Goal: Task Accomplishment & Management: Manage account settings

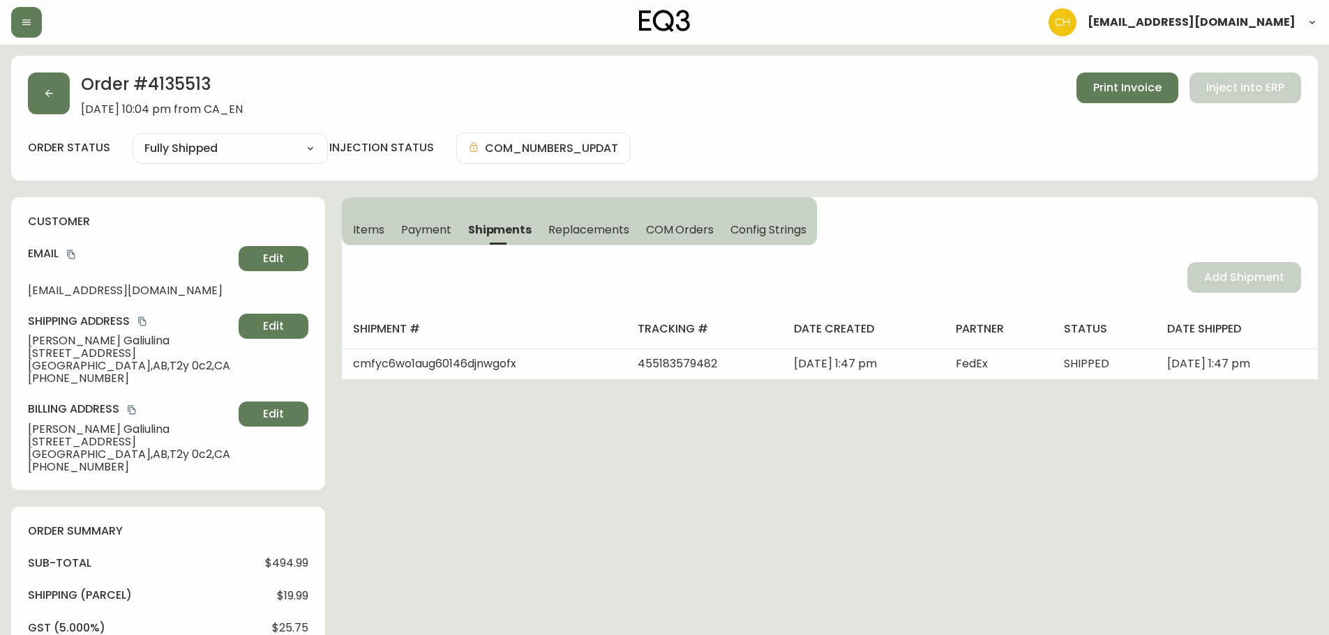
select select "FULLY_SHIPPED"
click at [50, 91] on icon "button" at bounding box center [48, 93] width 11 height 11
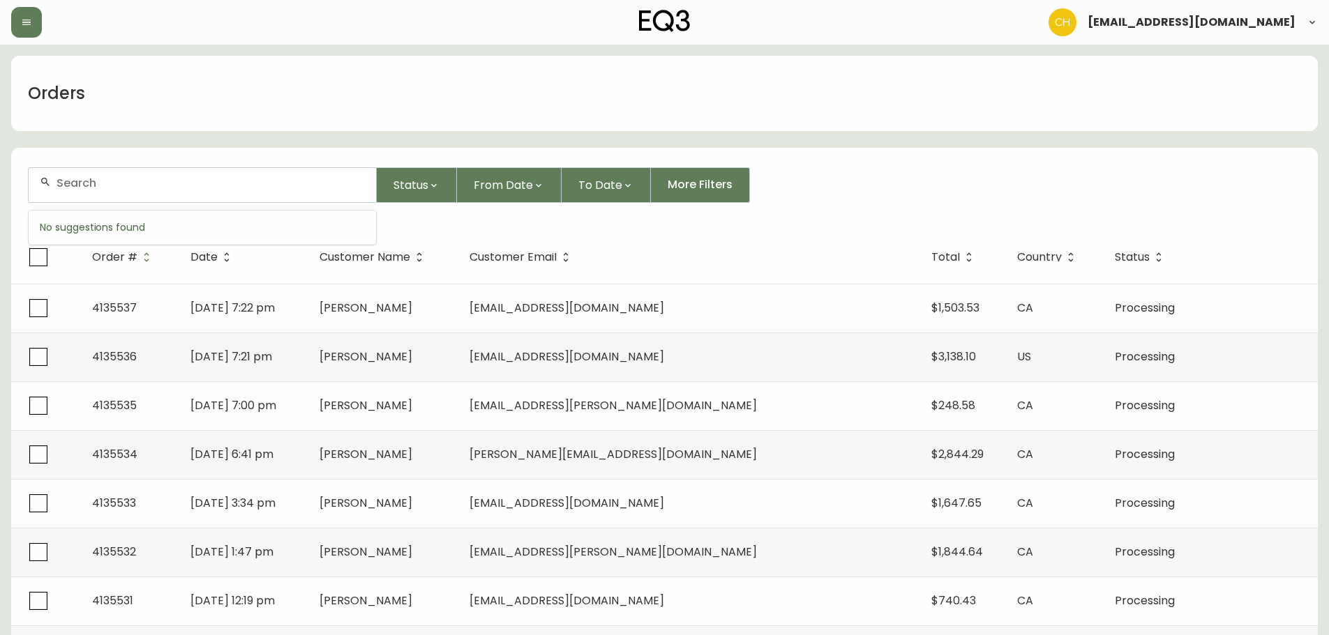
click at [209, 186] on input "text" at bounding box center [210, 182] width 308 height 13
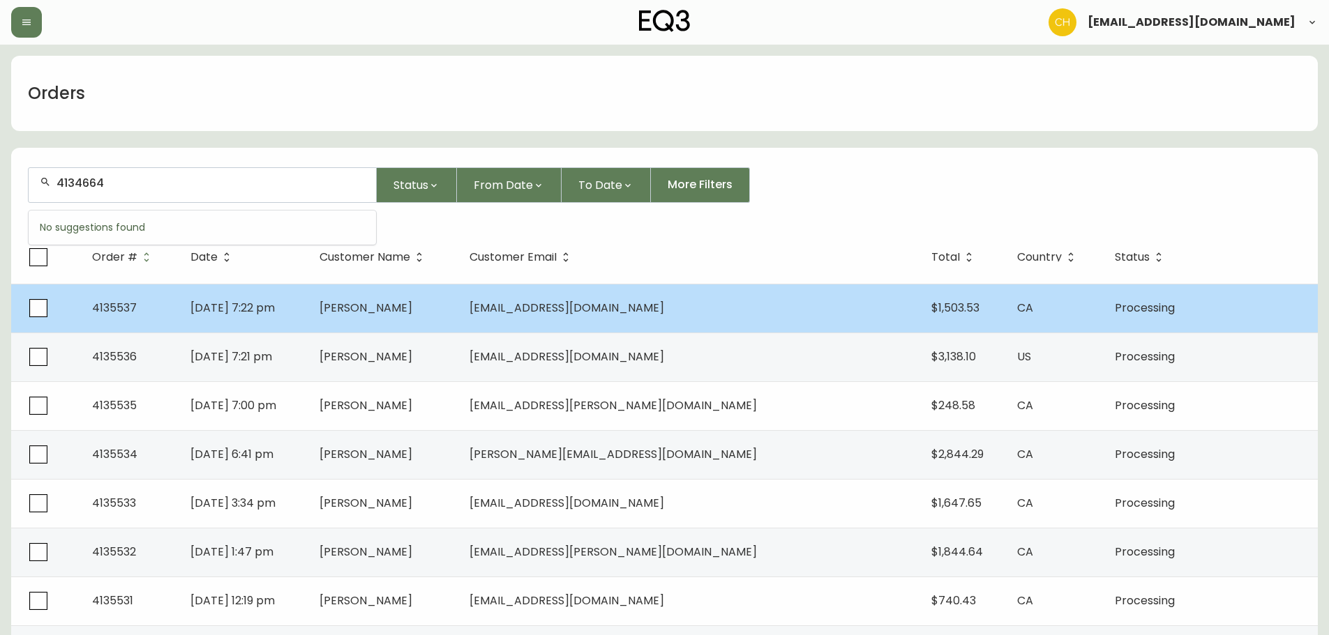
type input "4134664"
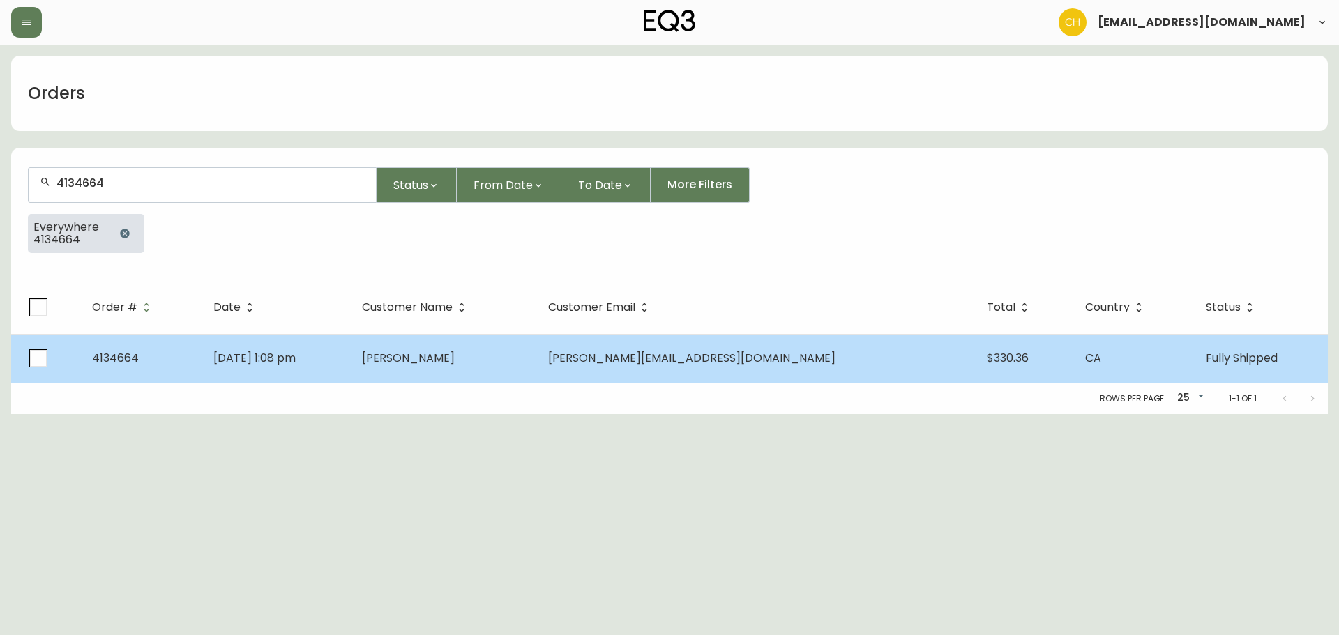
click at [987, 363] on span "$330.36" at bounding box center [1008, 358] width 42 height 16
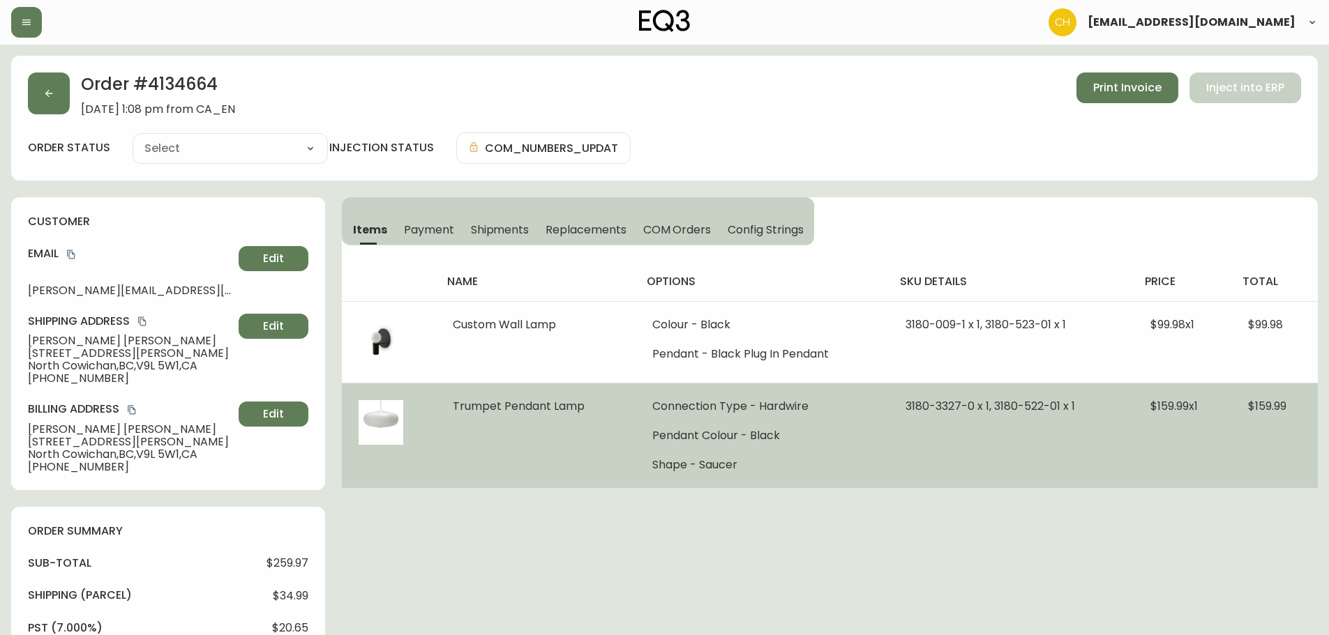
type input "Fully Shipped"
select select "FULLY_SHIPPED"
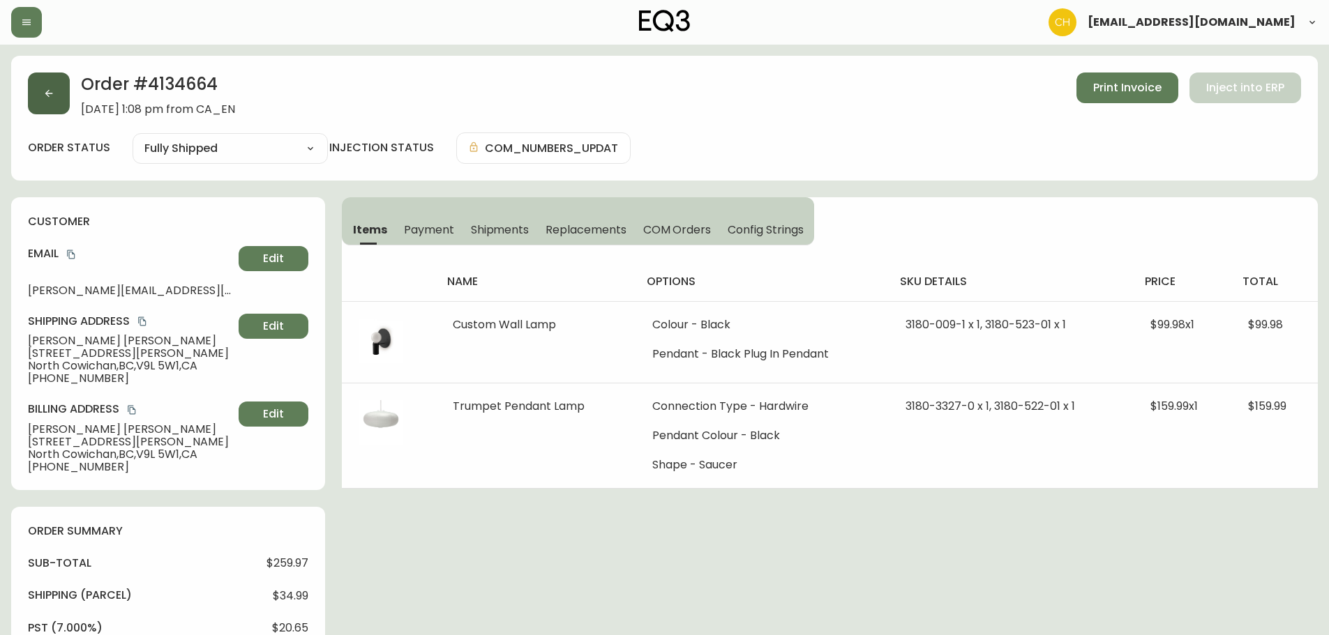
click at [48, 104] on button "button" at bounding box center [49, 94] width 42 height 42
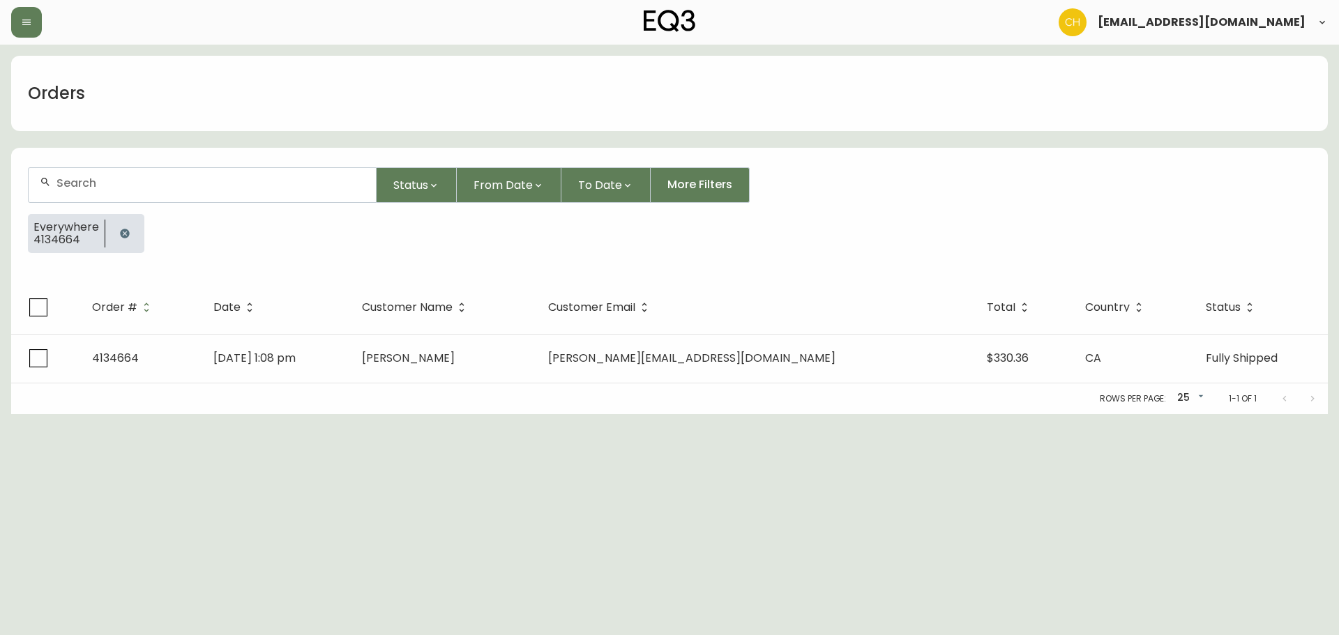
drag, startPoint x: 137, startPoint y: 184, endPoint x: 133, endPoint y: 195, distance: 11.9
click at [137, 184] on input "text" at bounding box center [210, 182] width 308 height 13
drag, startPoint x: 131, startPoint y: 186, endPoint x: 112, endPoint y: 186, distance: 18.8
click at [112, 186] on input "text" at bounding box center [210, 182] width 308 height 13
type input "4135490"
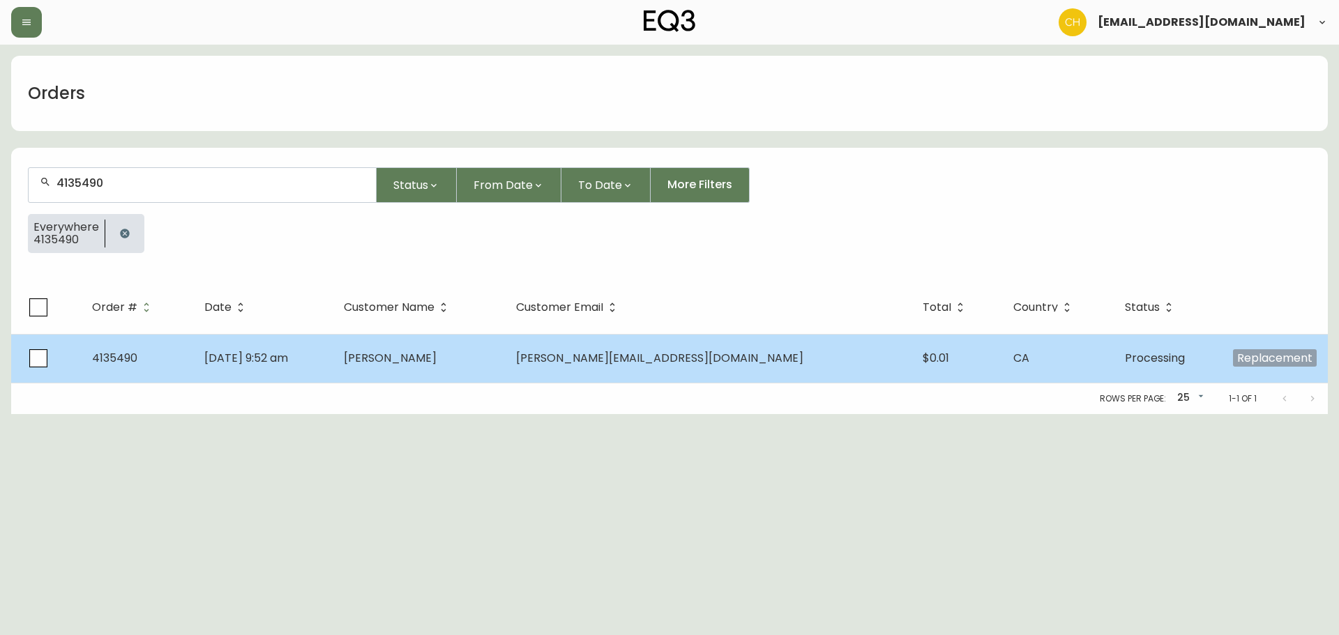
click at [505, 367] on td "[PERSON_NAME]" at bounding box center [419, 358] width 172 height 49
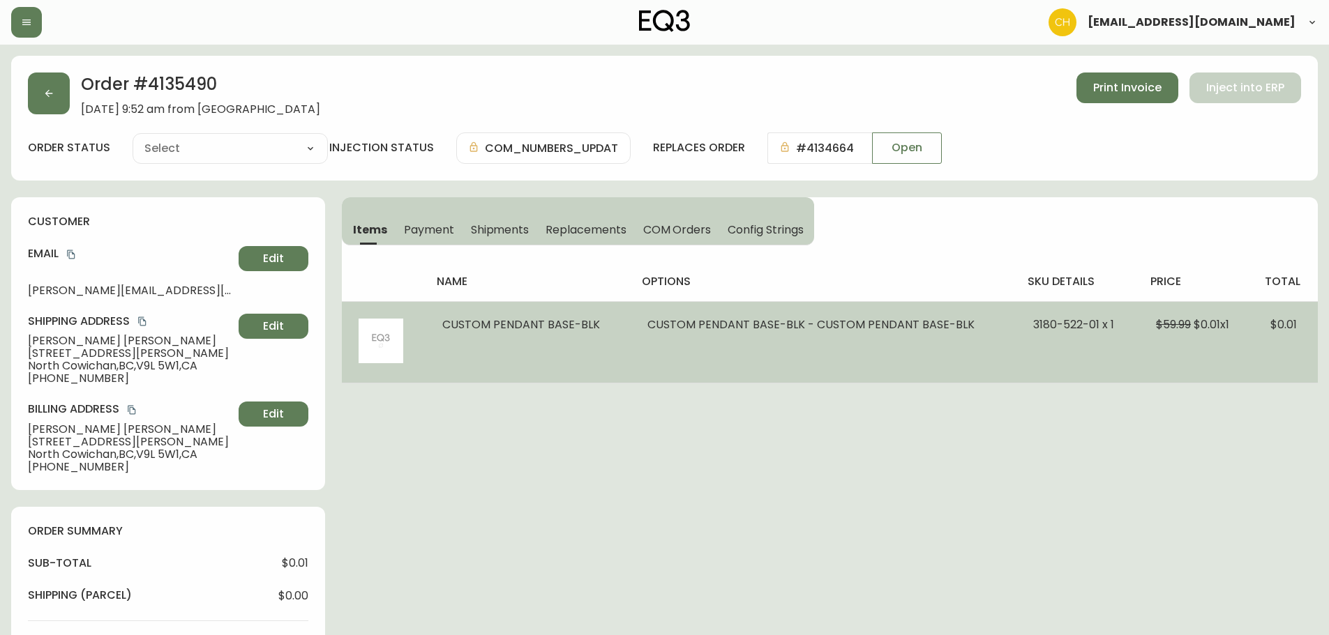
type input "Processing"
select select "PROCESSING"
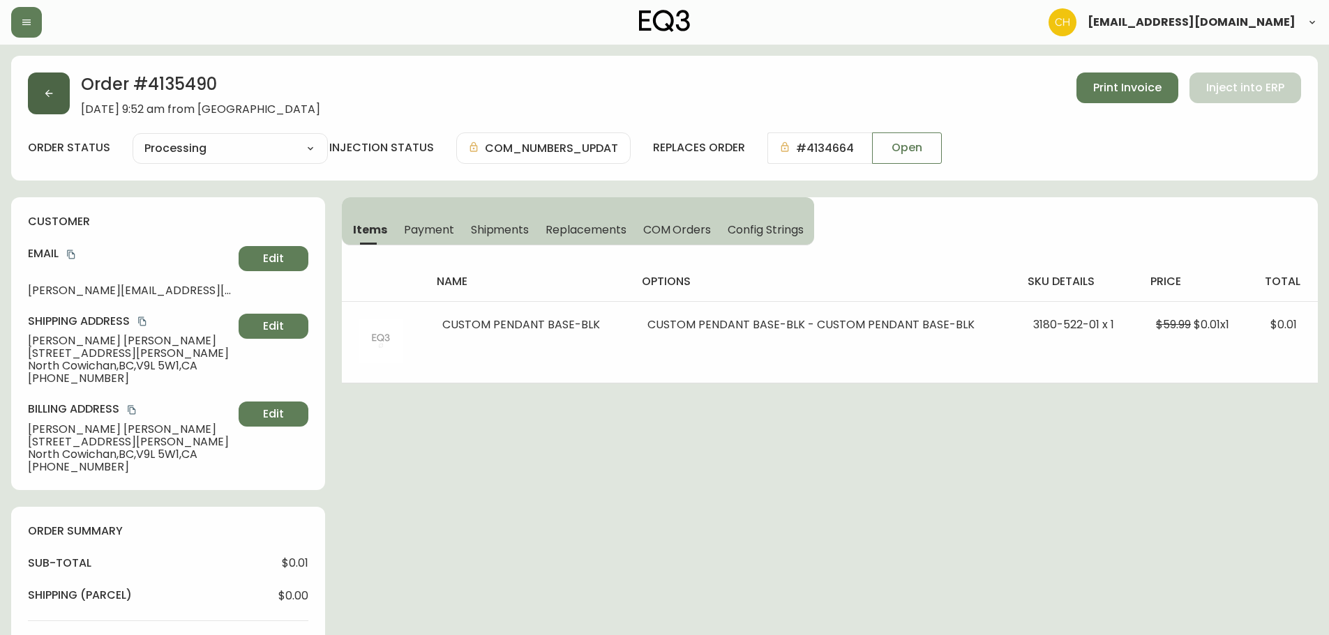
click at [49, 94] on icon "button" at bounding box center [48, 93] width 11 height 11
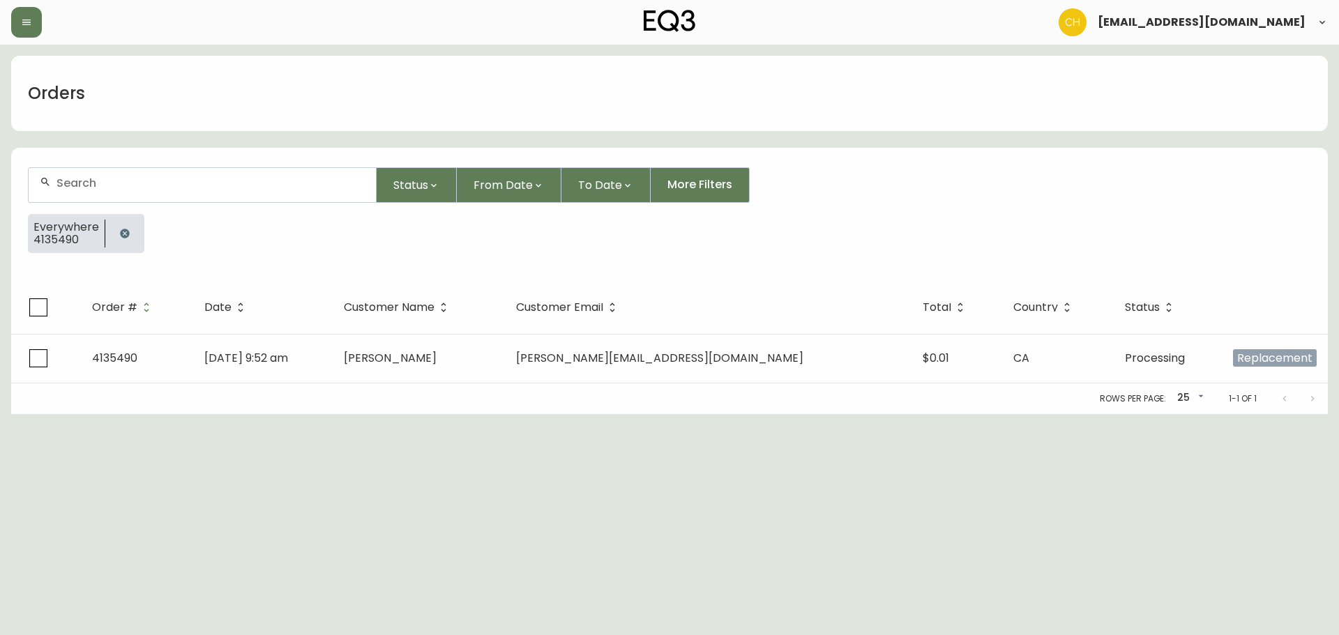
click at [107, 181] on input "text" at bounding box center [210, 182] width 308 height 13
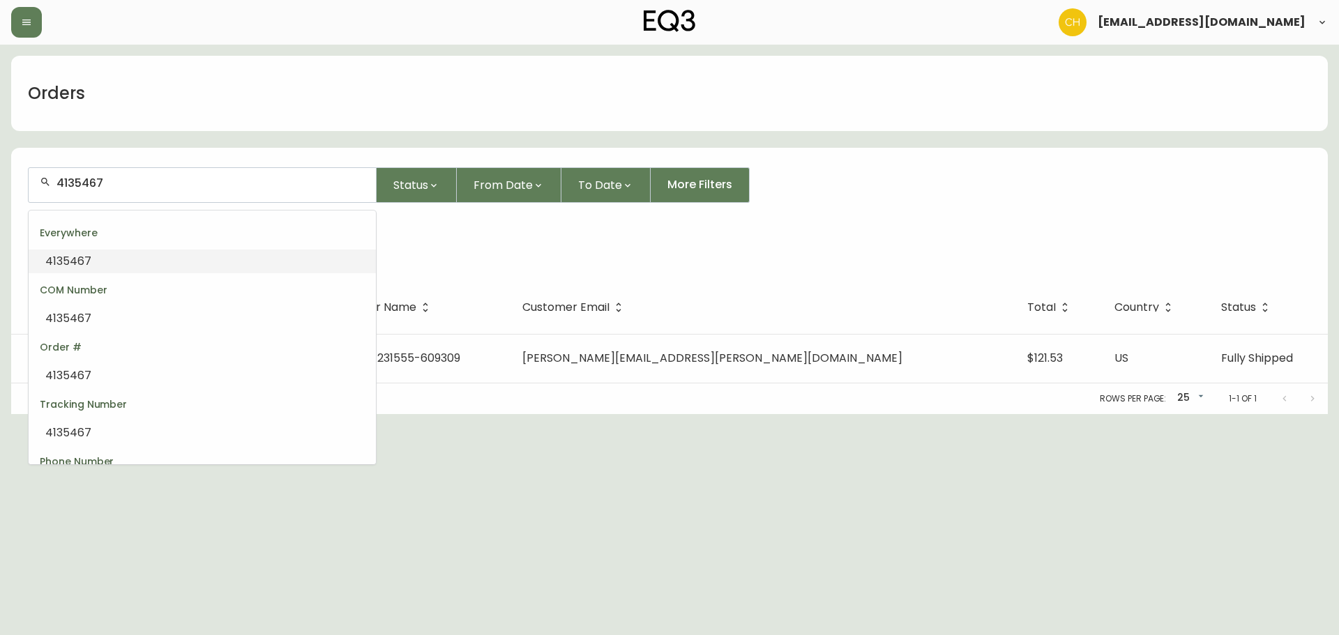
drag, startPoint x: 151, startPoint y: 182, endPoint x: 0, endPoint y: 183, distance: 150.7
click at [0, 183] on main "Orders 4135467 Status From Date To Date More Filters Everywhere 4135467 Order #…" at bounding box center [669, 230] width 1339 height 370
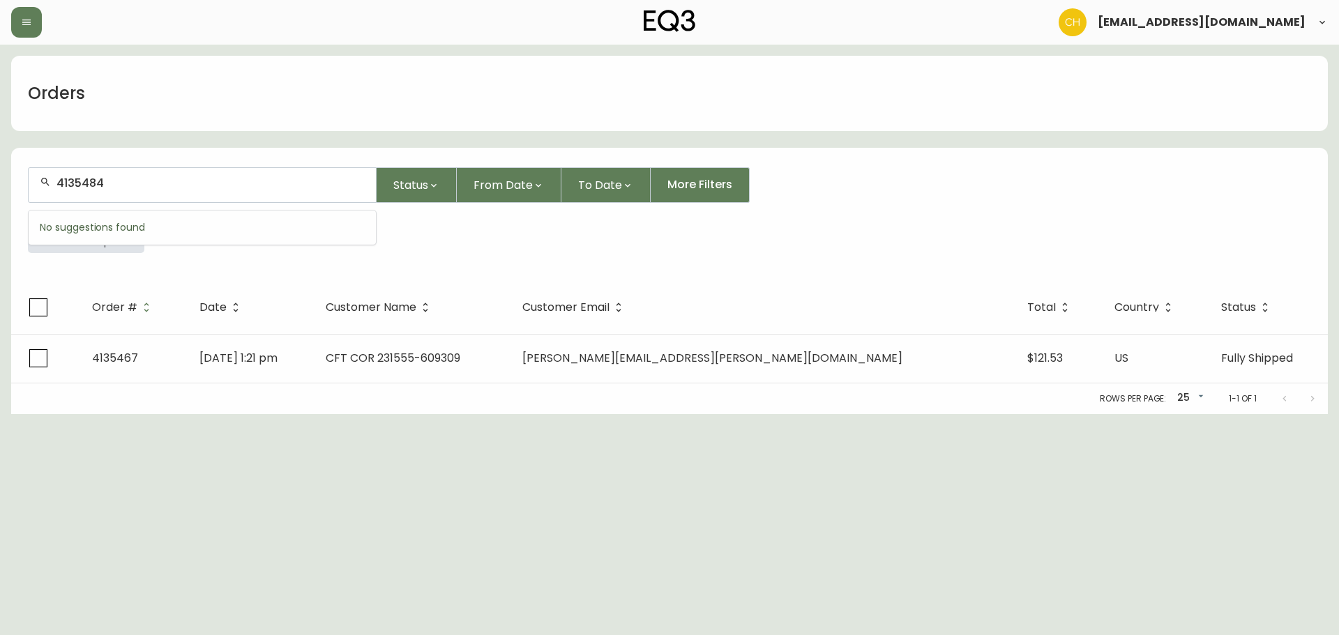
type input "4135484"
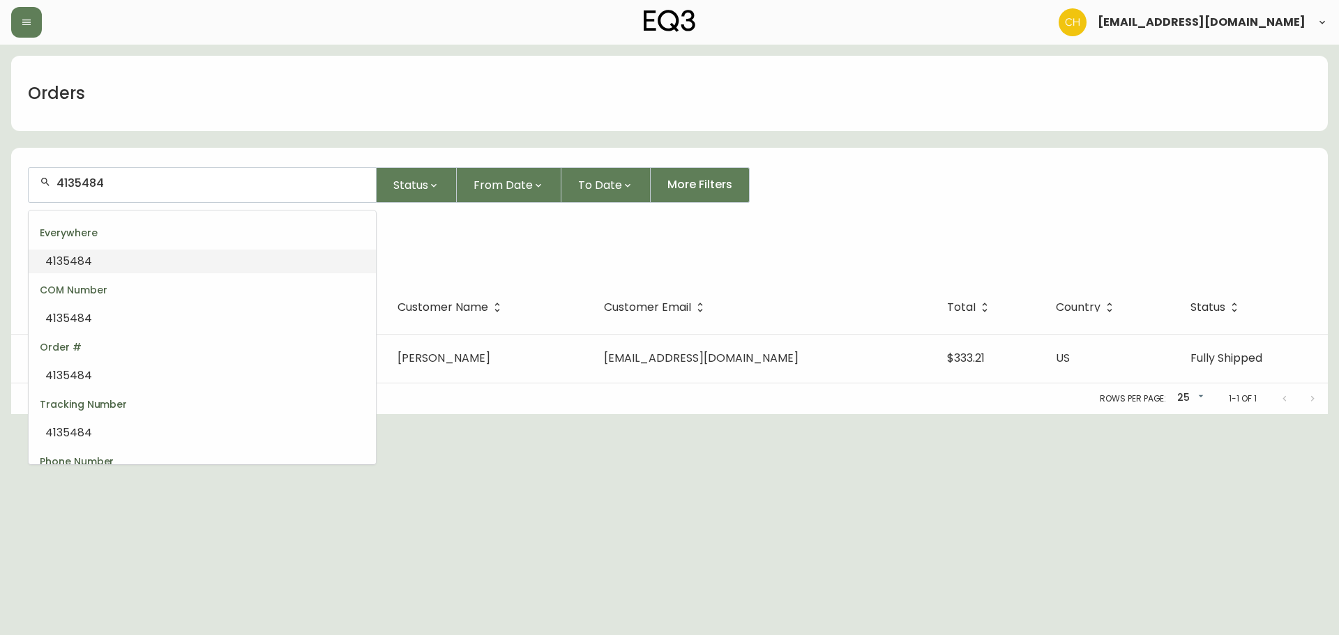
drag, startPoint x: 117, startPoint y: 187, endPoint x: 25, endPoint y: 183, distance: 92.1
click at [25, 183] on form "4135484 Status From Date To Date More Filters Everywhere 4135484" at bounding box center [669, 216] width 1317 height 130
type input "5"
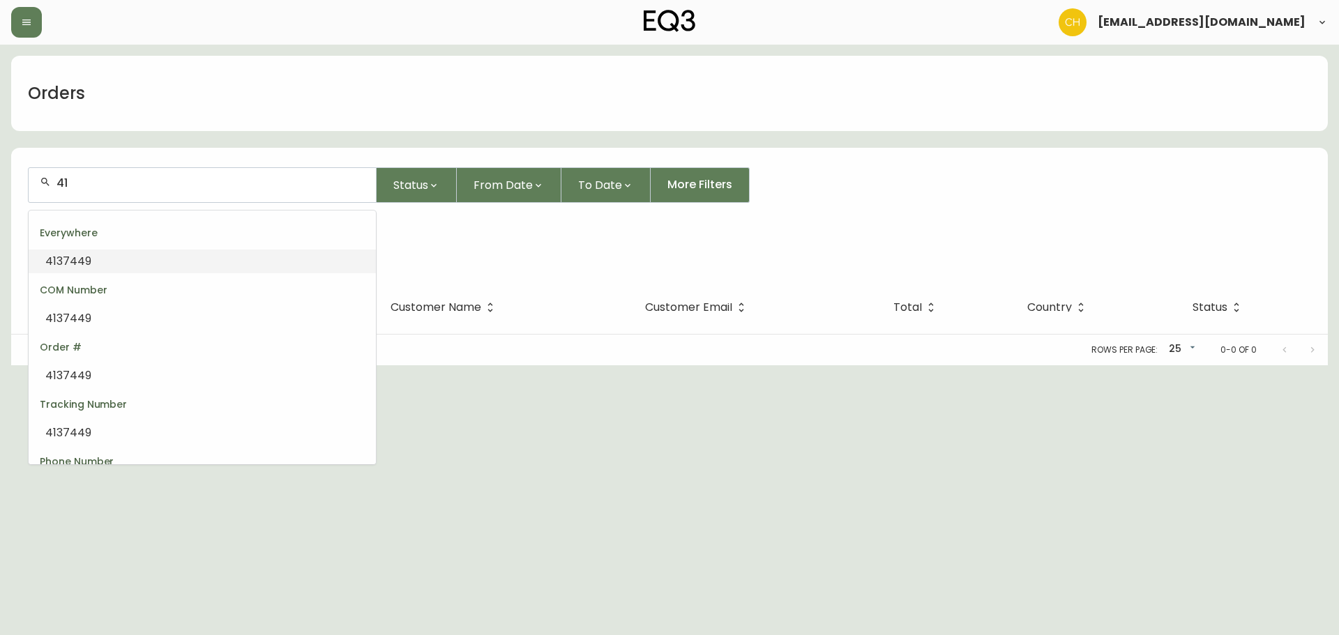
type input "4"
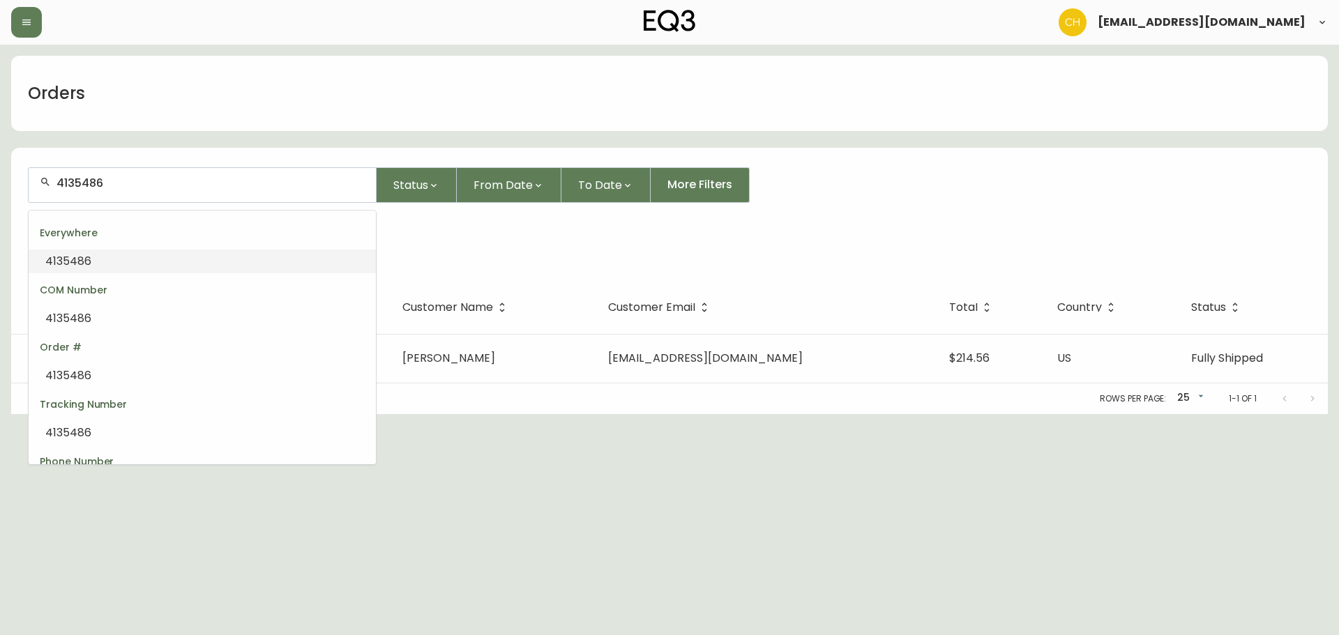
drag, startPoint x: 127, startPoint y: 188, endPoint x: 52, endPoint y: 189, distance: 74.6
click at [52, 189] on div "4135486" at bounding box center [202, 185] width 347 height 34
type input "4135481"
drag, startPoint x: 137, startPoint y: 179, endPoint x: 47, endPoint y: 188, distance: 90.4
click at [47, 188] on div "4135481" at bounding box center [202, 185] width 347 height 34
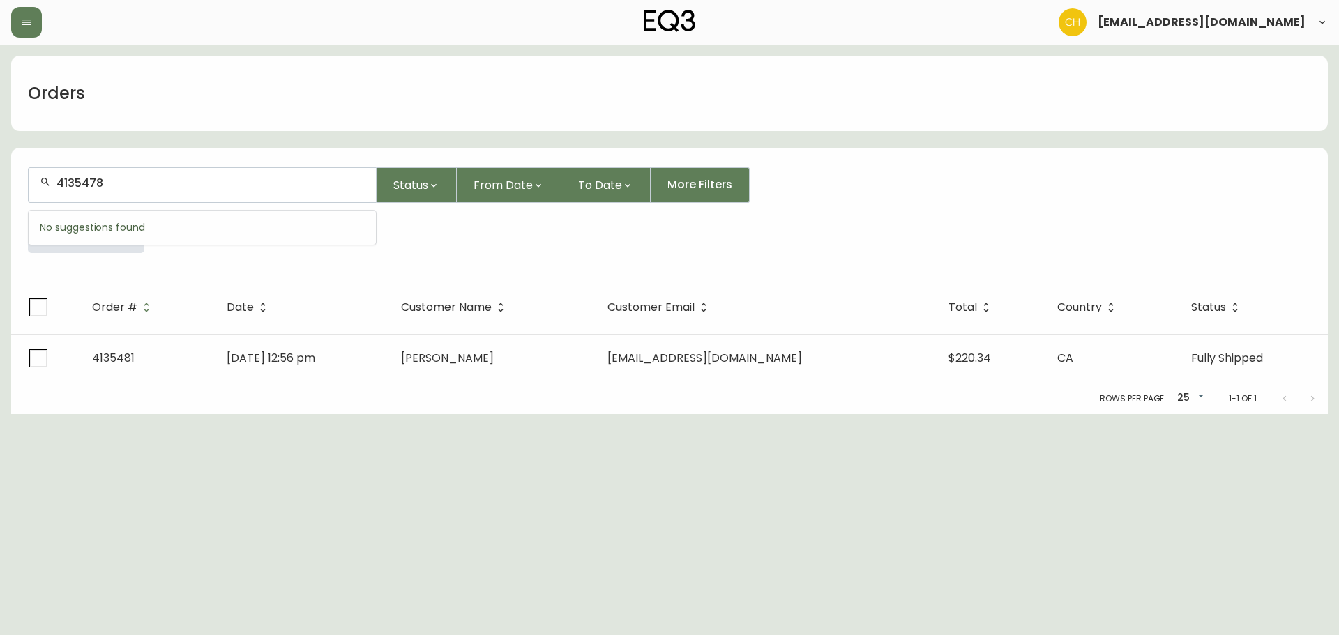
type input "4135478"
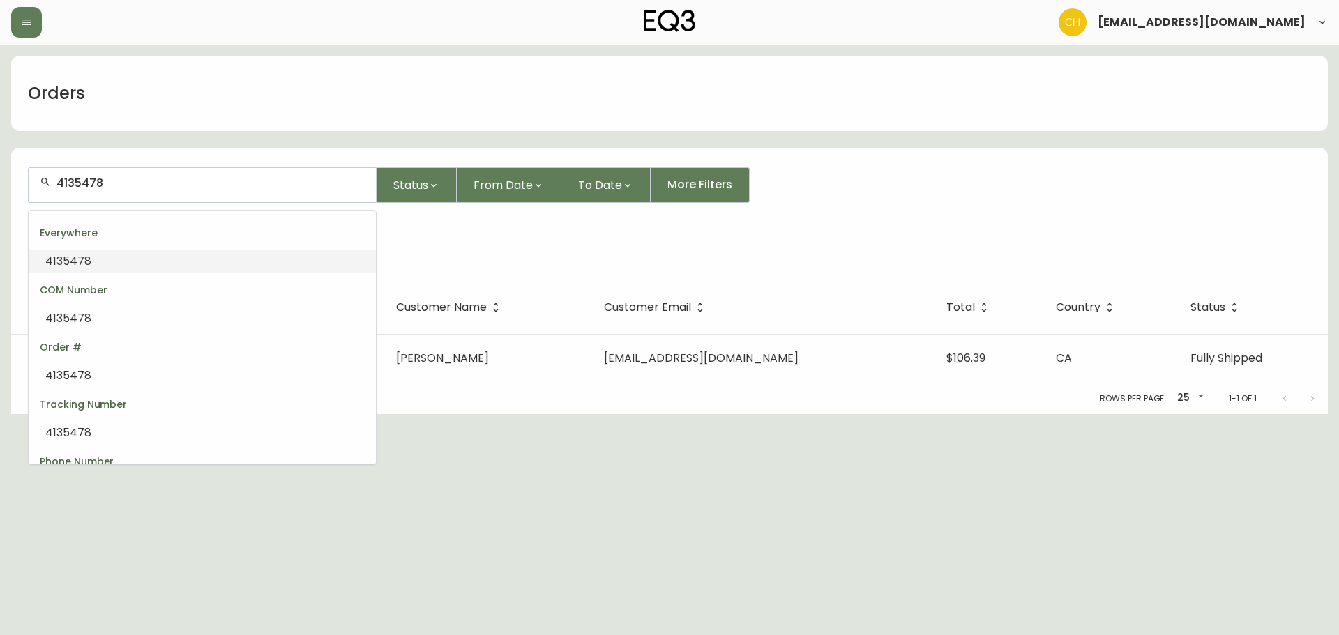
drag, startPoint x: 114, startPoint y: 182, endPoint x: 0, endPoint y: 175, distance: 114.6
click at [0, 175] on main "Orders 4135478 Status From Date To Date More Filters Everywhere 4135478 Order #…" at bounding box center [669, 230] width 1339 height 370
type input "4135472"
drag, startPoint x: 154, startPoint y: 186, endPoint x: 0, endPoint y: 158, distance: 156.7
click at [9, 178] on main "Orders 4135472 Status From Date To Date More Filters Everywhere 4135472 Order #…" at bounding box center [669, 230] width 1339 height 370
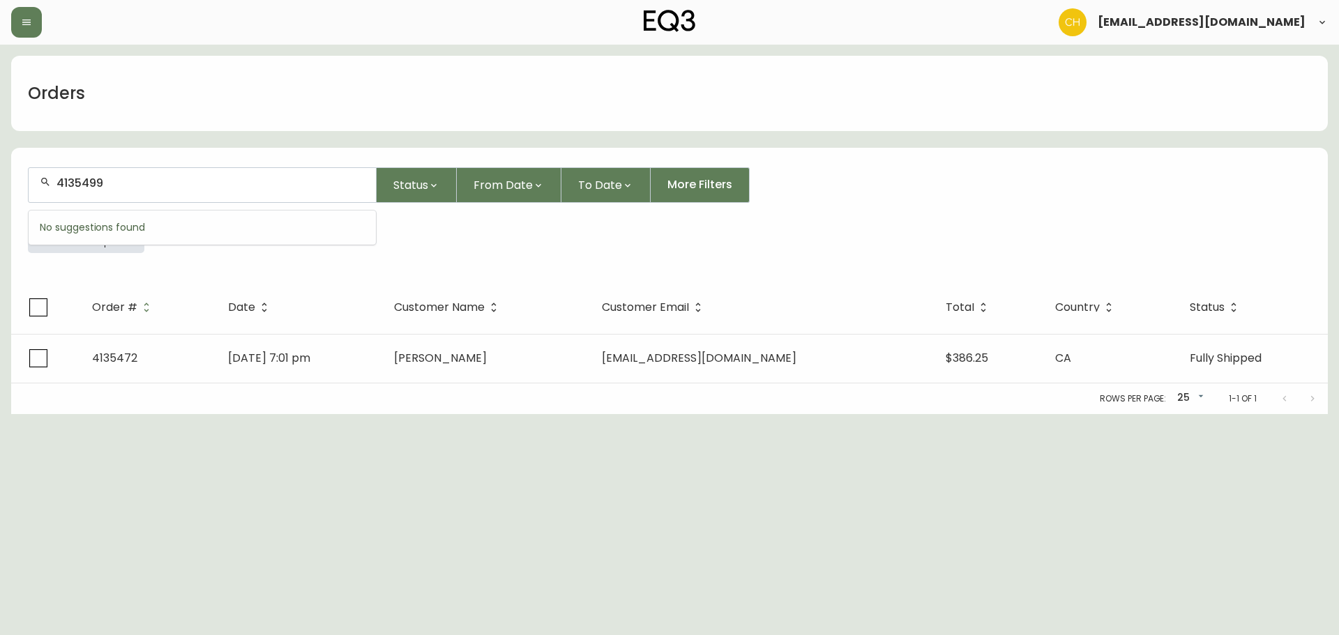
type input "4135499"
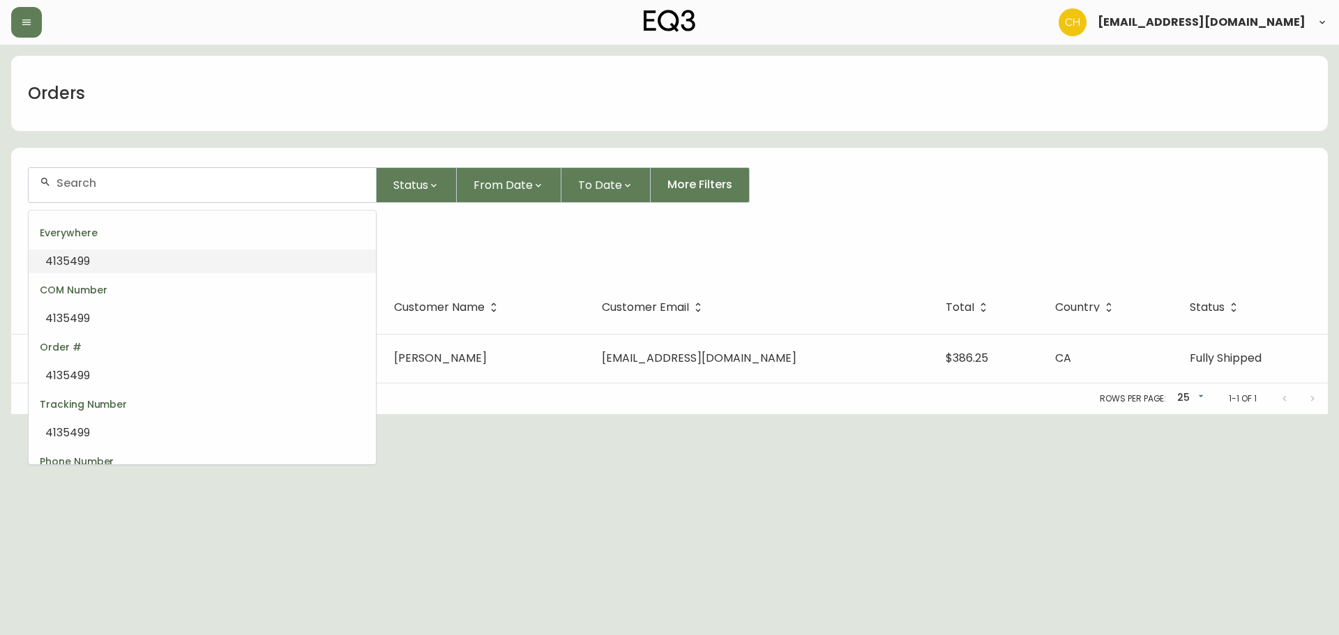
type input "4135499"
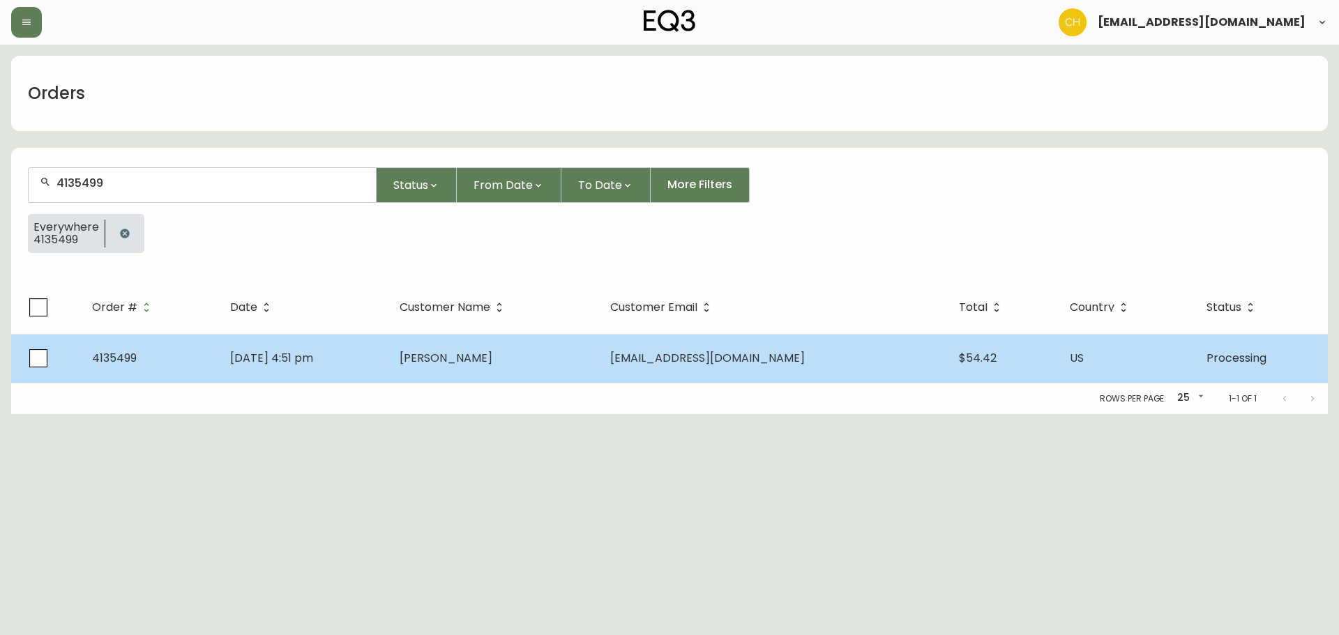
click at [599, 368] on td "[PERSON_NAME]" at bounding box center [494, 358] width 211 height 49
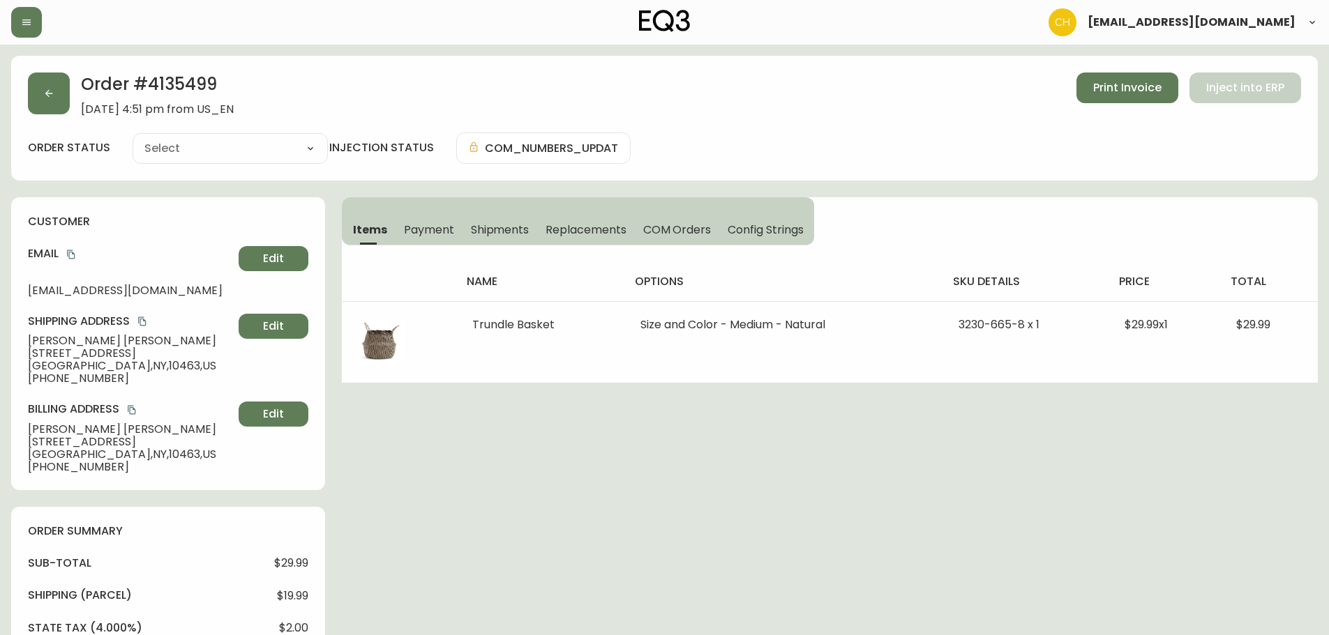
type input "Processing"
select select "PROCESSING"
drag, startPoint x: 508, startPoint y: 229, endPoint x: 619, endPoint y: 206, distance: 113.3
click at [508, 227] on span "Shipments" at bounding box center [500, 230] width 59 height 15
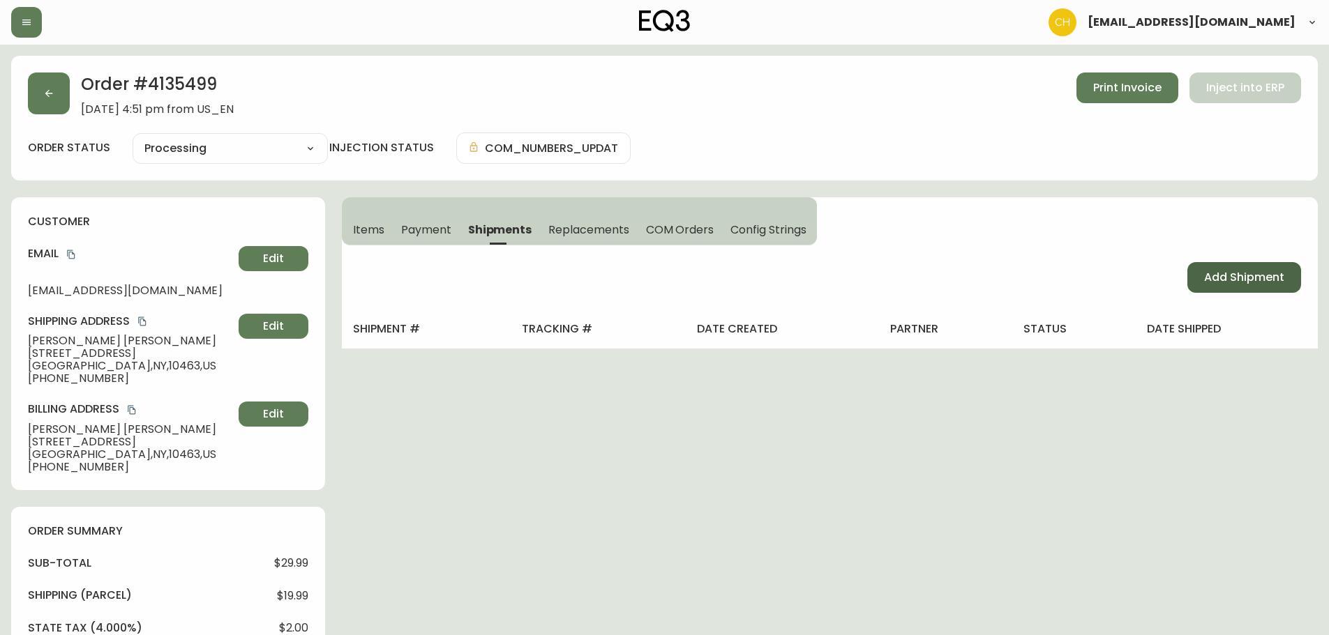
click at [1223, 287] on button "Add Shipment" at bounding box center [1244, 277] width 114 height 31
select select "PENDING"
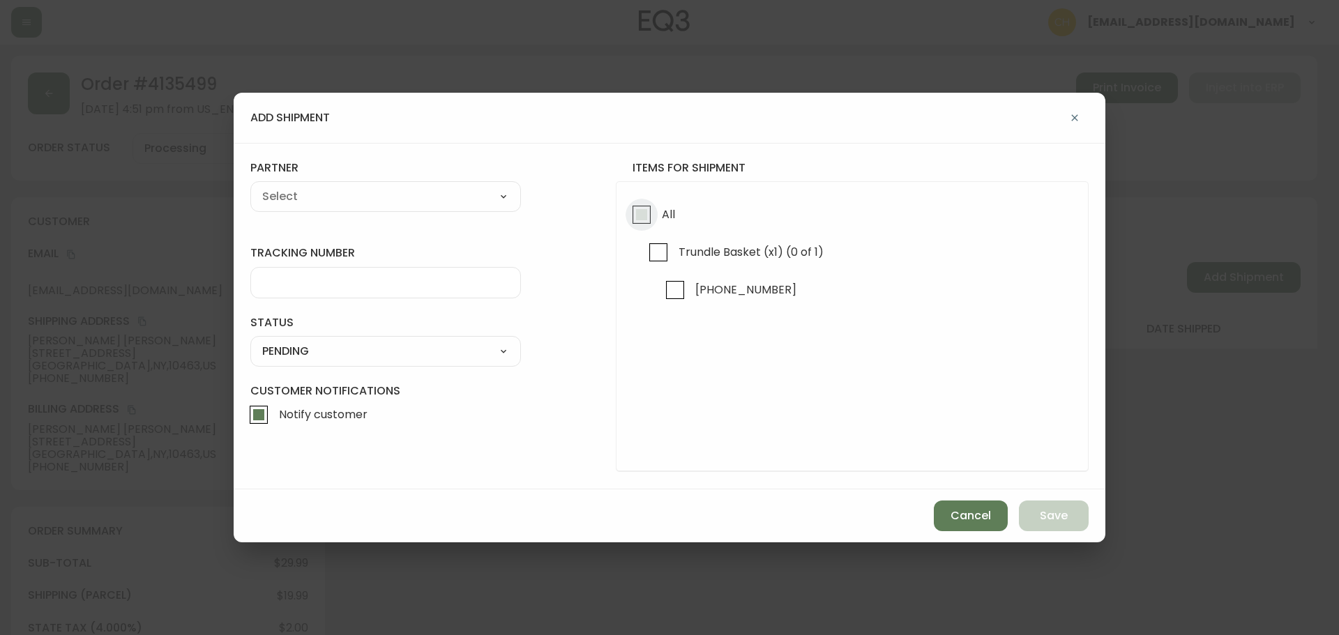
click at [639, 221] on input "All" at bounding box center [642, 215] width 32 height 32
checkbox input "true"
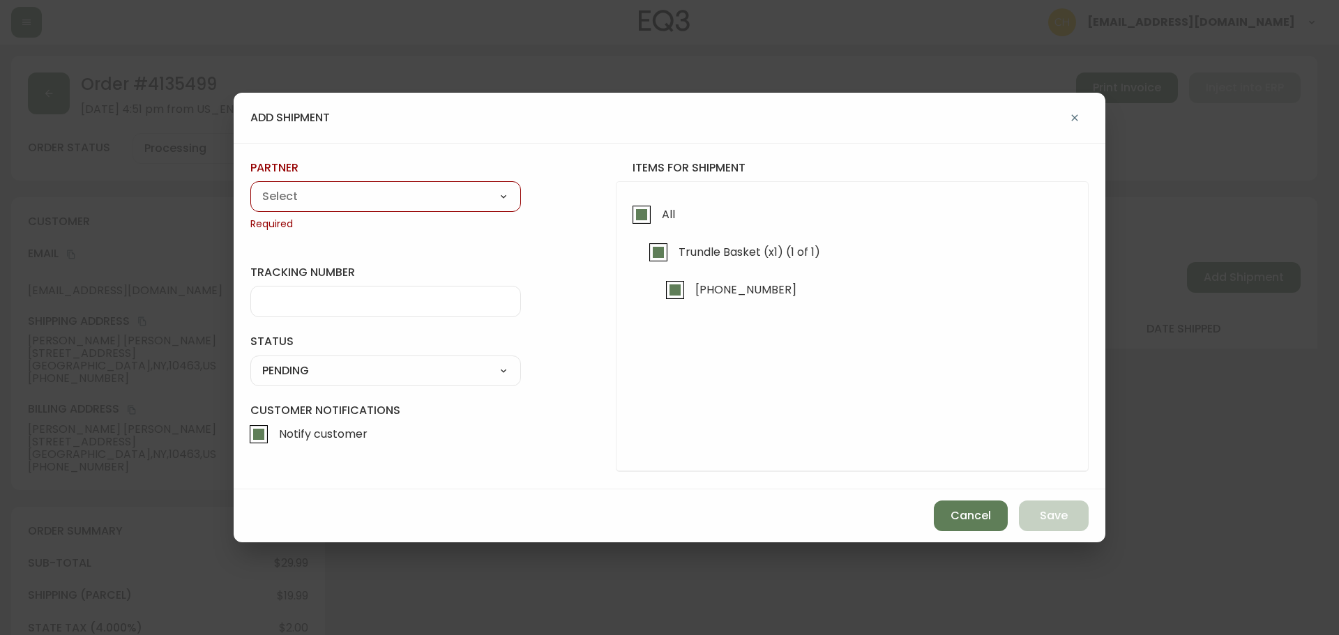
click at [410, 207] on select "A Move to Remember LLC ABF Freight Alero [PERSON_NAME] Canada Post Canpar Expre…" at bounding box center [385, 196] width 271 height 21
select select "cjy0a9taa01x001669l98m63c"
click at [250, 186] on select "A Move to Remember LLC ABF Freight Alero [PERSON_NAME] Canada Post Canpar Expre…" at bounding box center [385, 196] width 271 height 21
type input "FedEx"
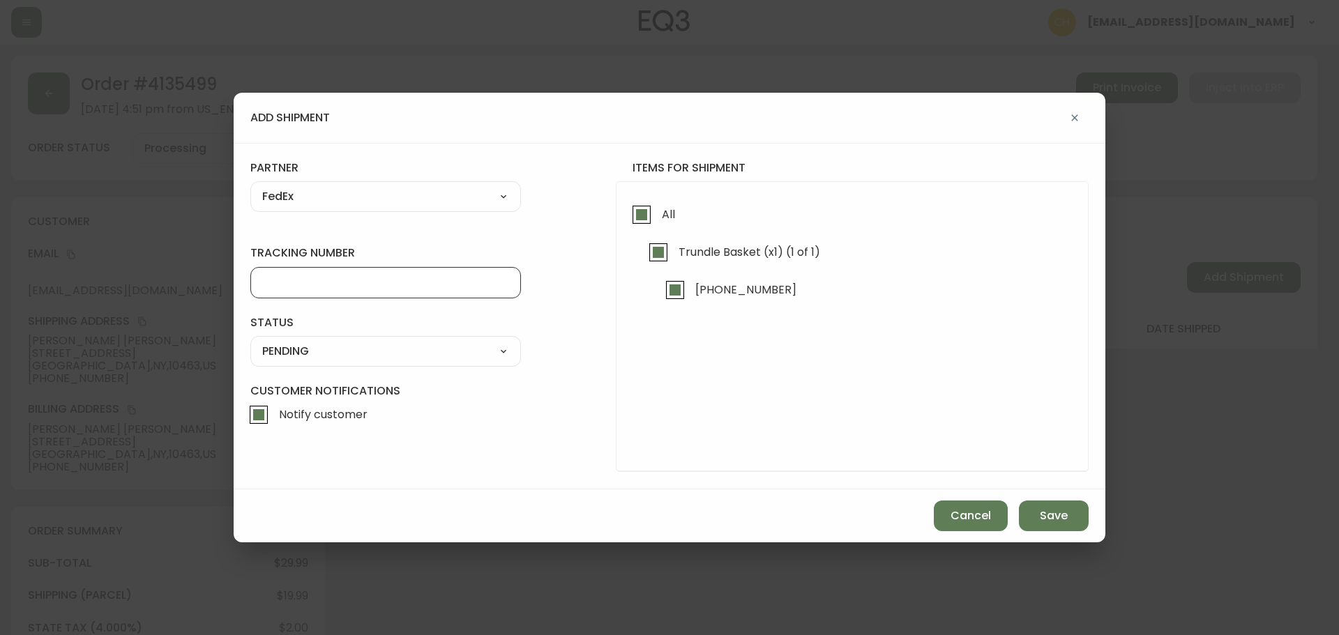
click at [287, 276] on input "tracking number" at bounding box center [385, 282] width 247 height 13
type input "455177310607"
click at [280, 349] on select "SHIPPED PENDING CANCELLED" at bounding box center [385, 351] width 271 height 21
click at [250, 341] on select "SHIPPED PENDING CANCELLED" at bounding box center [385, 351] width 271 height 21
select select "PENDING"
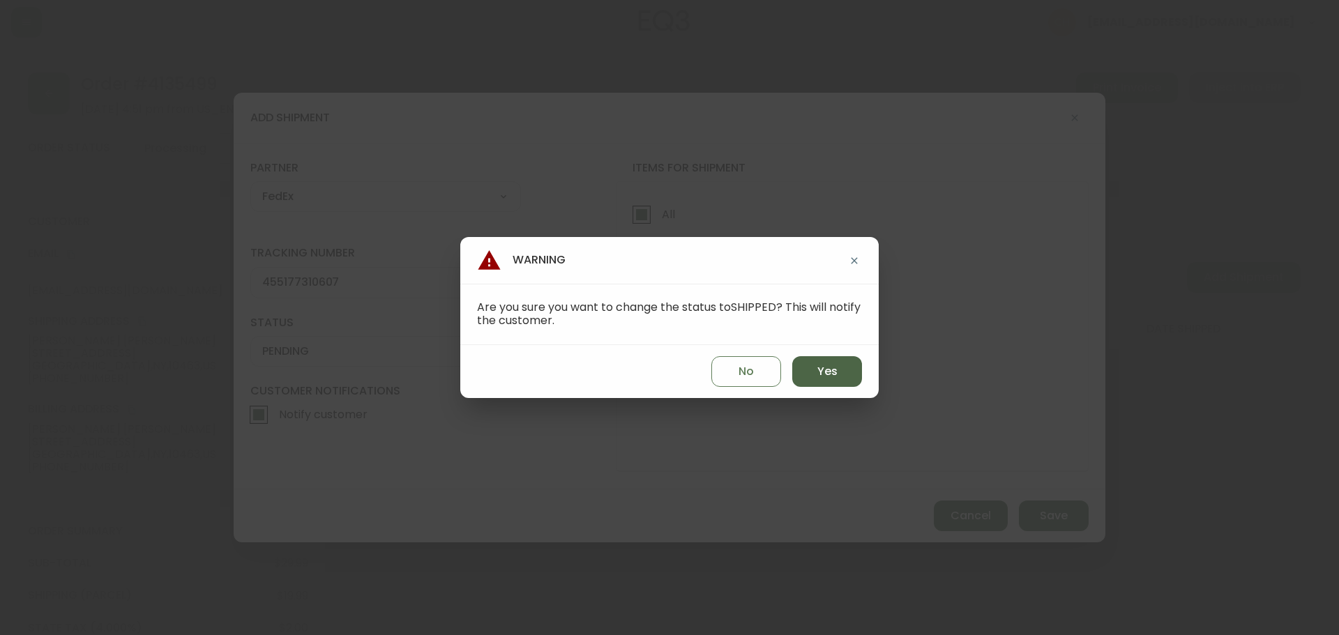
click at [819, 379] on span "Yes" at bounding box center [827, 371] width 20 height 15
type input "SHIPPED"
select select "SHIPPED"
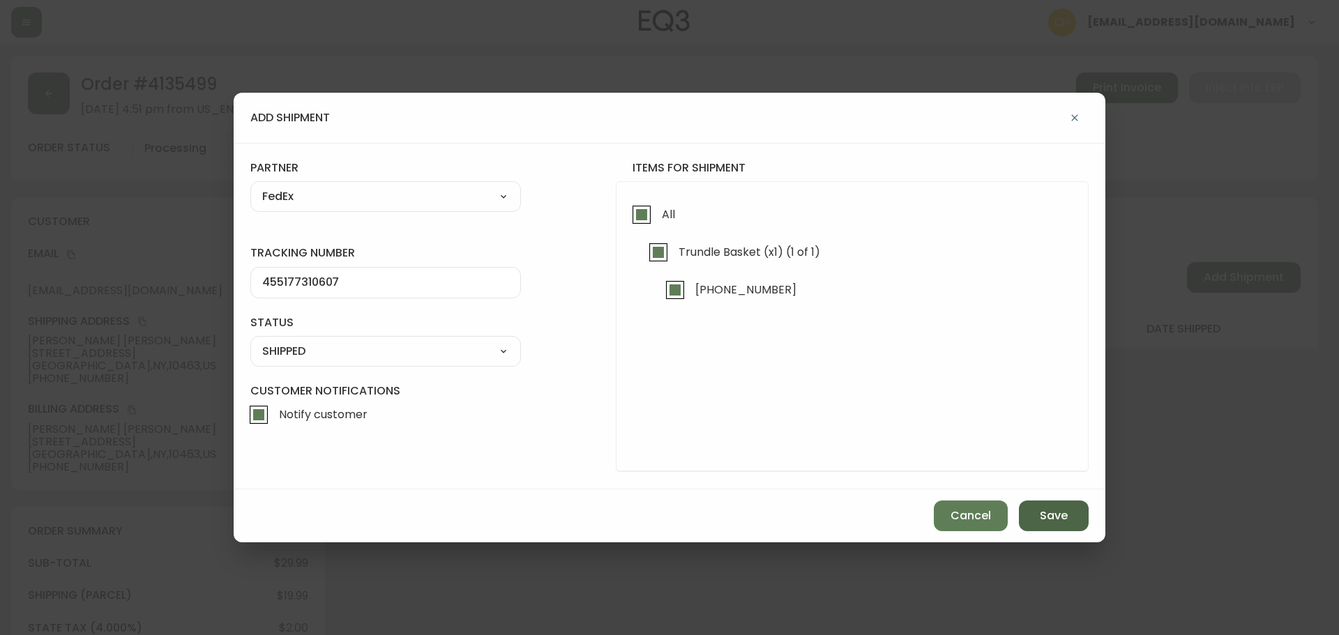
click at [1053, 523] on span "Save" at bounding box center [1054, 515] width 28 height 15
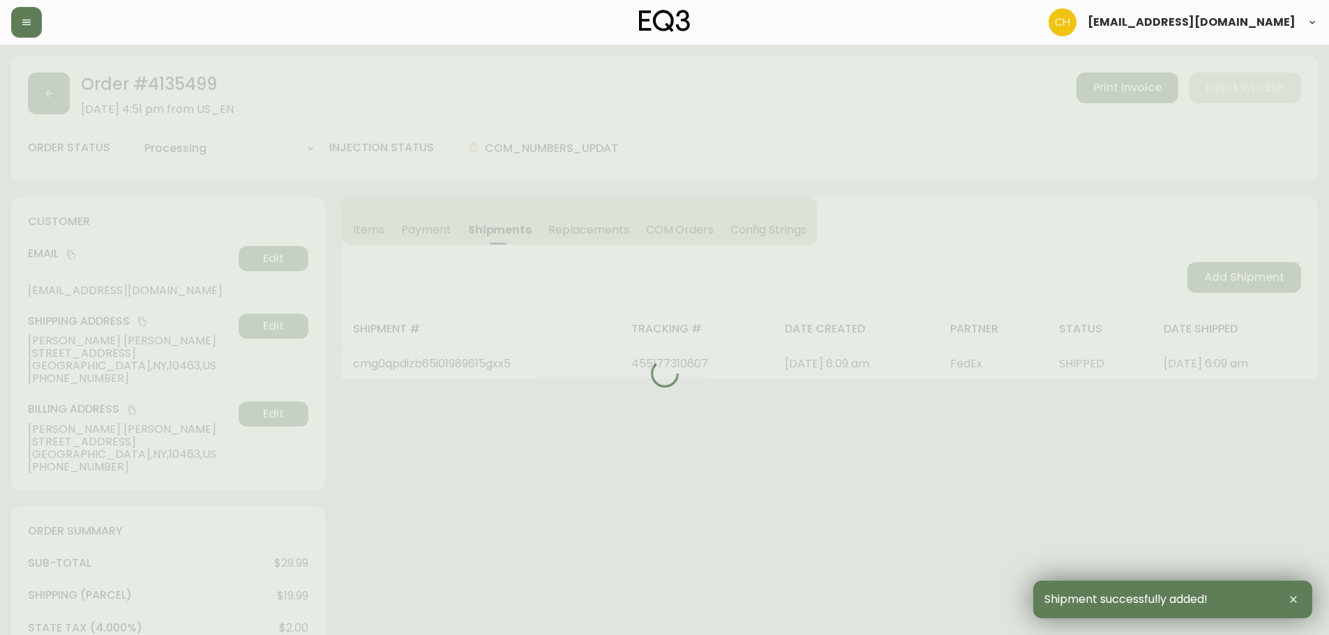
type input "Fully Shipped"
select select "FULLY_SHIPPED"
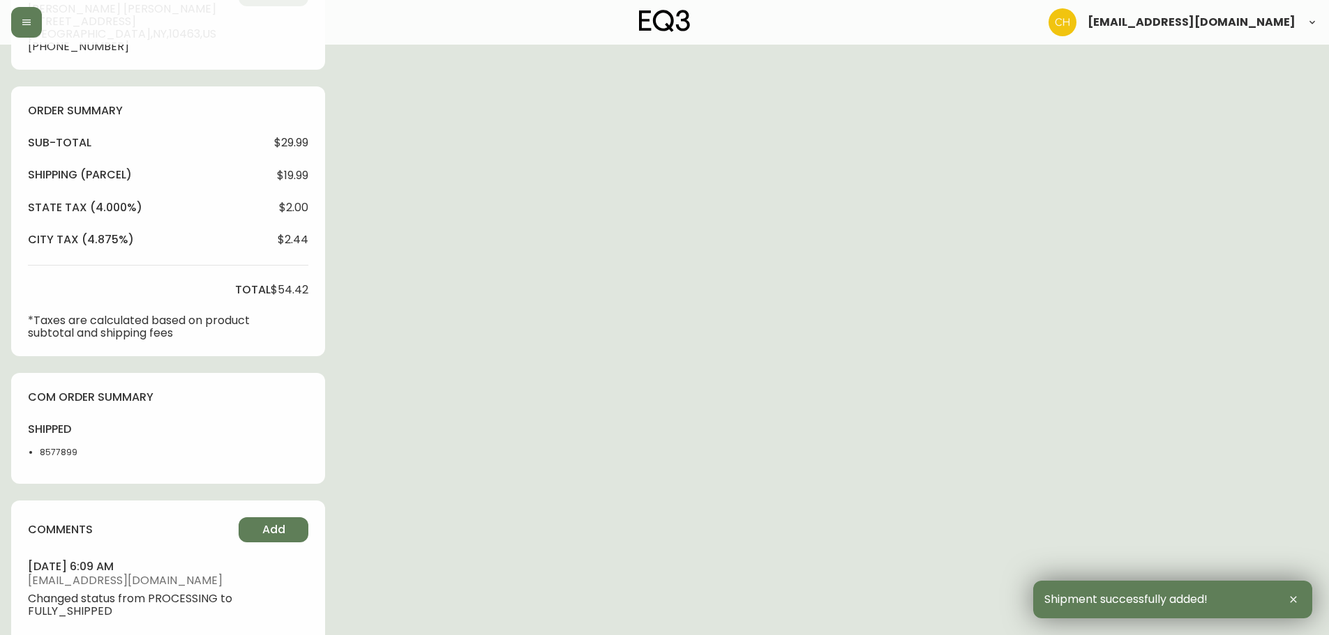
scroll to position [521, 0]
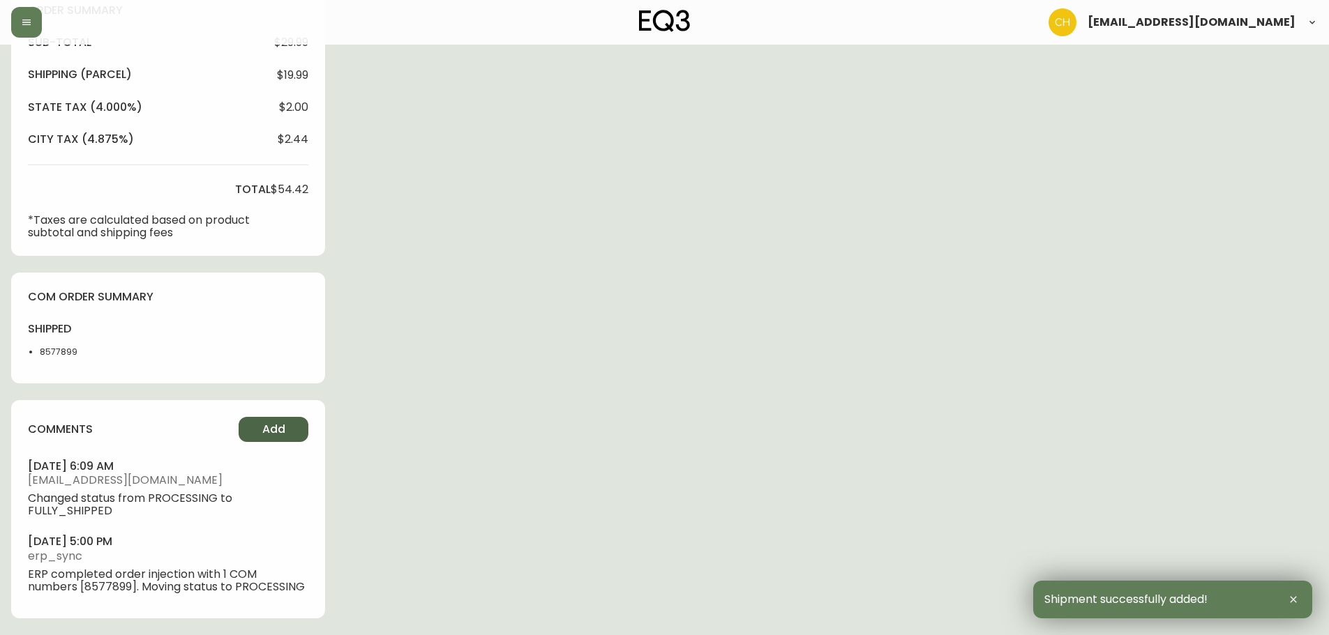
click at [264, 437] on span "Add" at bounding box center [273, 429] width 23 height 15
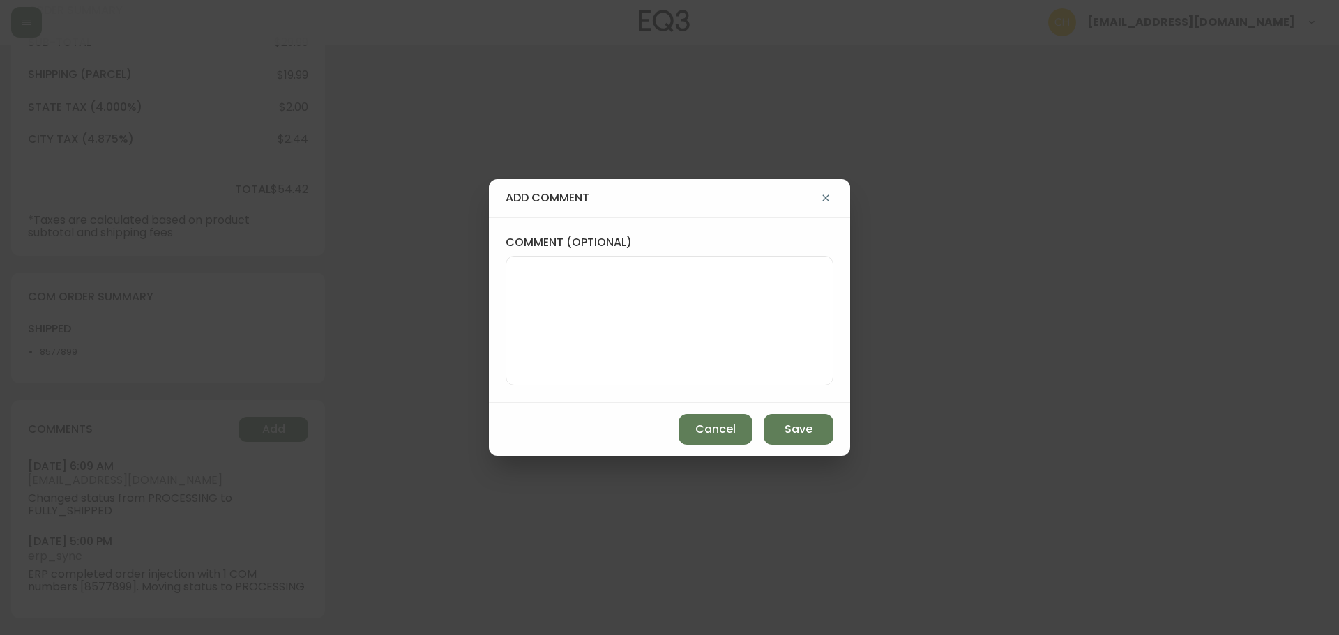
click at [533, 342] on textarea "comment (optional)" at bounding box center [670, 321] width 304 height 112
type textarea "c"
type textarea "CH"
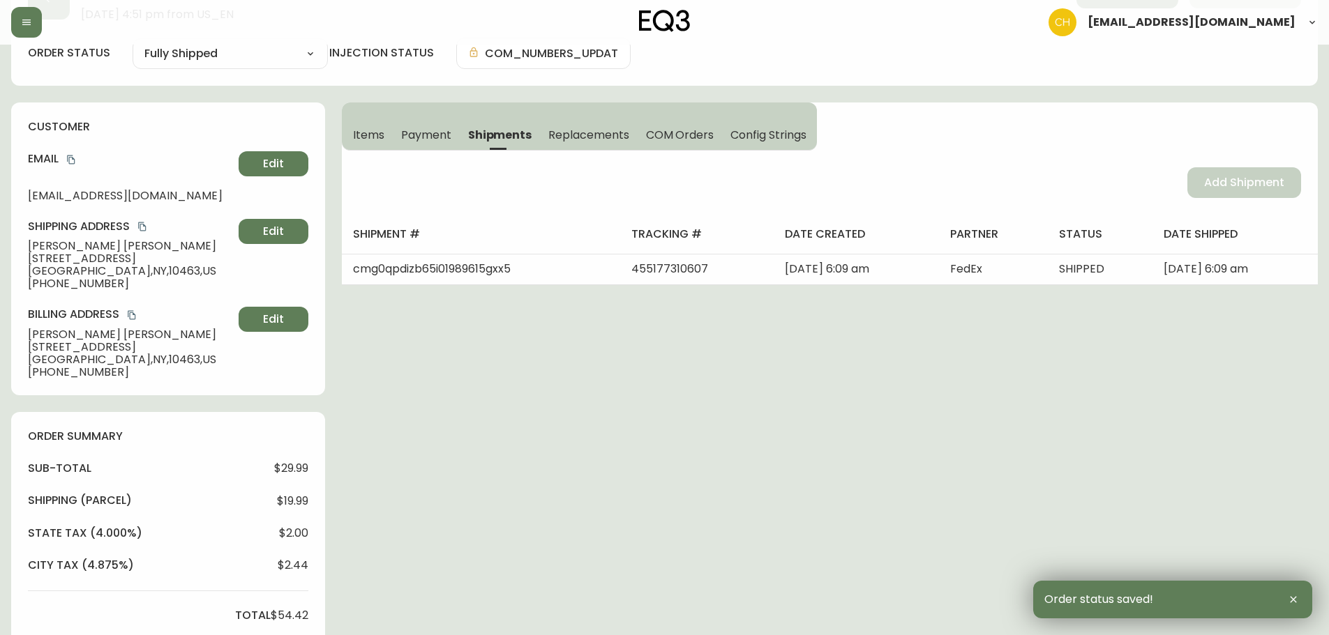
scroll to position [0, 0]
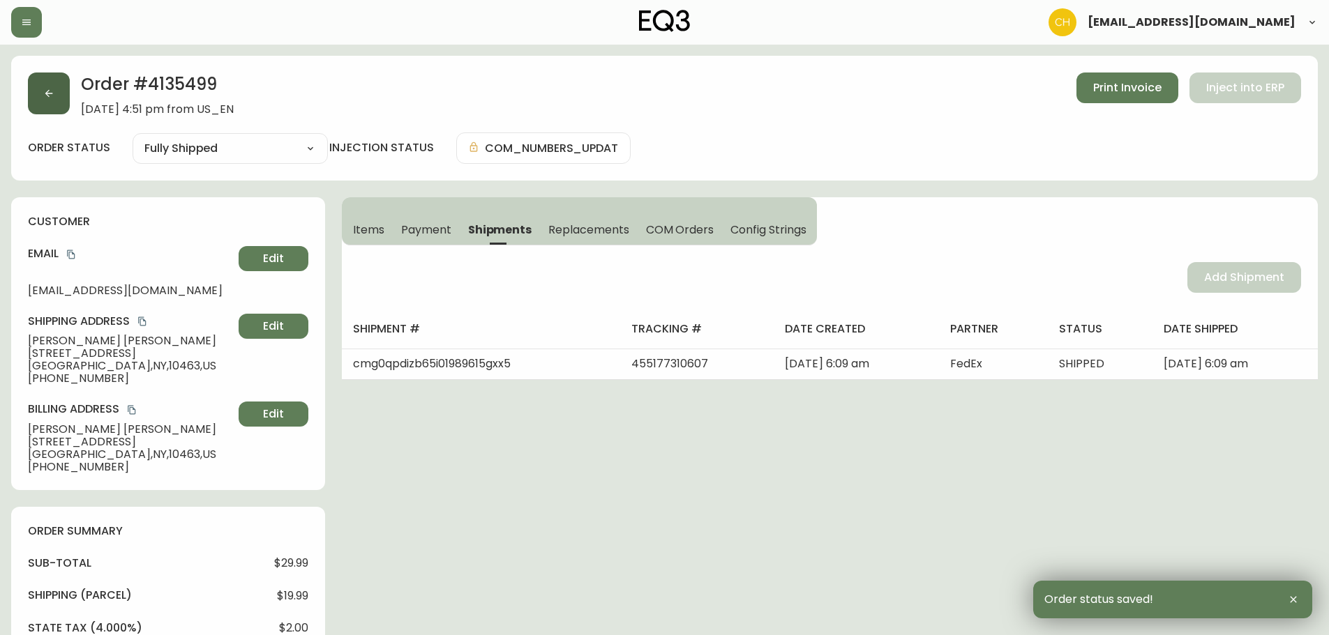
click at [56, 82] on button "button" at bounding box center [49, 94] width 42 height 42
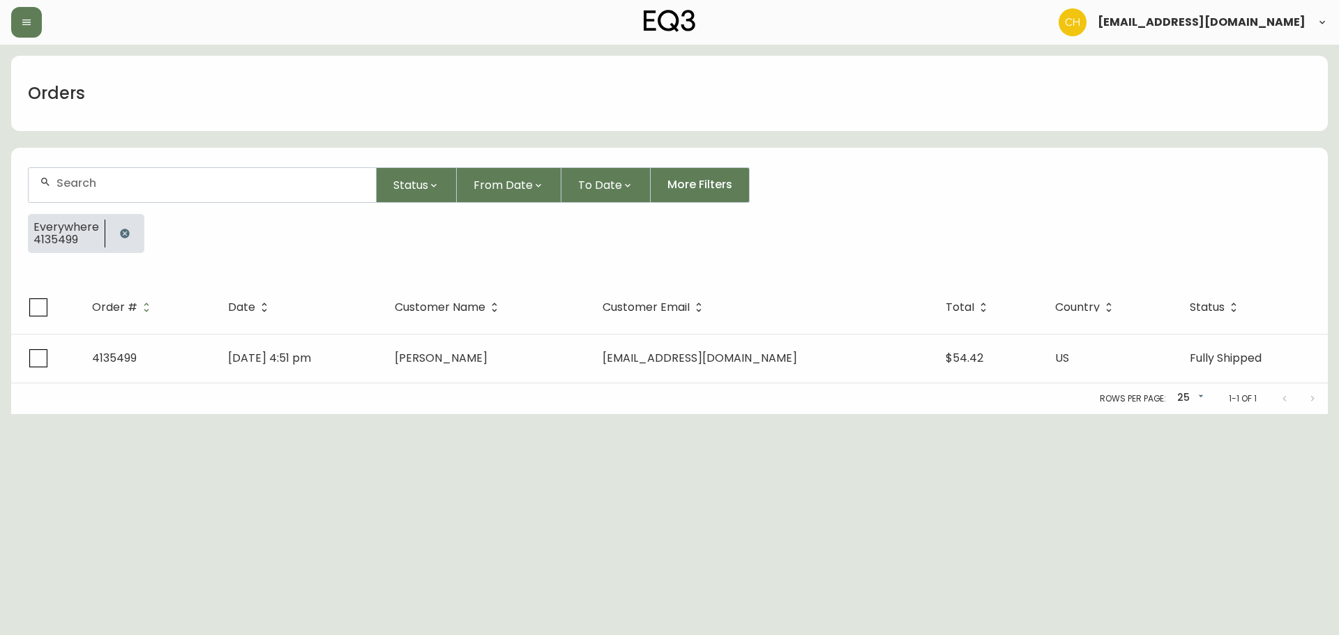
click at [68, 177] on input "text" at bounding box center [210, 182] width 308 height 13
type input "4135506"
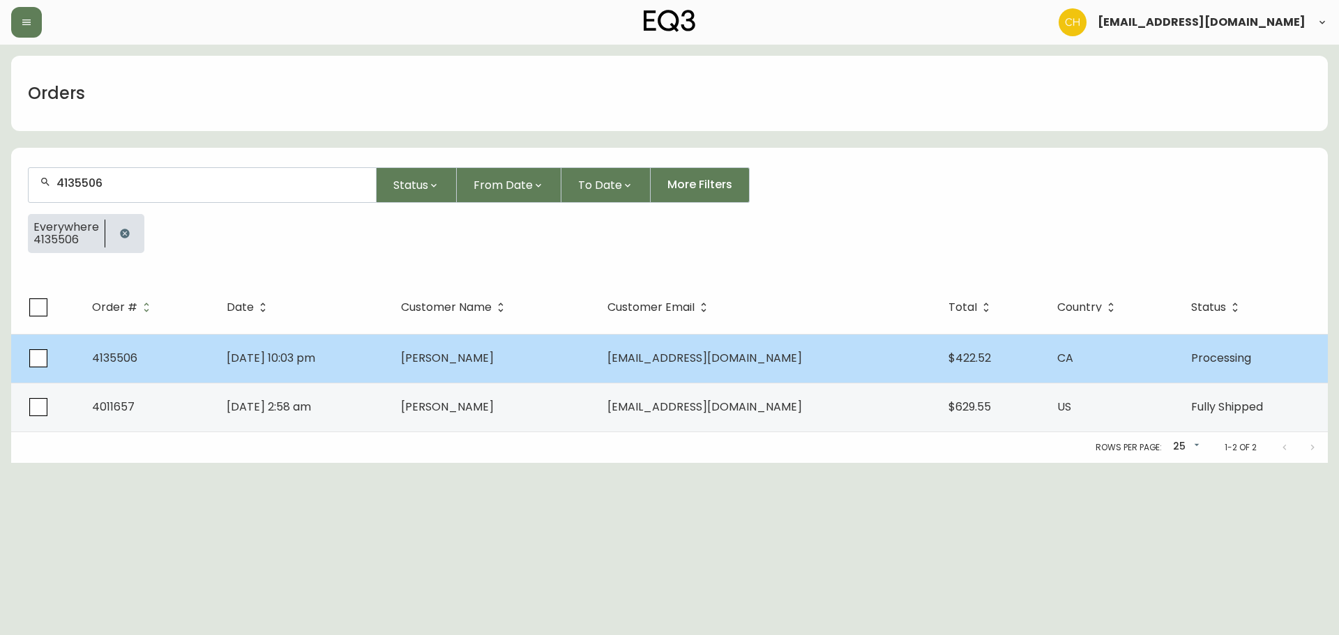
click at [390, 362] on td "[DATE] 10:03 pm" at bounding box center [303, 358] width 174 height 49
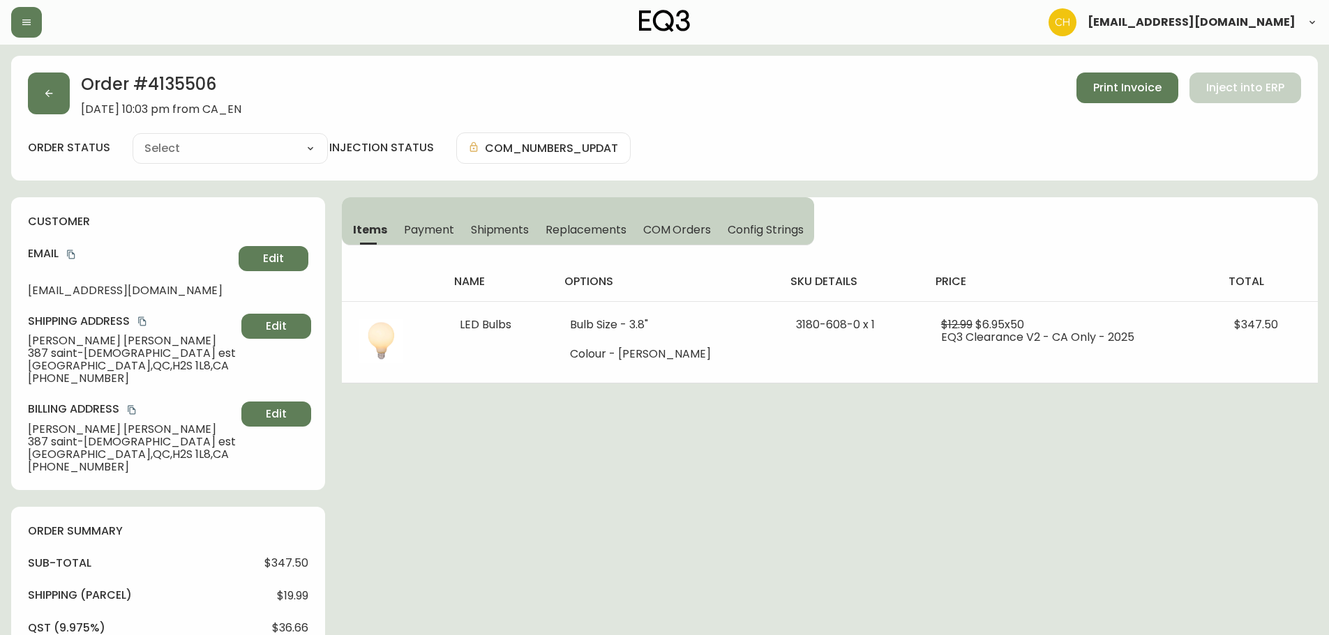
type input "Processing"
select select "PROCESSING"
click at [499, 225] on span "Shipments" at bounding box center [500, 230] width 59 height 15
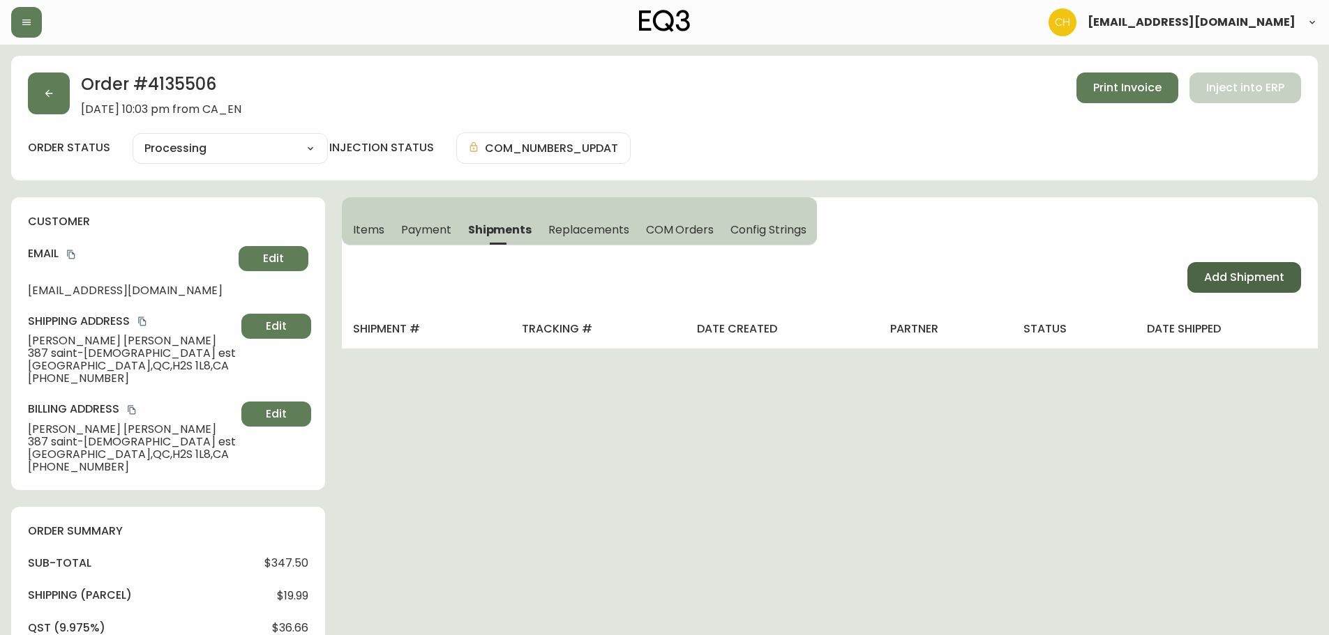
click at [1226, 280] on span "Add Shipment" at bounding box center [1244, 277] width 80 height 15
select select "PENDING"
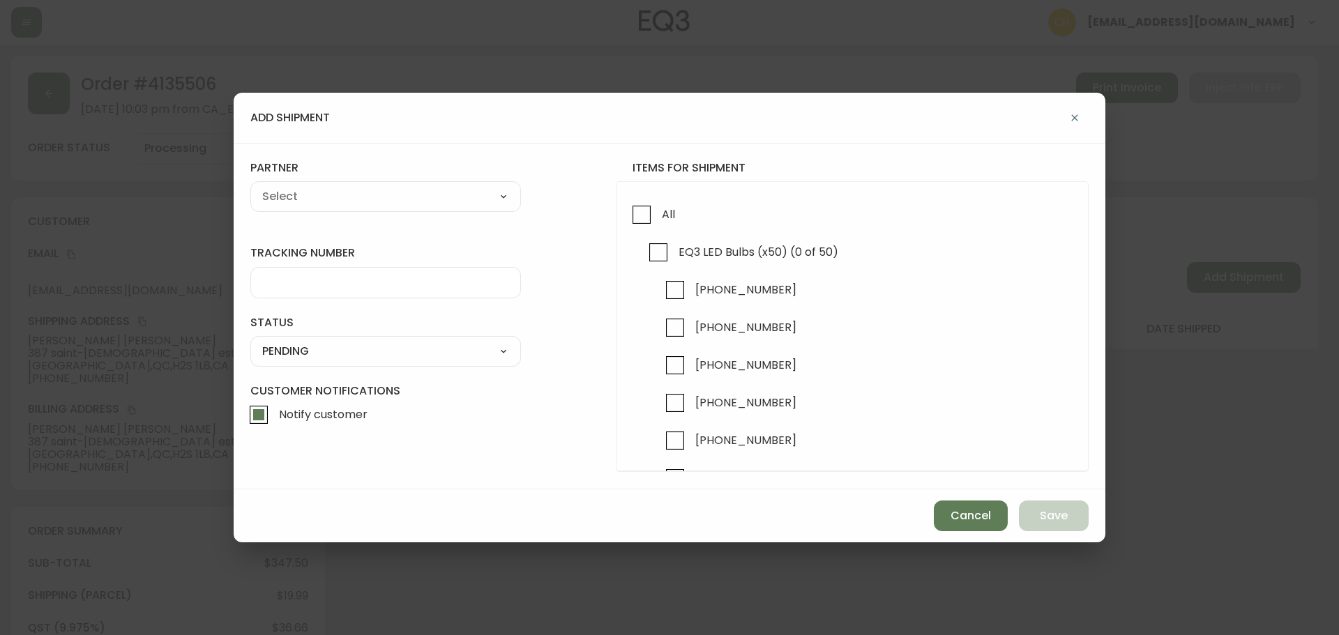
drag, startPoint x: 638, startPoint y: 216, endPoint x: 588, endPoint y: 206, distance: 51.3
click at [635, 216] on input "All" at bounding box center [642, 215] width 32 height 32
checkbox input "true"
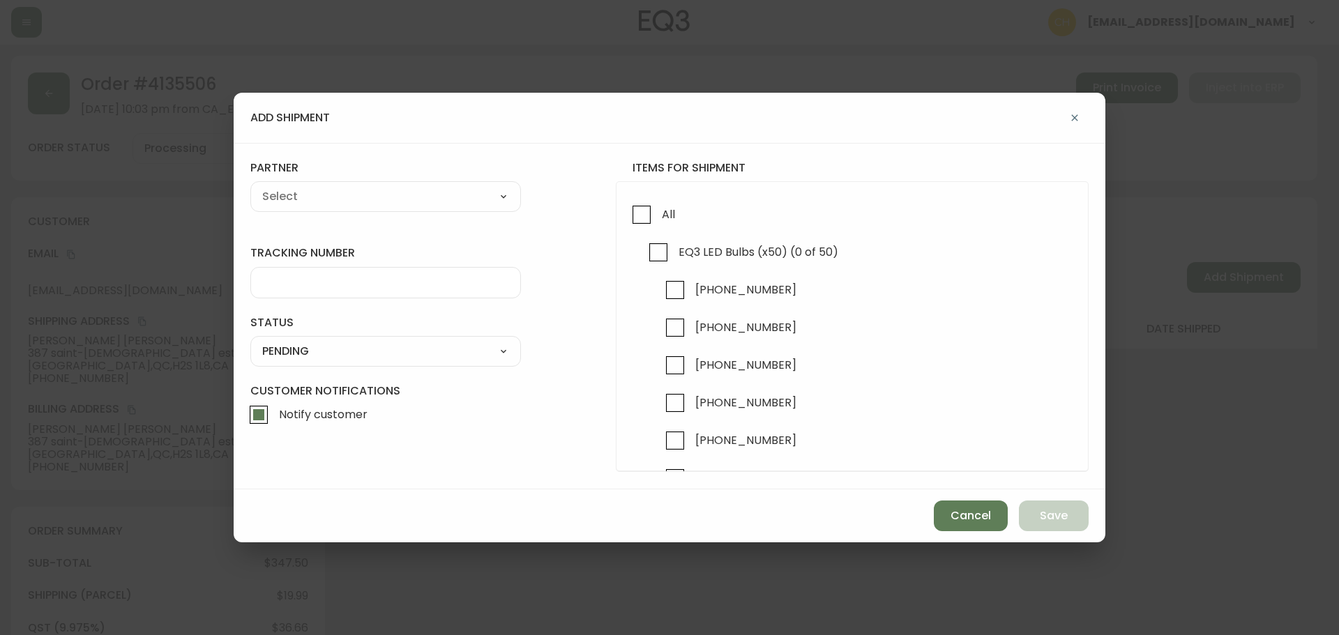
checkbox input "true"
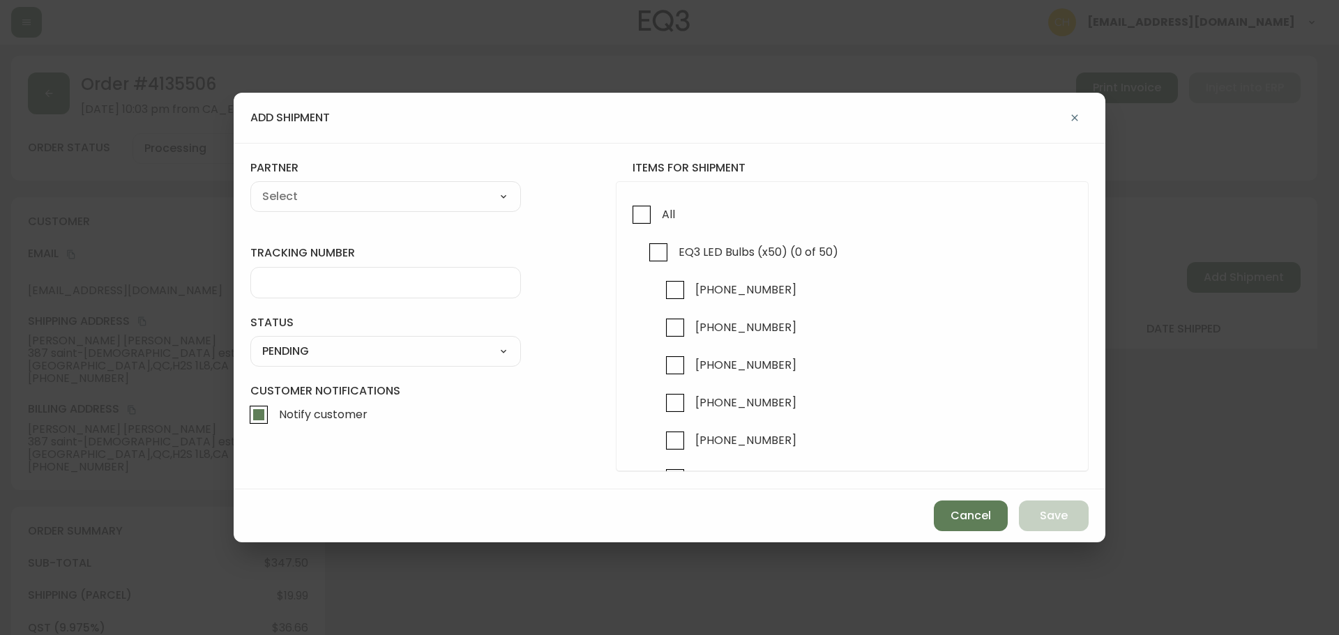
checkbox input "true"
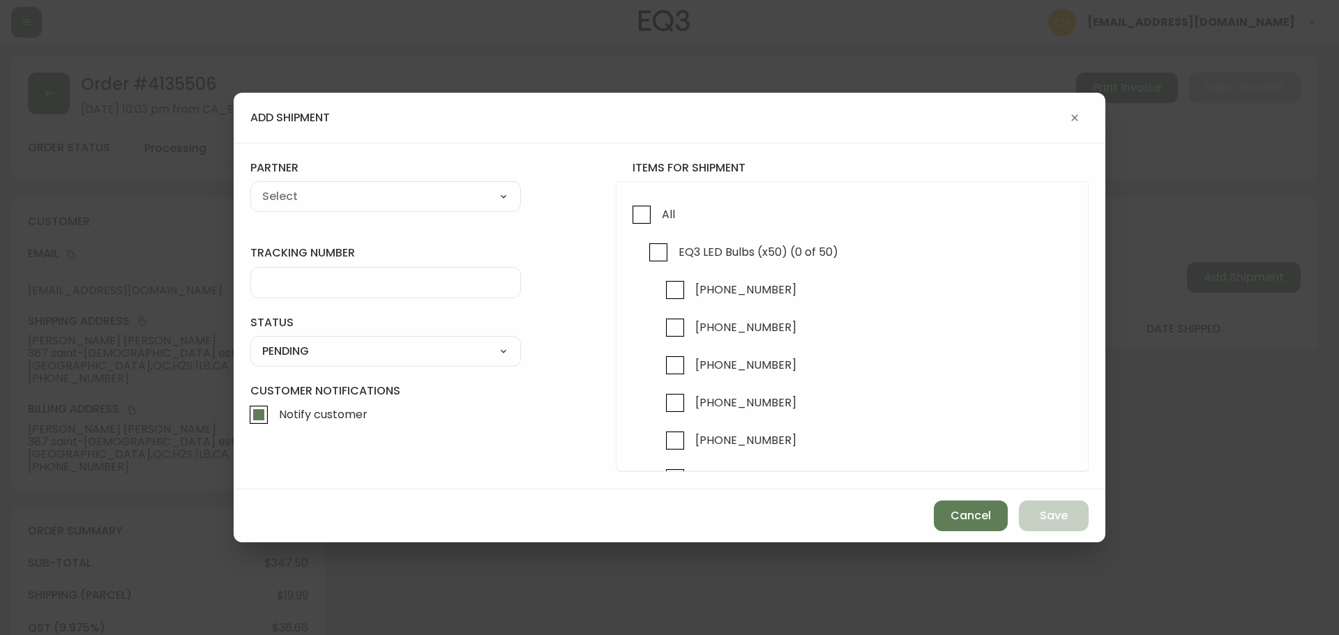
checkbox input "true"
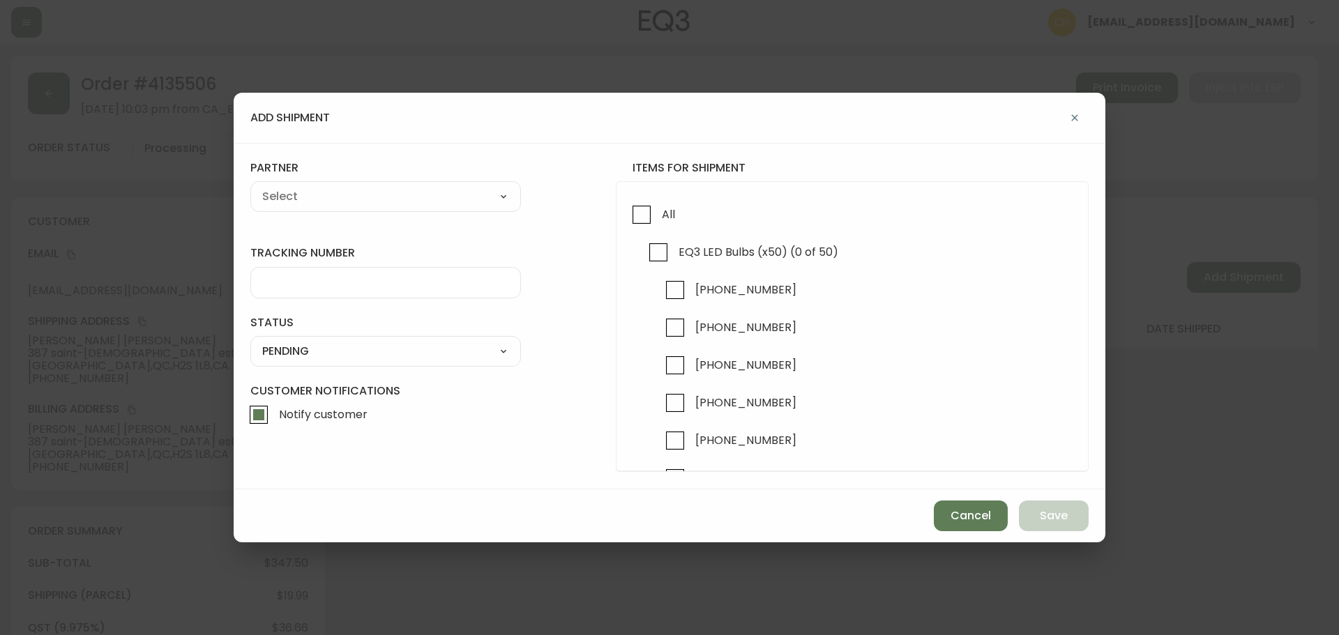
checkbox input "true"
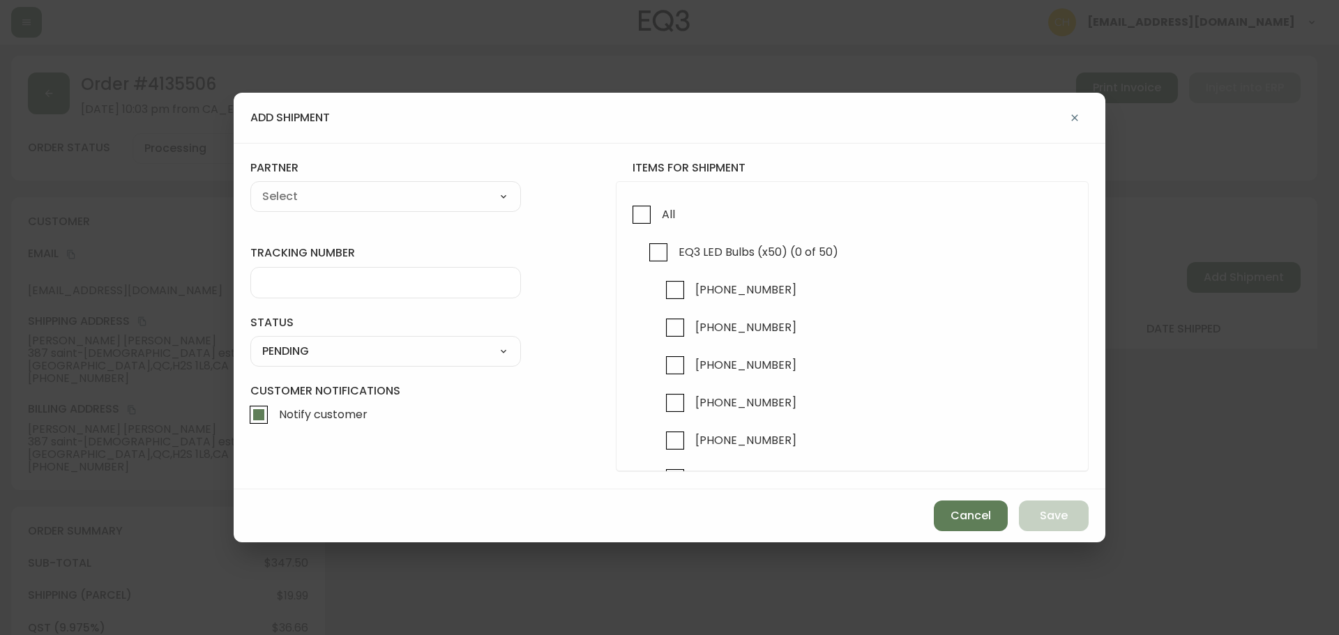
checkbox input "true"
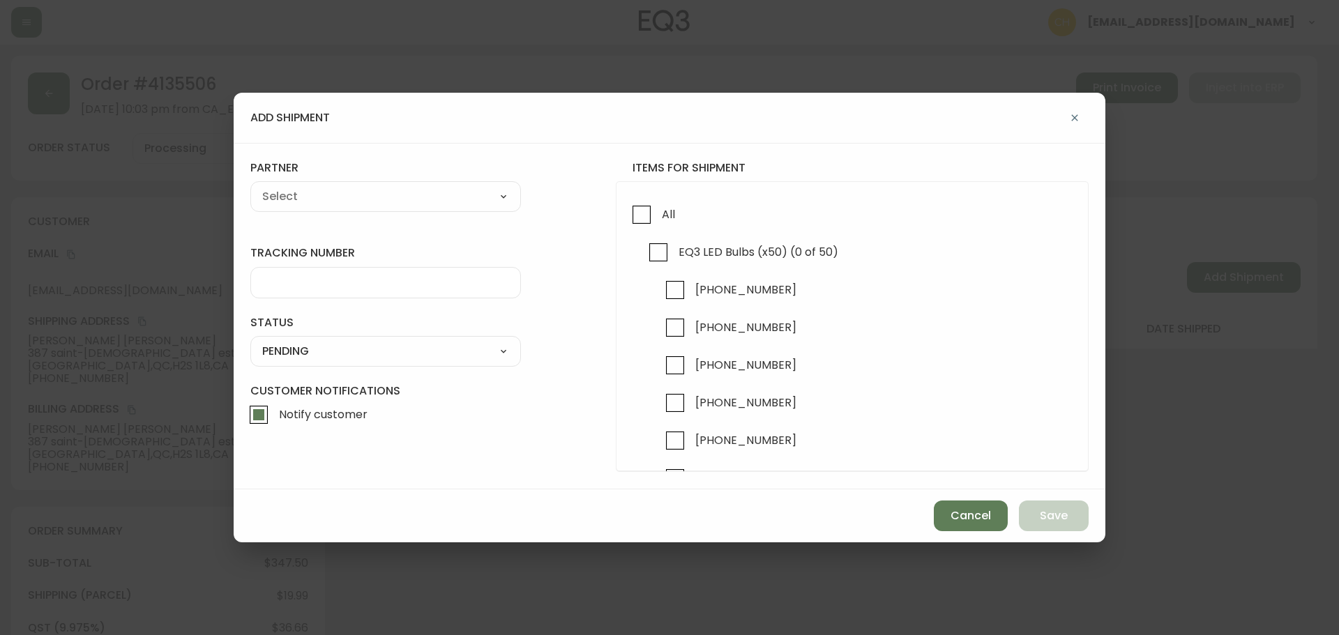
checkbox input "true"
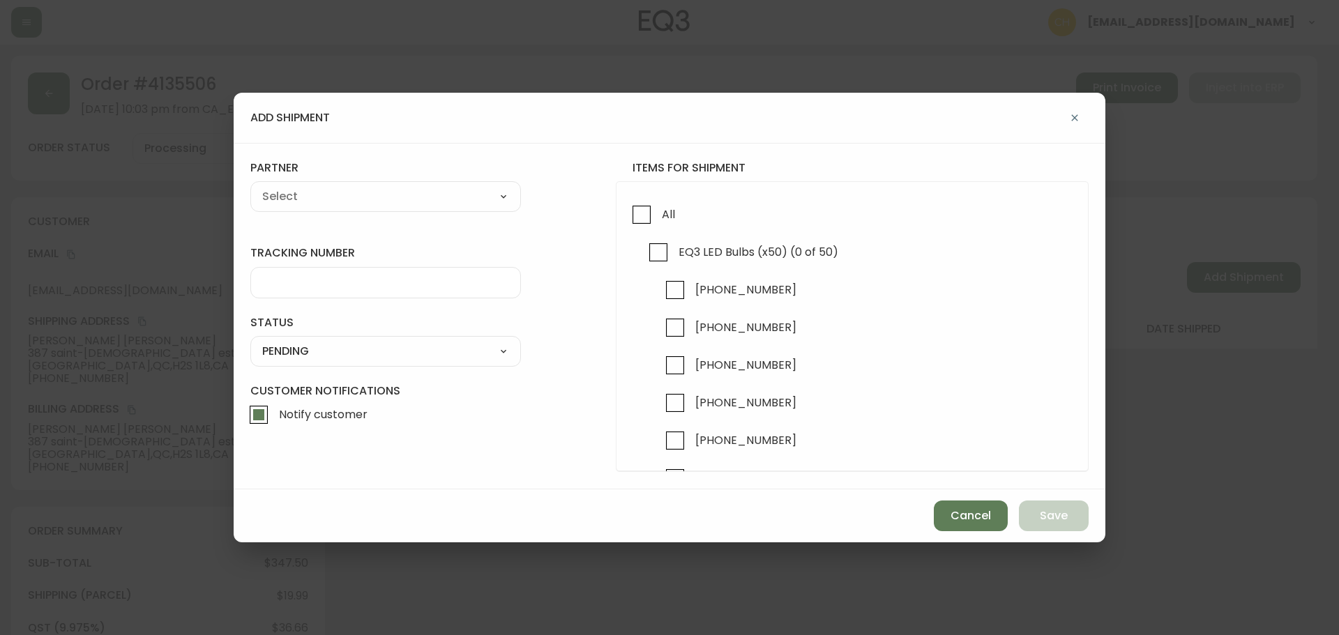
checkbox input "true"
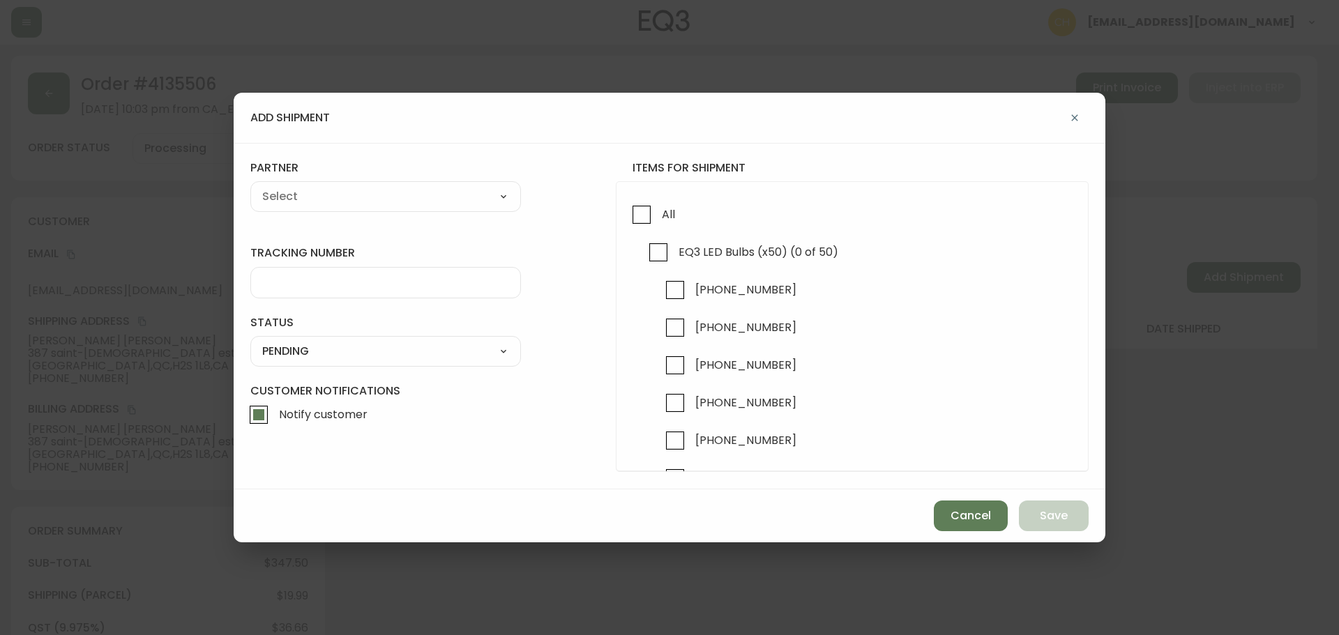
checkbox input "true"
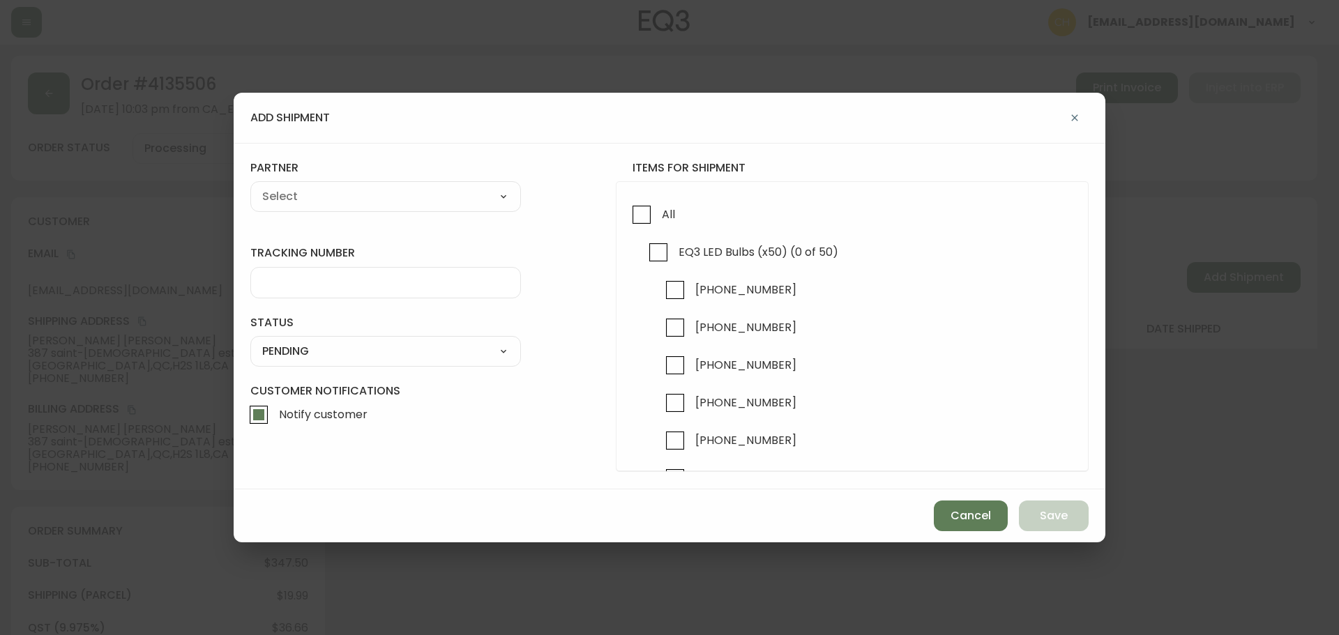
checkbox input "true"
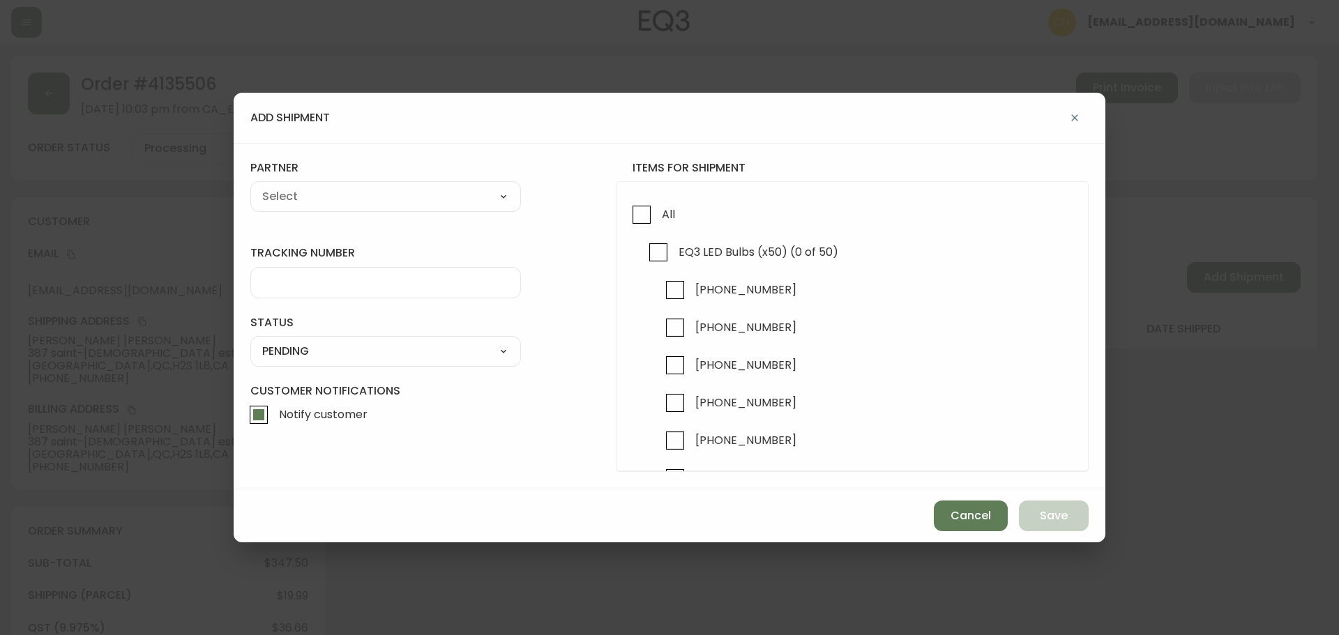
checkbox input "true"
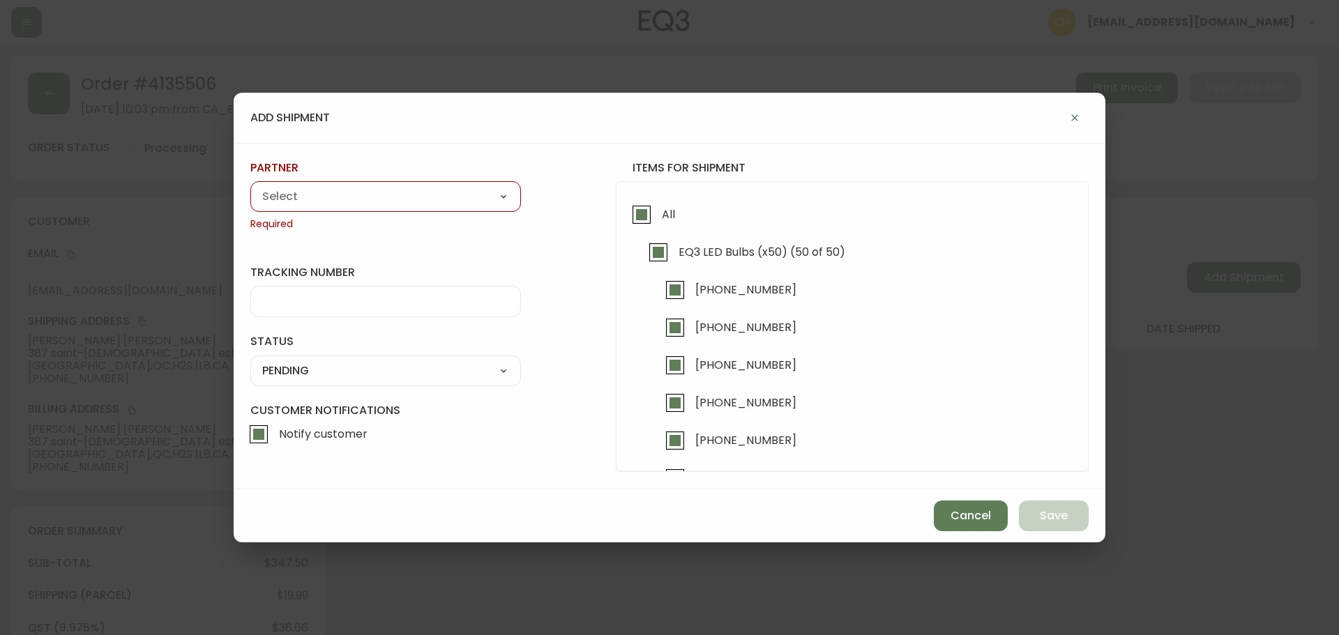
click at [437, 197] on select "A Move to Remember LLC ABF Freight Alero [PERSON_NAME] Canada Post Canpar Expre…" at bounding box center [385, 196] width 271 height 21
select select "cjy0a9taa01x001669l98m63c"
click at [250, 186] on select "A Move to Remember LLC ABF Freight Alero [PERSON_NAME] Canada Post Canpar Expre…" at bounding box center [385, 196] width 271 height 21
type input "FedEx"
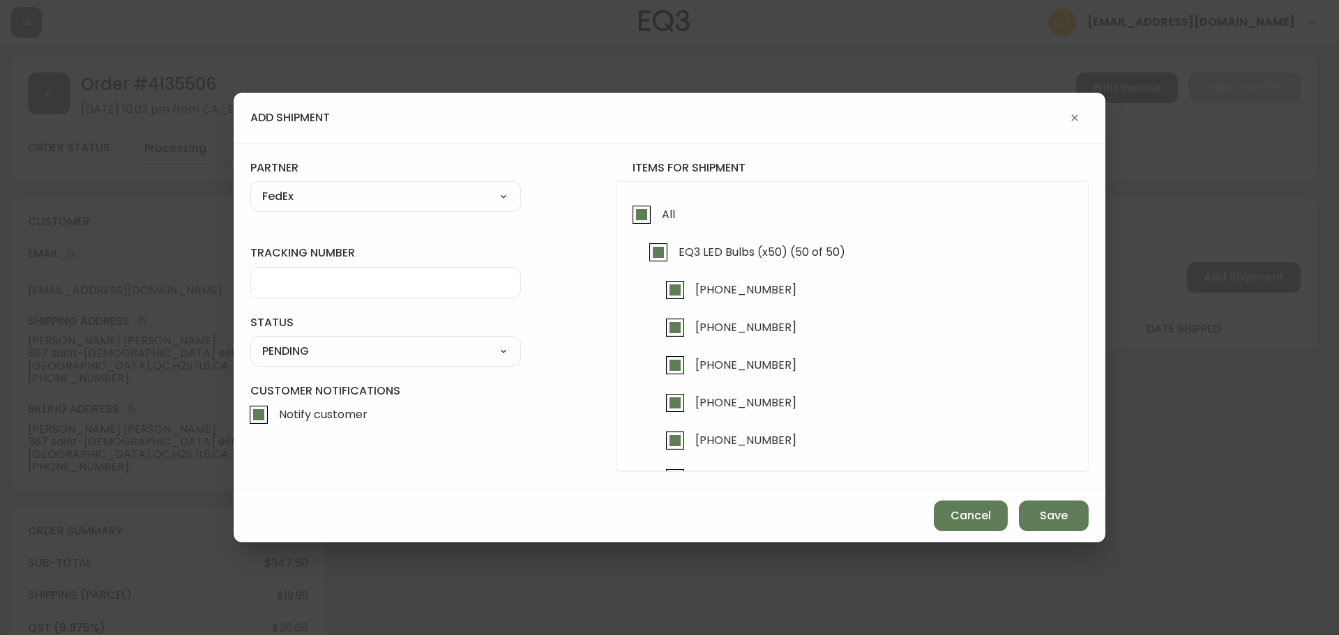
click at [269, 269] on div at bounding box center [385, 282] width 271 height 31
type input "455183579380"
click at [287, 350] on select "SHIPPED PENDING CANCELLED" at bounding box center [385, 351] width 271 height 21
click at [250, 341] on select "SHIPPED PENDING CANCELLED" at bounding box center [385, 351] width 271 height 21
select select "PENDING"
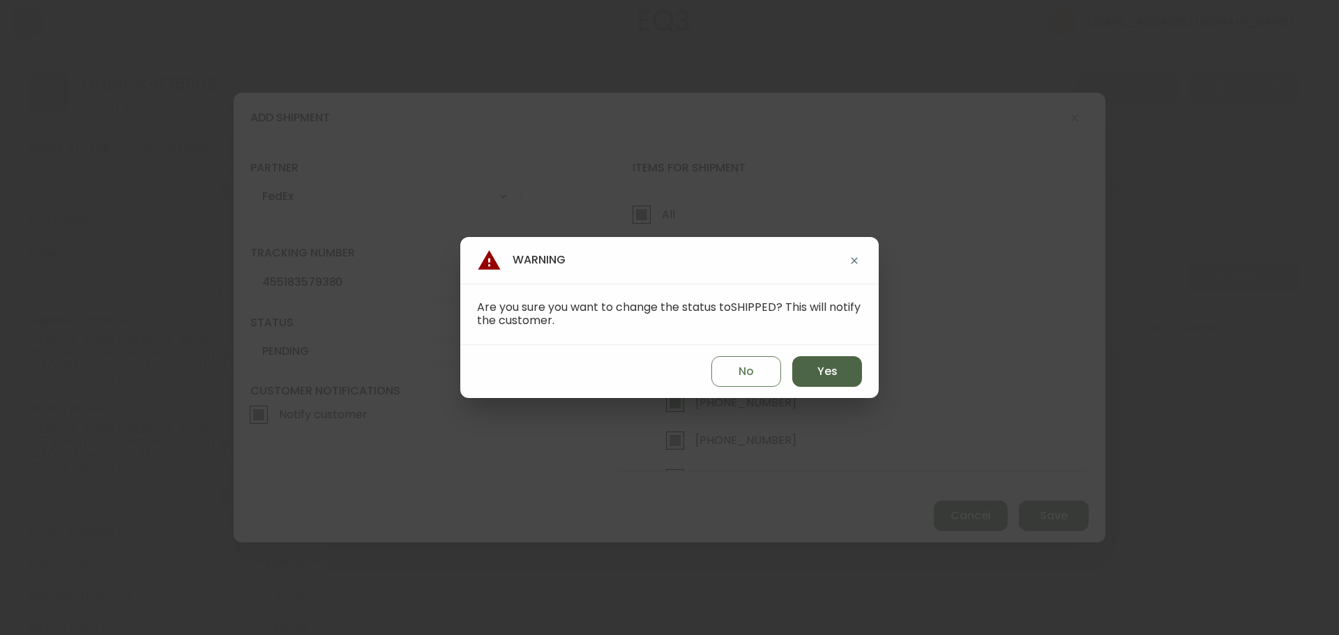
click at [834, 361] on button "Yes" at bounding box center [827, 371] width 70 height 31
type input "SHIPPED"
select select "SHIPPED"
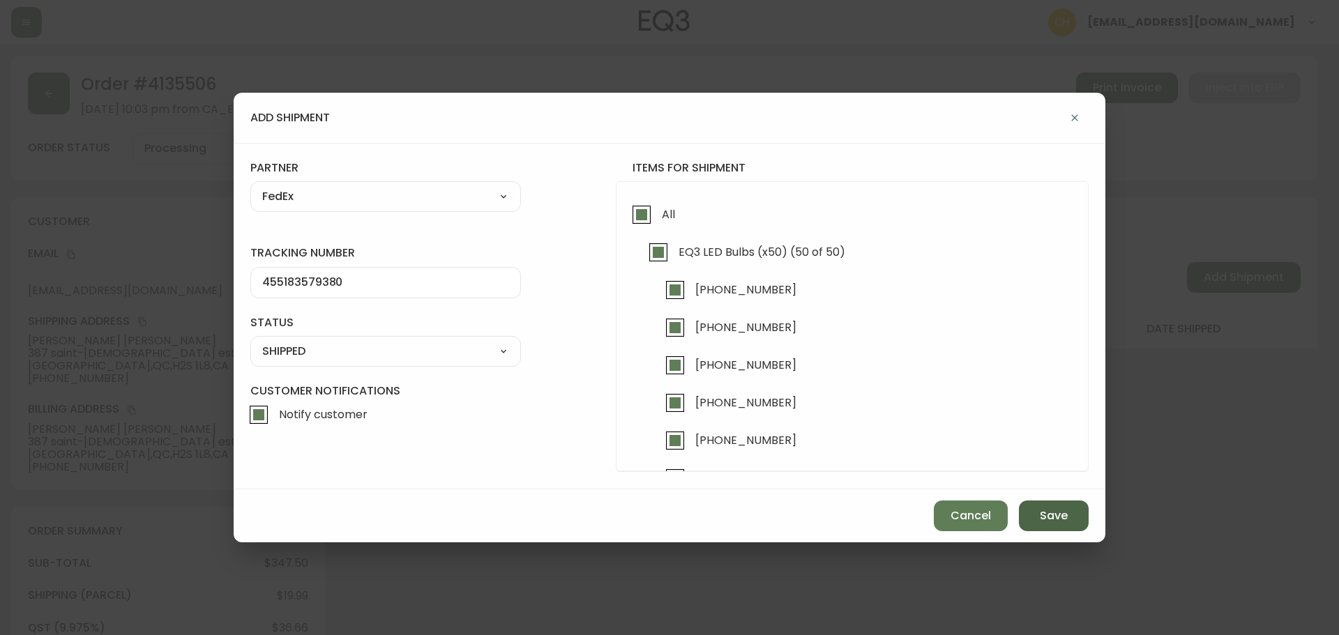
click at [1039, 517] on button "Save" at bounding box center [1054, 516] width 70 height 31
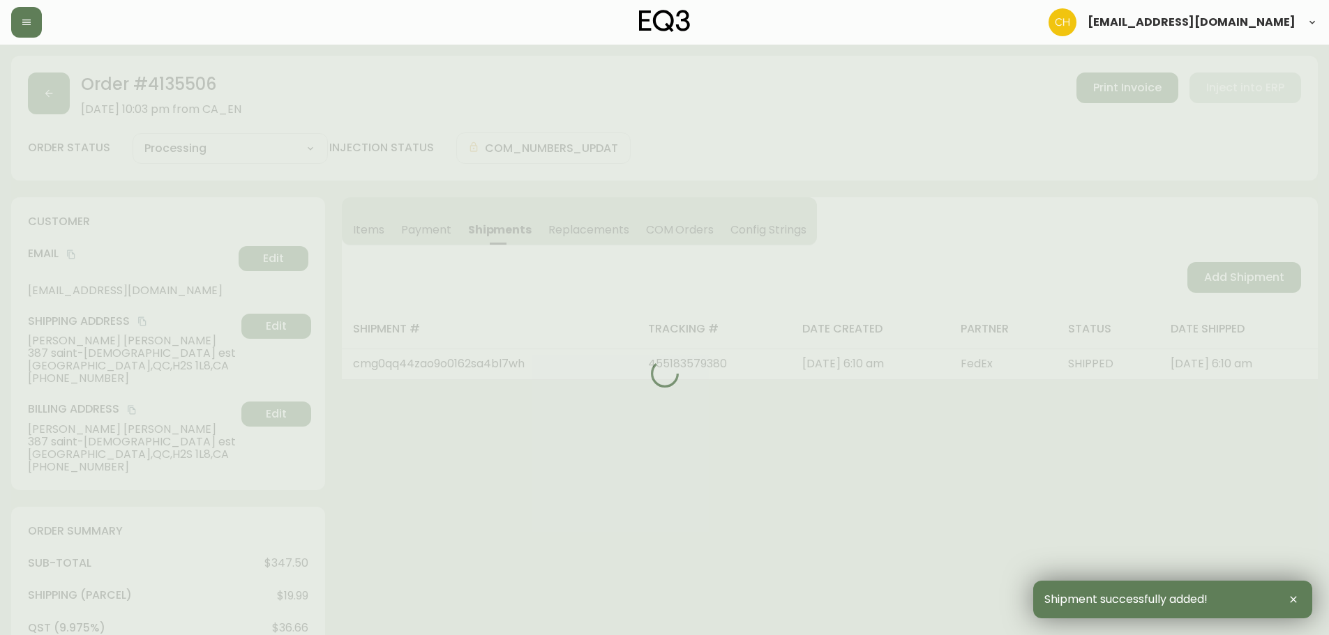
type input "Fully Shipped"
select select "FULLY_SHIPPED"
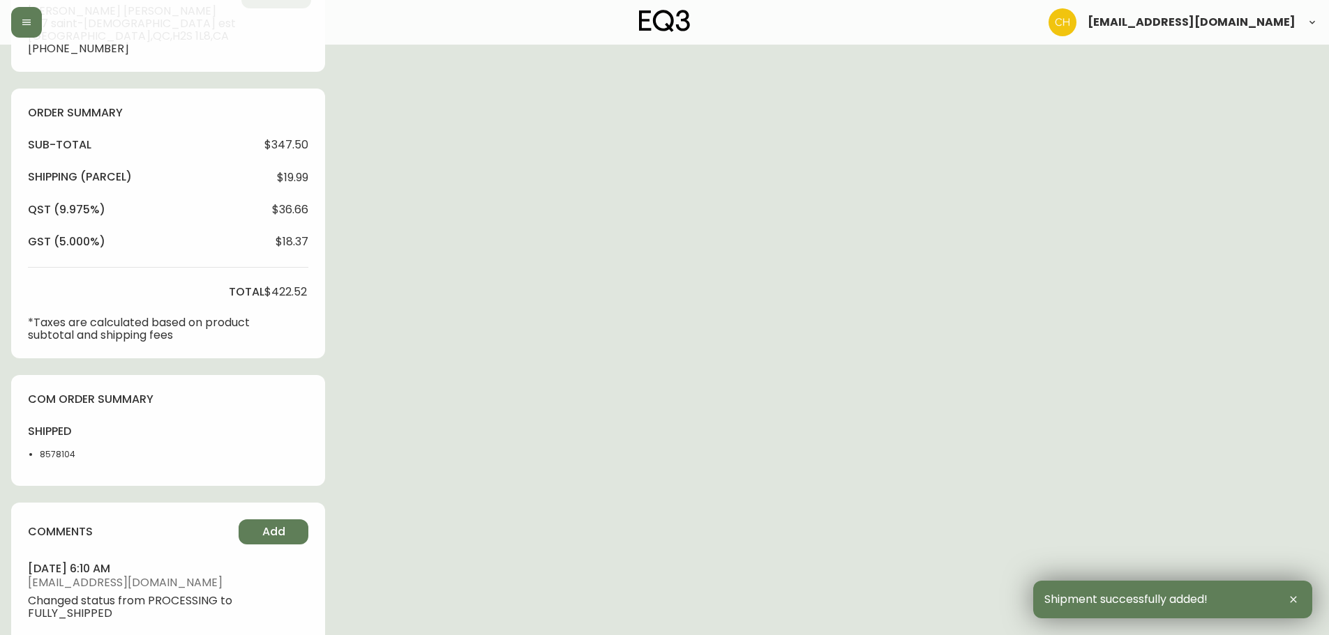
scroll to position [521, 0]
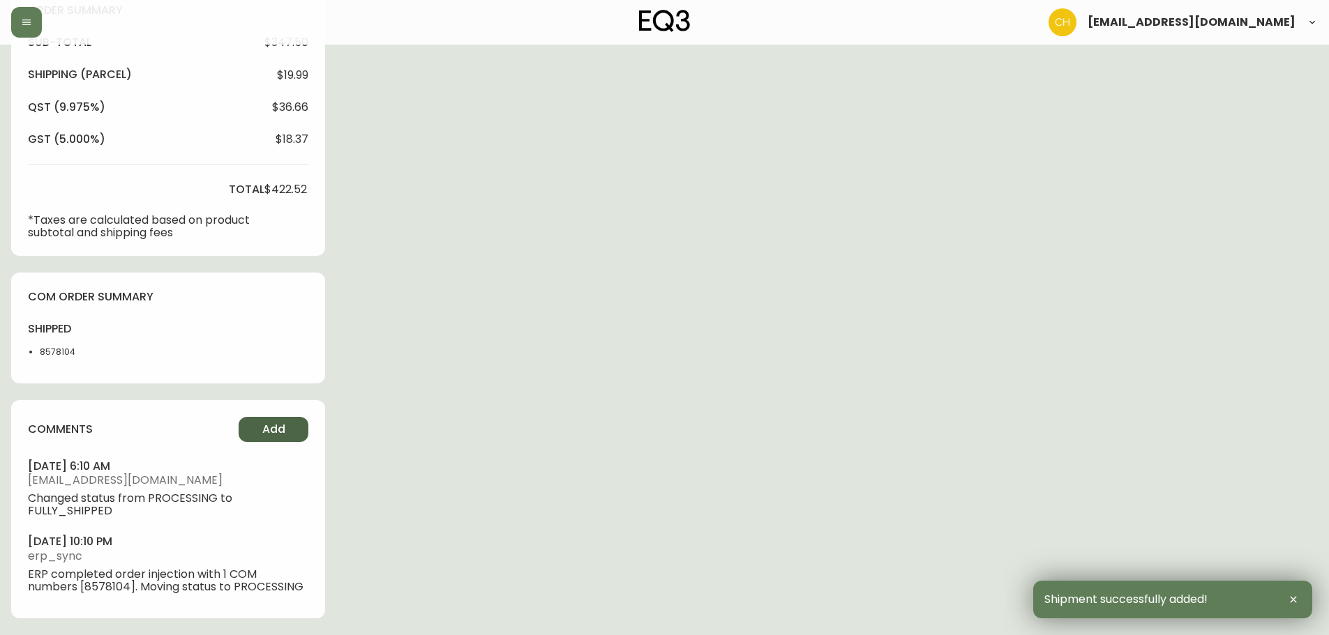
click at [263, 430] on span "Add" at bounding box center [273, 429] width 23 height 15
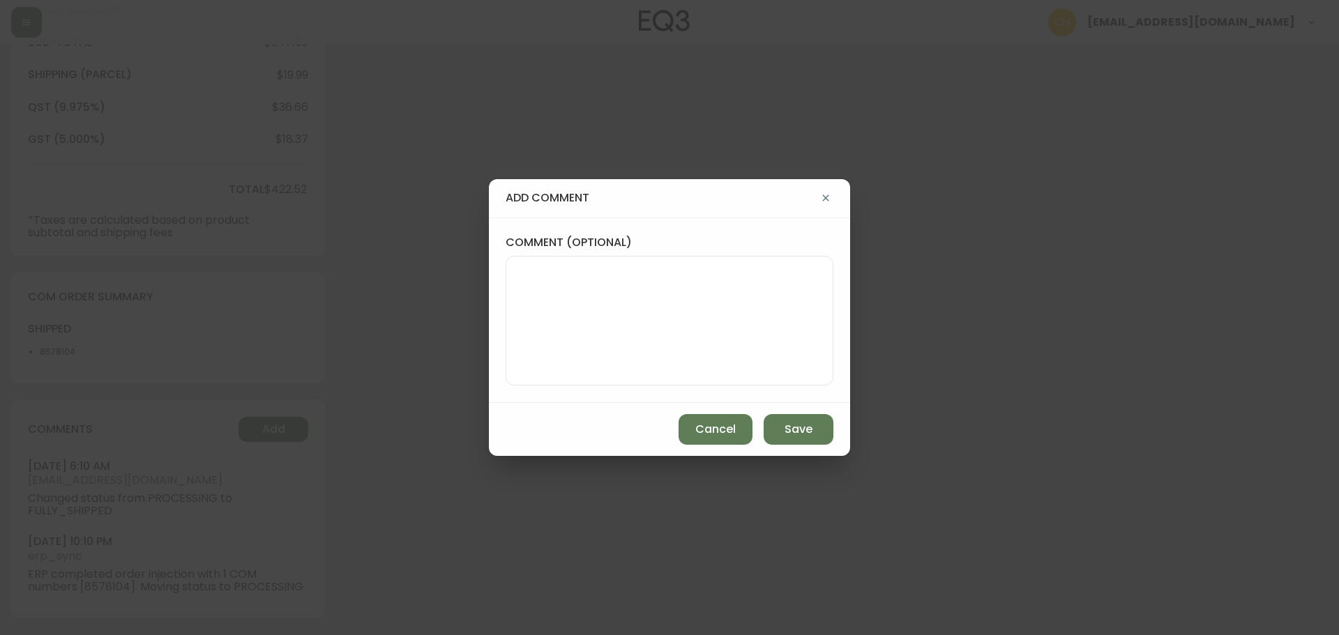
click at [550, 283] on textarea "comment (optional)" at bounding box center [670, 321] width 304 height 112
type textarea "CH"
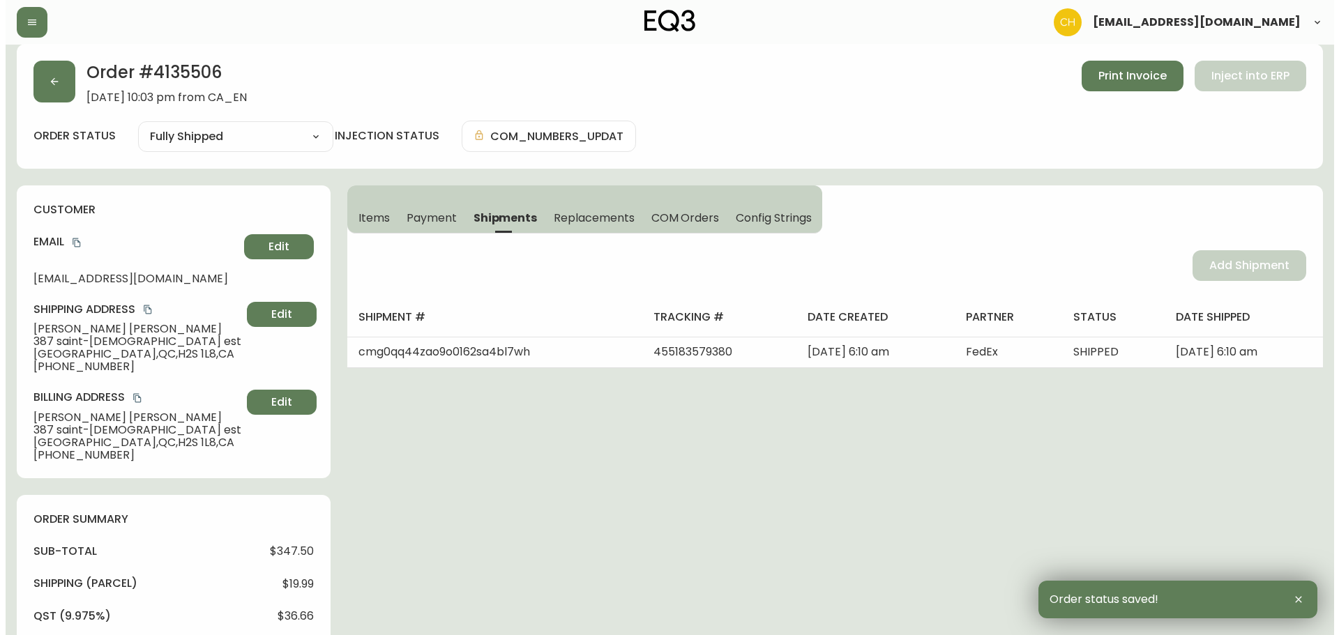
scroll to position [0, 0]
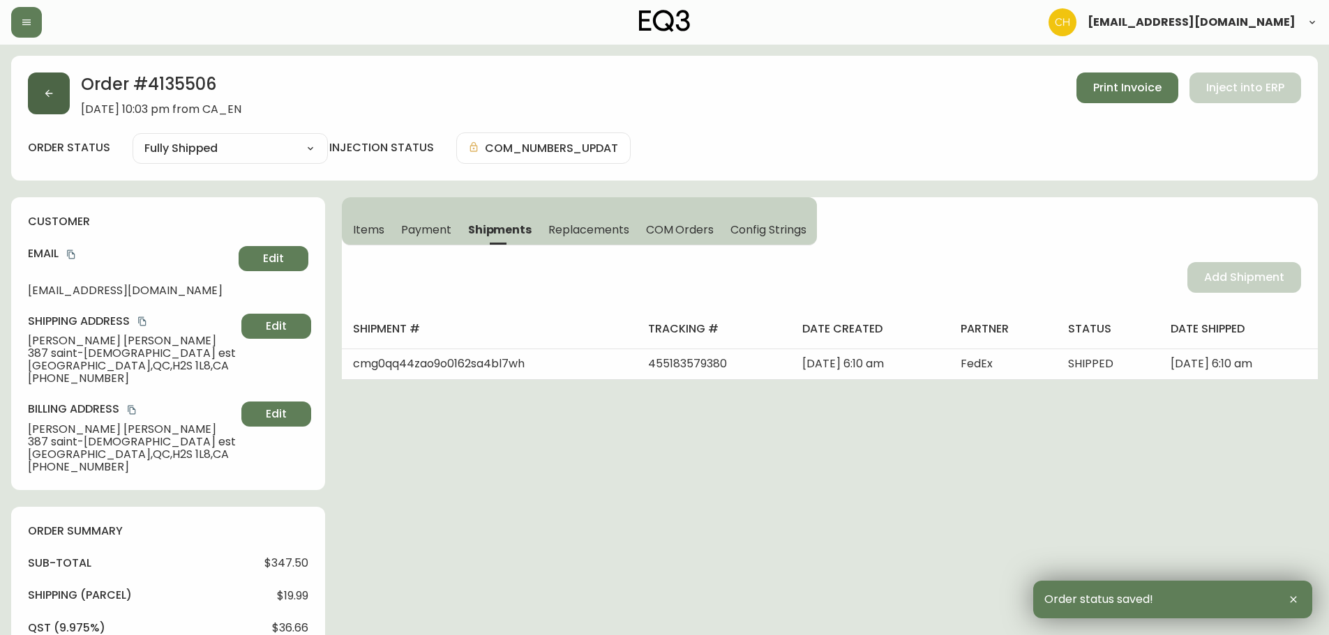
click at [61, 101] on button "button" at bounding box center [49, 94] width 42 height 42
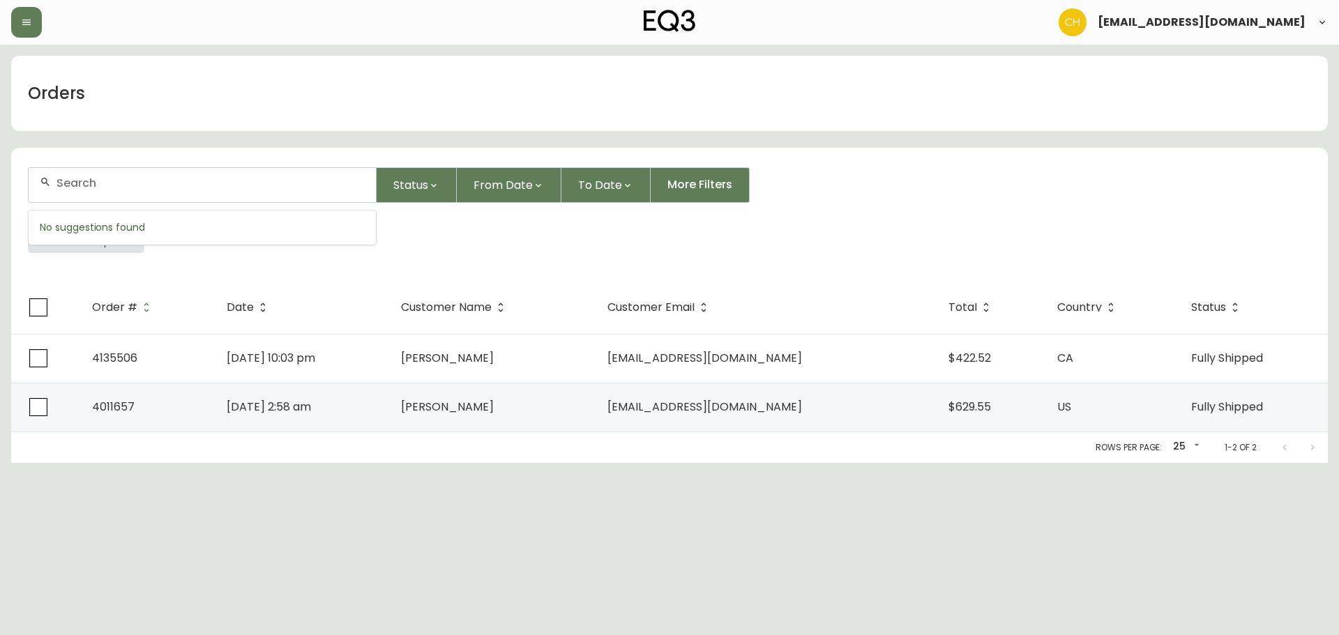
click at [71, 183] on input "text" at bounding box center [210, 182] width 308 height 13
type input "4135500"
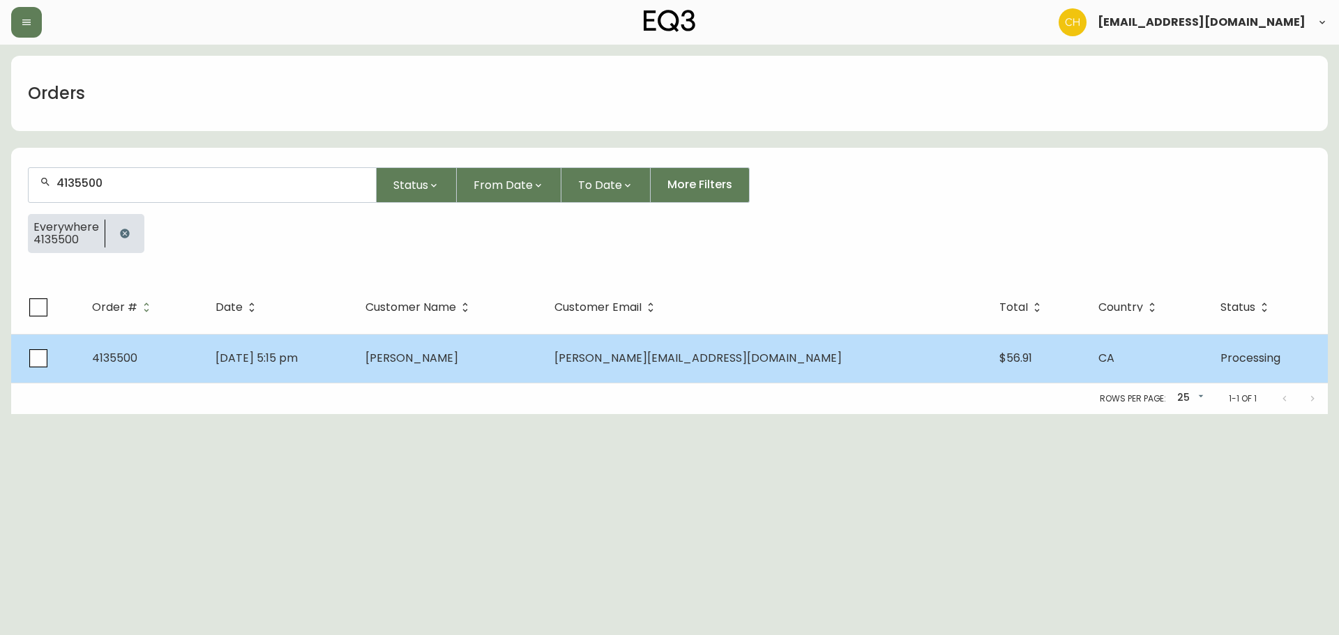
click at [476, 375] on td "[PERSON_NAME]" at bounding box center [448, 358] width 188 height 49
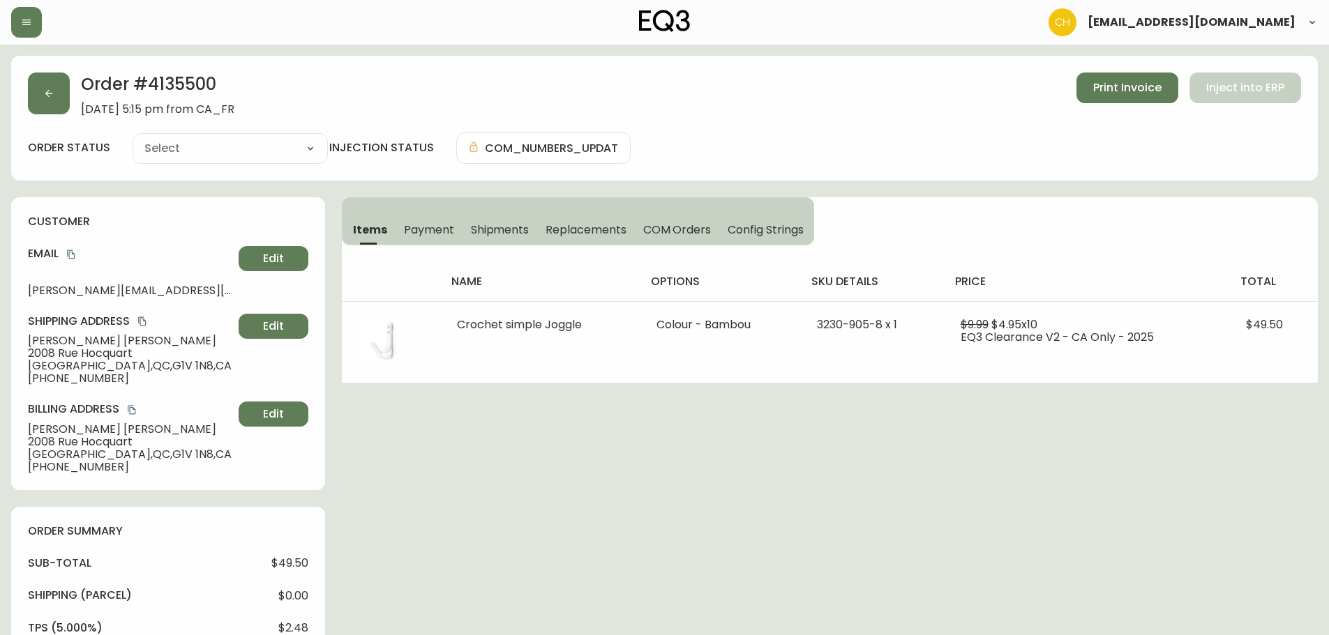
type input "Processing"
select select "PROCESSING"
drag, startPoint x: 479, startPoint y: 227, endPoint x: 552, endPoint y: 227, distance: 72.5
click at [481, 227] on span "Shipments" at bounding box center [500, 230] width 59 height 15
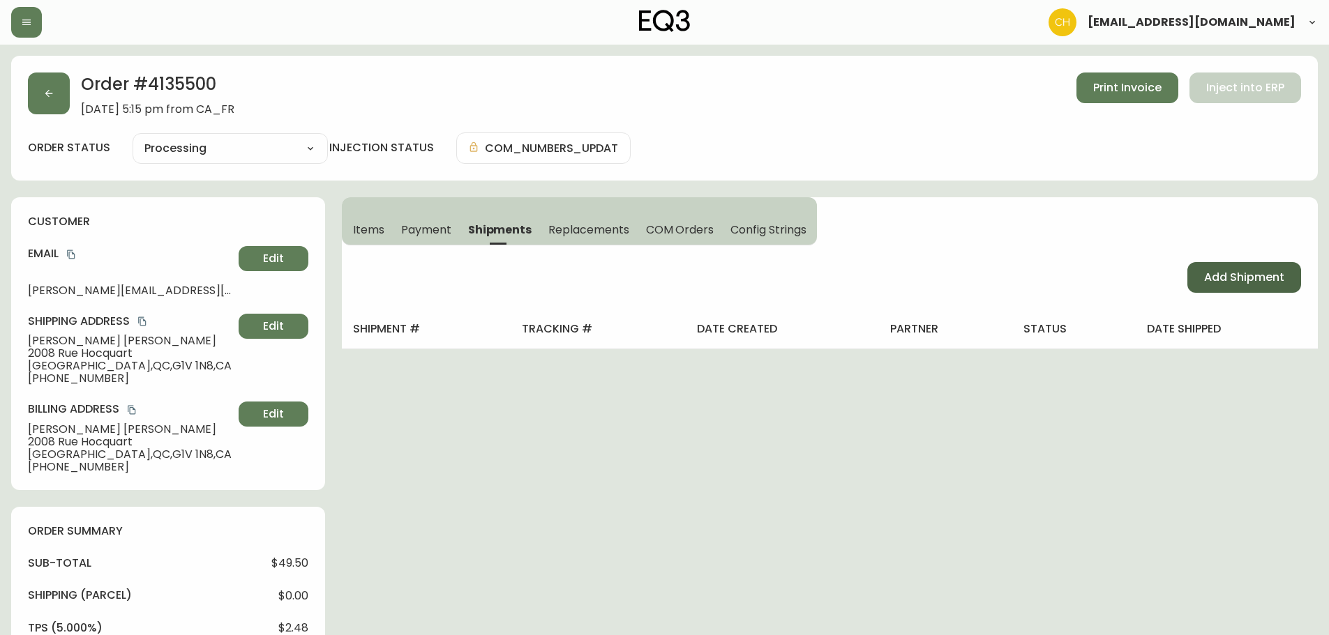
click at [1260, 288] on button "Add Shipment" at bounding box center [1244, 277] width 114 height 31
select select "PENDING"
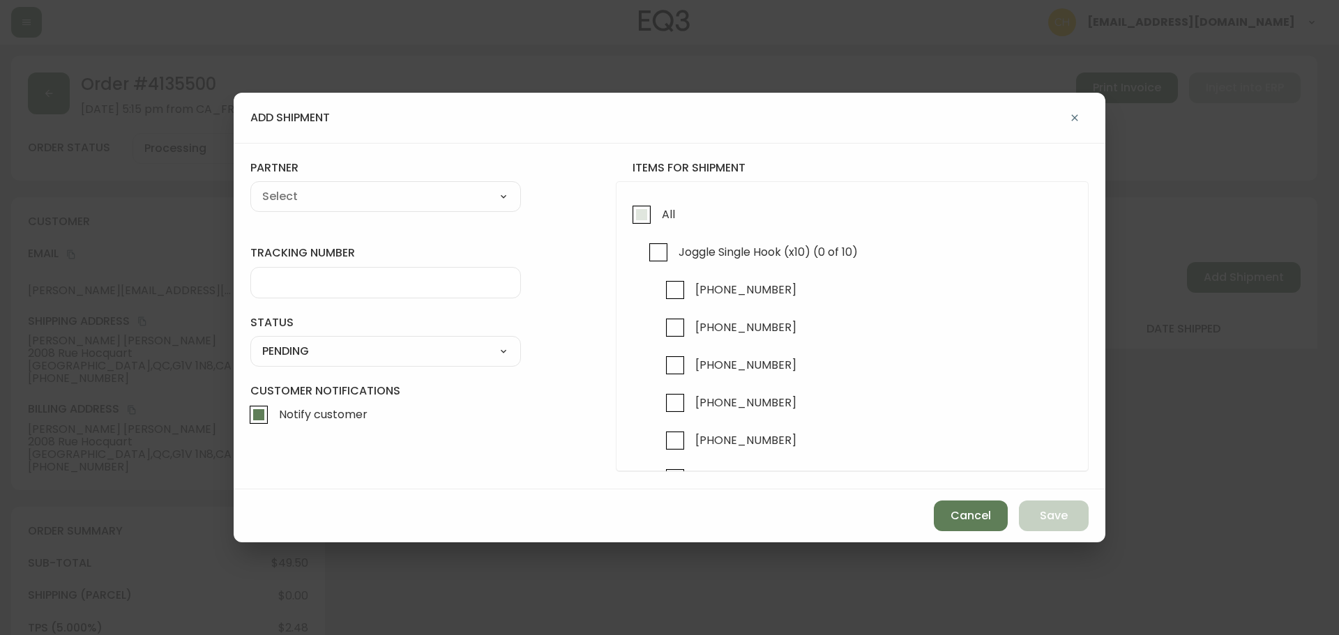
click at [639, 213] on input "All" at bounding box center [642, 215] width 32 height 32
checkbox input "true"
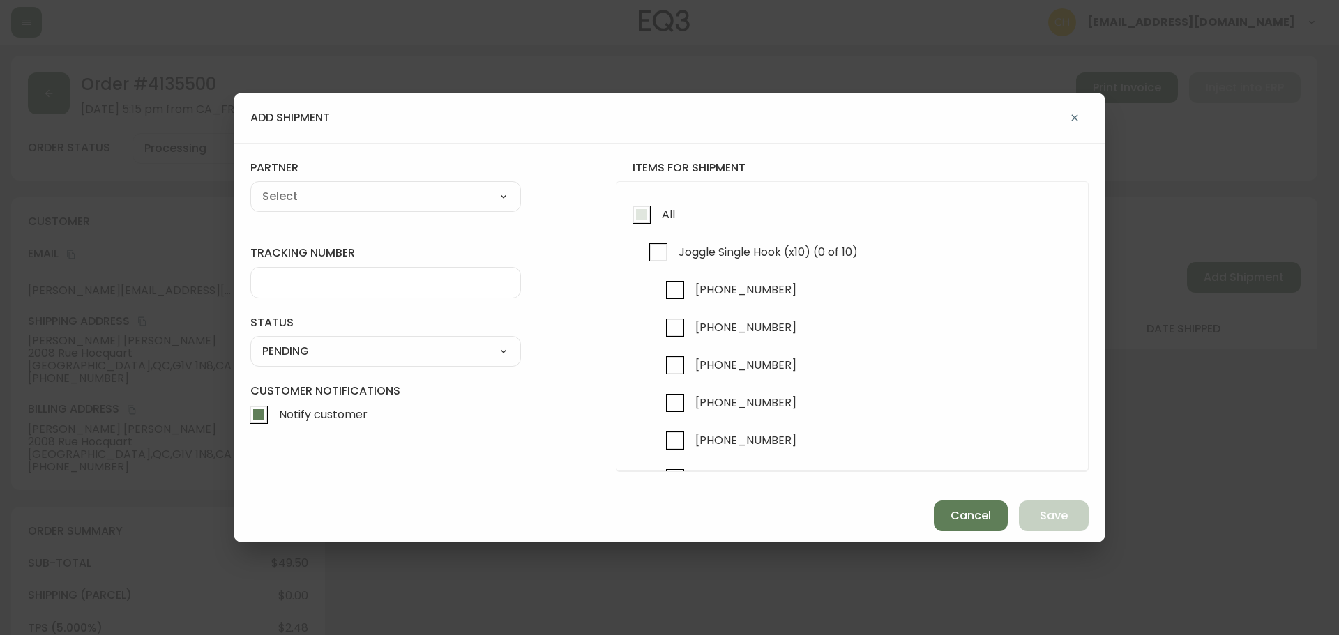
checkbox input "true"
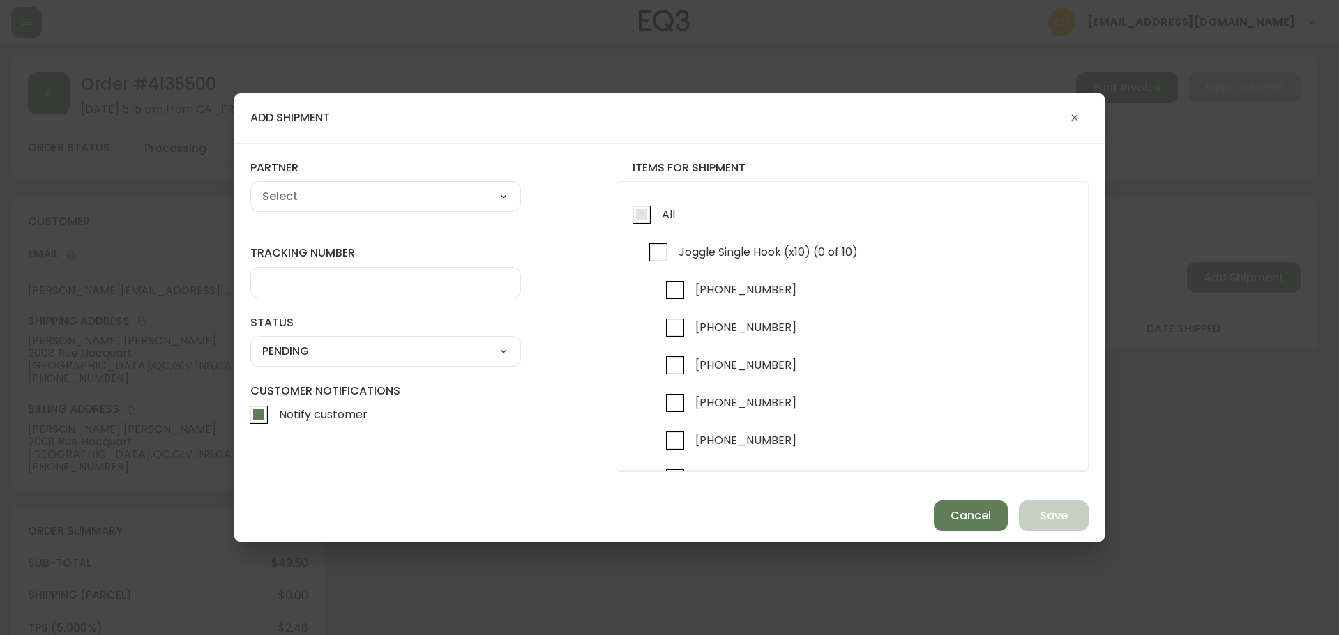
checkbox input "true"
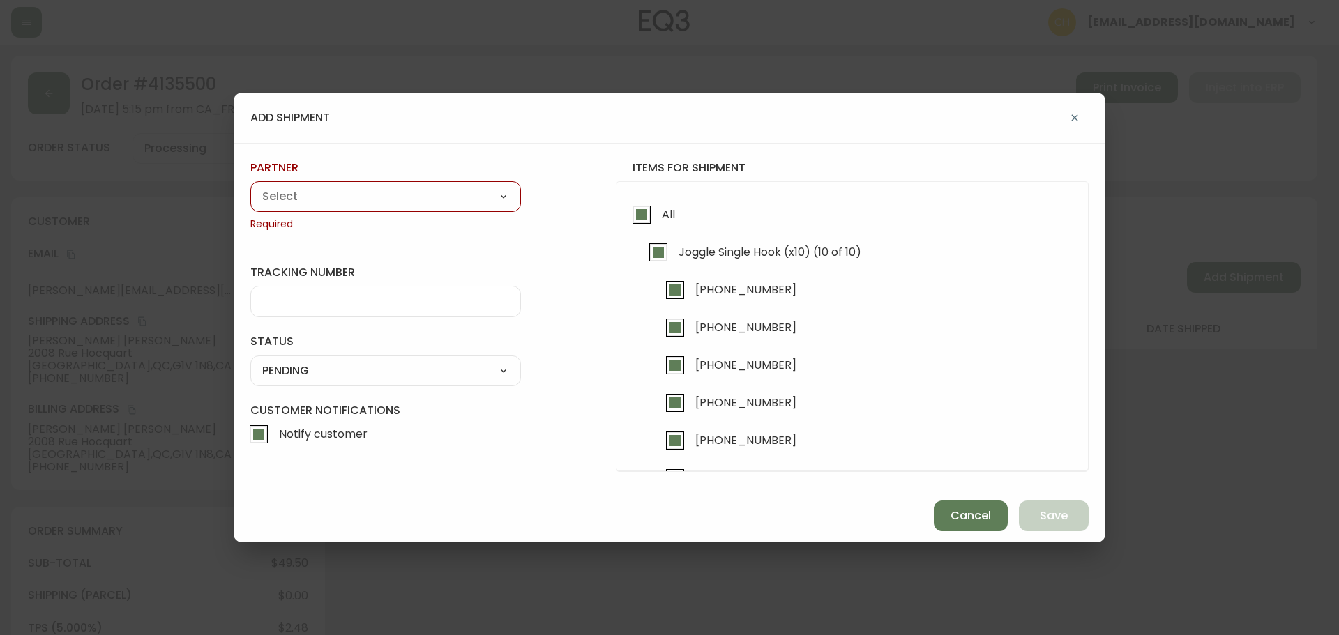
click at [356, 197] on select "A Move to Remember LLC ABF Freight Alero [PERSON_NAME] Canada Post Canpar Expre…" at bounding box center [385, 196] width 271 height 21
select select "cjy0a9taa01x001669l98m63c"
click at [250, 186] on select "A Move to Remember LLC ABF Freight Alero [PERSON_NAME] Canada Post Canpar Expre…" at bounding box center [385, 196] width 271 height 21
type input "FedEx"
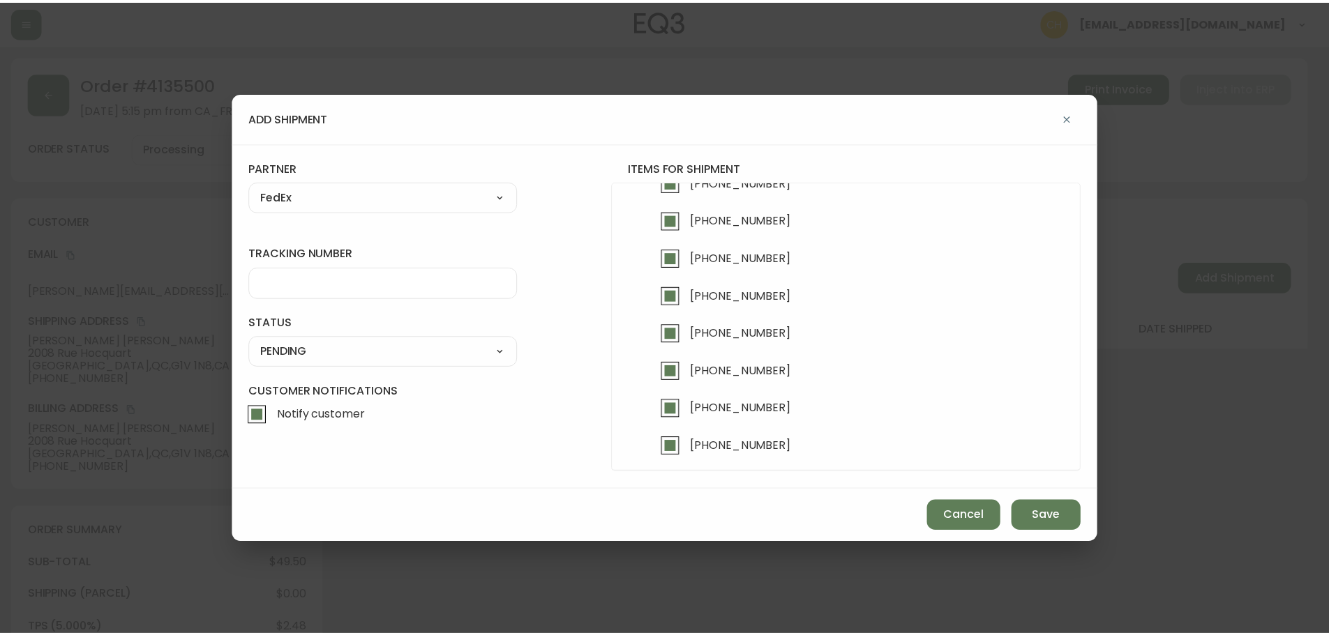
scroll to position [190, 0]
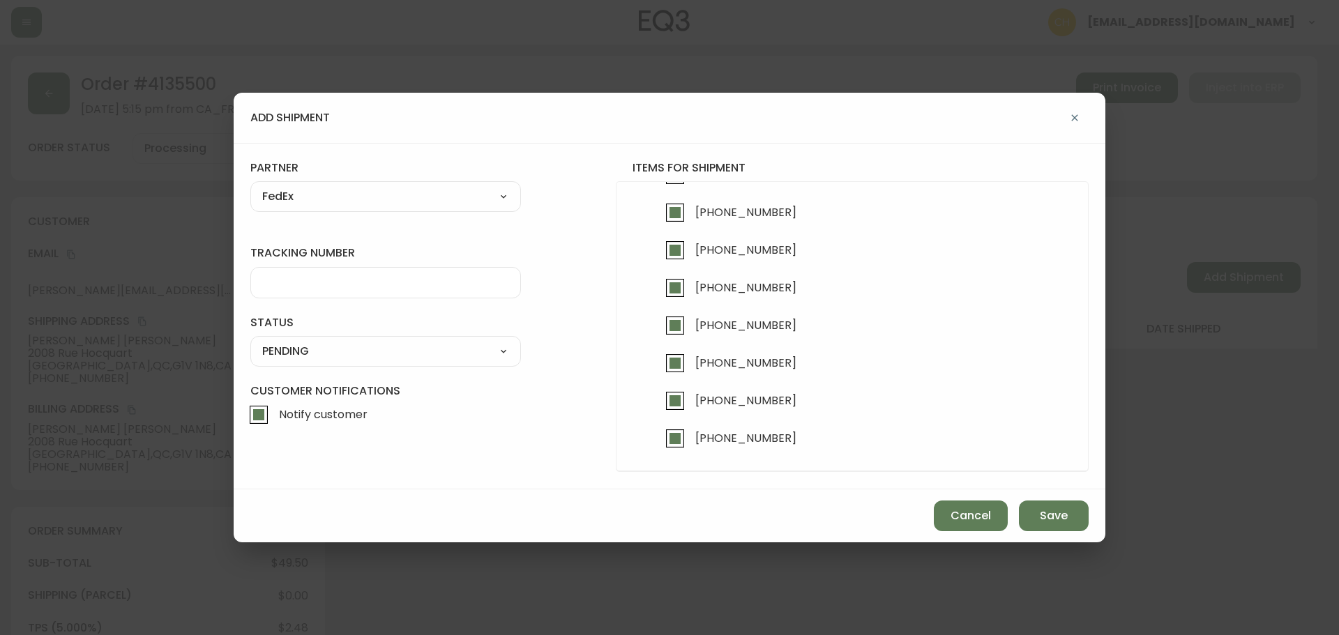
click at [285, 296] on div at bounding box center [385, 282] width 271 height 31
type input "455183579390"
click at [287, 355] on select "SHIPPED PENDING CANCELLED" at bounding box center [385, 351] width 271 height 21
click at [250, 341] on select "SHIPPED PENDING CANCELLED" at bounding box center [385, 351] width 271 height 21
select select "PENDING"
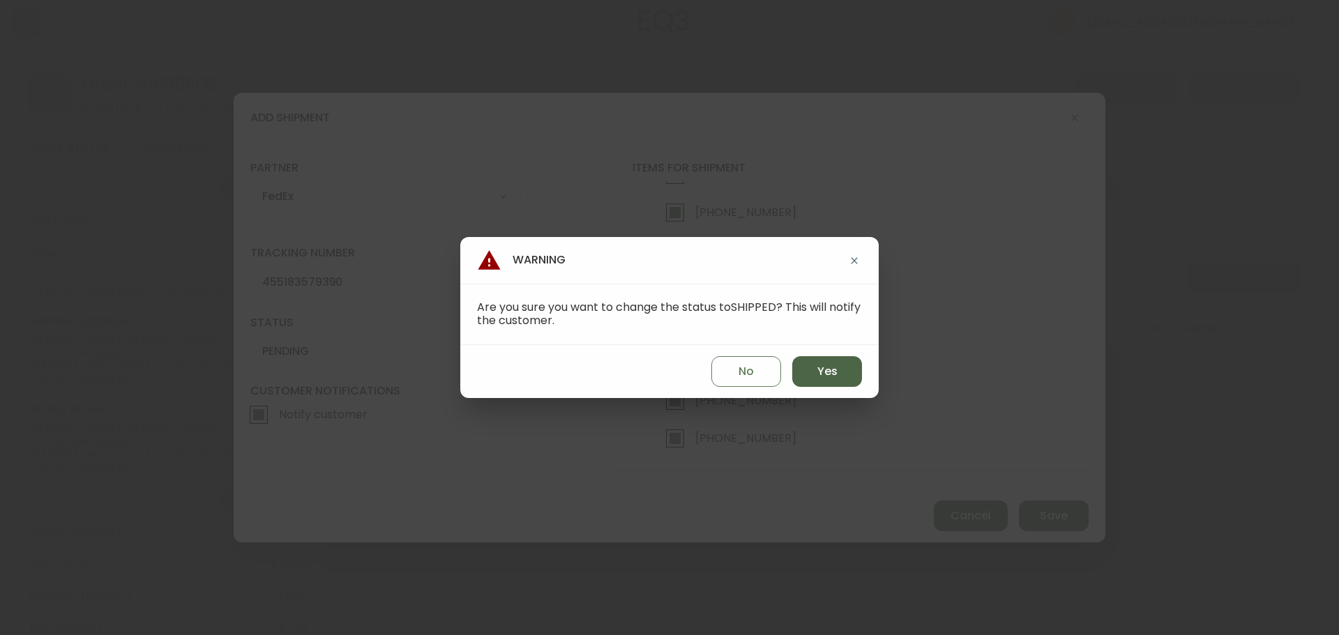
click at [841, 372] on button "Yes" at bounding box center [827, 371] width 70 height 31
type input "SHIPPED"
select select "SHIPPED"
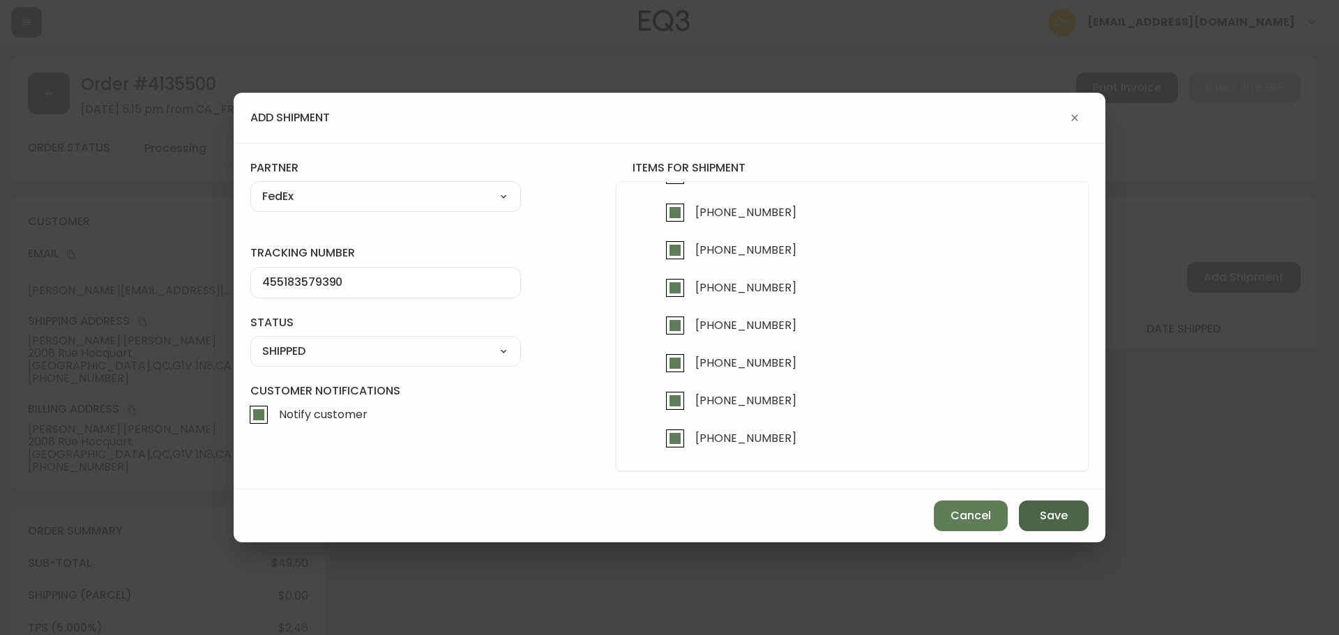
click at [1034, 512] on button "Save" at bounding box center [1054, 516] width 70 height 31
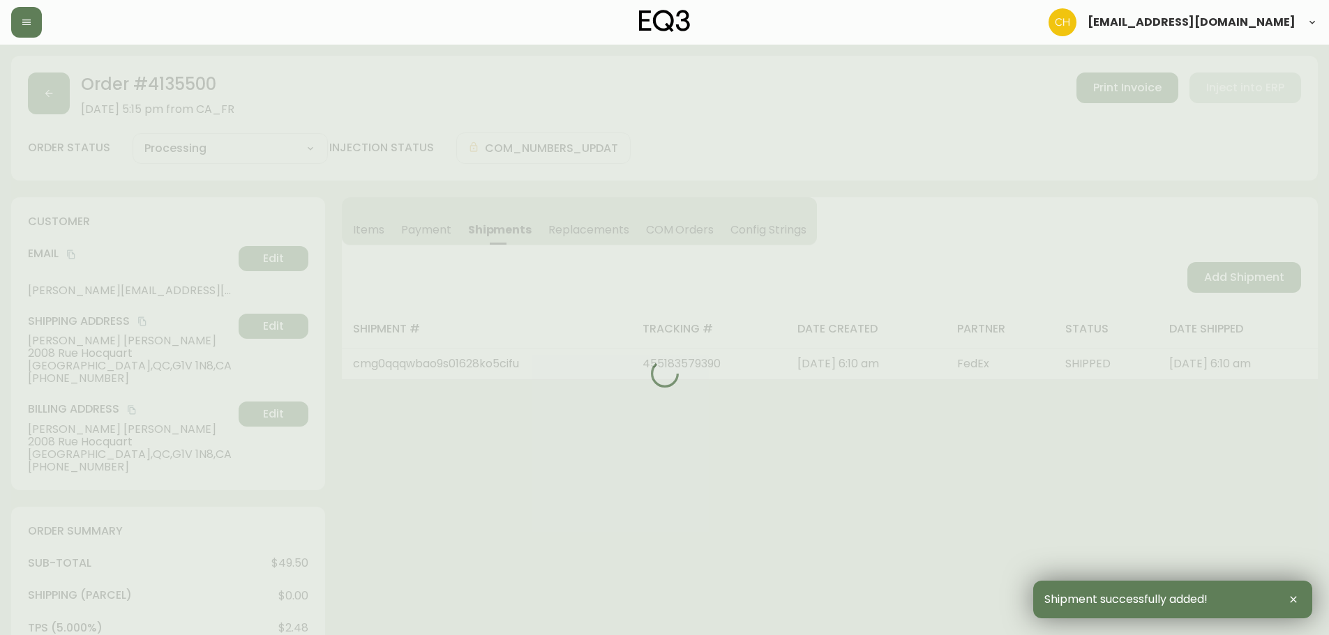
type input "Fully Shipped"
select select "FULLY_SHIPPED"
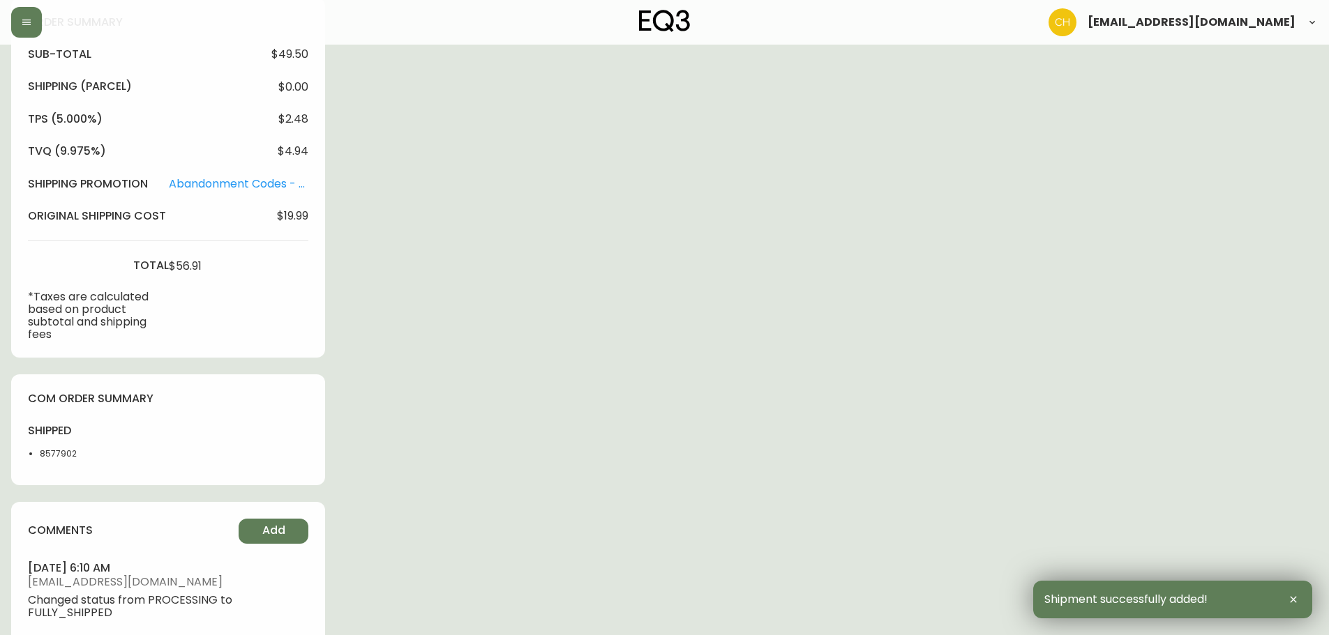
scroll to position [611, 0]
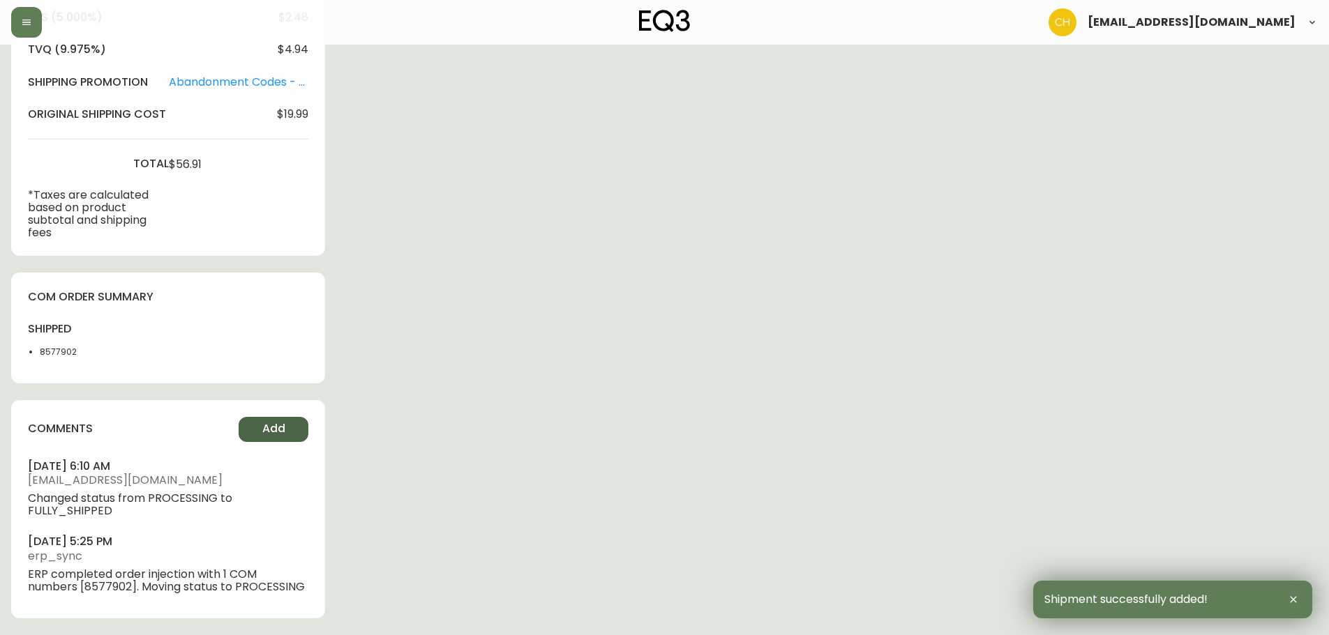
click at [262, 422] on span "Add" at bounding box center [273, 428] width 23 height 15
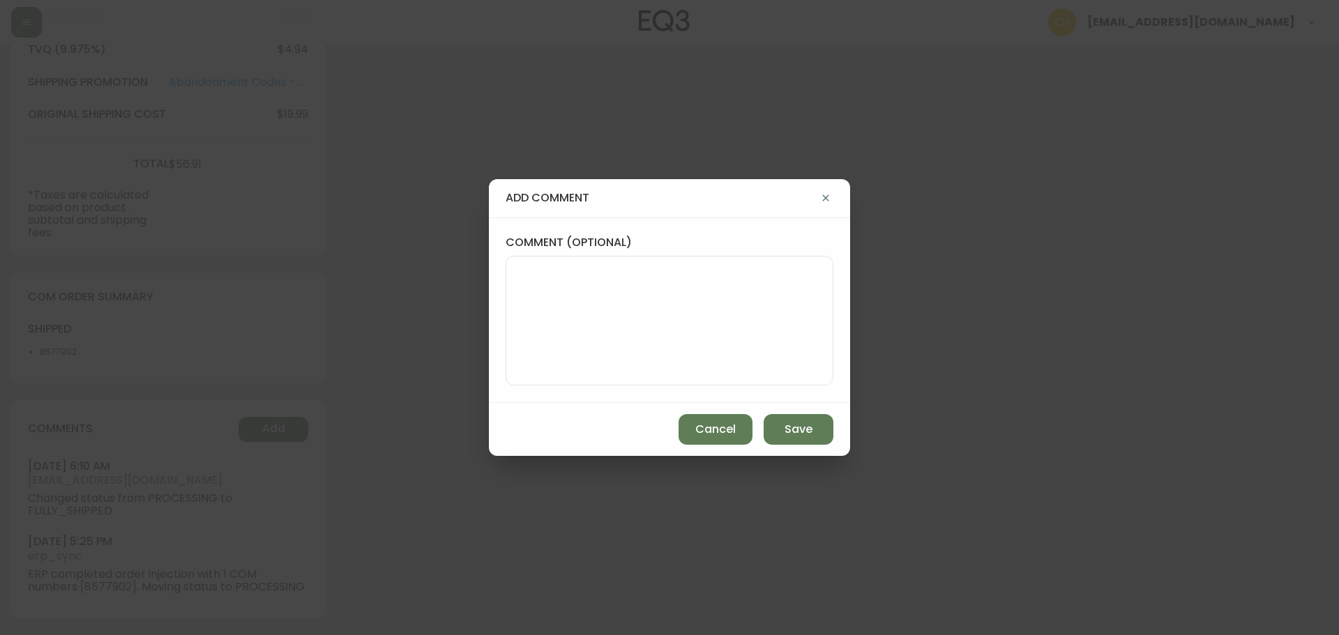
click at [544, 326] on textarea "comment (optional)" at bounding box center [670, 321] width 304 height 112
type textarea "CH"
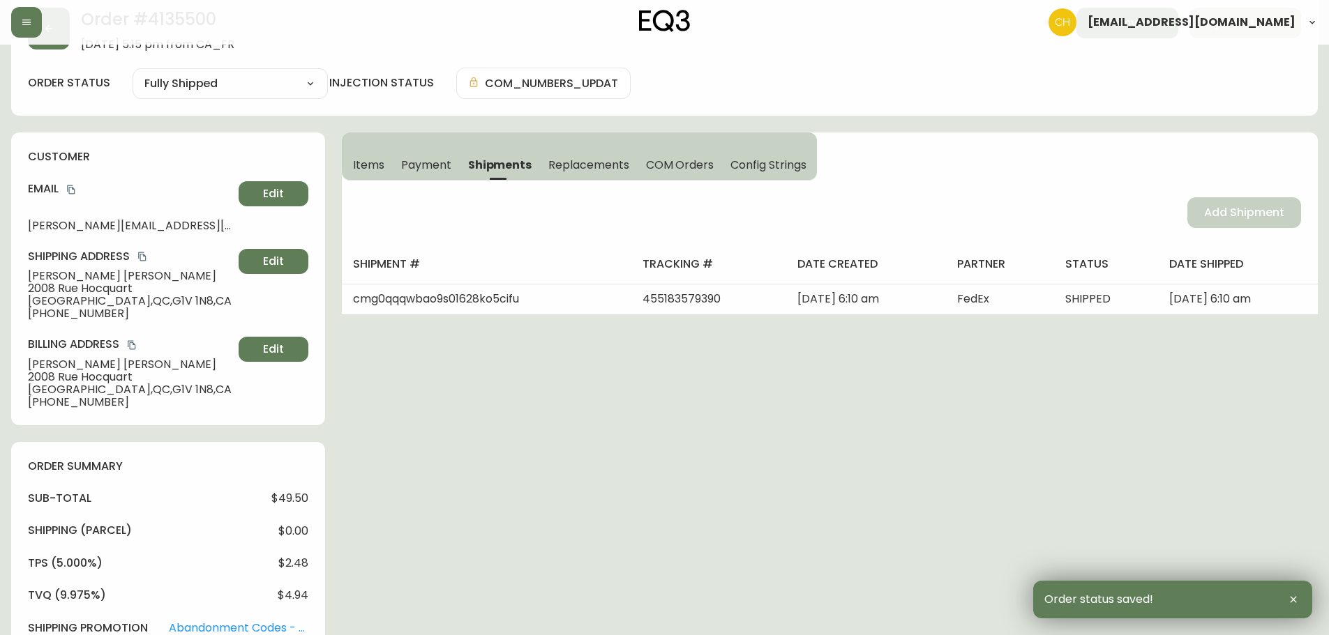
scroll to position [0, 0]
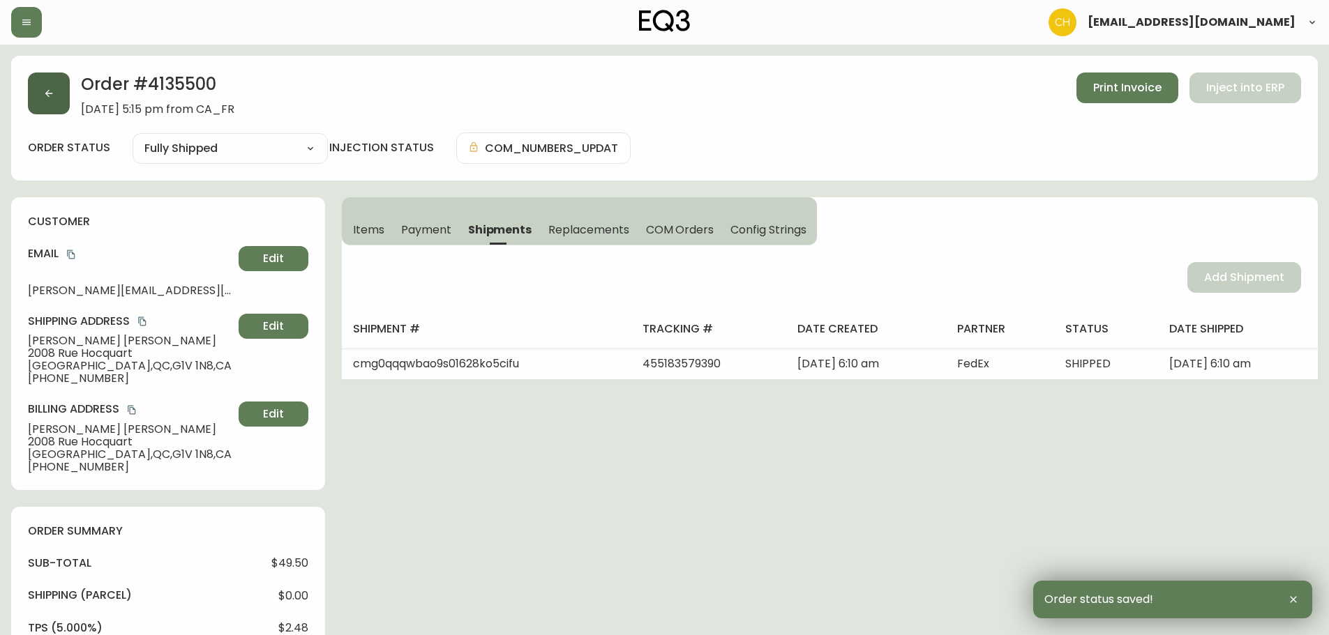
click at [52, 94] on icon "button" at bounding box center [48, 93] width 11 height 11
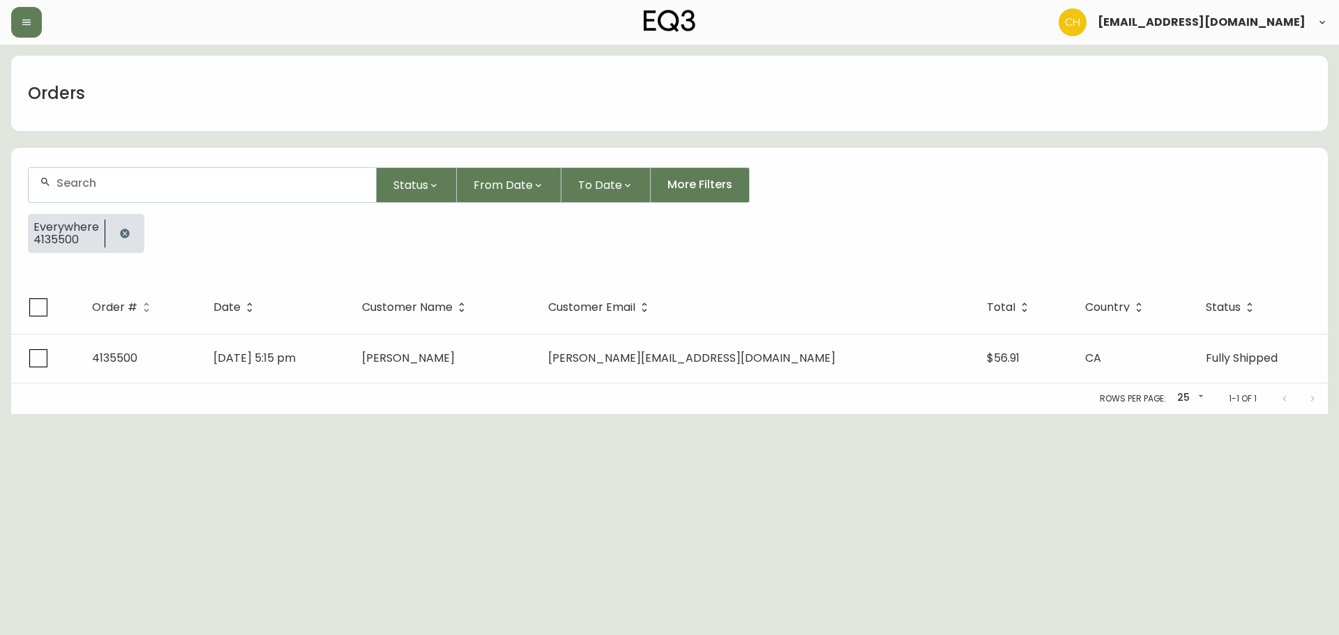
click at [59, 182] on input "text" at bounding box center [210, 182] width 308 height 13
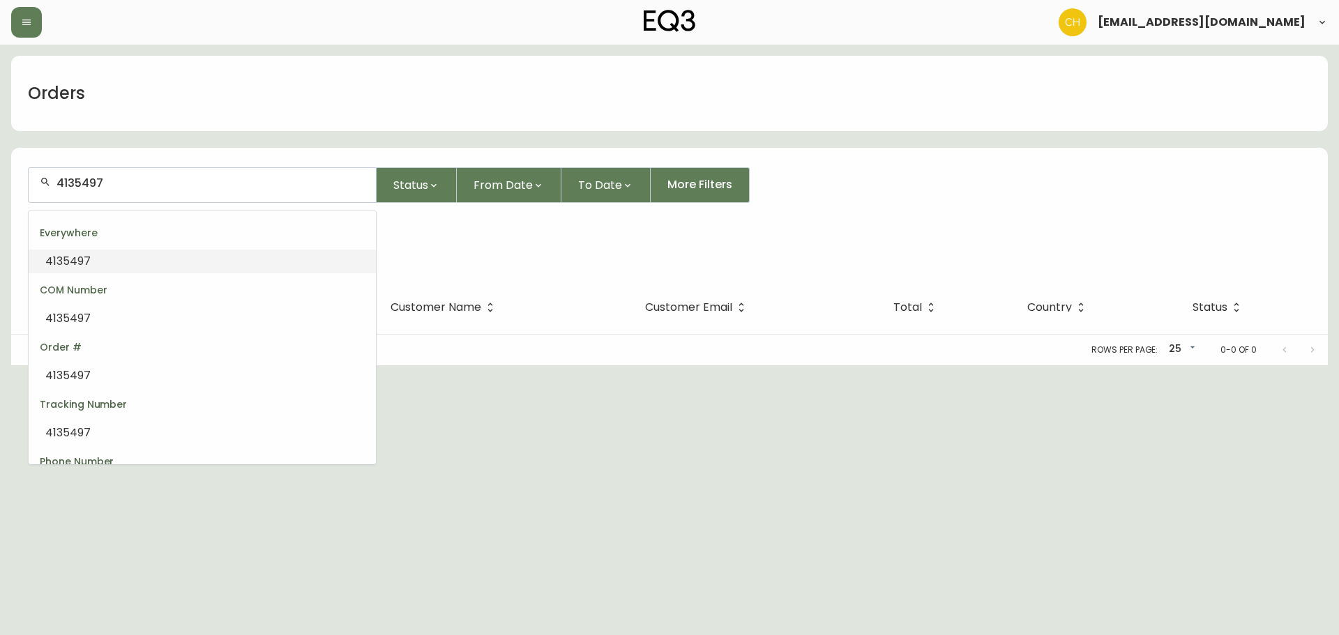
drag, startPoint x: 169, startPoint y: 184, endPoint x: 27, endPoint y: 185, distance: 142.3
click at [27, 185] on form "4135497 Status From Date To Date More Filters COM Number 4135497" at bounding box center [669, 216] width 1317 height 130
type input "4135497"
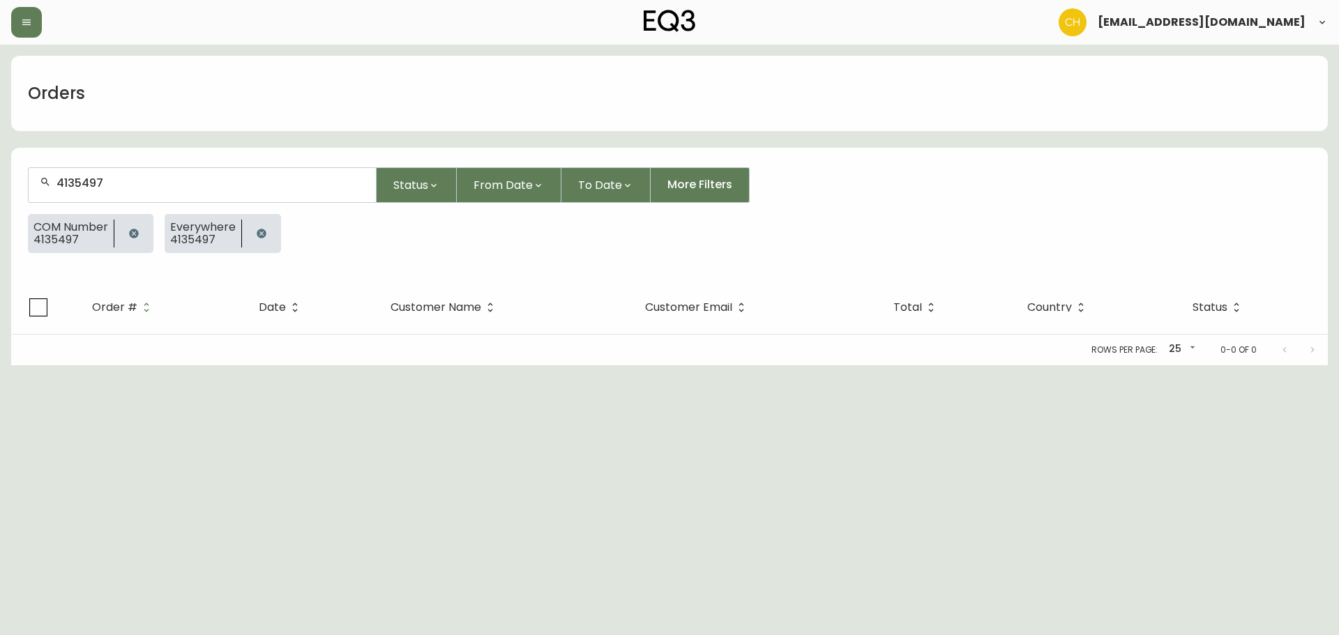
click at [131, 236] on icon "button" at bounding box center [133, 233] width 11 height 11
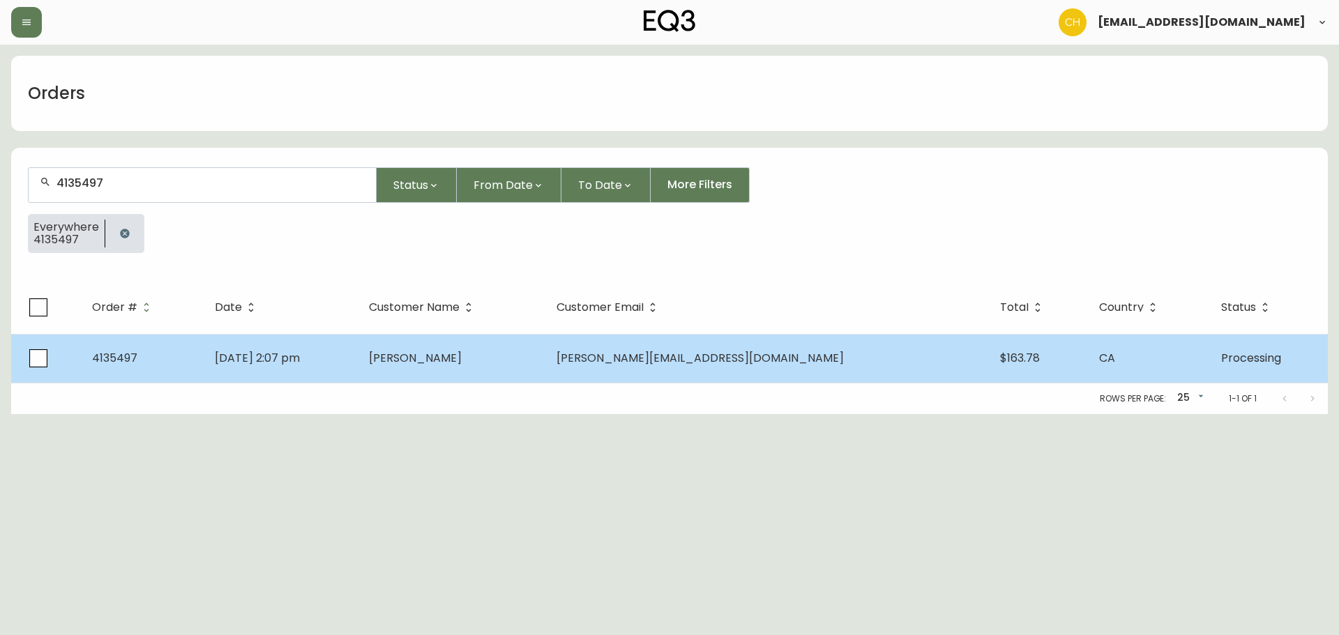
click at [470, 356] on td "[PERSON_NAME]" at bounding box center [452, 358] width 188 height 49
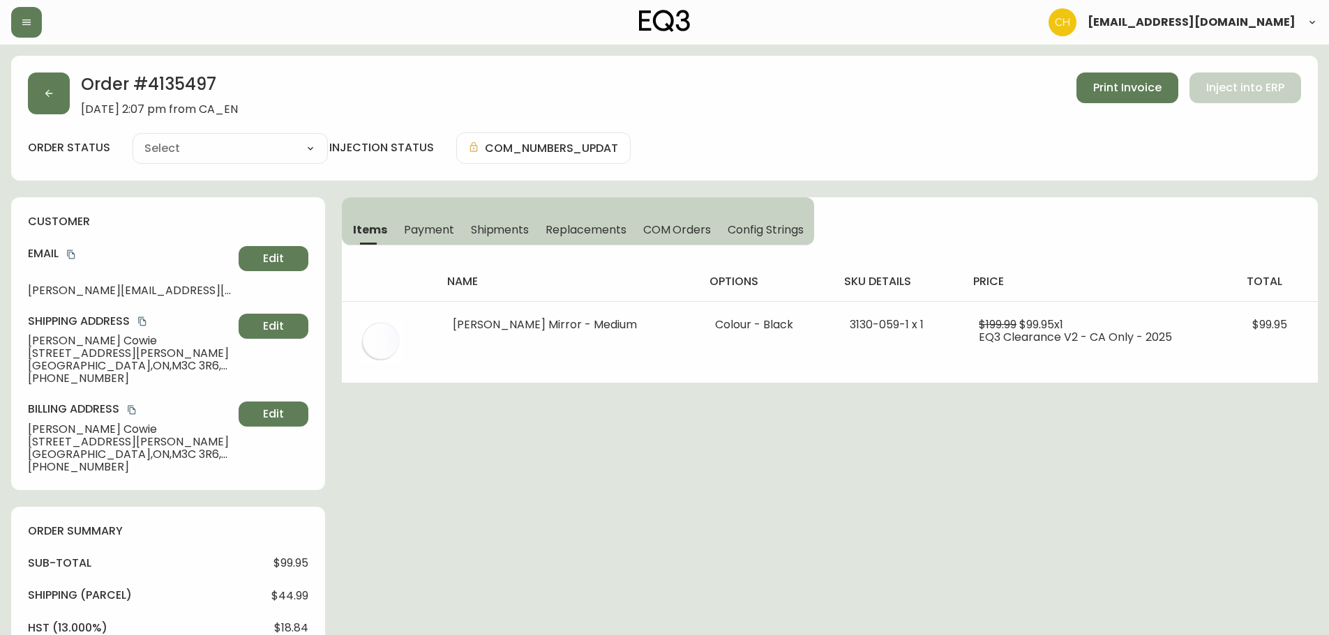
type input "Processing"
select select "PROCESSING"
click at [517, 227] on span "Shipments" at bounding box center [500, 230] width 59 height 15
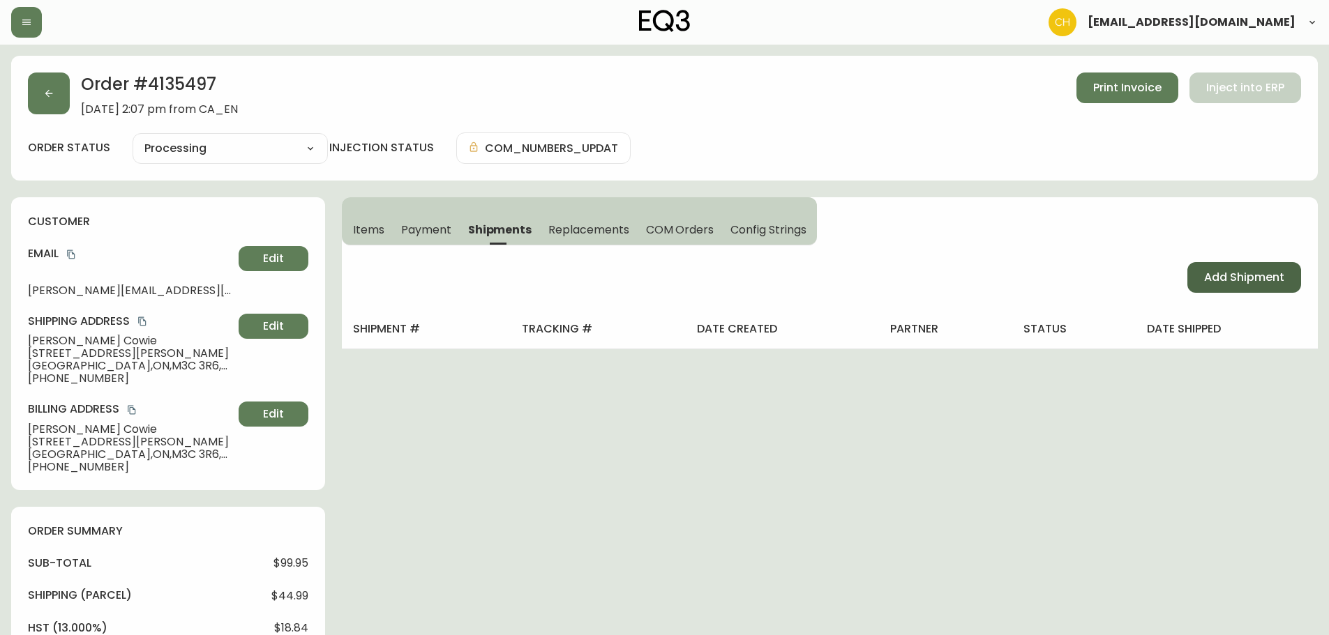
click at [1211, 282] on span "Add Shipment" at bounding box center [1244, 277] width 80 height 15
select select "PENDING"
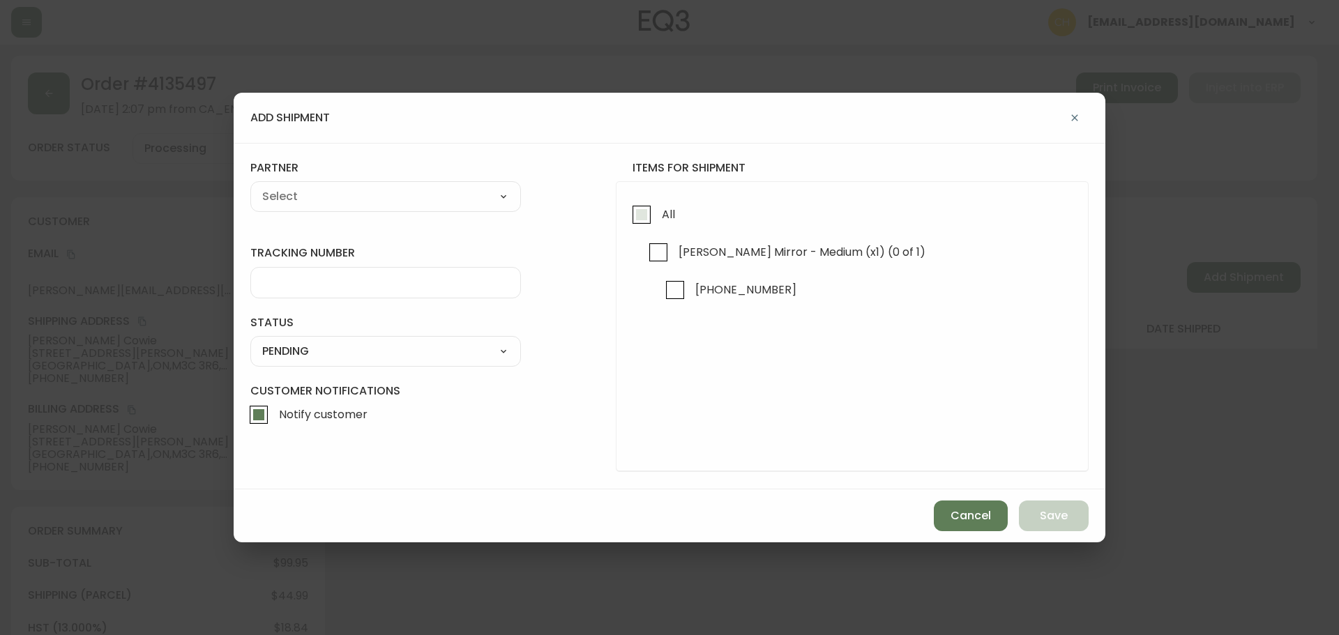
drag, startPoint x: 644, startPoint y: 217, endPoint x: 572, endPoint y: 205, distance: 72.8
click at [643, 216] on input "All" at bounding box center [642, 215] width 32 height 32
checkbox input "true"
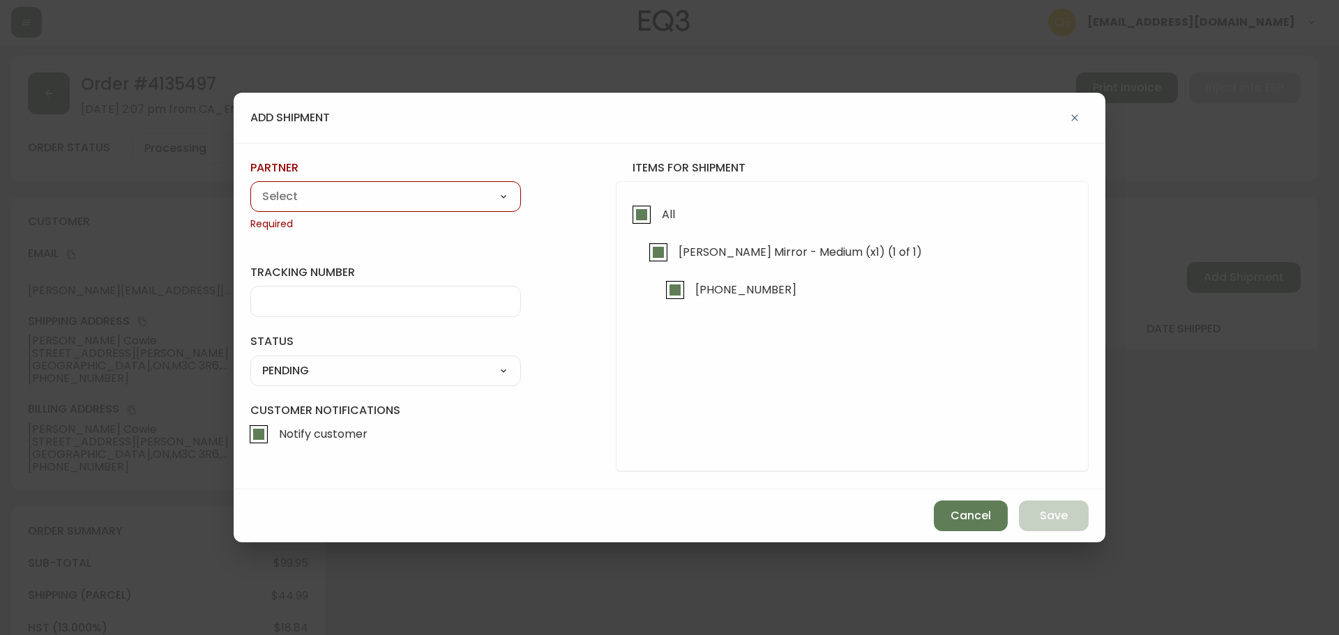
drag, startPoint x: 403, startPoint y: 188, endPoint x: 391, endPoint y: 203, distance: 19.8
click at [401, 188] on select "A Move to Remember LLC ABF Freight Alero [PERSON_NAME] Canada Post Canpar Expre…" at bounding box center [385, 196] width 271 height 21
select select "cjy0a9taa01x001669l98m63c"
click at [250, 186] on select "A Move to Remember LLC ABF Freight Alero [PERSON_NAME] Canada Post Canpar Expre…" at bounding box center [385, 196] width 271 height 21
type input "FedEx"
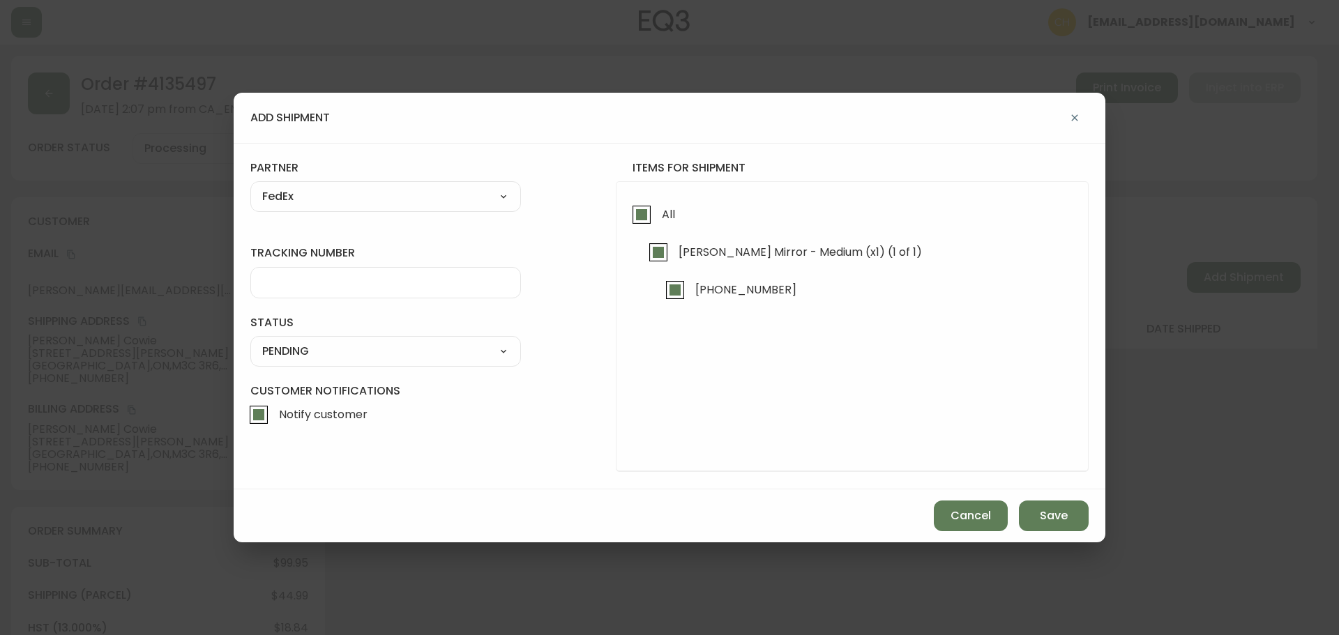
click at [285, 276] on input "tracking number" at bounding box center [385, 282] width 247 height 13
type input "455183579405"
click at [277, 349] on select "SHIPPED PENDING CANCELLED" at bounding box center [385, 351] width 271 height 21
click at [250, 341] on select "SHIPPED PENDING CANCELLED" at bounding box center [385, 351] width 271 height 21
select select "PENDING"
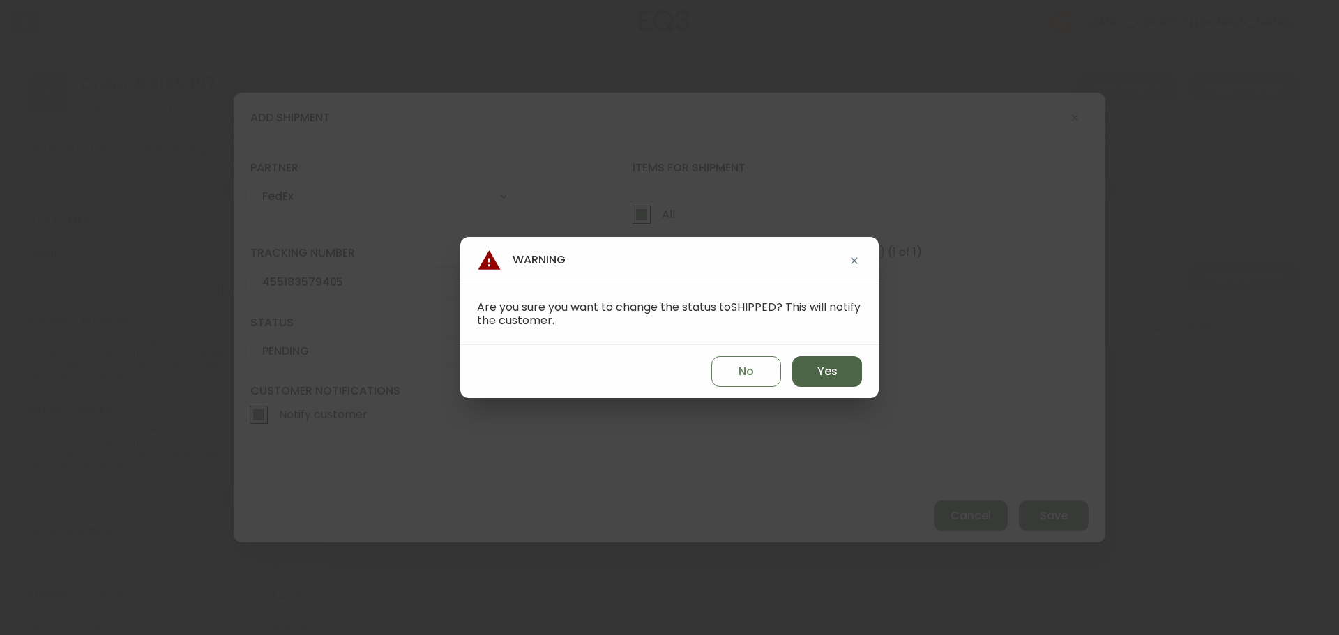
click at [811, 381] on button "Yes" at bounding box center [827, 371] width 70 height 31
type input "SHIPPED"
select select "SHIPPED"
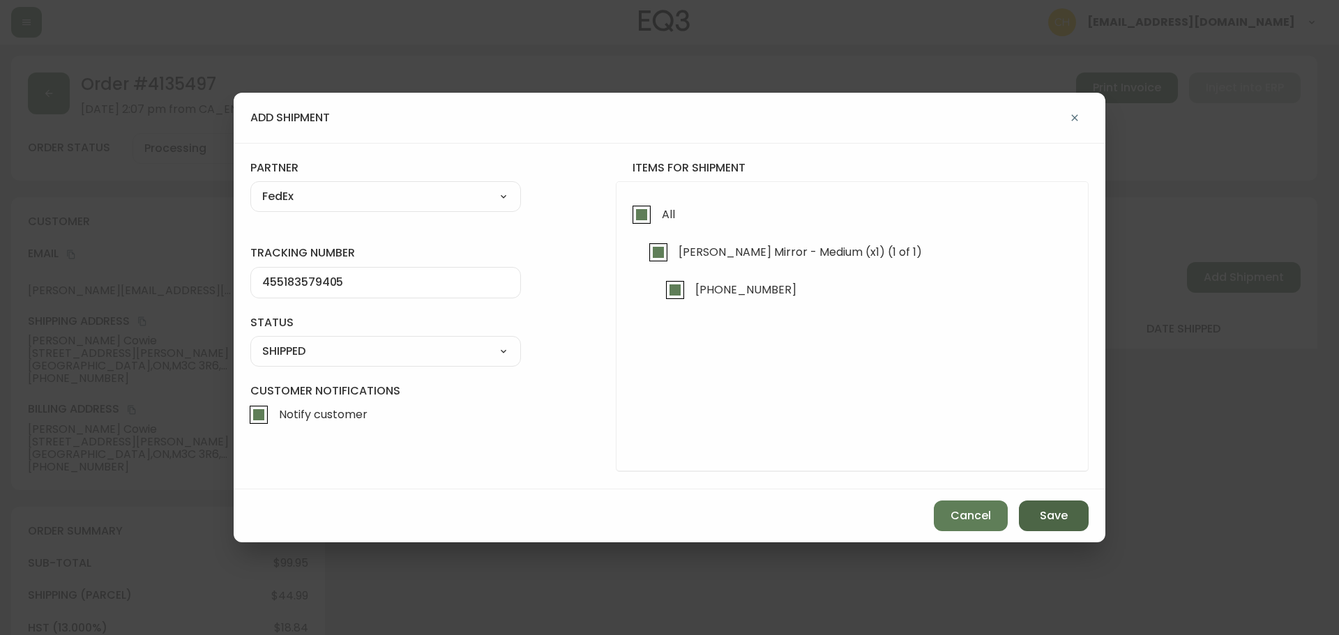
click at [1034, 518] on button "Save" at bounding box center [1054, 516] width 70 height 31
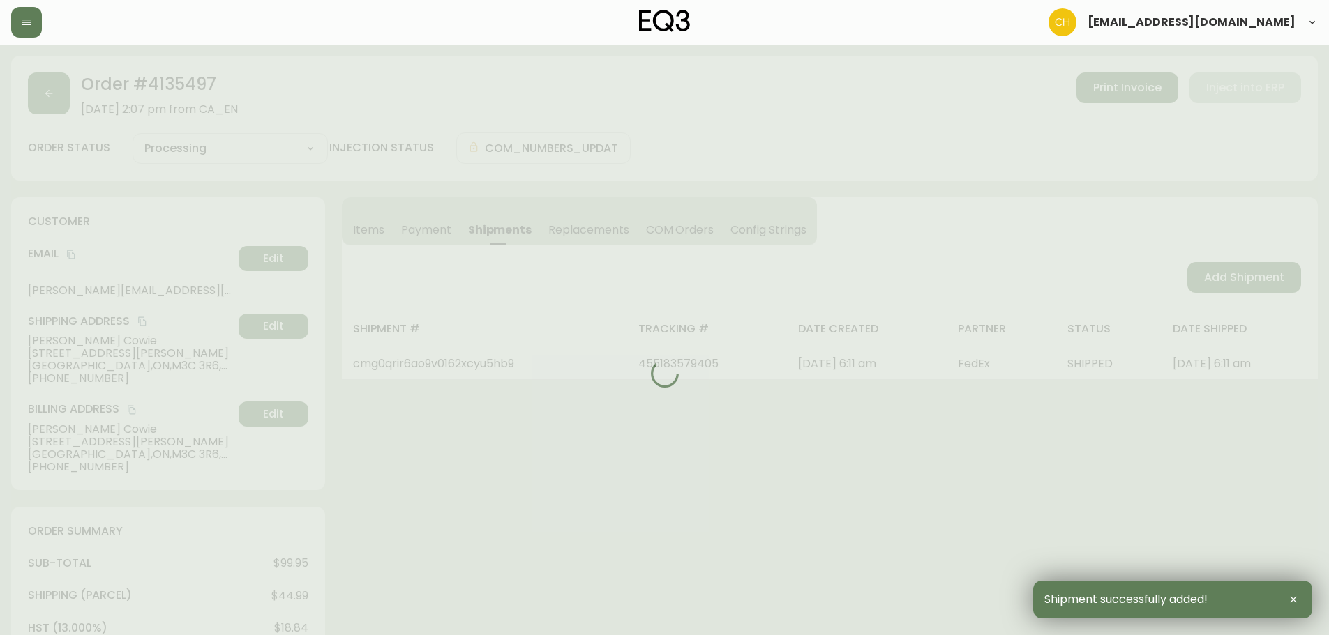
type input "Fully Shipped"
select select "FULLY_SHIPPED"
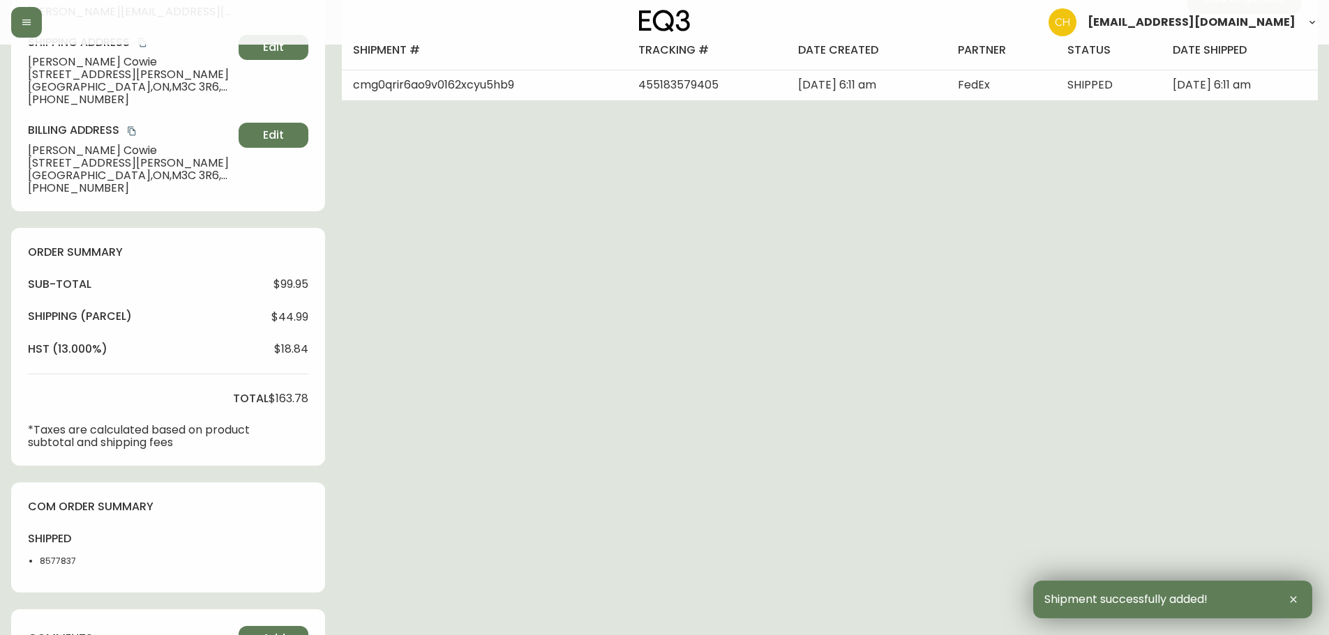
scroll to position [488, 0]
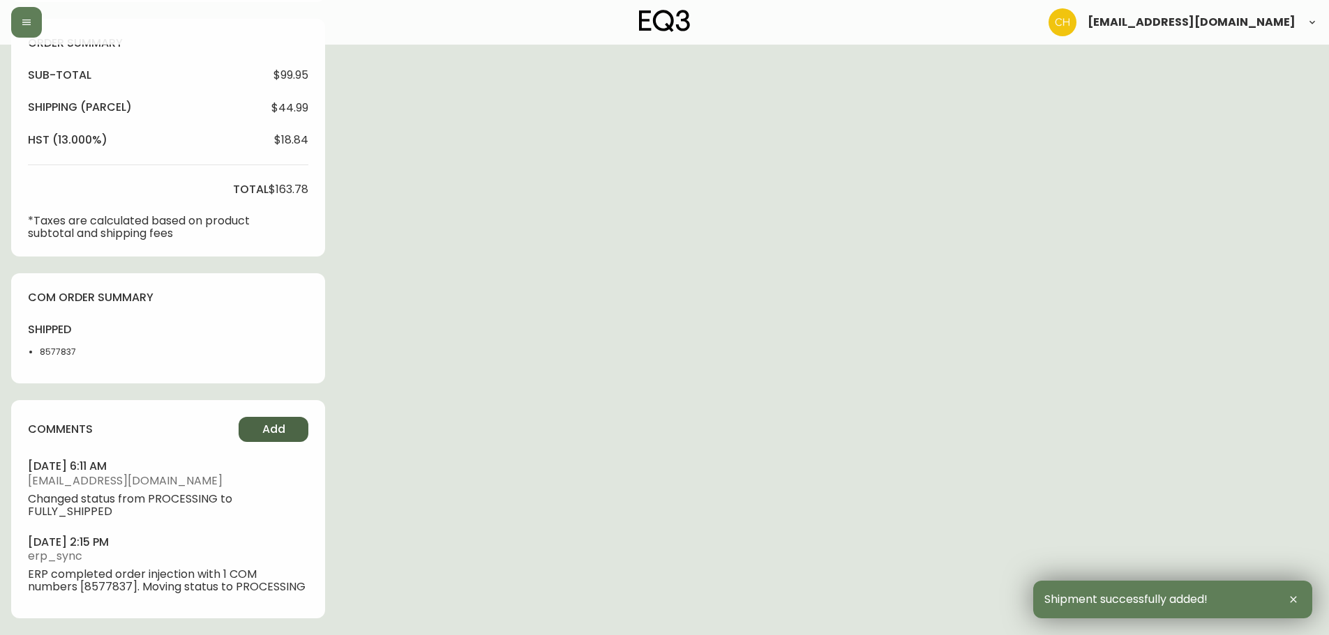
click at [248, 426] on button "Add" at bounding box center [274, 429] width 70 height 25
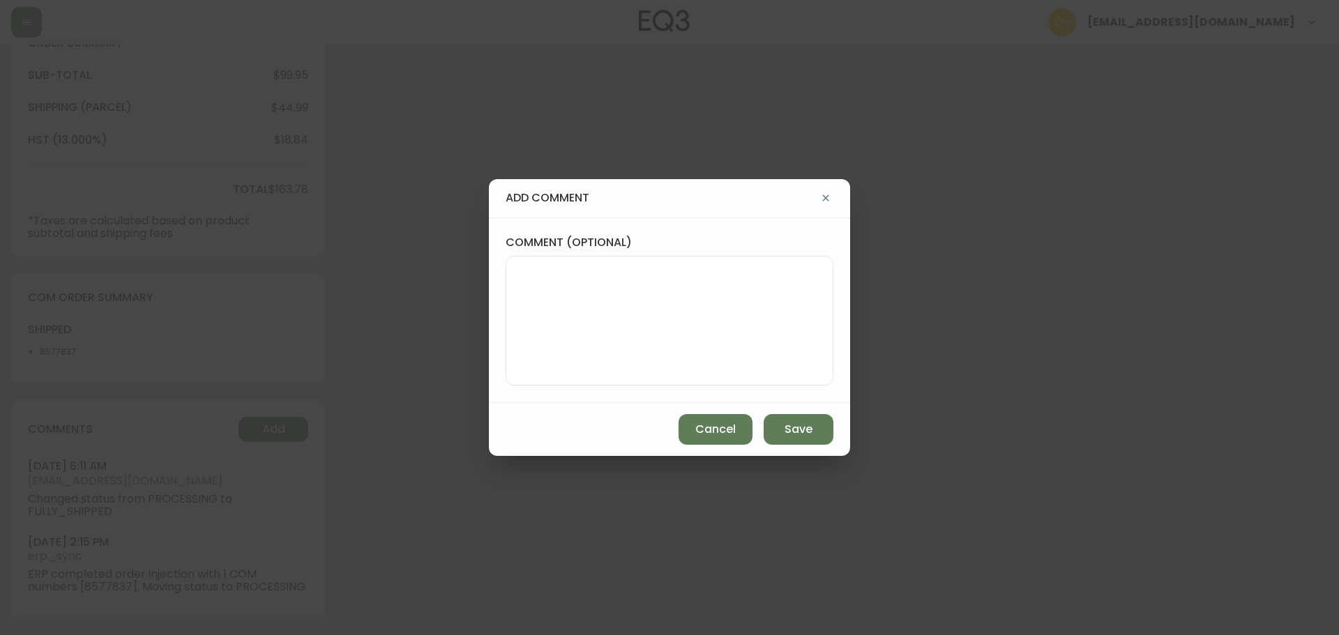
click at [534, 326] on textarea "comment (optional)" at bounding box center [670, 321] width 304 height 112
type textarea "CH"
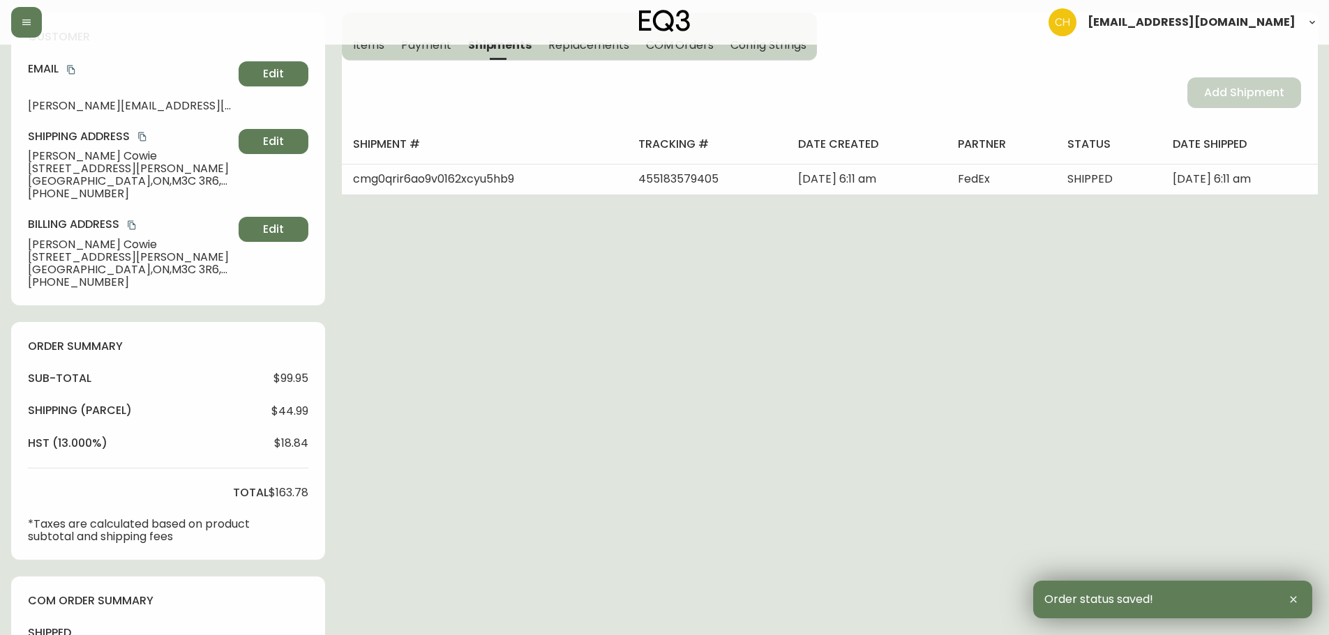
scroll to position [0, 0]
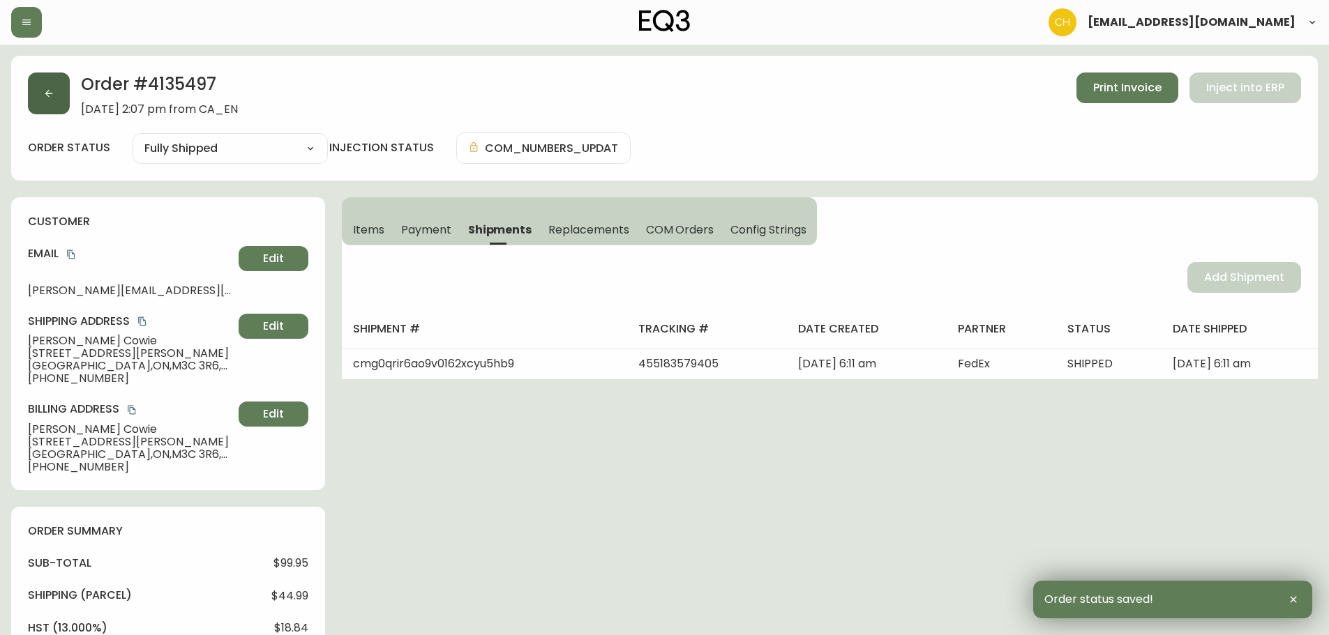
click at [52, 84] on button "button" at bounding box center [49, 94] width 42 height 42
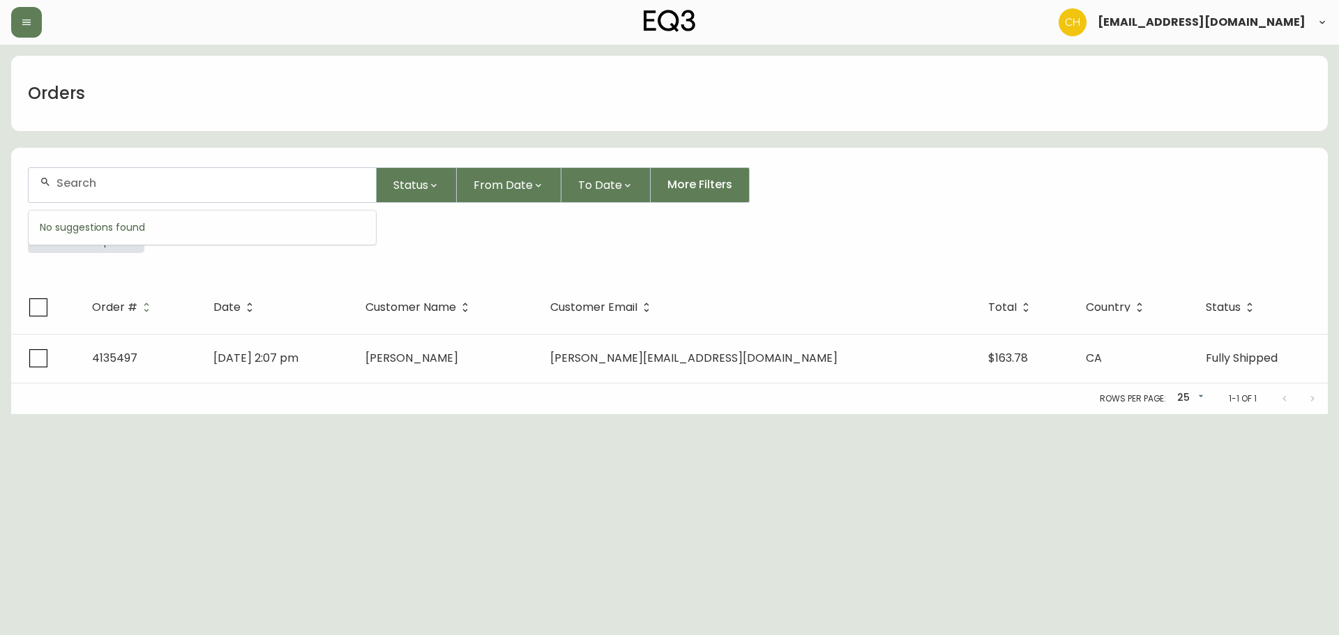
click at [94, 184] on input "text" at bounding box center [210, 182] width 308 height 13
type input "4135505"
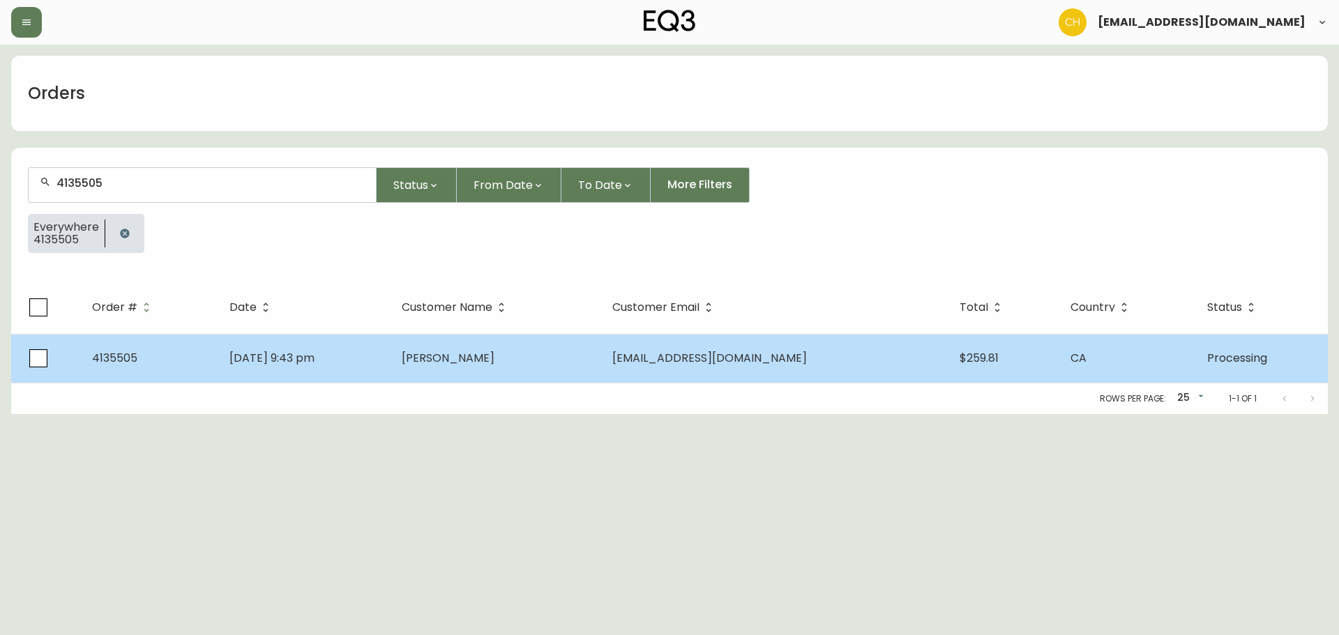
click at [477, 356] on span "[PERSON_NAME]" at bounding box center [448, 358] width 93 height 16
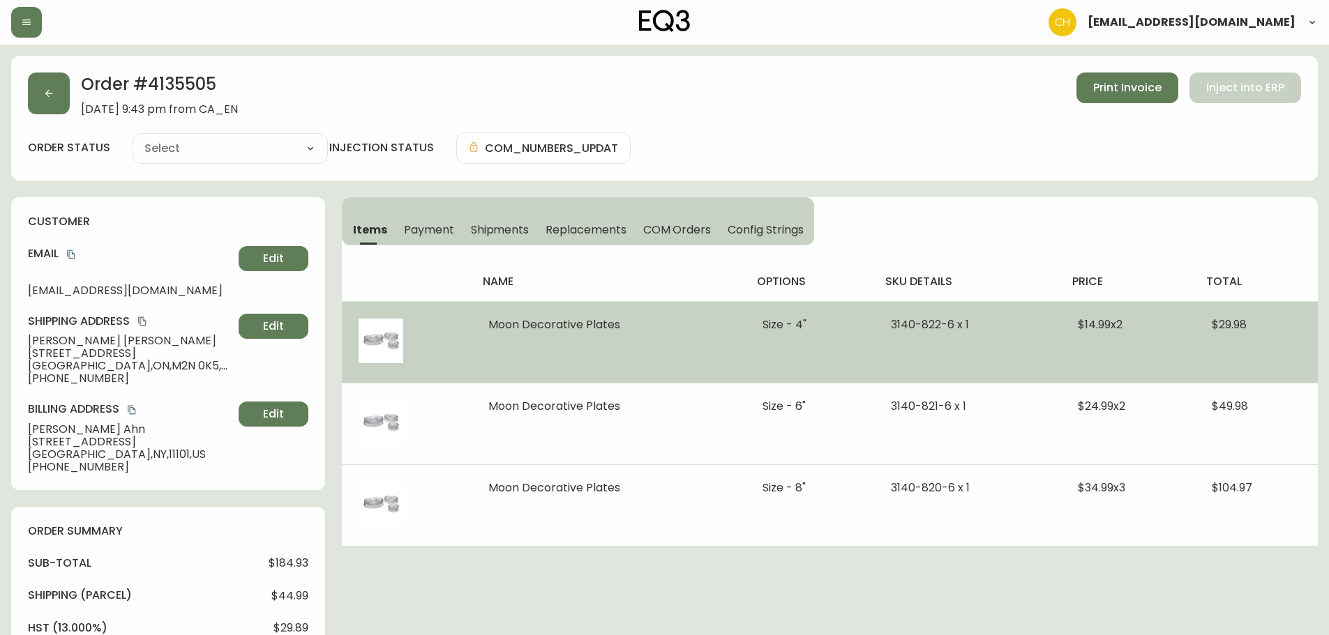
type input "Processing"
select select "PROCESSING"
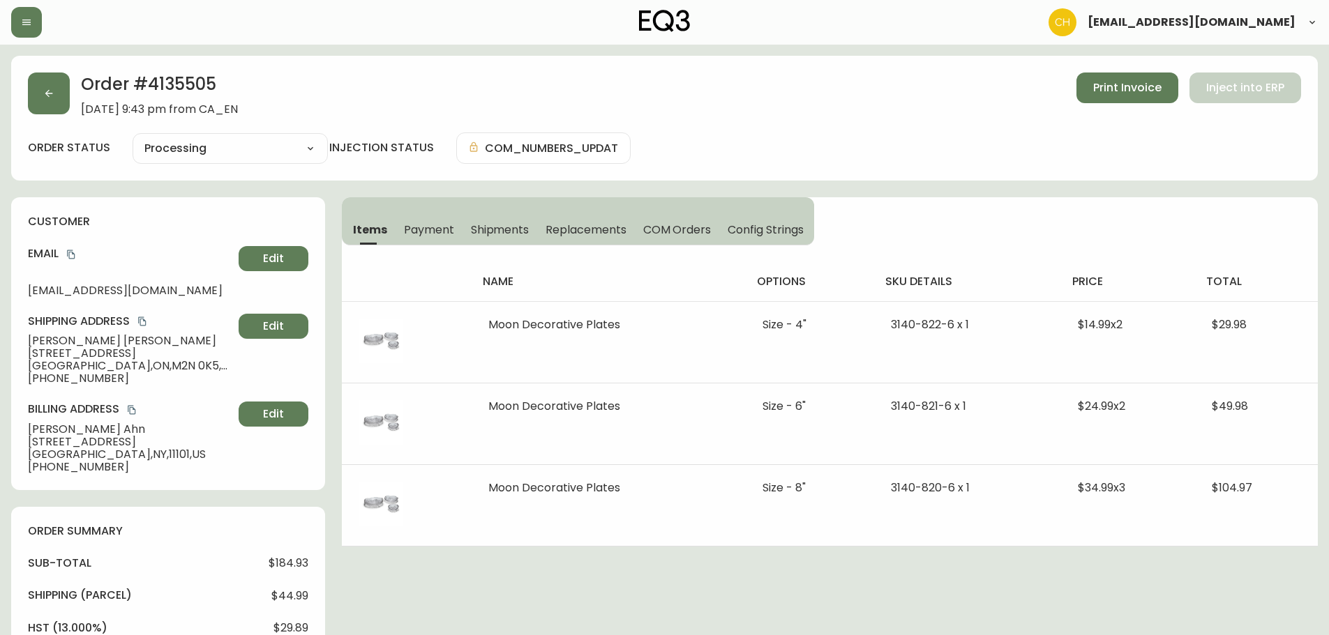
click at [512, 234] on span "Shipments" at bounding box center [500, 230] width 59 height 15
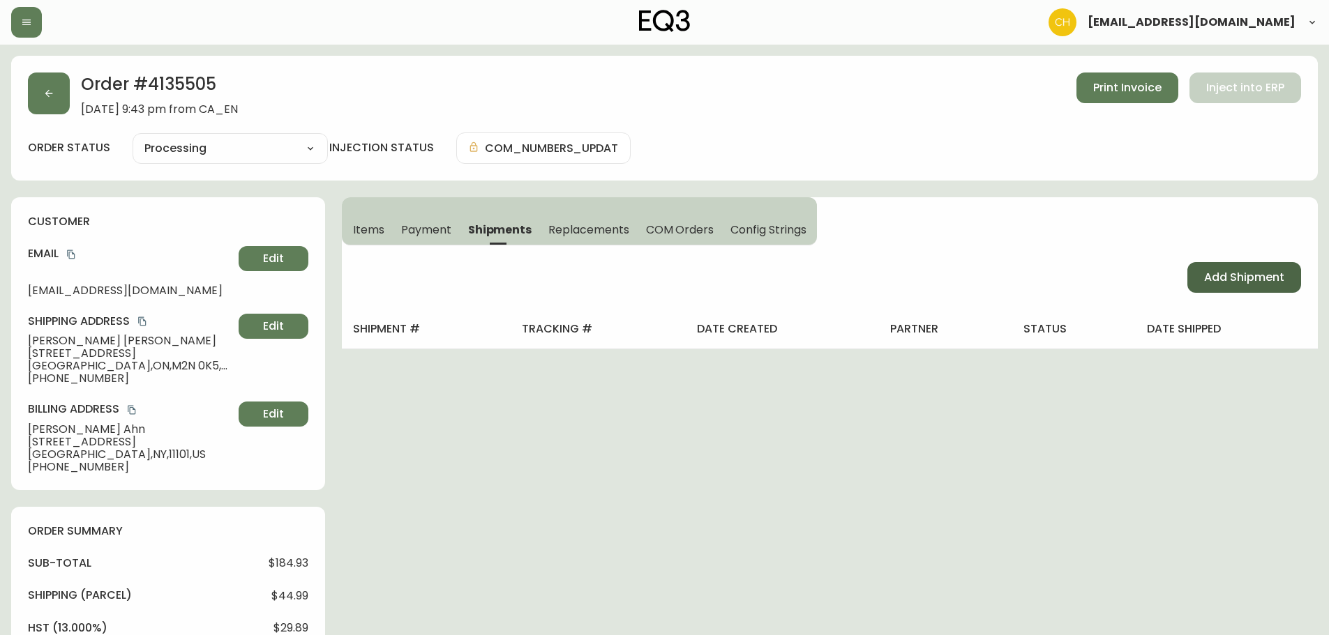
click at [1224, 278] on span "Add Shipment" at bounding box center [1244, 277] width 80 height 15
select select "PENDING"
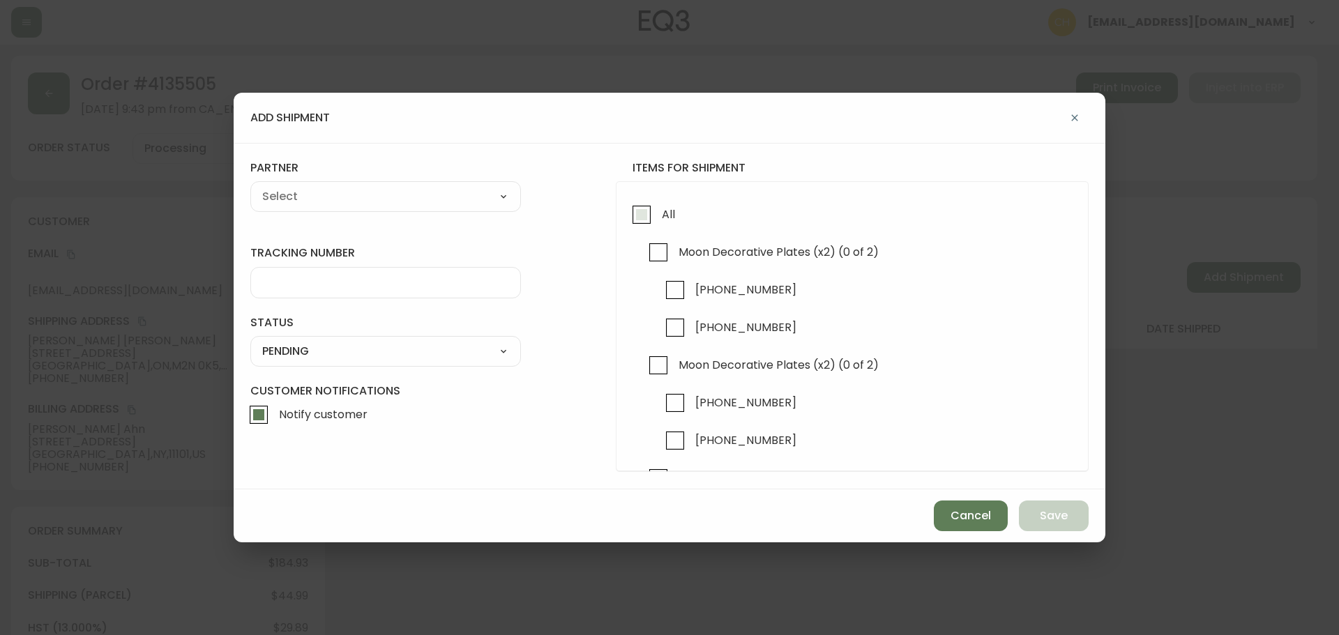
click at [640, 219] on input "All" at bounding box center [642, 215] width 32 height 32
checkbox input "true"
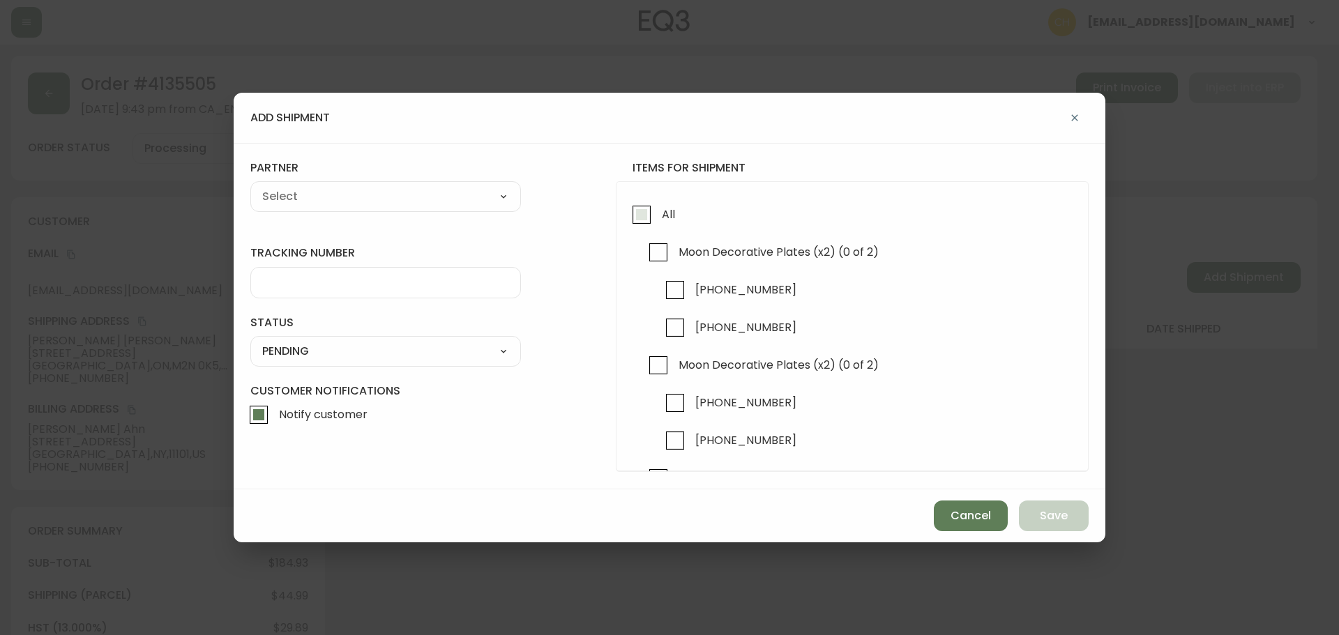
checkbox input "true"
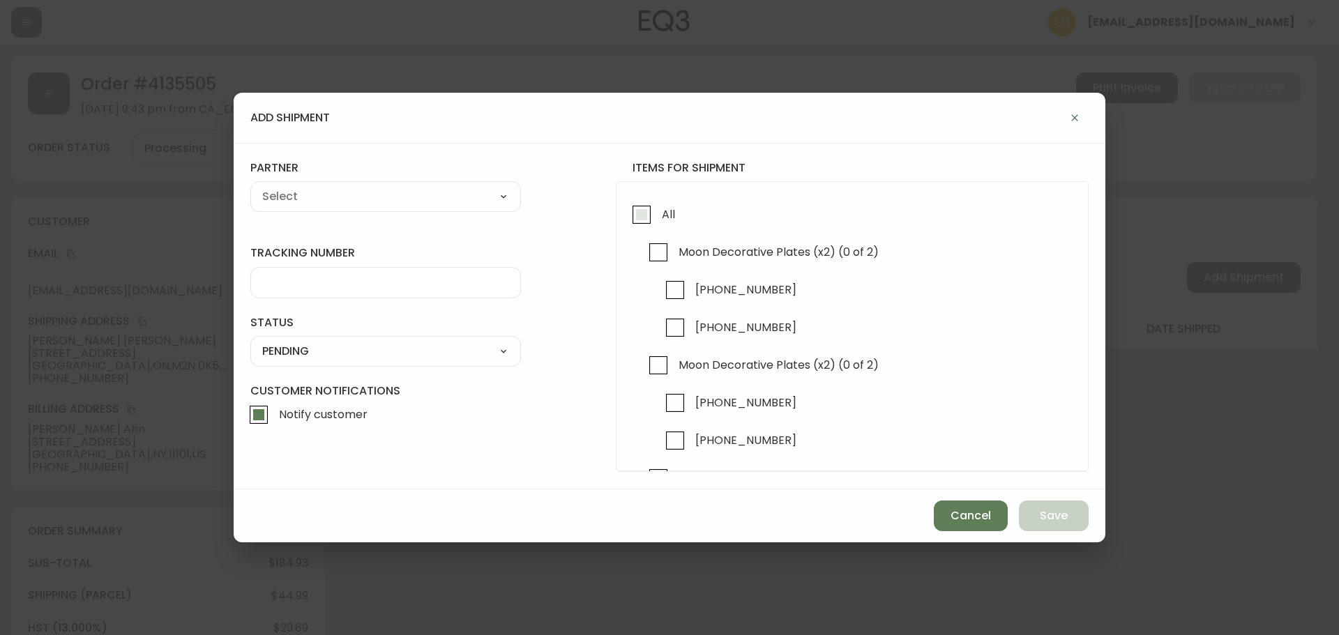
checkbox input "true"
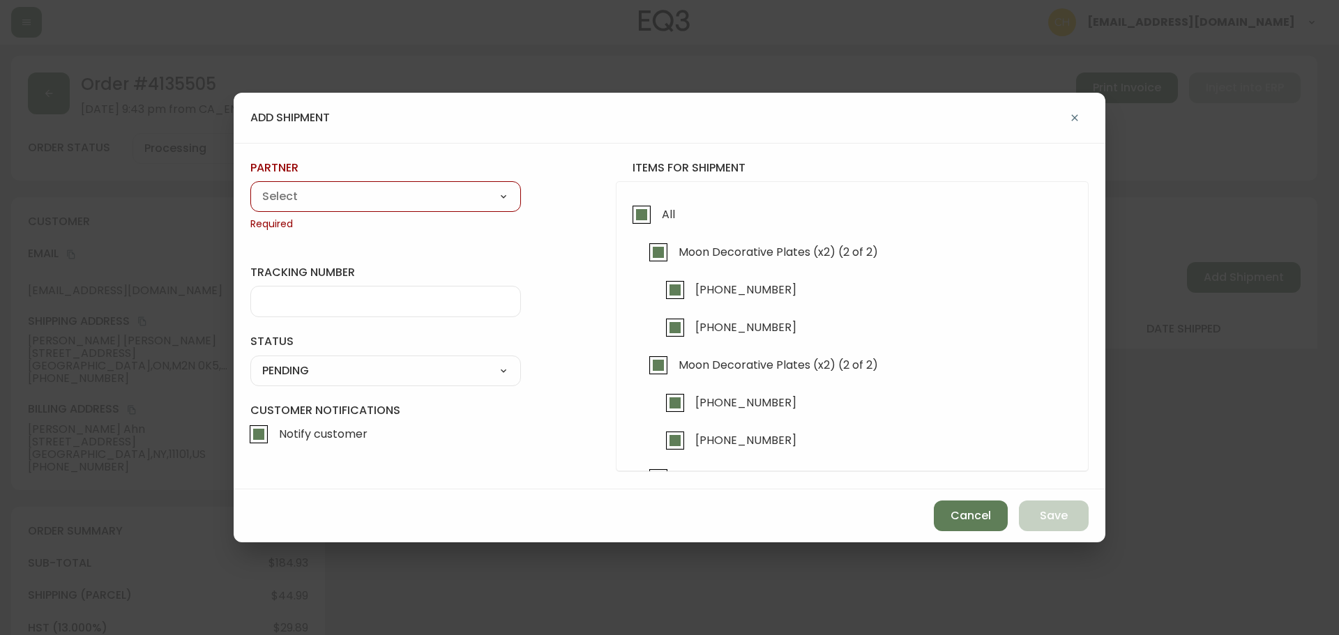
click at [379, 204] on select "A Move to Remember LLC ABF Freight Alero [PERSON_NAME] Canada Post Canpar Expre…" at bounding box center [385, 196] width 271 height 21
select select "cjy0a9taa01x001669l98m63c"
click at [250, 186] on select "A Move to Remember LLC ABF Freight Alero [PERSON_NAME] Canada Post Canpar Expre…" at bounding box center [385, 196] width 271 height 21
type input "FedEx"
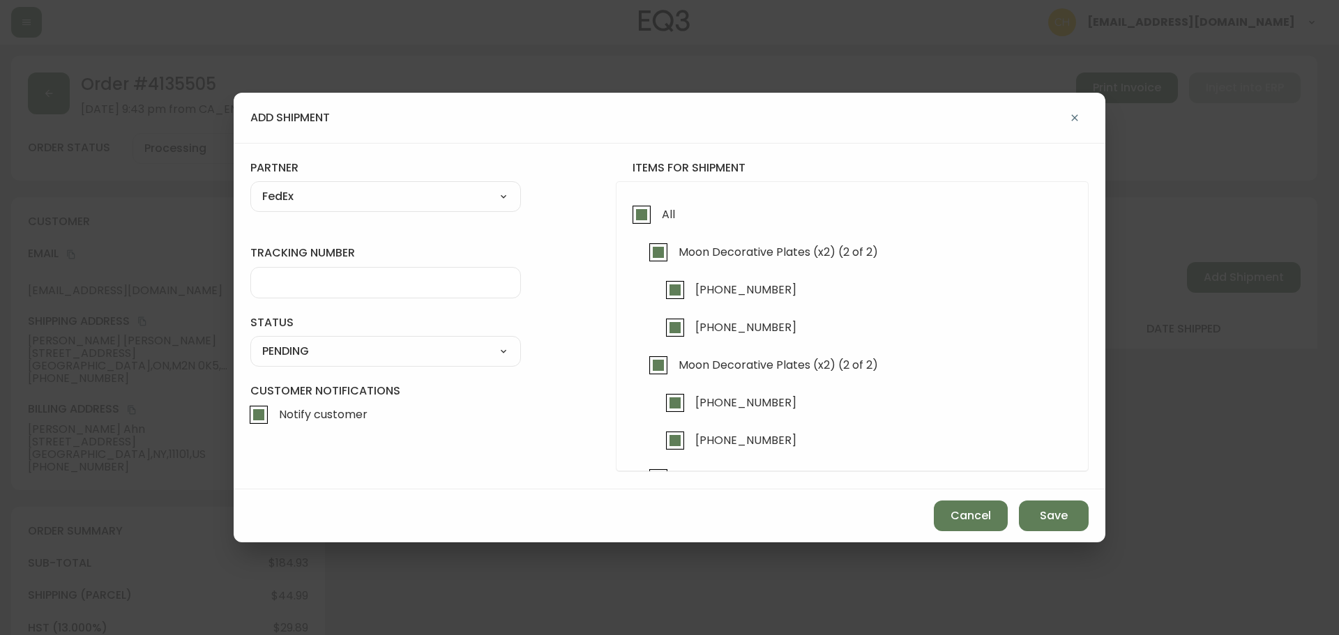
click at [271, 280] on input "tracking number" at bounding box center [385, 282] width 247 height 13
type input "455183579427"
click at [303, 356] on select "SHIPPED PENDING CANCELLED" at bounding box center [385, 351] width 271 height 21
click at [250, 341] on select "SHIPPED PENDING CANCELLED" at bounding box center [385, 351] width 271 height 21
select select "PENDING"
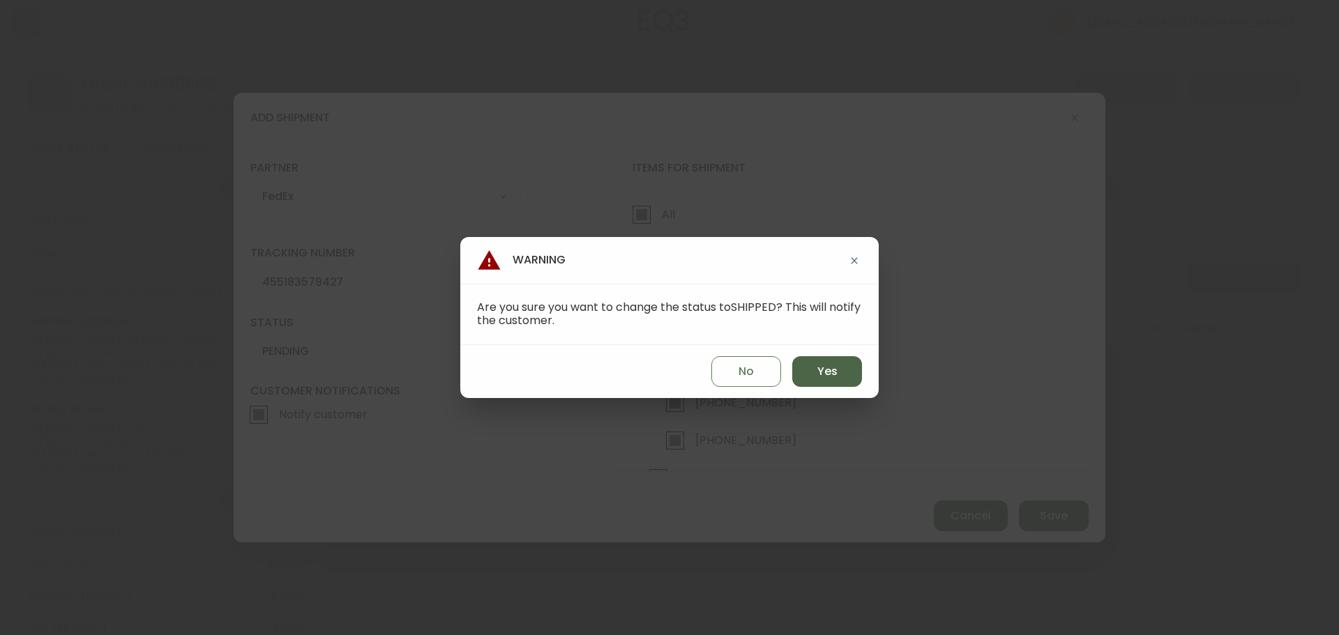
click at [837, 379] on span "Yes" at bounding box center [827, 371] width 20 height 15
type input "SHIPPED"
select select "SHIPPED"
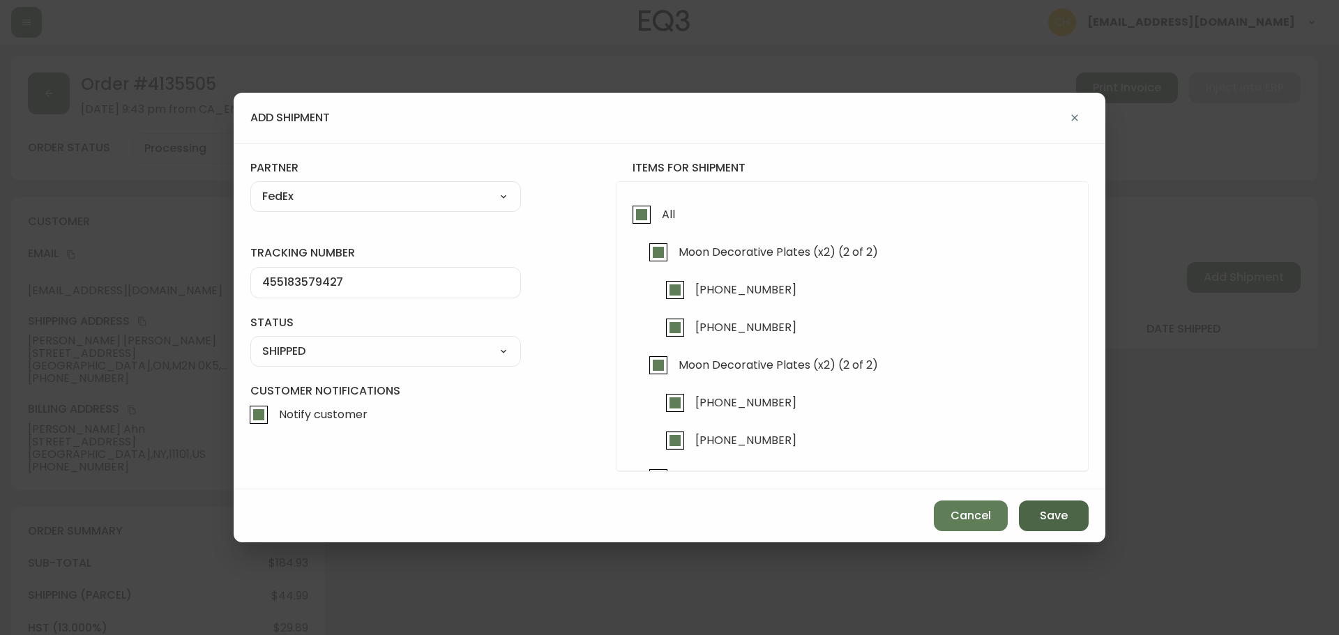
click at [1043, 509] on span "Save" at bounding box center [1054, 515] width 28 height 15
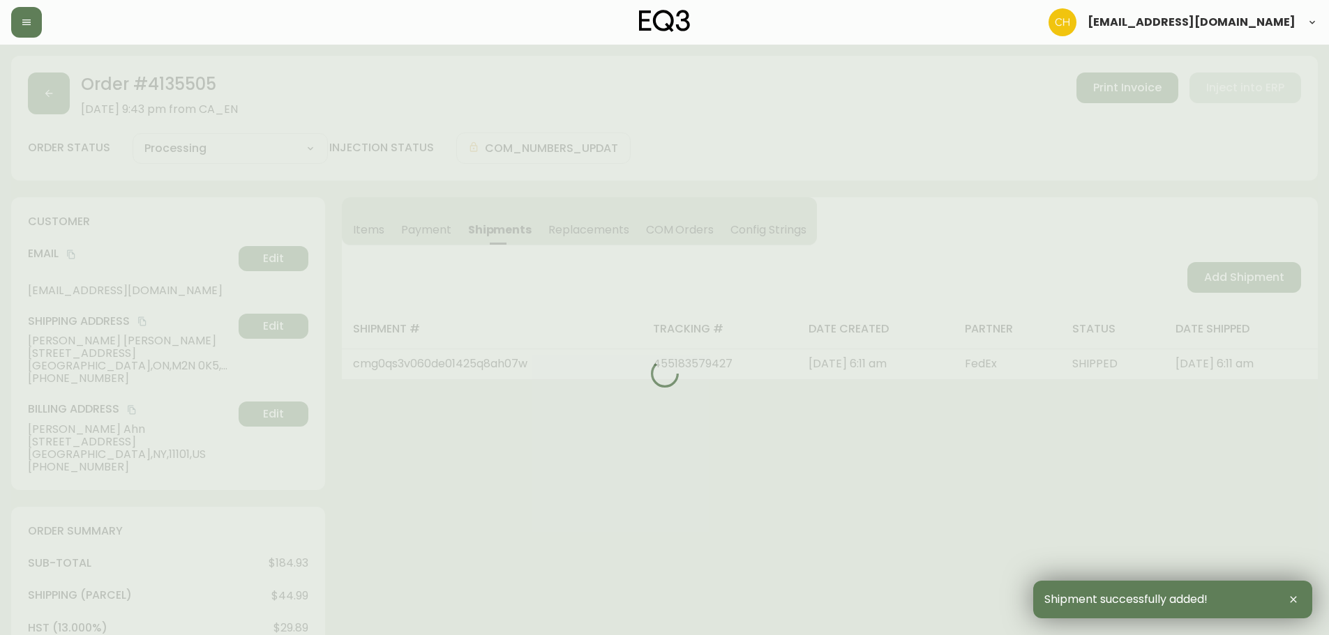
type input "Fully Shipped"
select select "FULLY_SHIPPED"
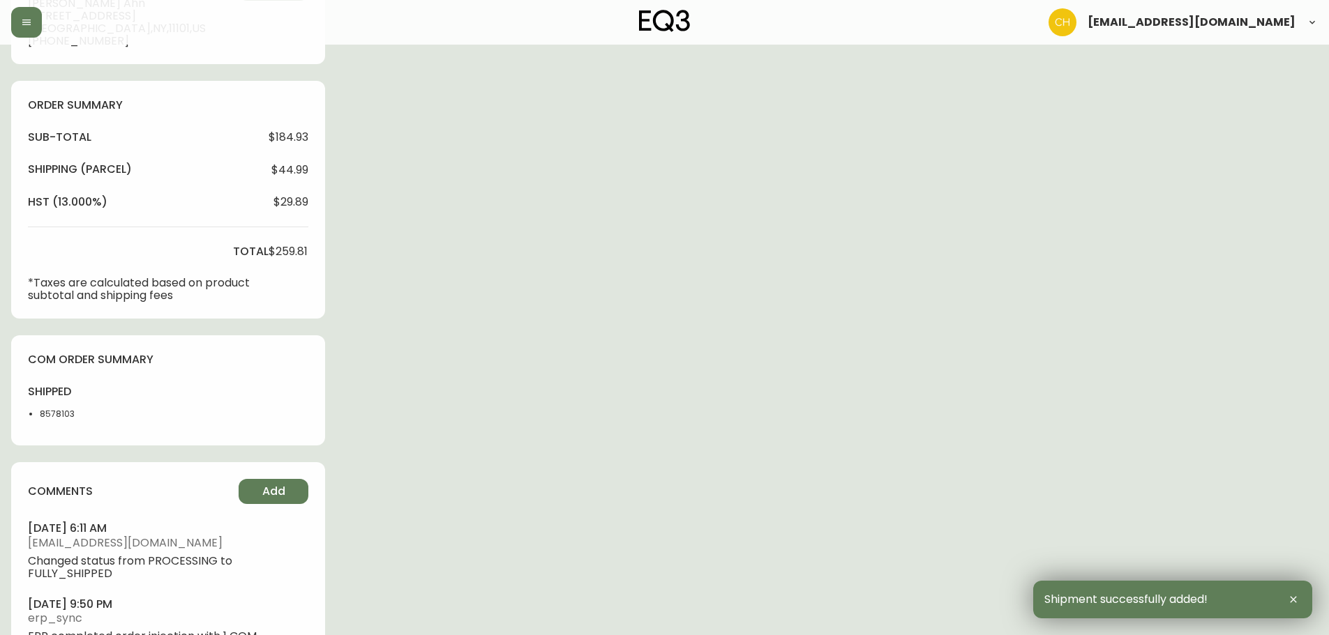
scroll to position [488, 0]
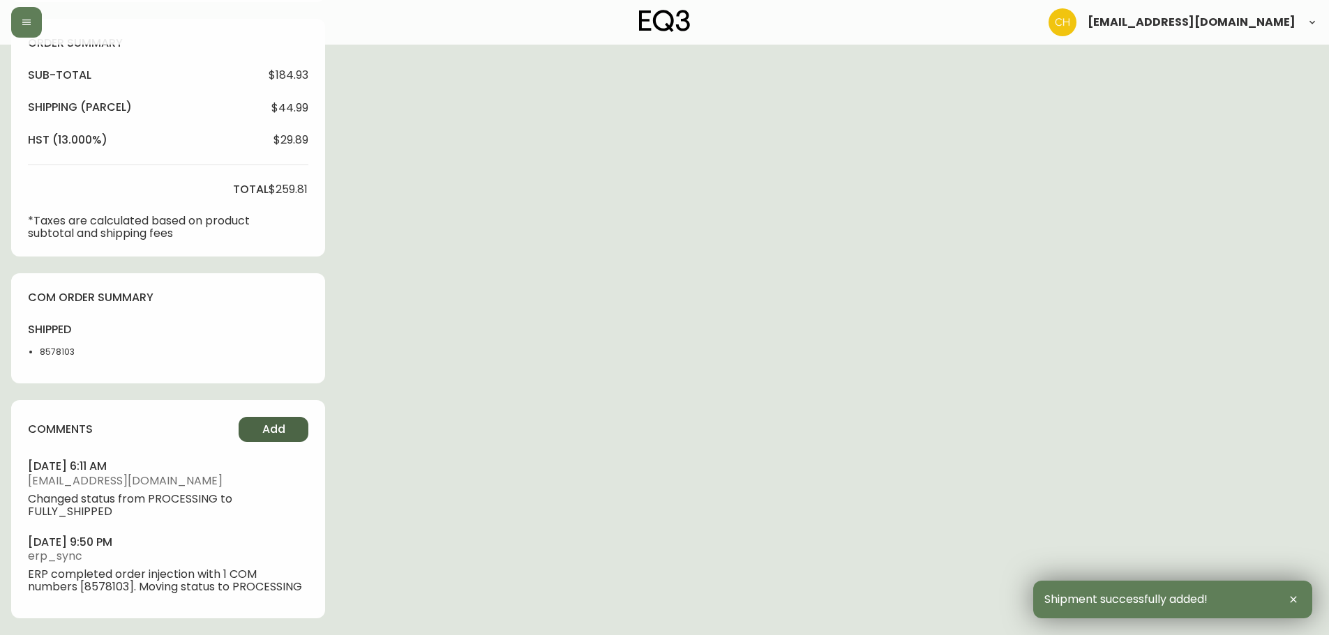
click at [270, 426] on span "Add" at bounding box center [273, 429] width 23 height 15
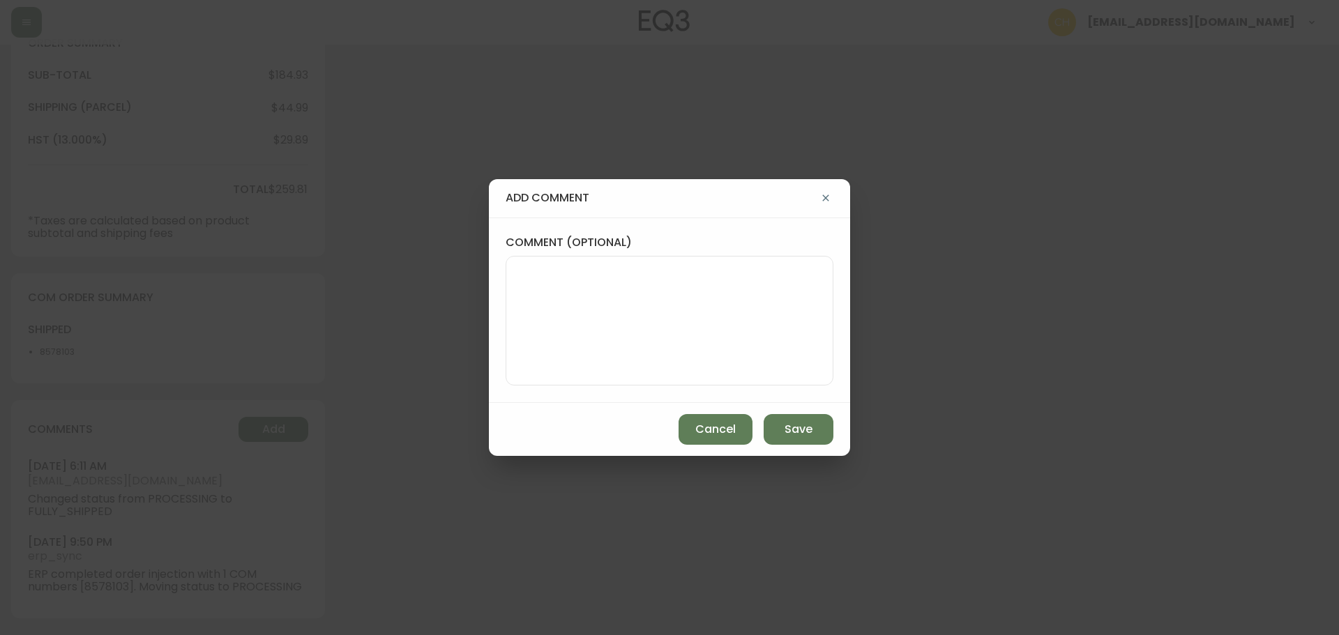
click at [527, 302] on textarea "comment (optional)" at bounding box center [670, 321] width 304 height 112
type textarea "CH"
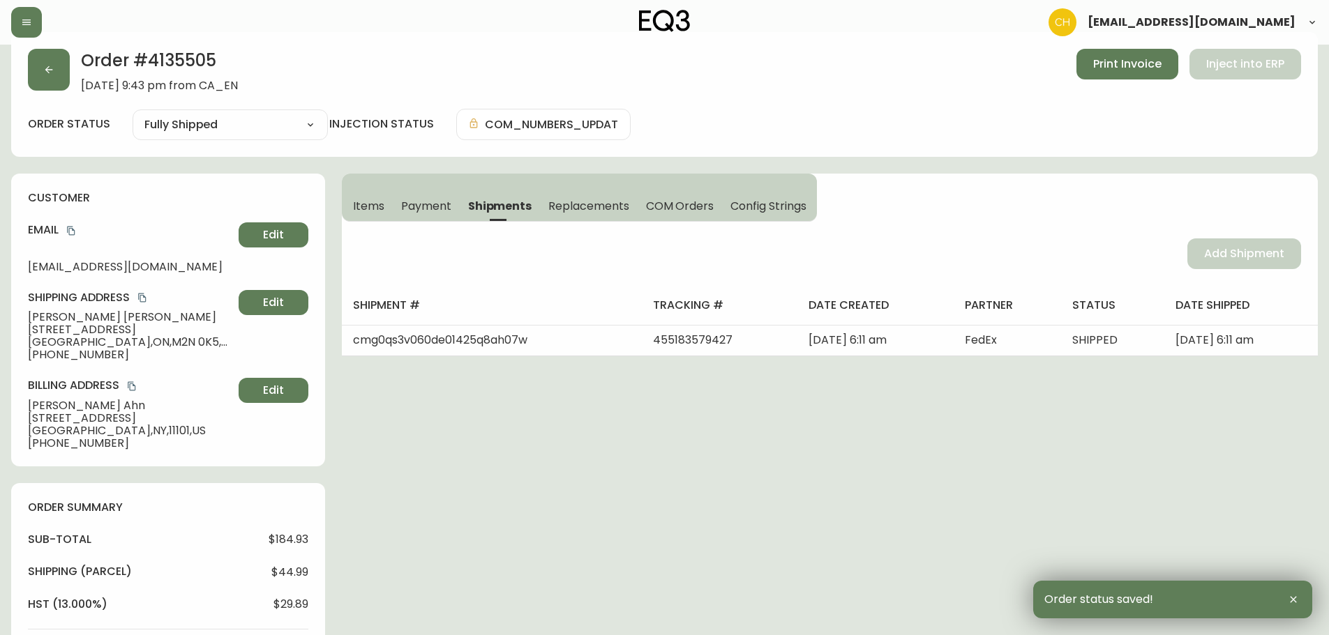
scroll to position [0, 0]
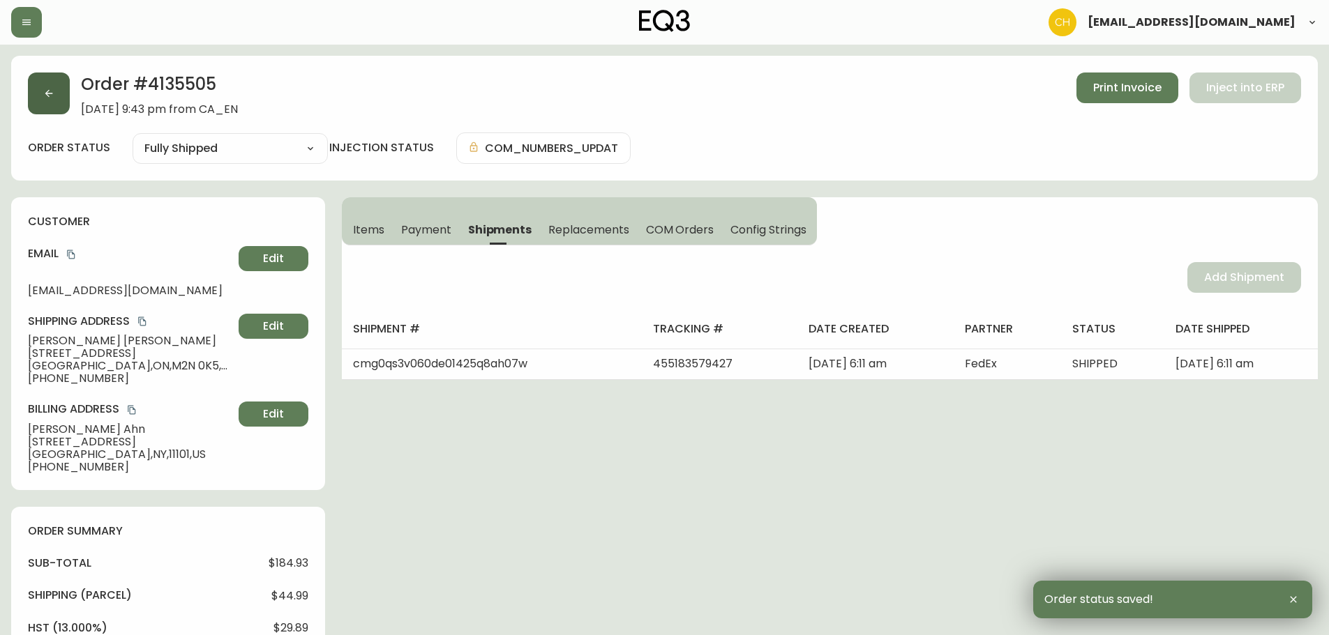
click at [50, 98] on icon "button" at bounding box center [48, 93] width 11 height 11
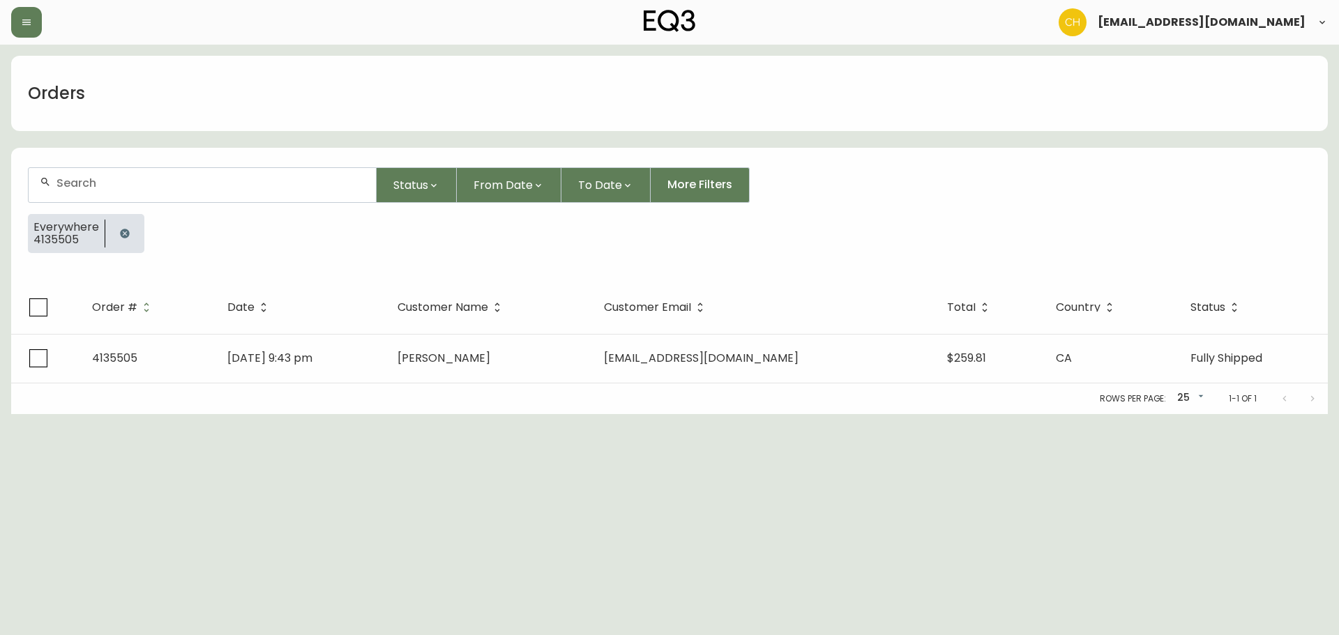
click at [66, 187] on input "text" at bounding box center [210, 182] width 308 height 13
type input "4135494"
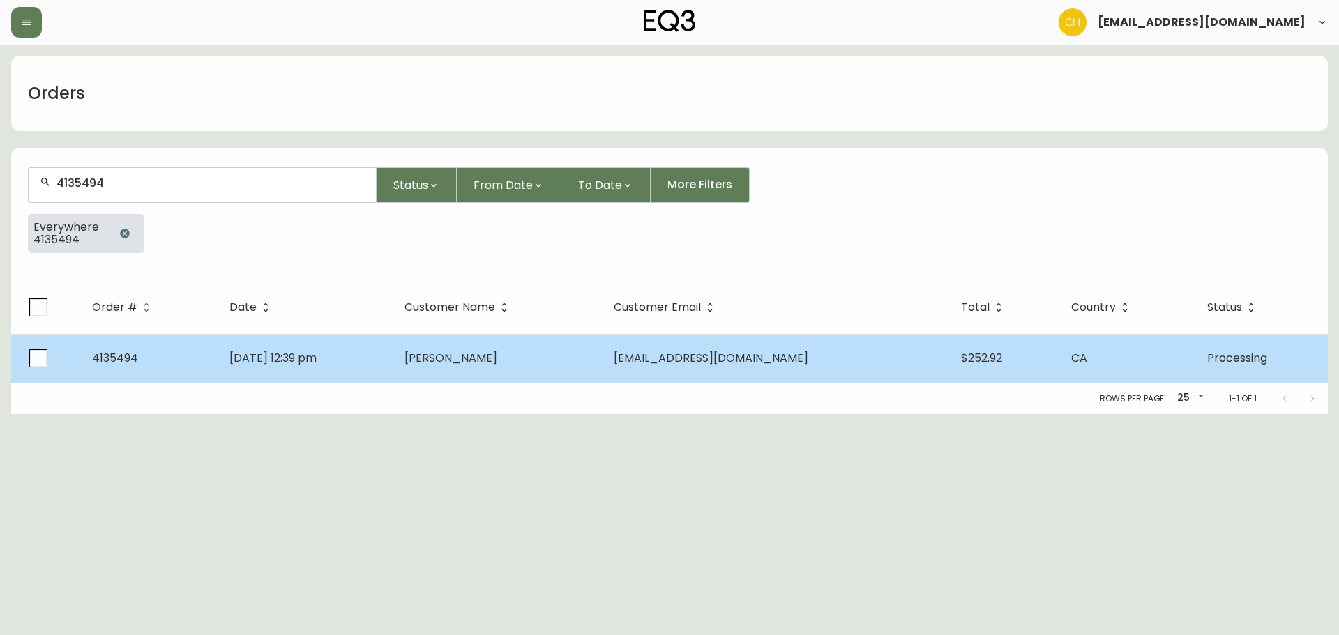
click at [497, 354] on span "[PERSON_NAME]" at bounding box center [451, 358] width 93 height 16
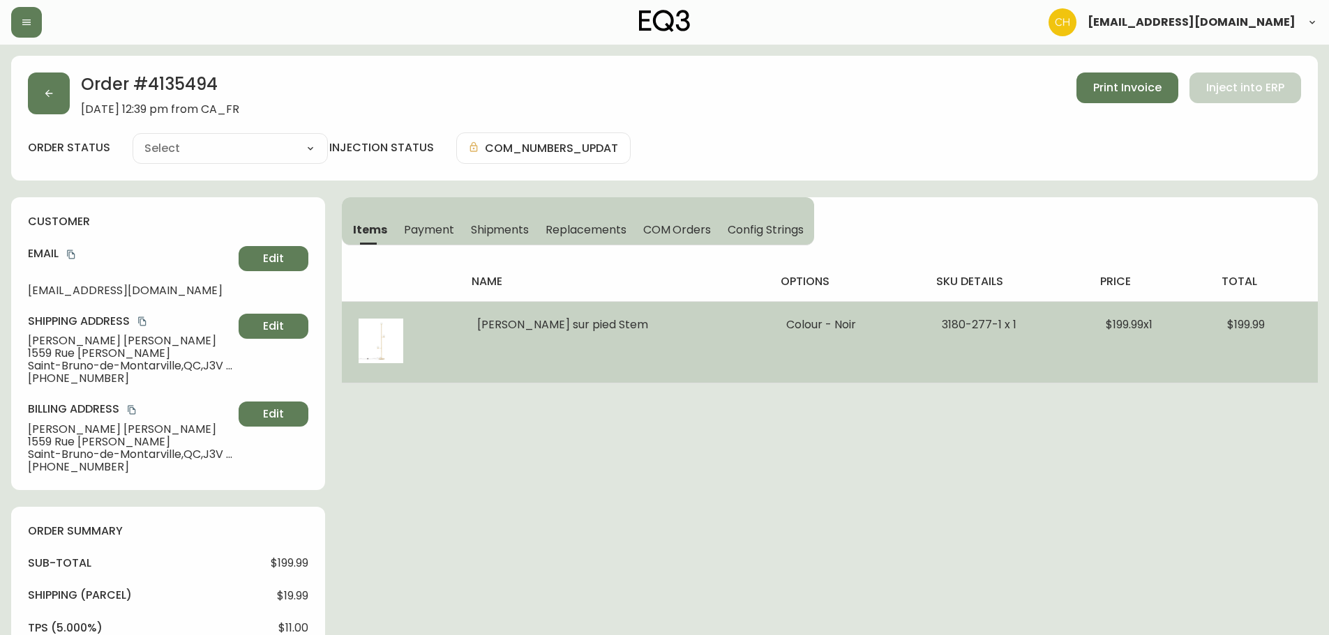
type input "Processing"
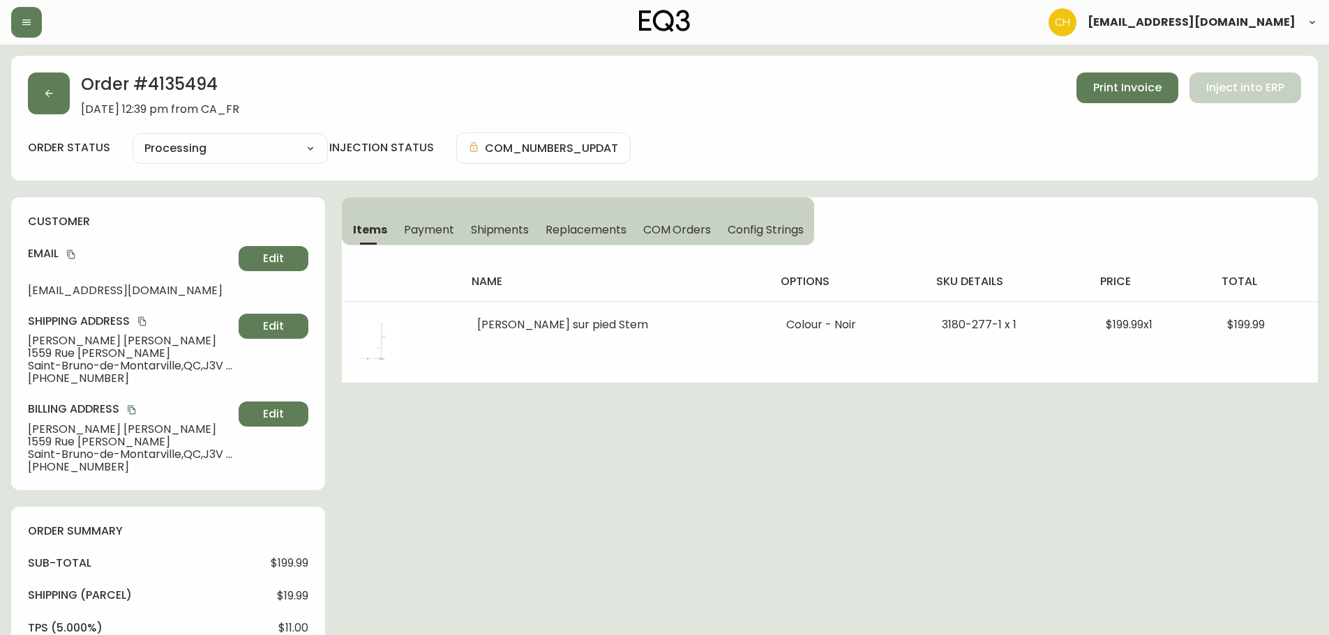
select select "PROCESSING"
click at [507, 232] on span "Shipments" at bounding box center [500, 230] width 59 height 15
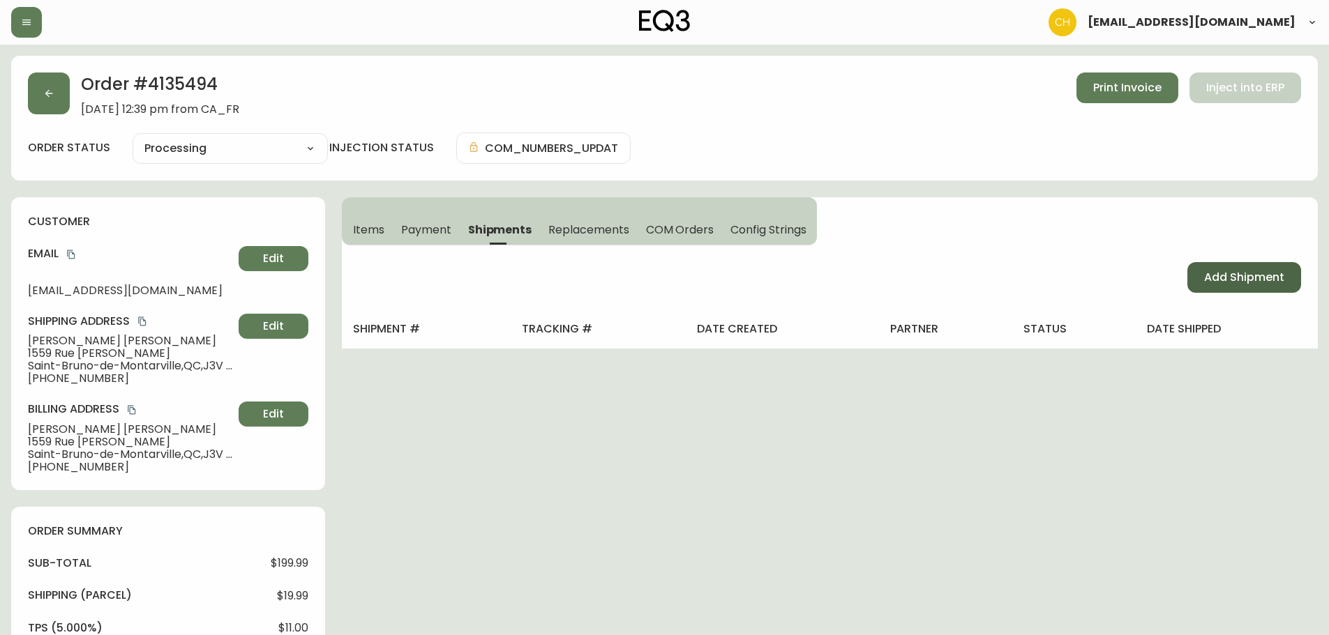
click at [1228, 271] on span "Add Shipment" at bounding box center [1244, 277] width 80 height 15
select select "PENDING"
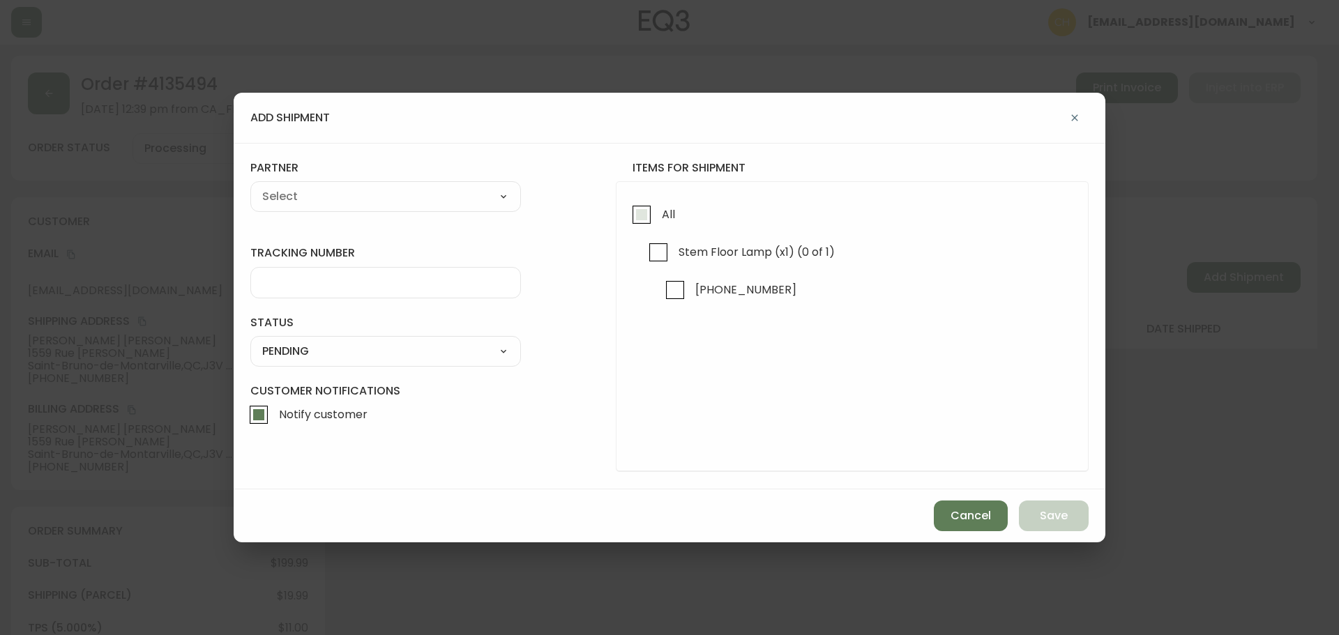
click at [639, 218] on input "All" at bounding box center [642, 215] width 32 height 32
checkbox input "true"
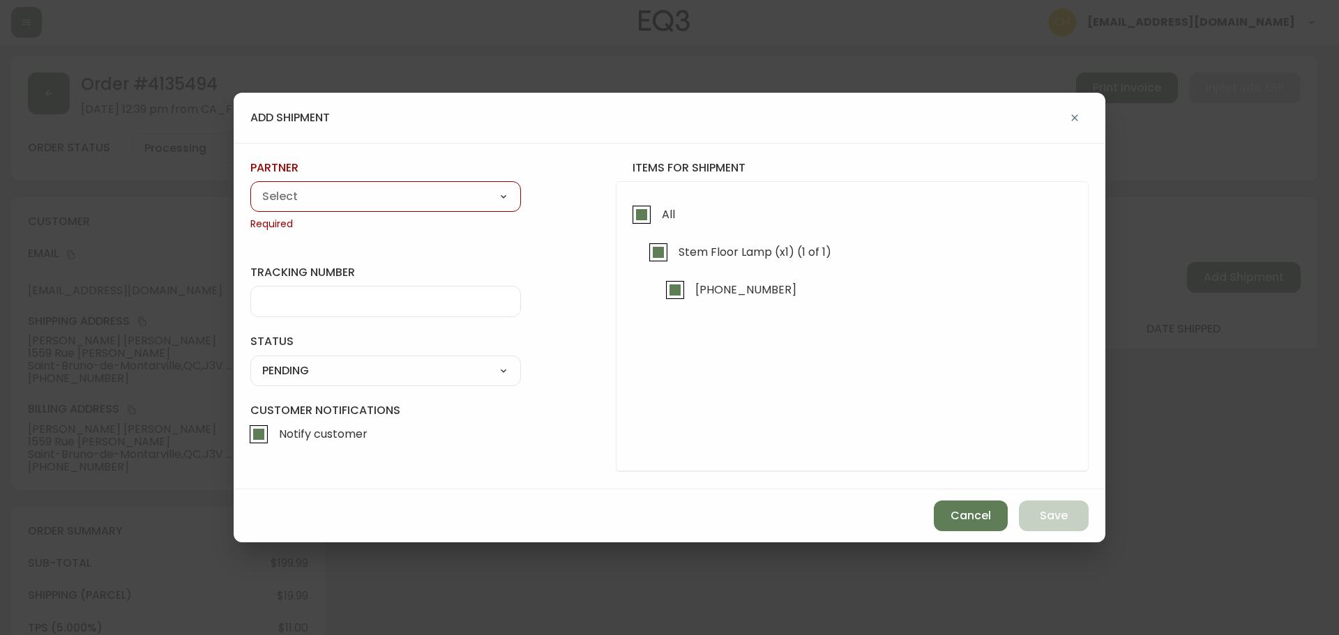
click at [409, 204] on select "A Move to Remember LLC ABF Freight Alero [PERSON_NAME] Canada Post Canpar Expre…" at bounding box center [385, 196] width 271 height 21
select select "cjy0a9taa01x001669l98m63c"
click at [250, 186] on select "A Move to Remember LLC ABF Freight Alero [PERSON_NAME] Canada Post Canpar Expre…" at bounding box center [385, 196] width 271 height 21
type input "FedEx"
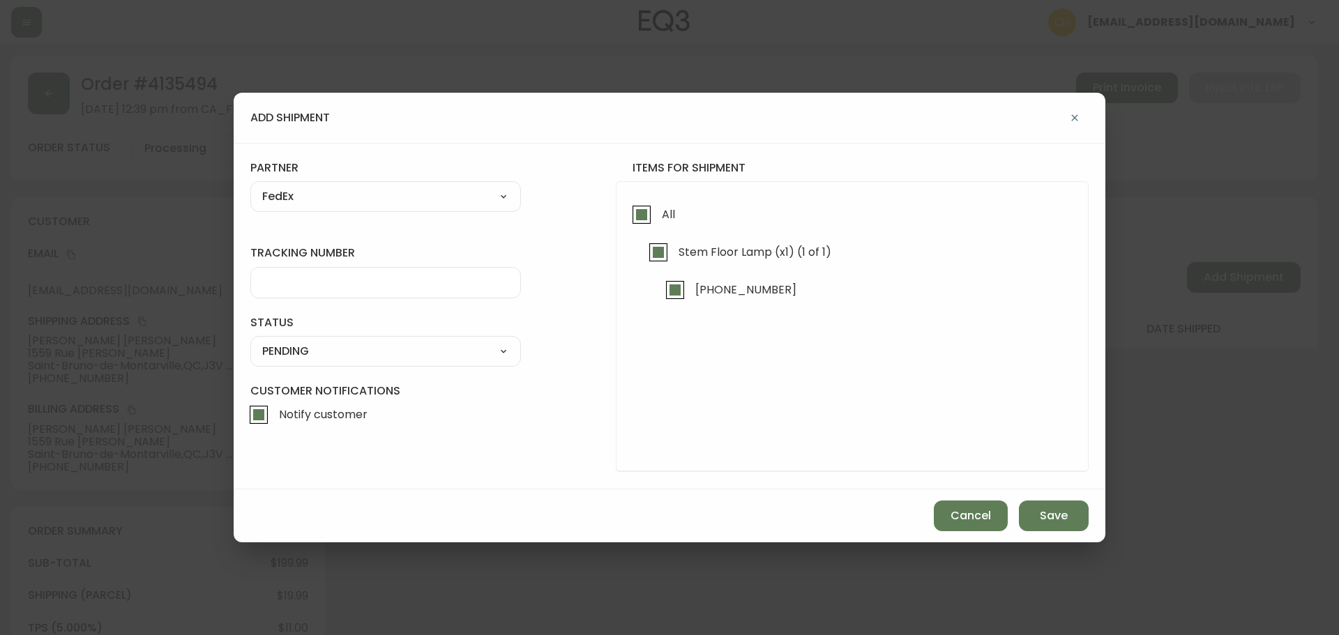
click at [293, 280] on input "tracking number" at bounding box center [385, 282] width 247 height 13
type input "455183579438"
click at [296, 359] on select "SHIPPED PENDING CANCELLED" at bounding box center [385, 351] width 271 height 21
click at [250, 341] on select "SHIPPED PENDING CANCELLED" at bounding box center [385, 351] width 271 height 21
select select "PENDING"
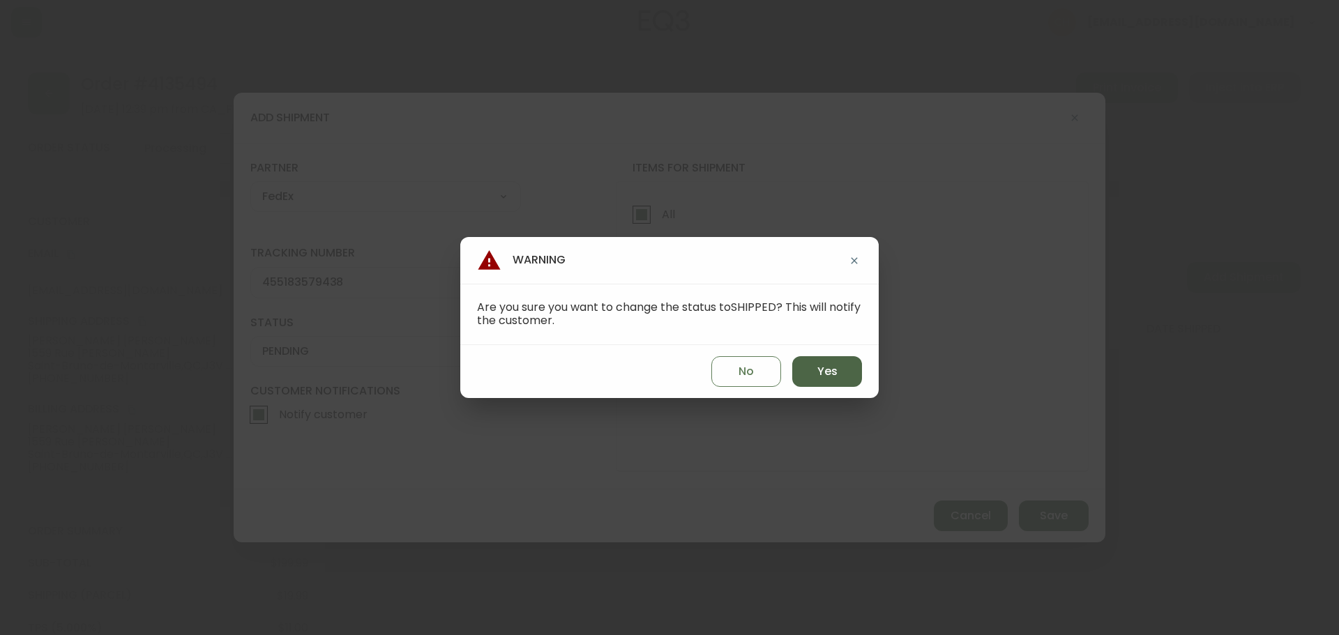
click at [824, 370] on span "Yes" at bounding box center [827, 371] width 20 height 15
type input "SHIPPED"
select select "SHIPPED"
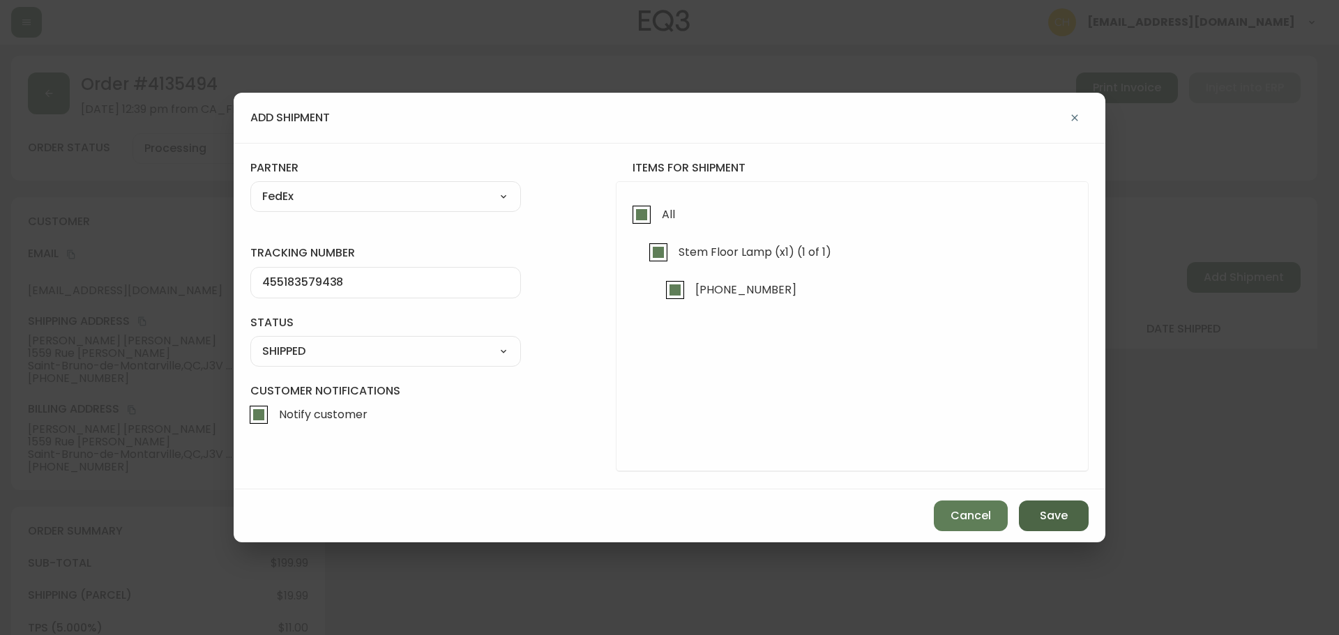
click at [1046, 515] on span "Save" at bounding box center [1054, 515] width 28 height 15
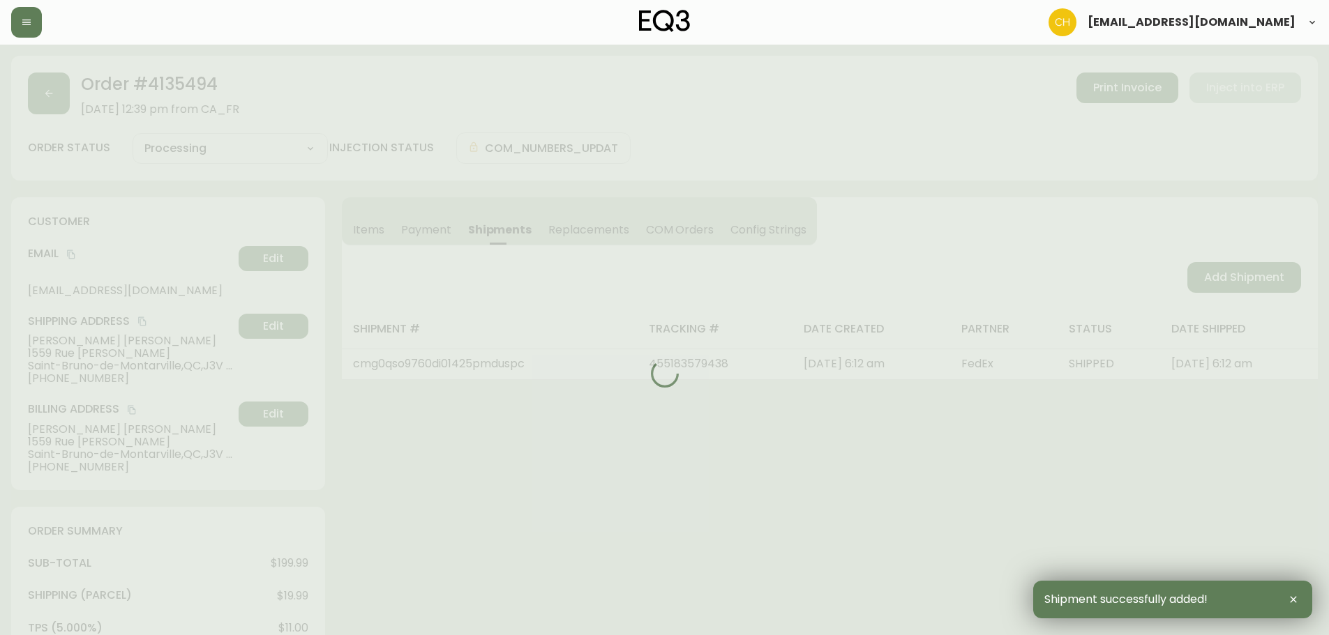
type input "Fully Shipped"
select select "FULLY_SHIPPED"
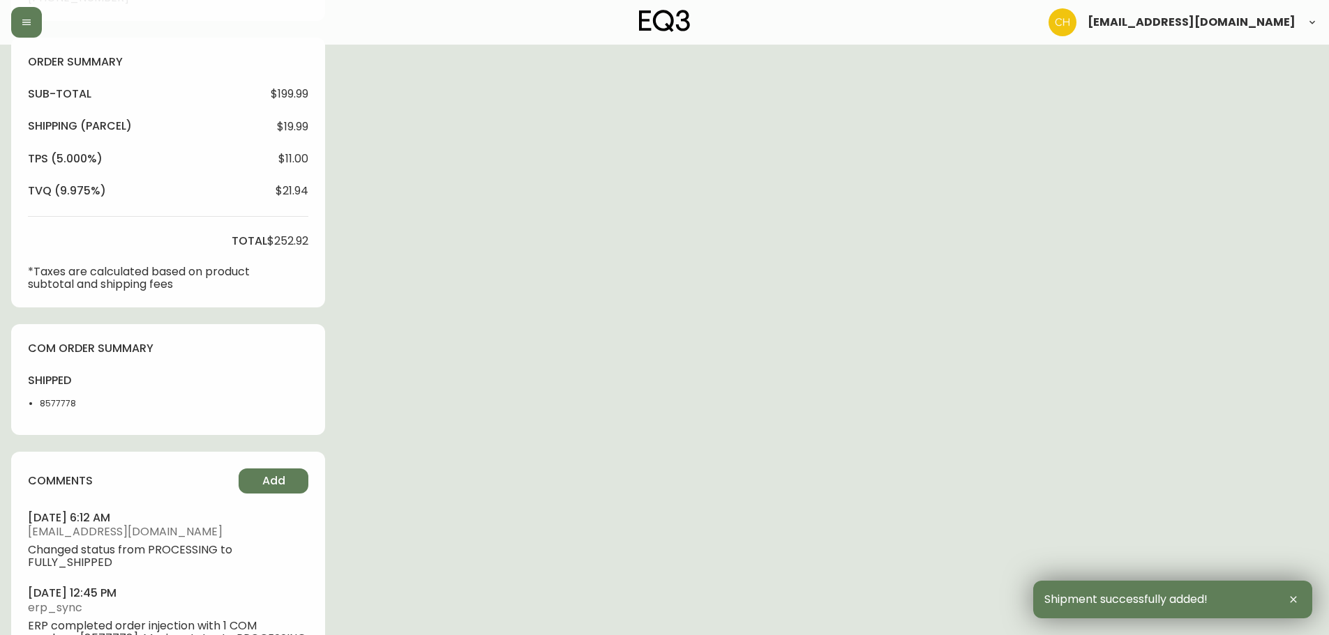
scroll to position [521, 0]
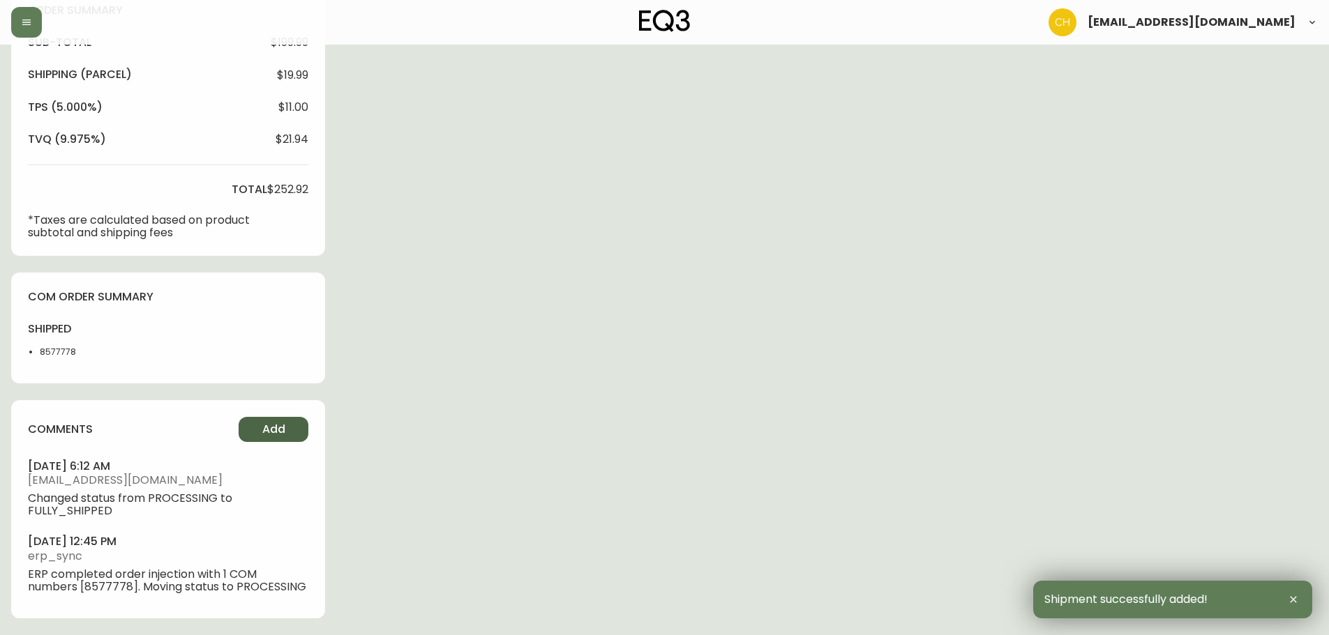
click at [272, 424] on span "Add" at bounding box center [273, 429] width 23 height 15
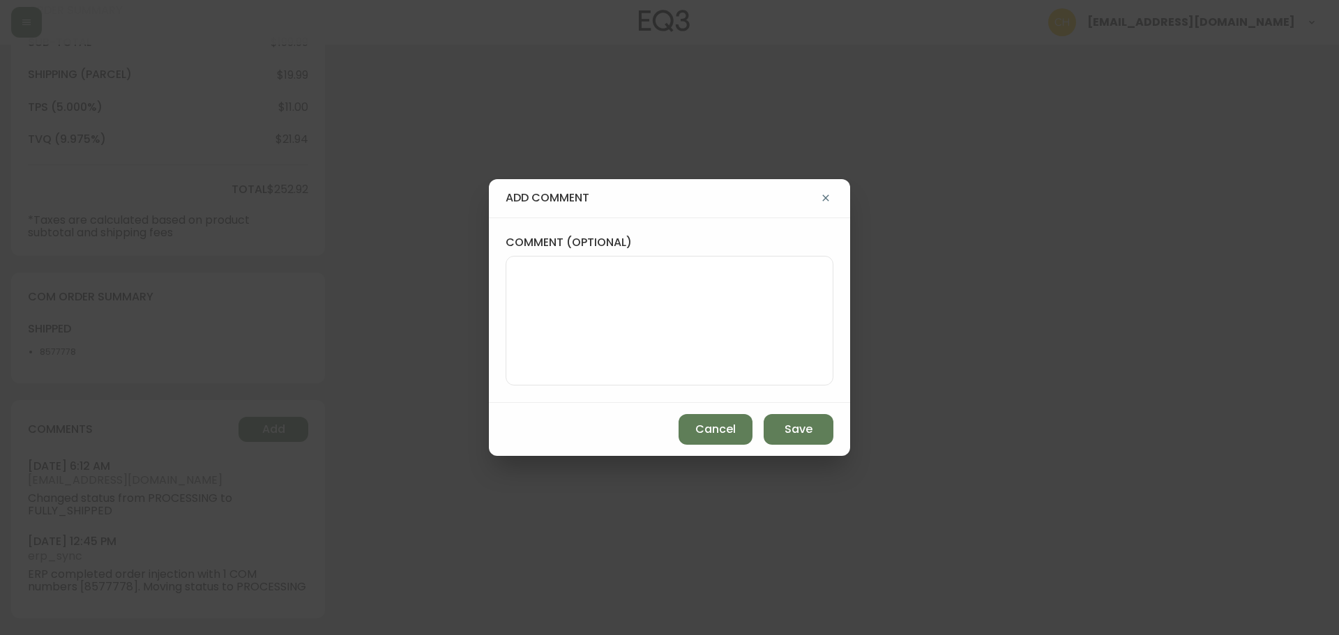
click at [526, 342] on textarea "comment (optional)" at bounding box center [670, 321] width 304 height 112
type textarea "CH"
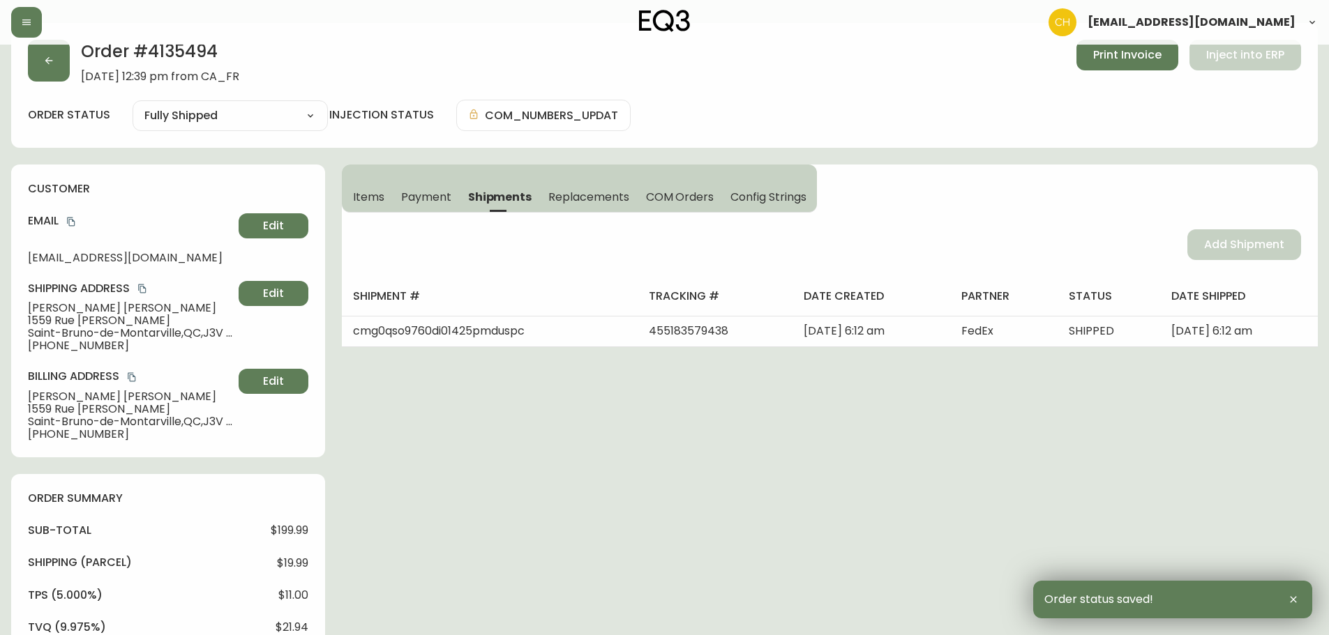
scroll to position [0, 0]
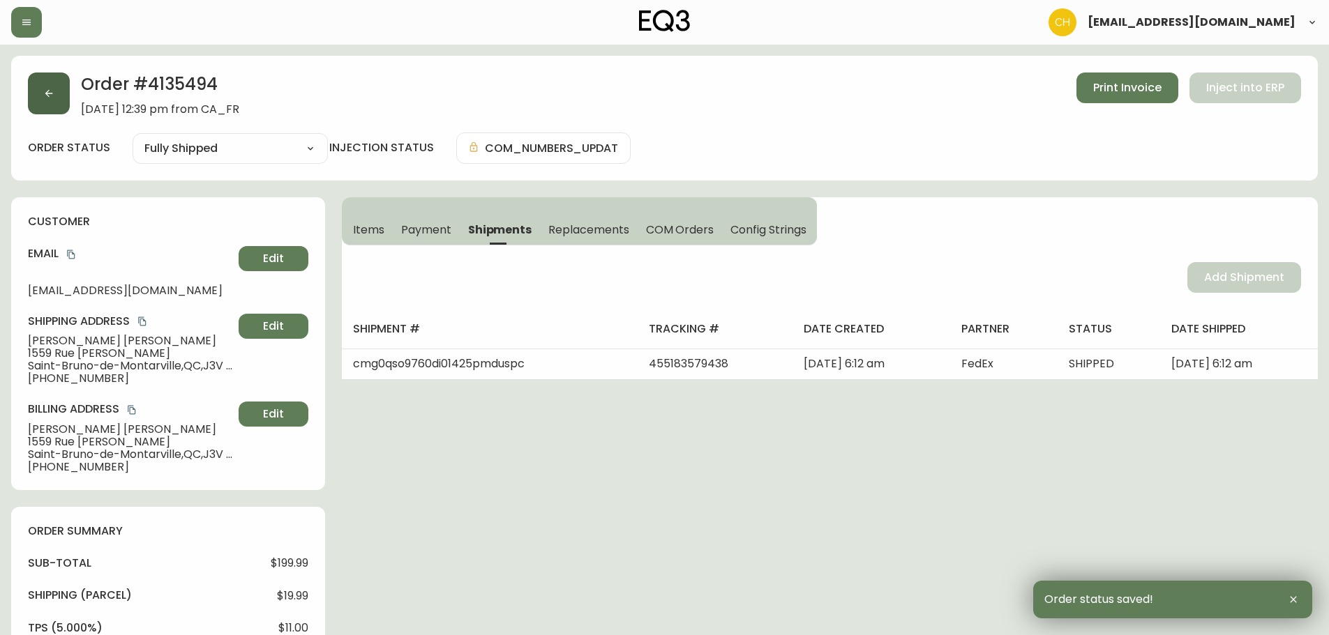
click at [61, 98] on button "button" at bounding box center [49, 94] width 42 height 42
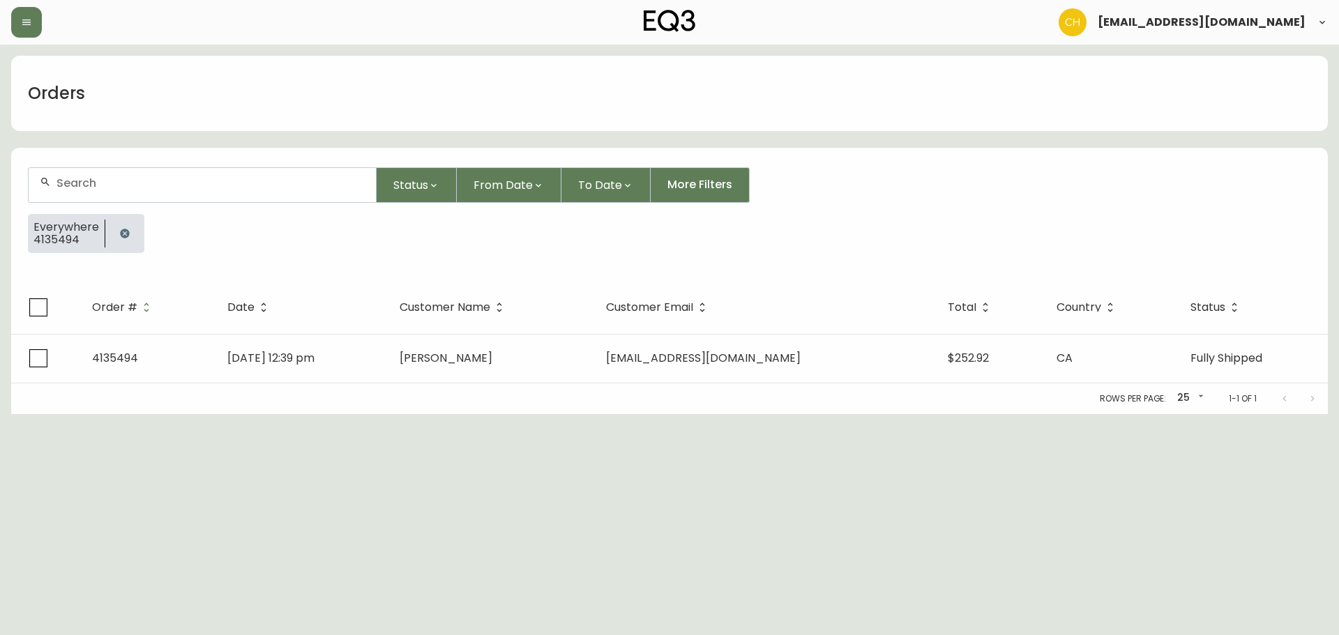
click at [84, 179] on input "text" at bounding box center [210, 182] width 308 height 13
type input "4135490"
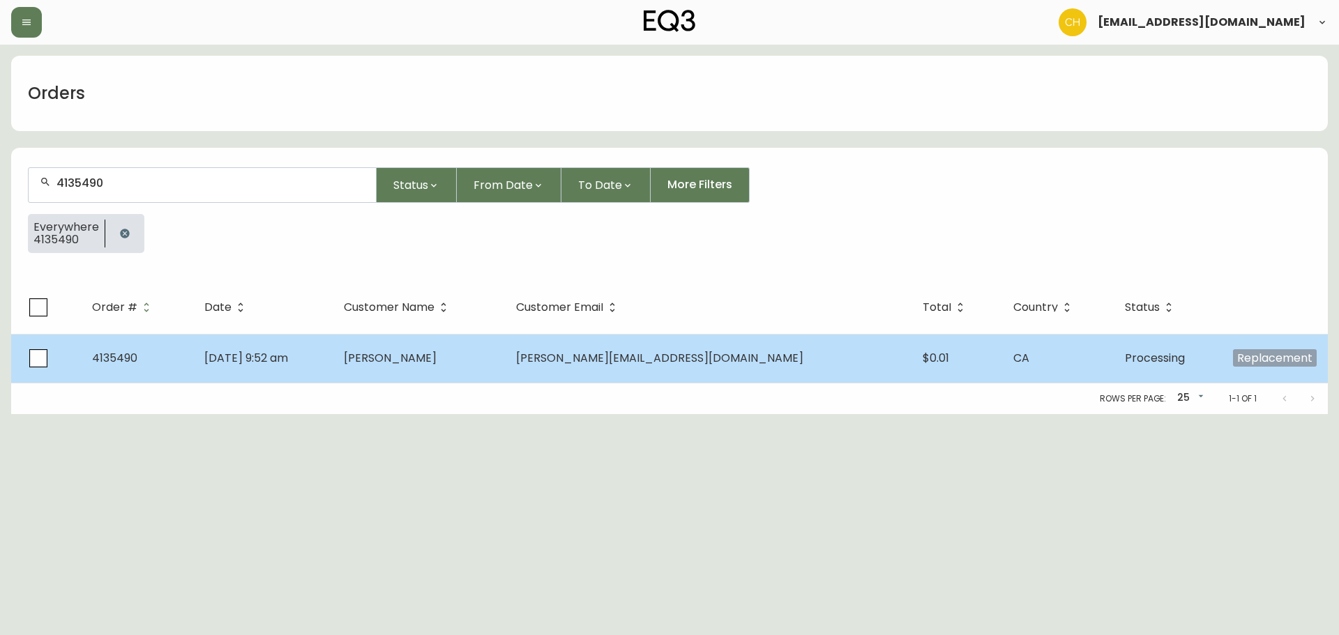
click at [505, 359] on td "[PERSON_NAME]" at bounding box center [419, 358] width 172 height 49
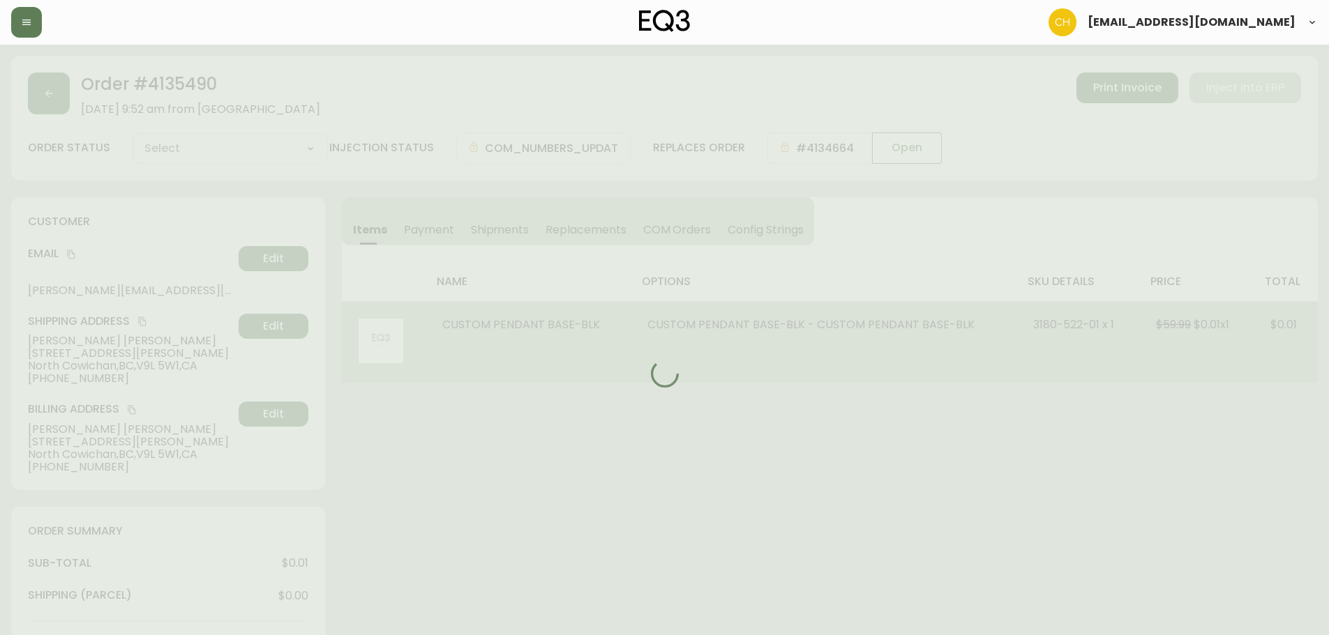
type input "Processing"
select select "PROCESSING"
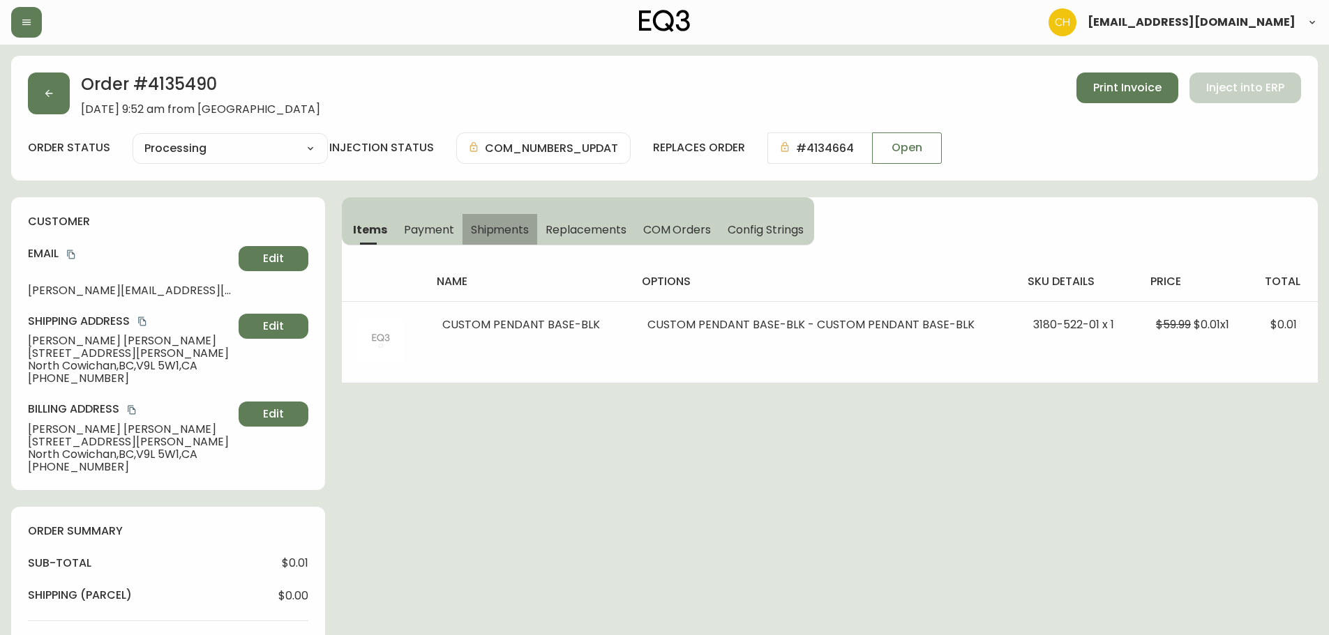
click at [525, 231] on span "Shipments" at bounding box center [500, 230] width 59 height 15
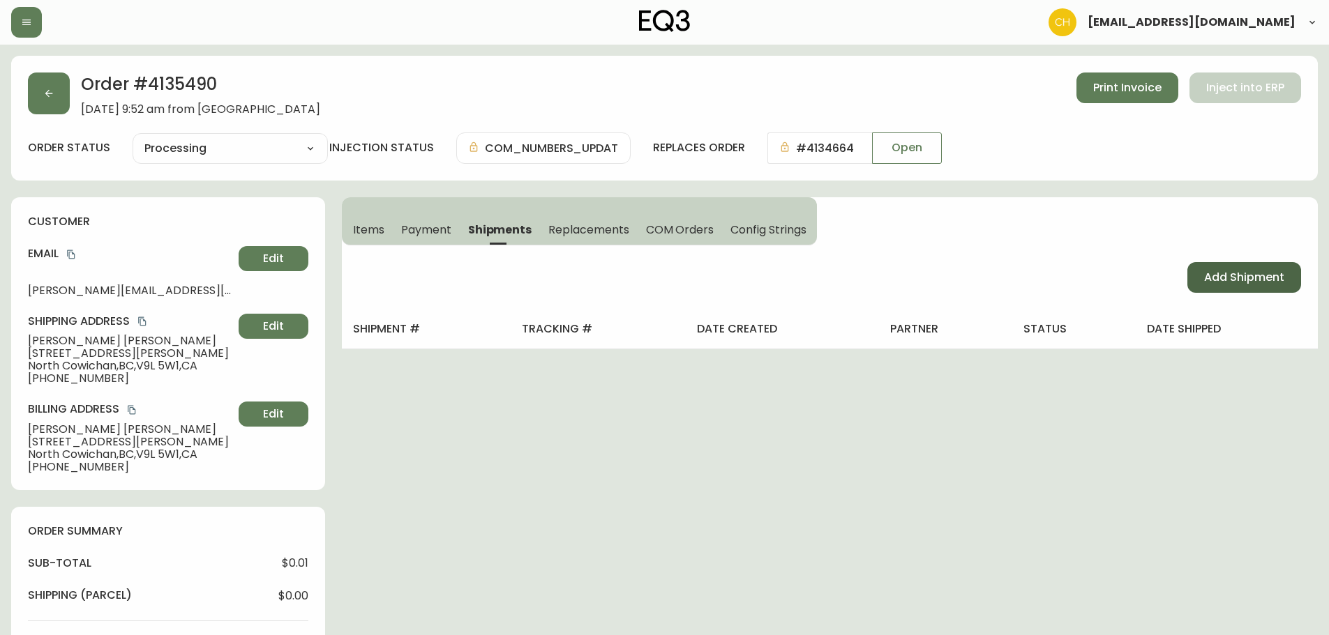
click at [1212, 280] on span "Add Shipment" at bounding box center [1244, 277] width 80 height 15
select select "PENDING"
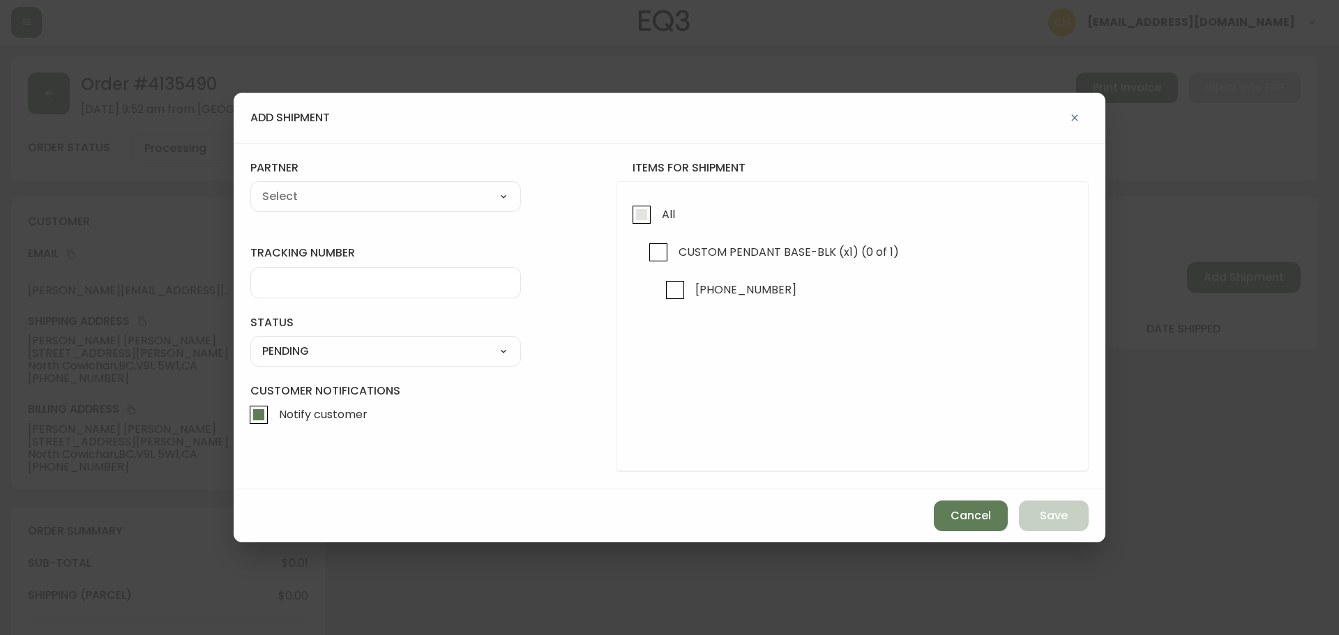
click at [646, 212] on input "All" at bounding box center [642, 215] width 32 height 32
checkbox input "true"
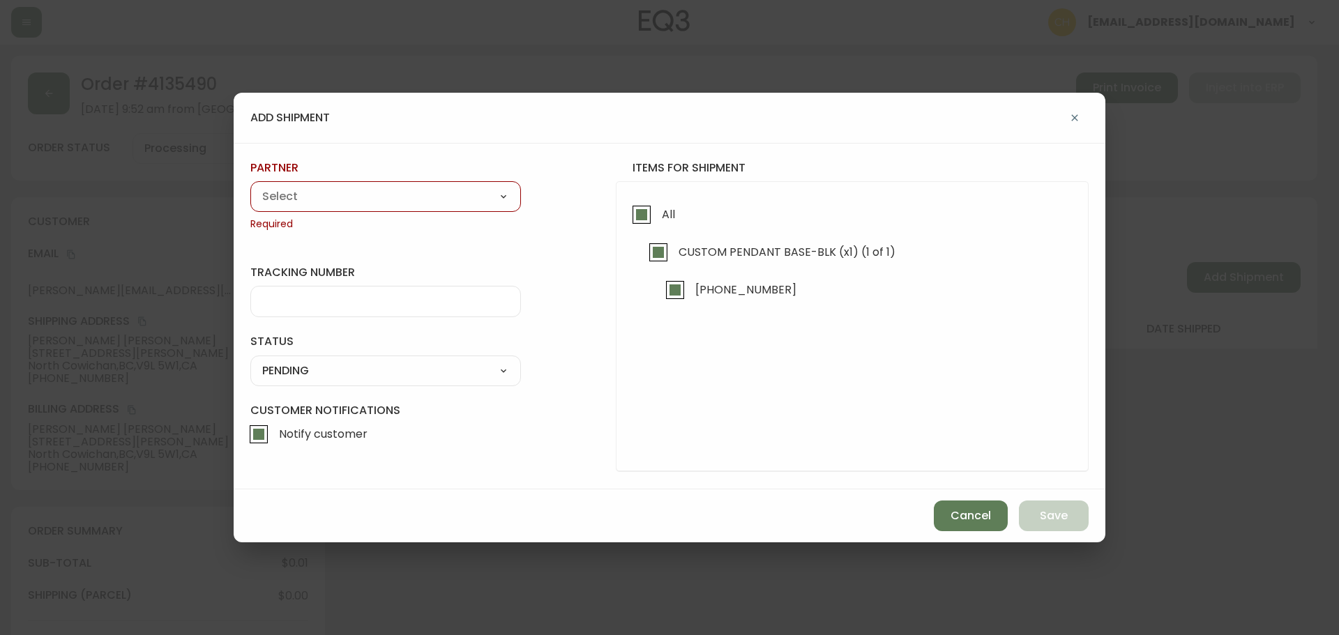
drag, startPoint x: 414, startPoint y: 197, endPoint x: 399, endPoint y: 199, distance: 14.8
click at [413, 197] on select "A Move to Remember LLC ABF Freight Alero [PERSON_NAME] Canada Post Canpar Expre…" at bounding box center [385, 196] width 271 height 21
select select "cjy0a9taa01x001669l98m63c"
click at [250, 186] on select "A Move to Remember LLC ABF Freight Alero [PERSON_NAME] Canada Post Canpar Expre…" at bounding box center [385, 196] width 271 height 21
type input "FedEx"
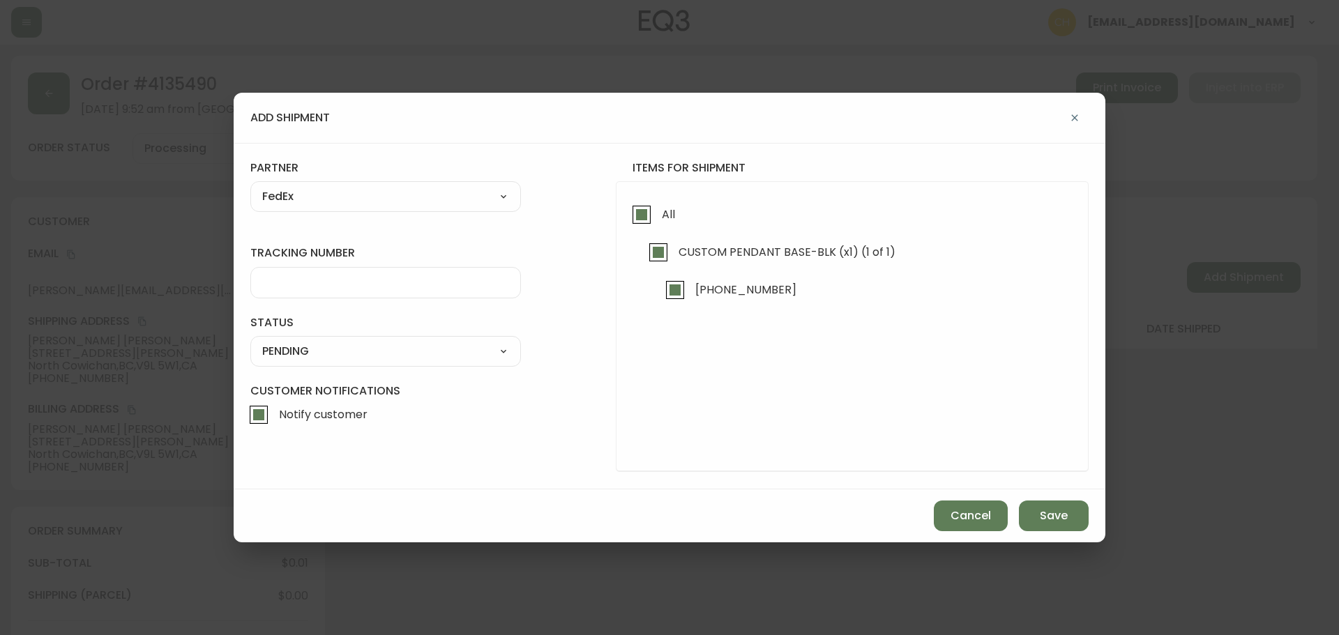
click at [295, 280] on input "tracking number" at bounding box center [385, 282] width 247 height 13
type input "455183579449"
click at [299, 356] on select "SHIPPED PENDING CANCELLED" at bounding box center [385, 351] width 271 height 21
click at [250, 341] on select "SHIPPED PENDING CANCELLED" at bounding box center [385, 351] width 271 height 21
select select "PENDING"
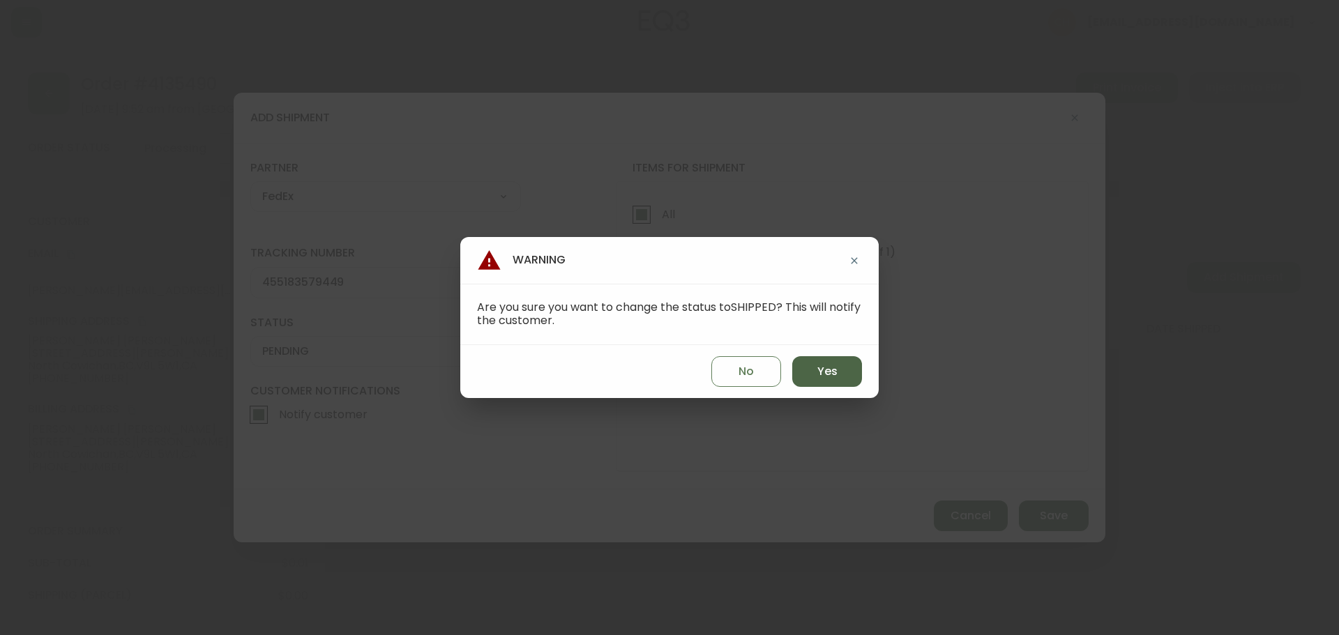
click at [835, 377] on span "Yes" at bounding box center [827, 371] width 20 height 15
type input "SHIPPED"
select select "SHIPPED"
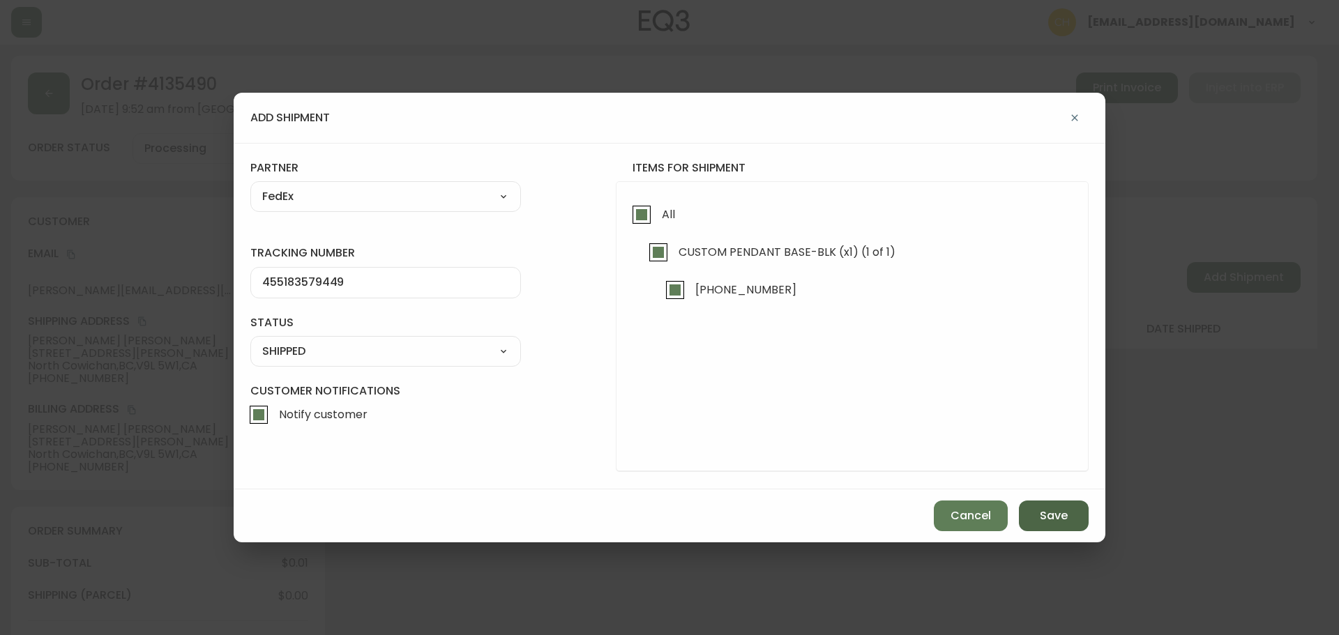
click at [1040, 517] on span "Save" at bounding box center [1054, 515] width 28 height 15
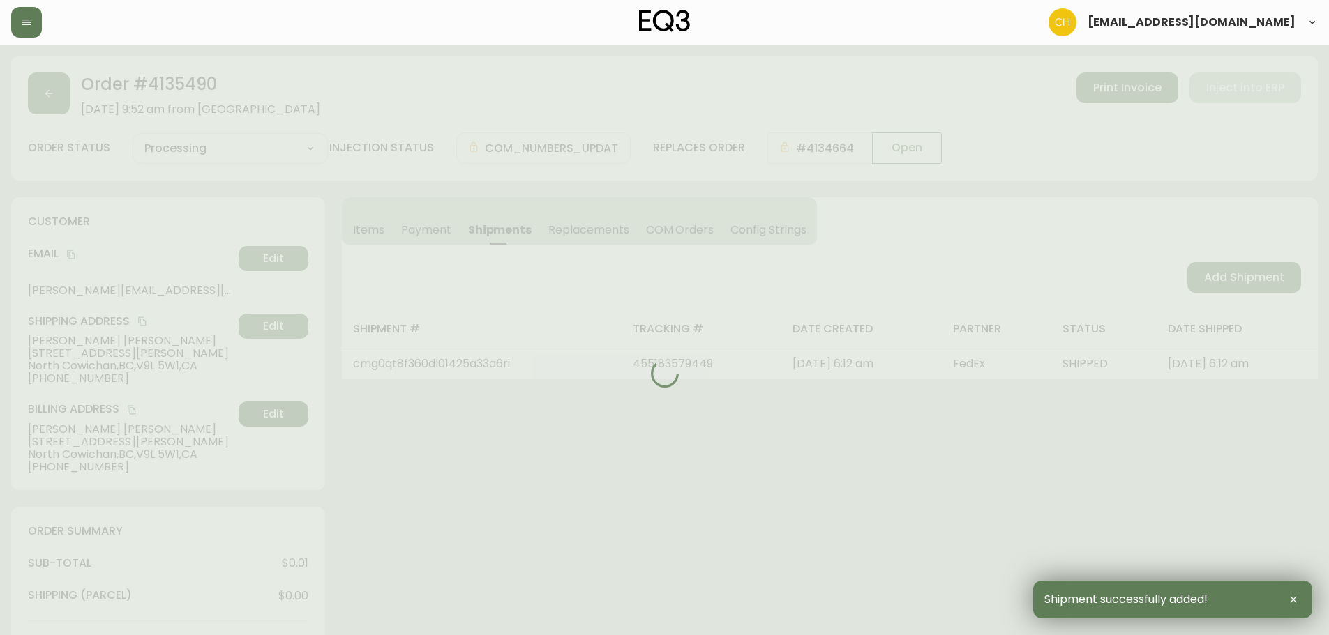
type input "Fully Shipped"
select select "FULLY_SHIPPED"
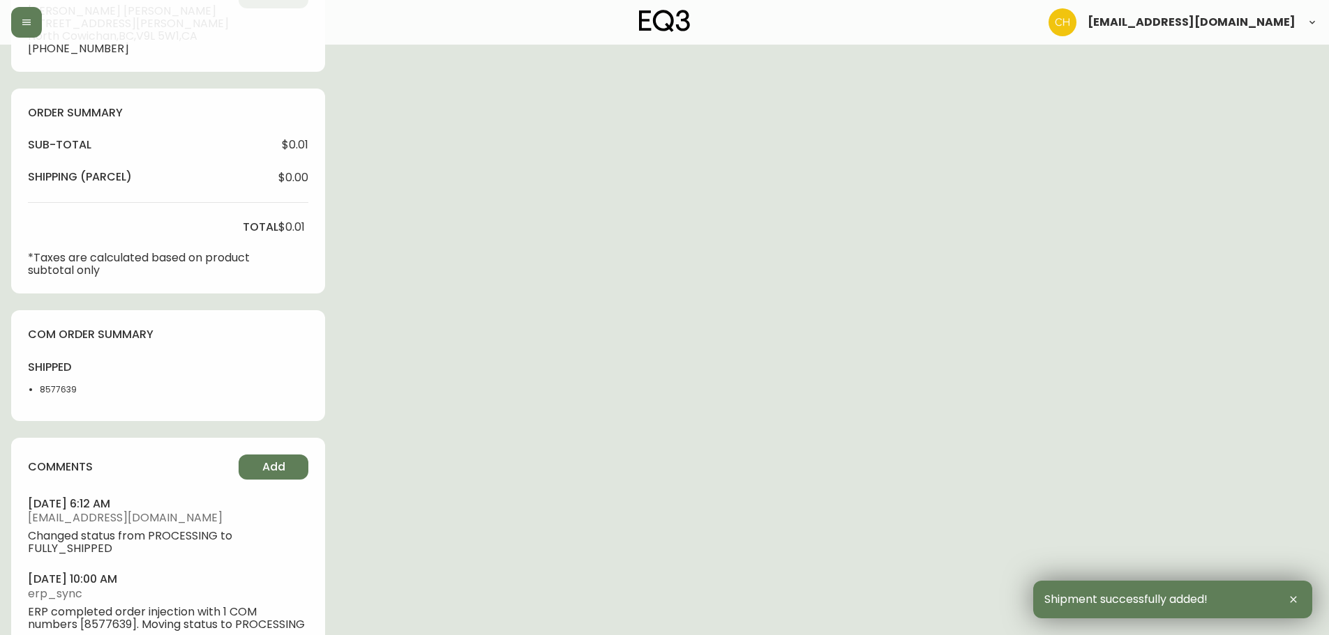
scroll to position [557, 0]
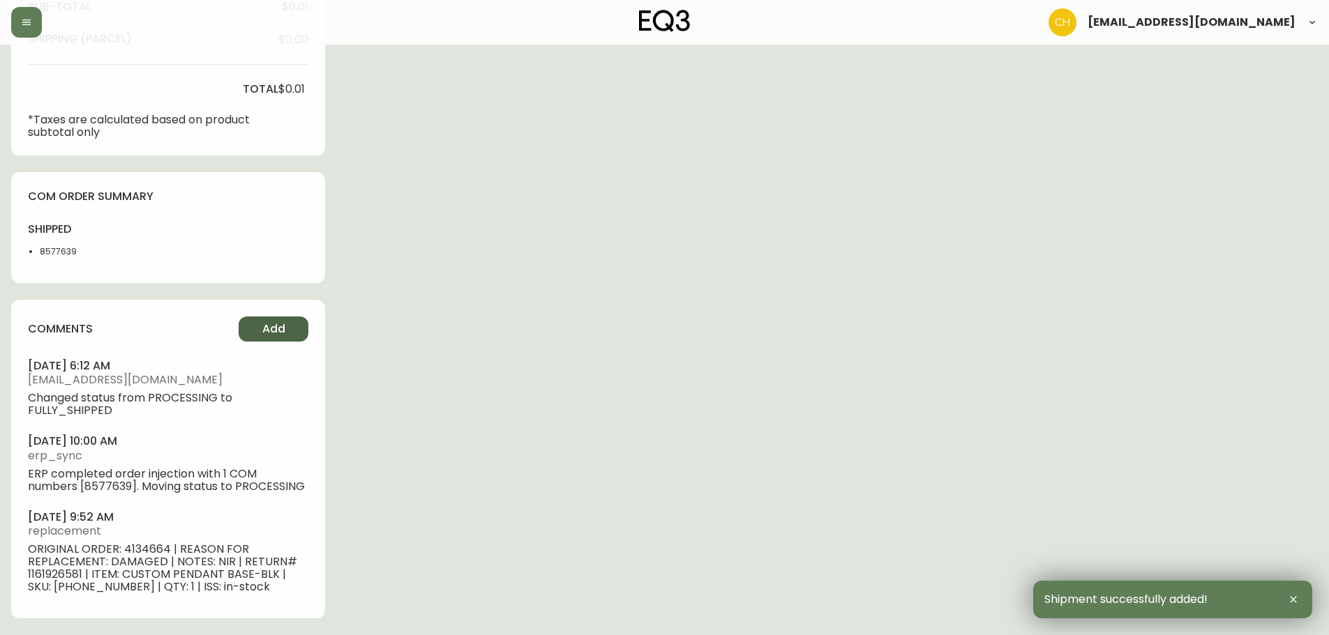
click at [291, 330] on button "Add" at bounding box center [274, 329] width 70 height 25
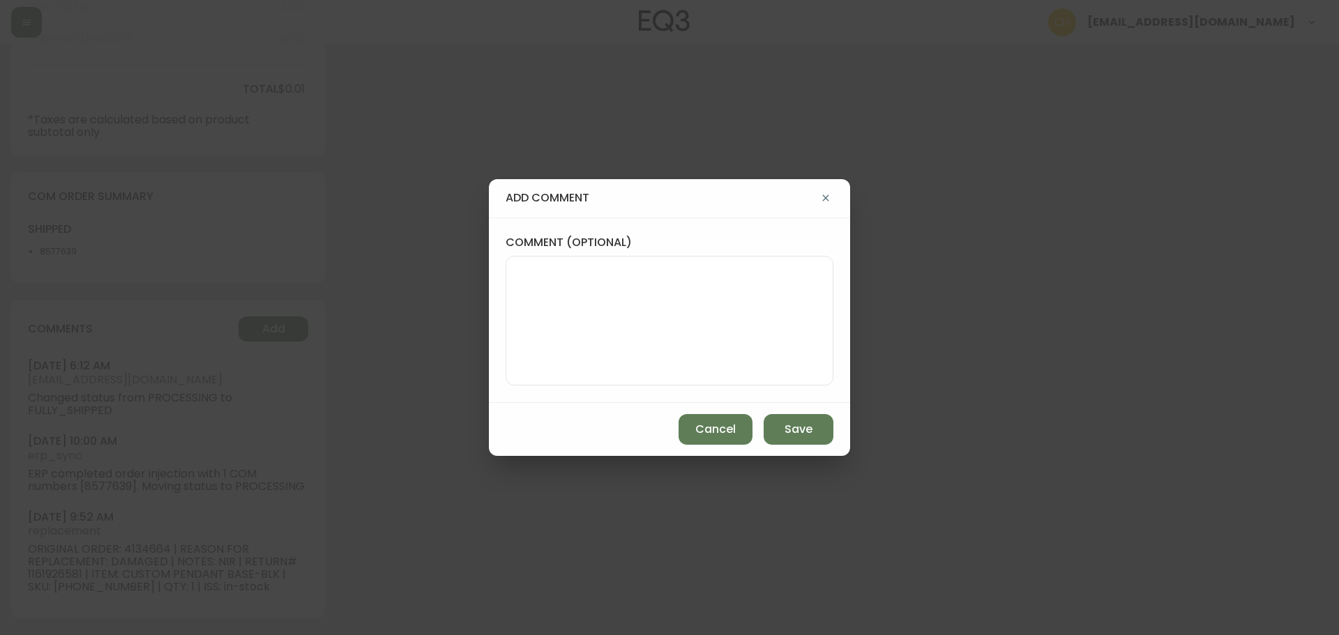
click at [524, 296] on textarea "comment (optional)" at bounding box center [670, 321] width 304 height 112
type textarea "CH"
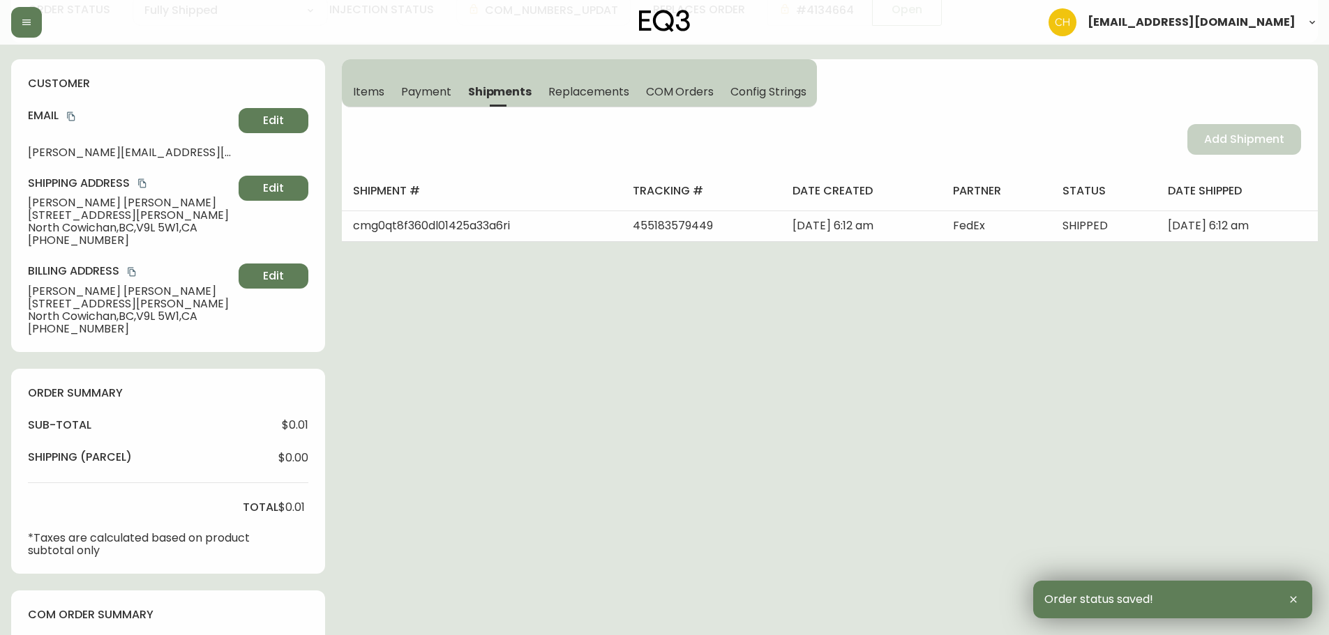
scroll to position [0, 0]
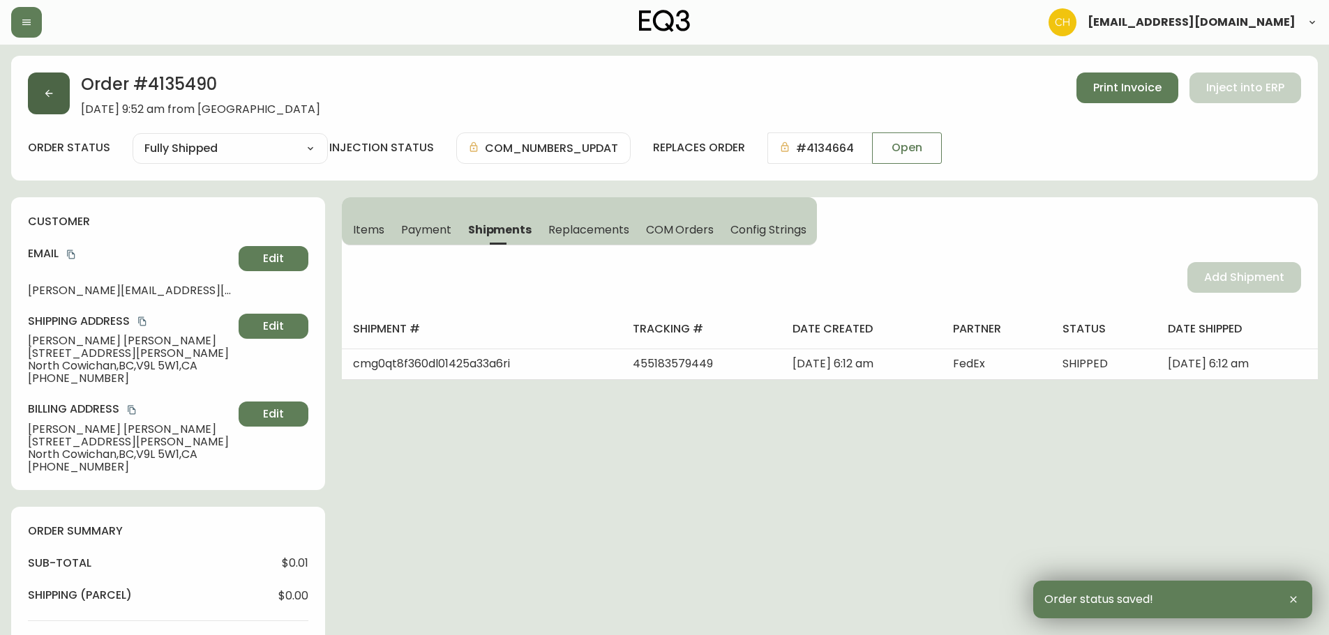
click at [61, 94] on button "button" at bounding box center [49, 94] width 42 height 42
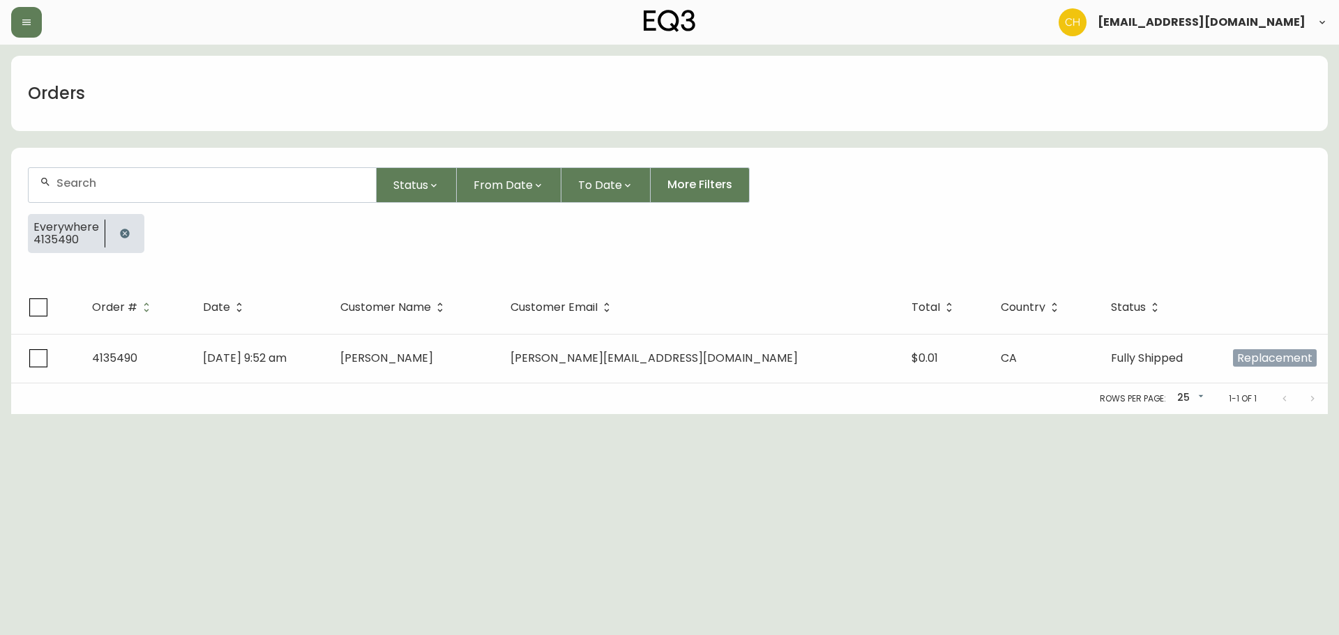
click at [77, 182] on input "text" at bounding box center [210, 182] width 308 height 13
type input "4135493"
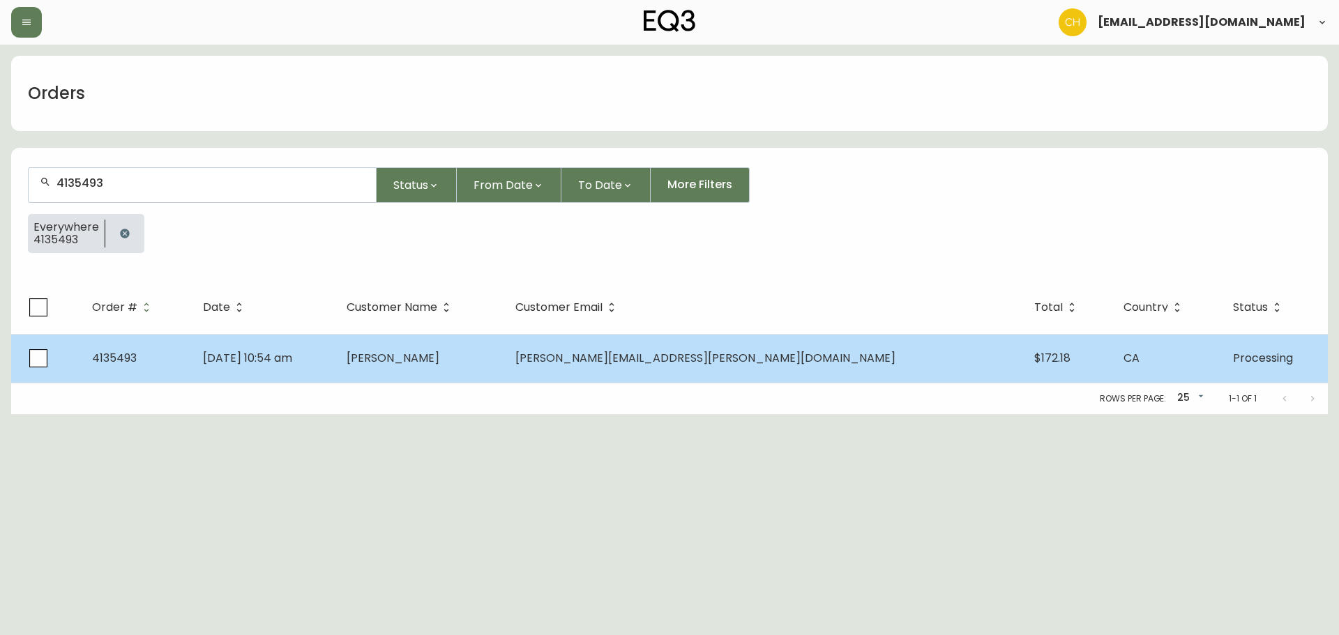
click at [439, 359] on span "[PERSON_NAME]" at bounding box center [393, 358] width 93 height 16
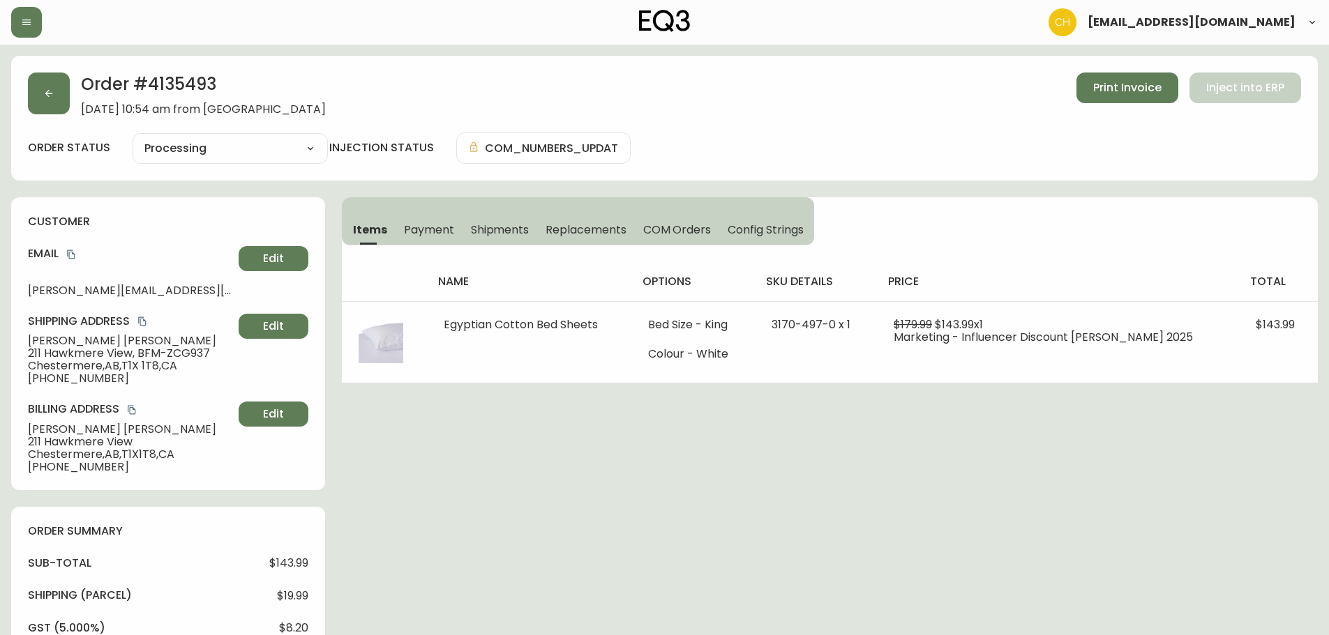
click at [497, 209] on div "Items Payment Shipments Replacements COM Orders Config Strings" at bounding box center [578, 221] width 472 height 48
click at [501, 223] on span "Shipments" at bounding box center [500, 230] width 59 height 15
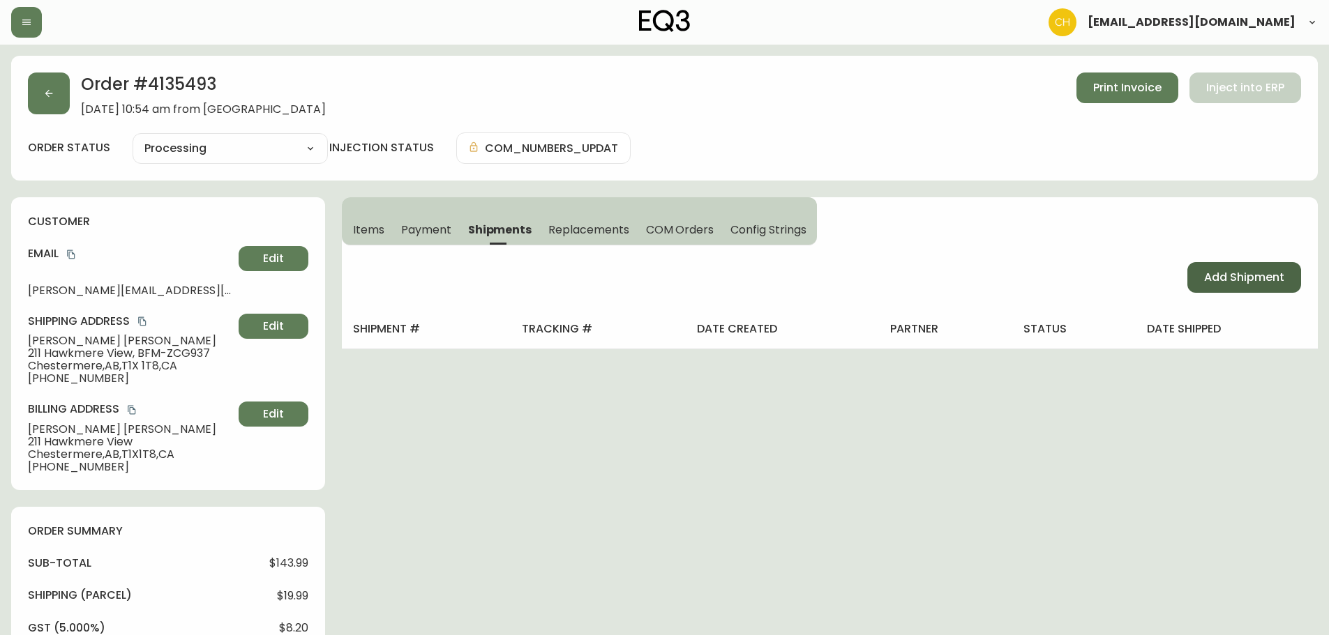
click at [1228, 280] on span "Add Shipment" at bounding box center [1244, 277] width 80 height 15
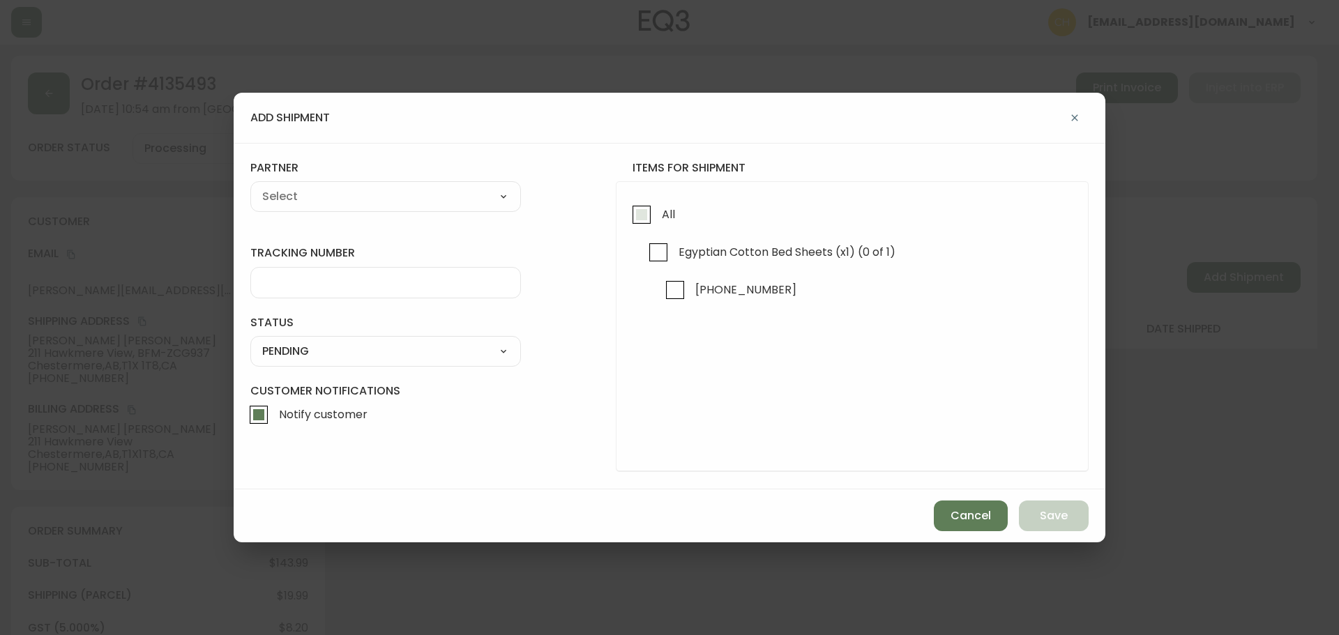
click at [642, 211] on input "All" at bounding box center [642, 215] width 32 height 32
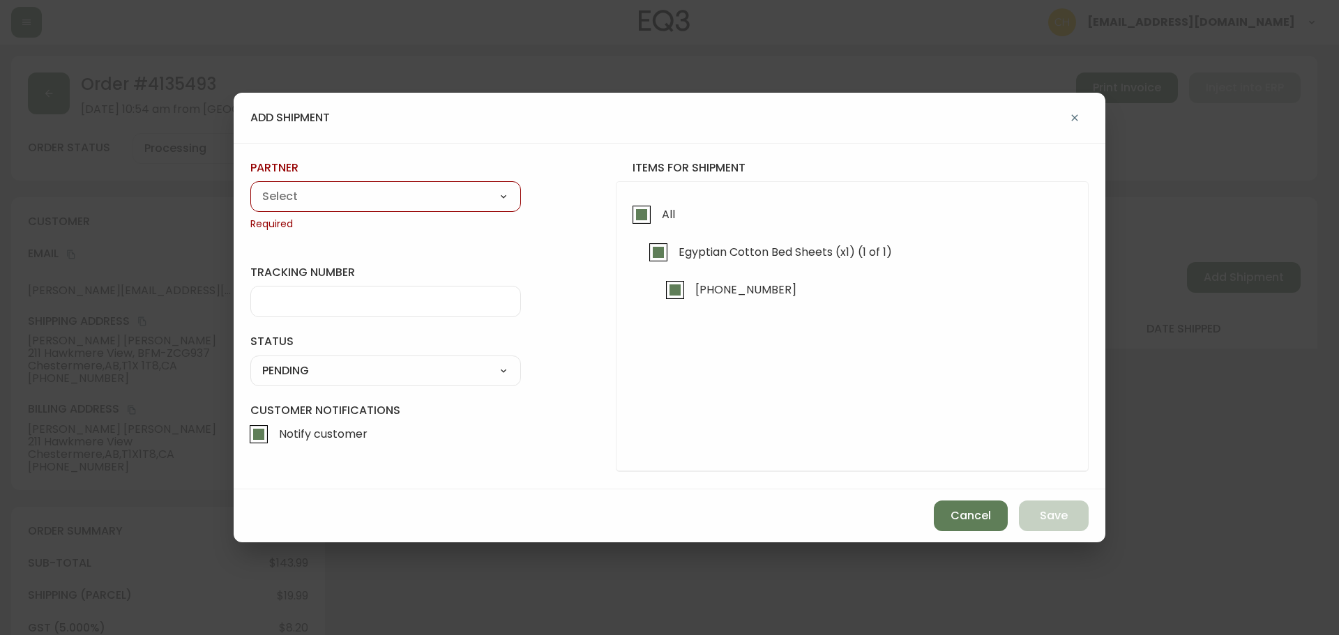
drag, startPoint x: 446, startPoint y: 211, endPoint x: 432, endPoint y: 211, distance: 14.0
click at [446, 211] on div "A Move to Remember LLC ABF Freight Alero [PERSON_NAME] Canada Post Canpar Expre…" at bounding box center [385, 196] width 271 height 31
click at [423, 207] on select "A Move to Remember LLC ABF Freight Alero [PERSON_NAME] Canada Post Canpar Expre…" at bounding box center [385, 196] width 271 height 21
click at [250, 186] on select "A Move to Remember LLC ABF Freight Alero [PERSON_NAME] Canada Post Canpar Expre…" at bounding box center [385, 196] width 271 height 21
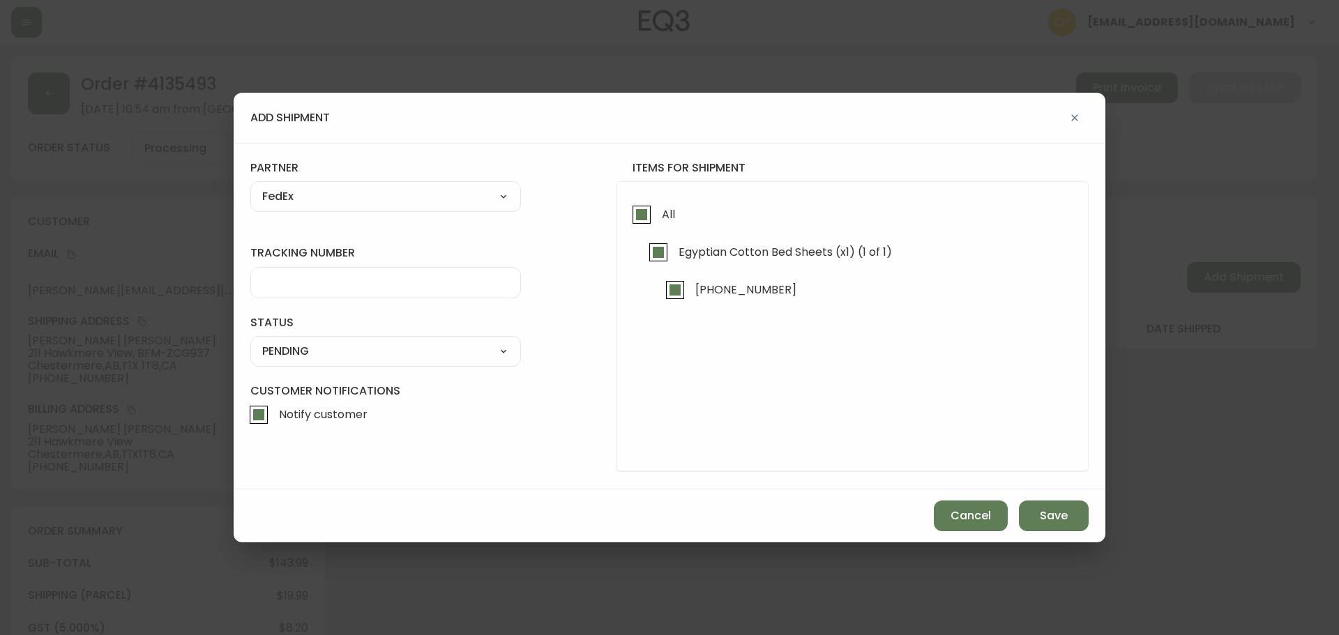
click at [308, 287] on input "tracking number" at bounding box center [385, 282] width 247 height 13
click at [367, 364] on div "SHIPPED PENDING CANCELLED" at bounding box center [385, 351] width 271 height 31
click at [364, 350] on select "SHIPPED PENDING CANCELLED" at bounding box center [385, 351] width 271 height 21
click at [250, 341] on select "SHIPPED PENDING CANCELLED" at bounding box center [385, 351] width 271 height 21
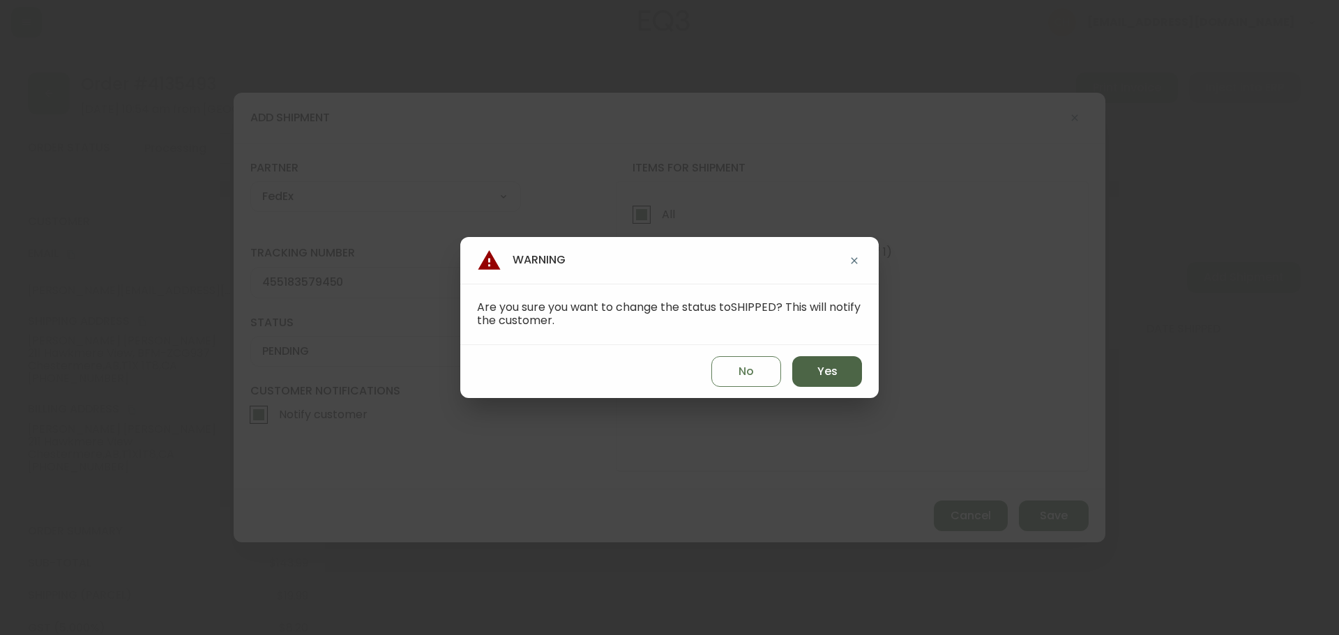
click at [803, 371] on button "Yes" at bounding box center [827, 371] width 70 height 31
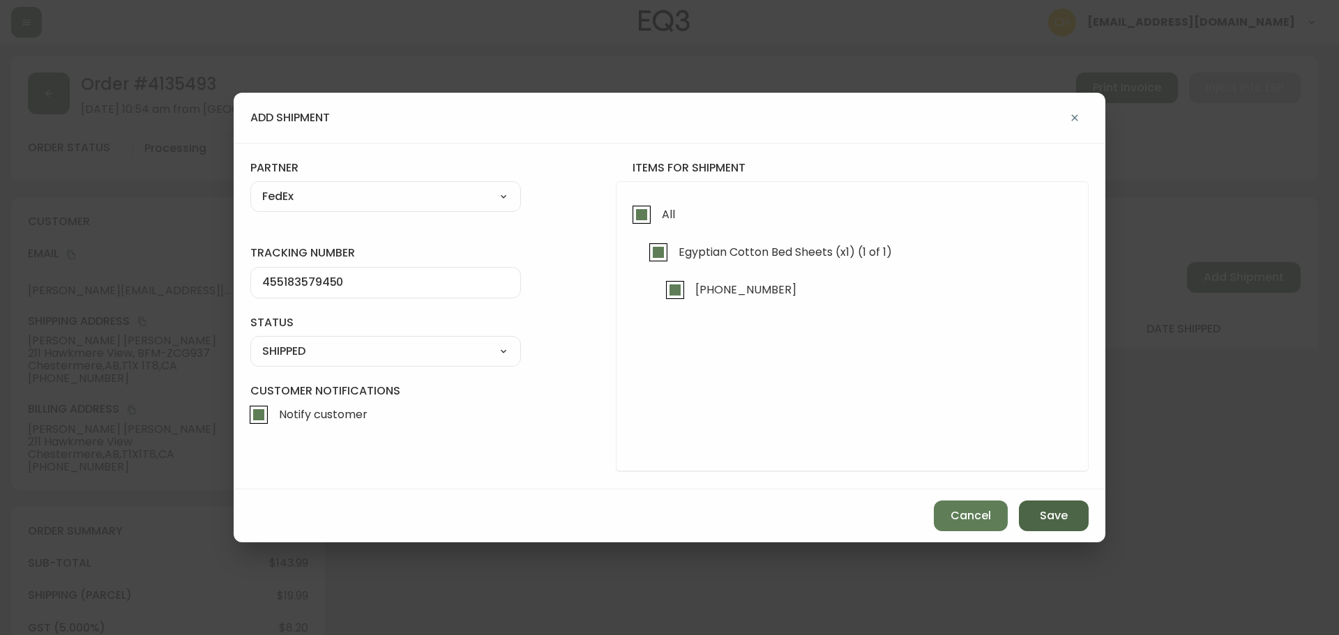
click at [1045, 513] on span "Save" at bounding box center [1054, 515] width 28 height 15
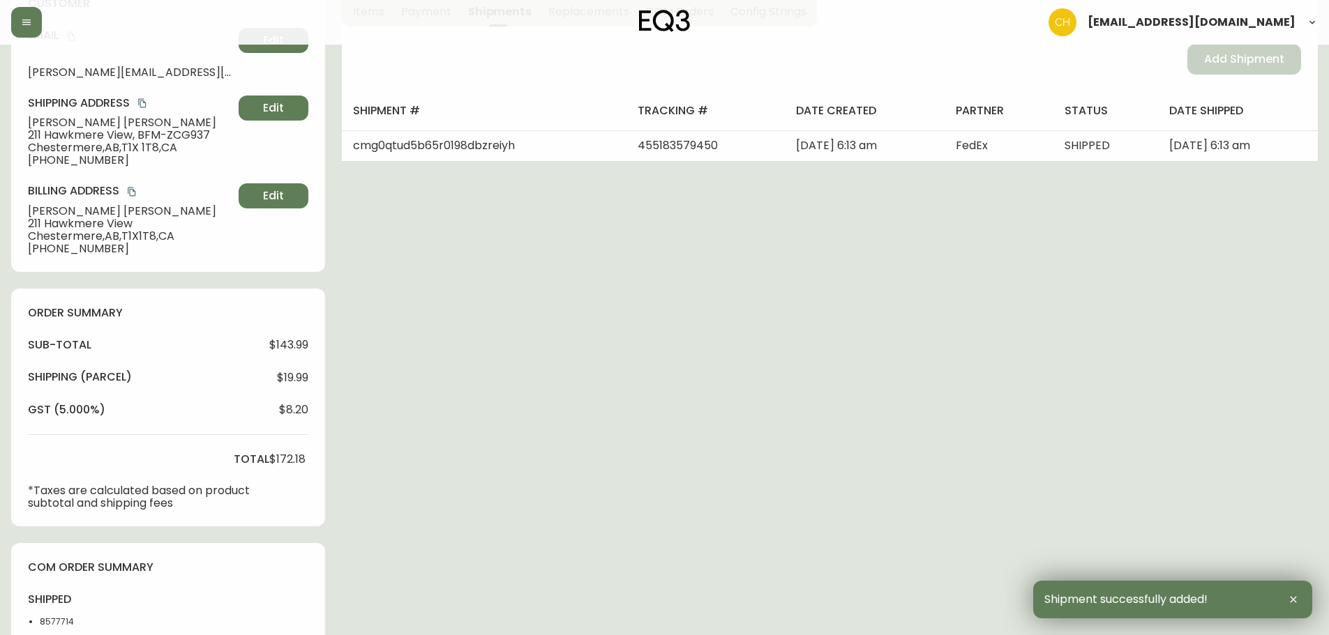
scroll to position [488, 0]
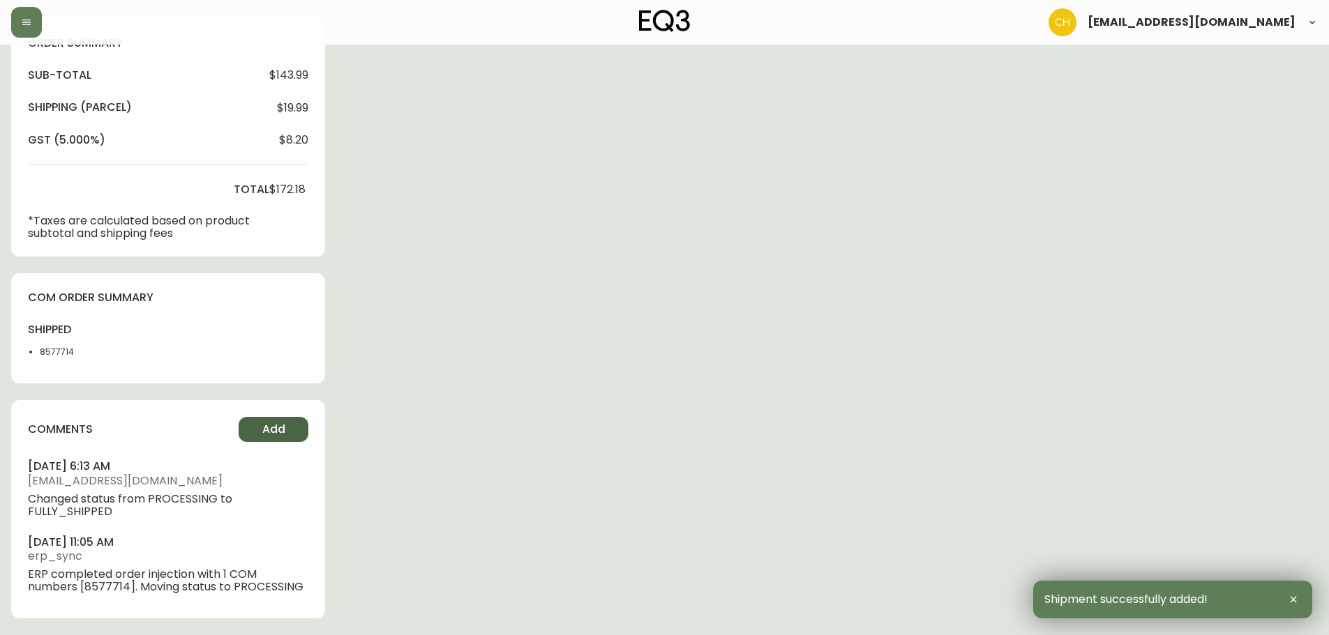
click at [266, 426] on span "Add" at bounding box center [273, 429] width 23 height 15
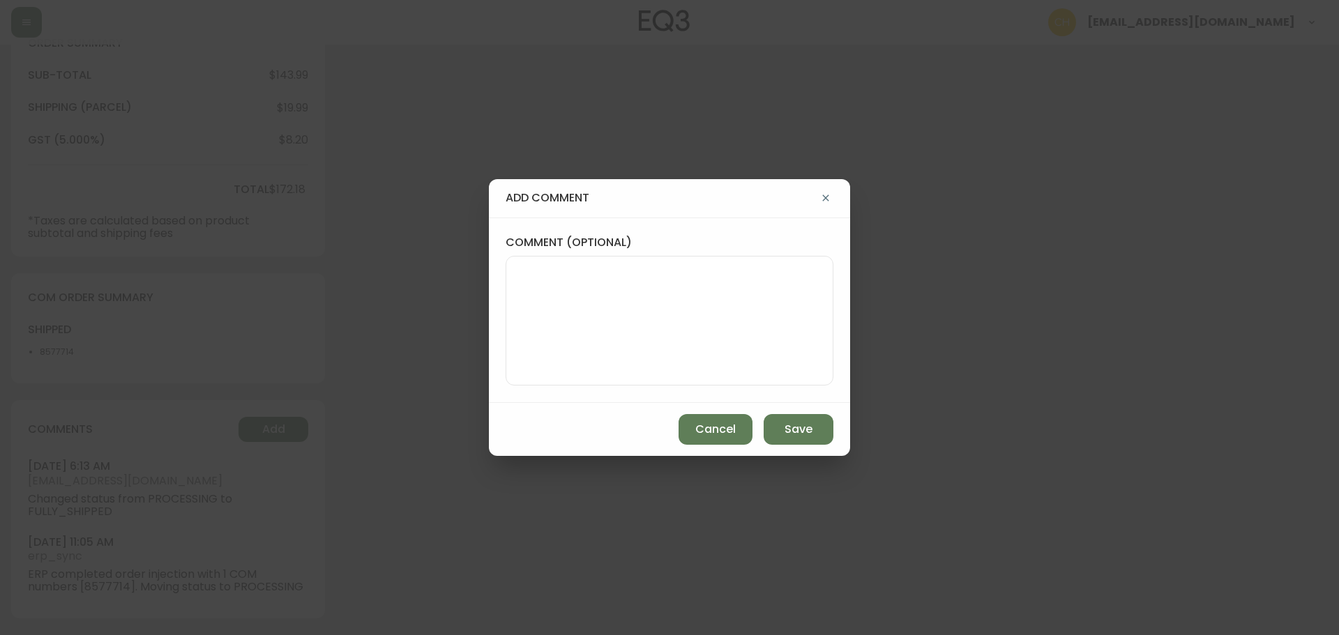
click at [541, 333] on textarea "comment (optional)" at bounding box center [670, 321] width 304 height 112
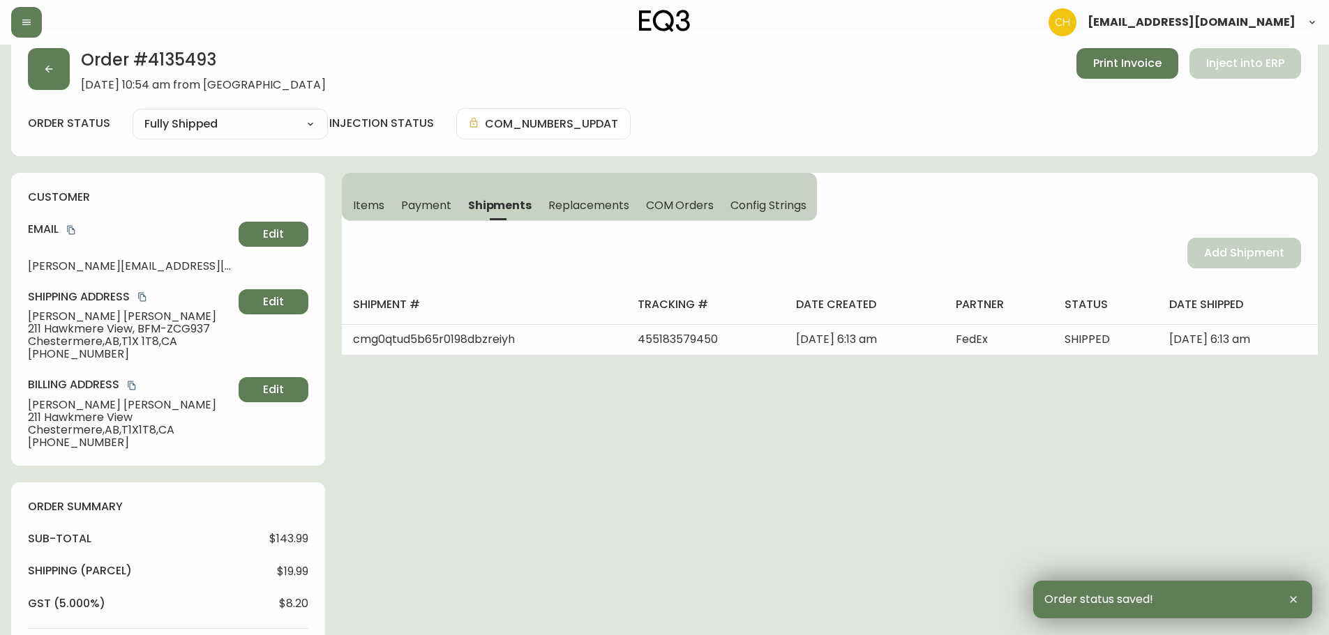
scroll to position [0, 0]
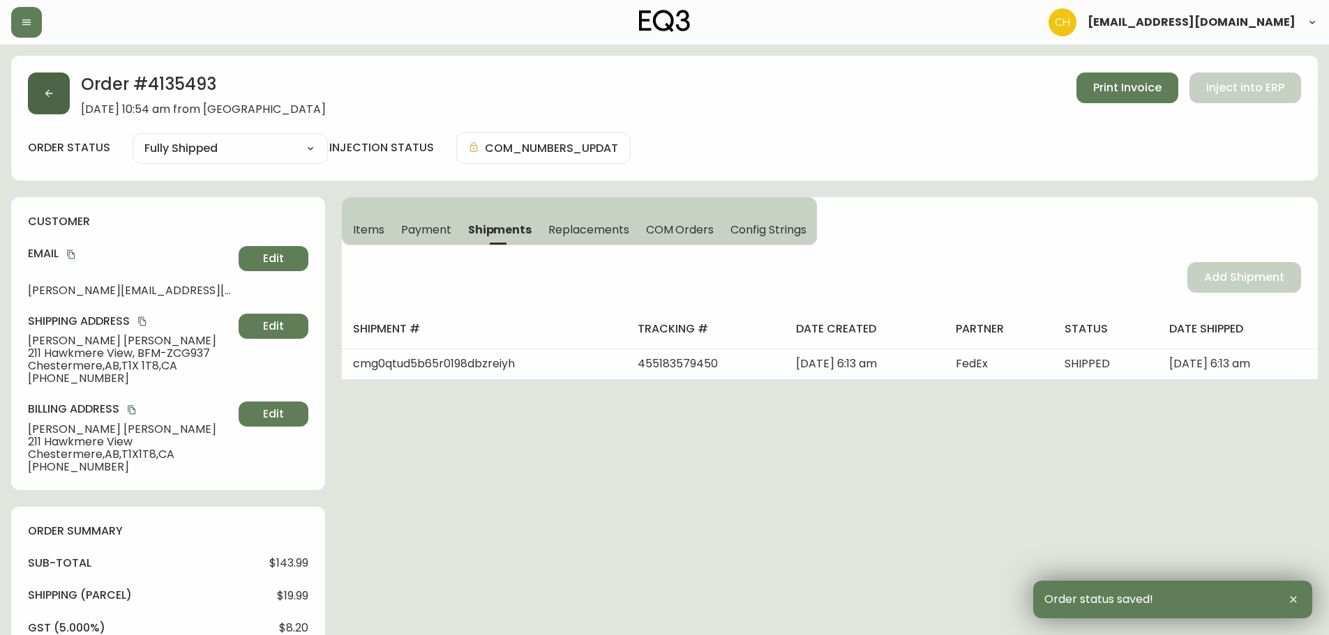
click at [52, 98] on icon "button" at bounding box center [48, 93] width 11 height 11
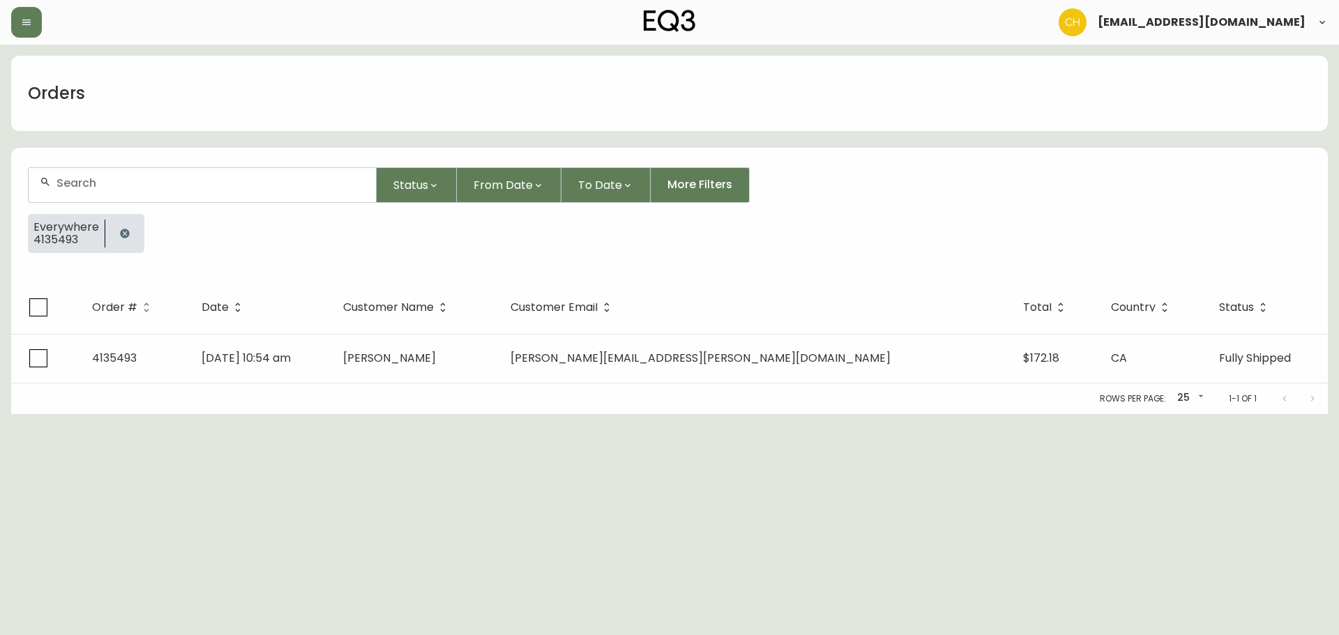
click at [68, 180] on input "text" at bounding box center [210, 182] width 308 height 13
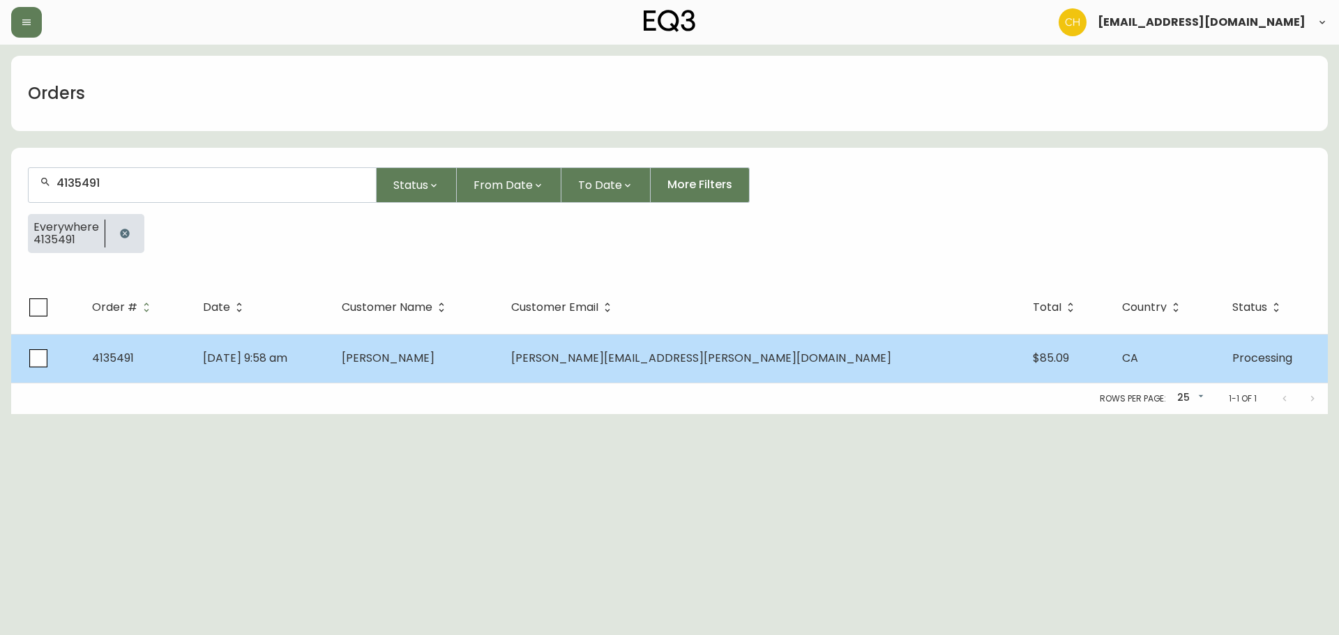
click at [330, 361] on td "[DATE] 9:58 am" at bounding box center [261, 358] width 138 height 49
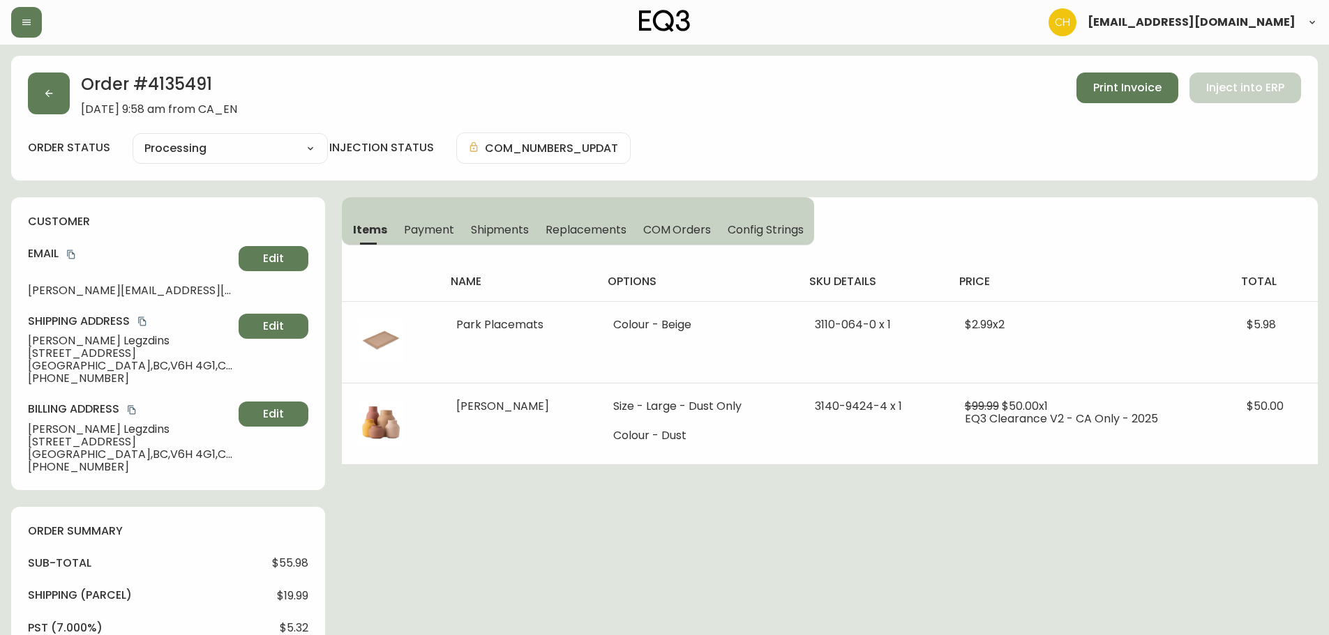
click at [501, 224] on span "Shipments" at bounding box center [500, 230] width 59 height 15
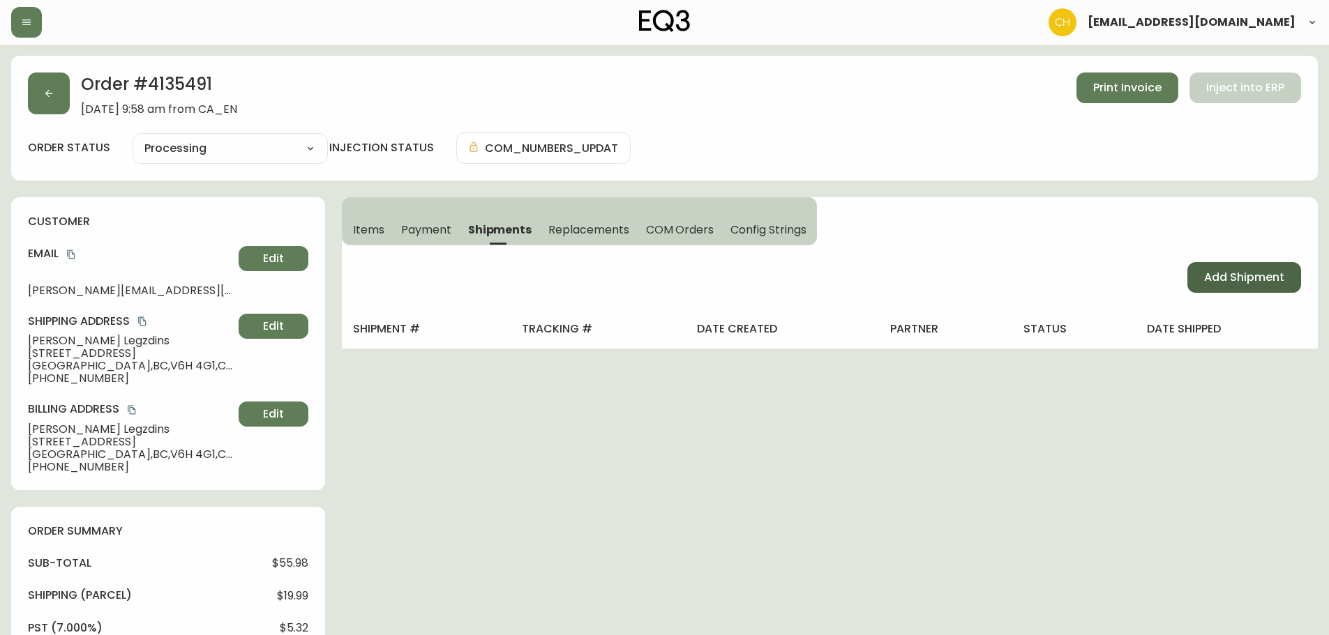
click at [1226, 284] on span "Add Shipment" at bounding box center [1244, 277] width 80 height 15
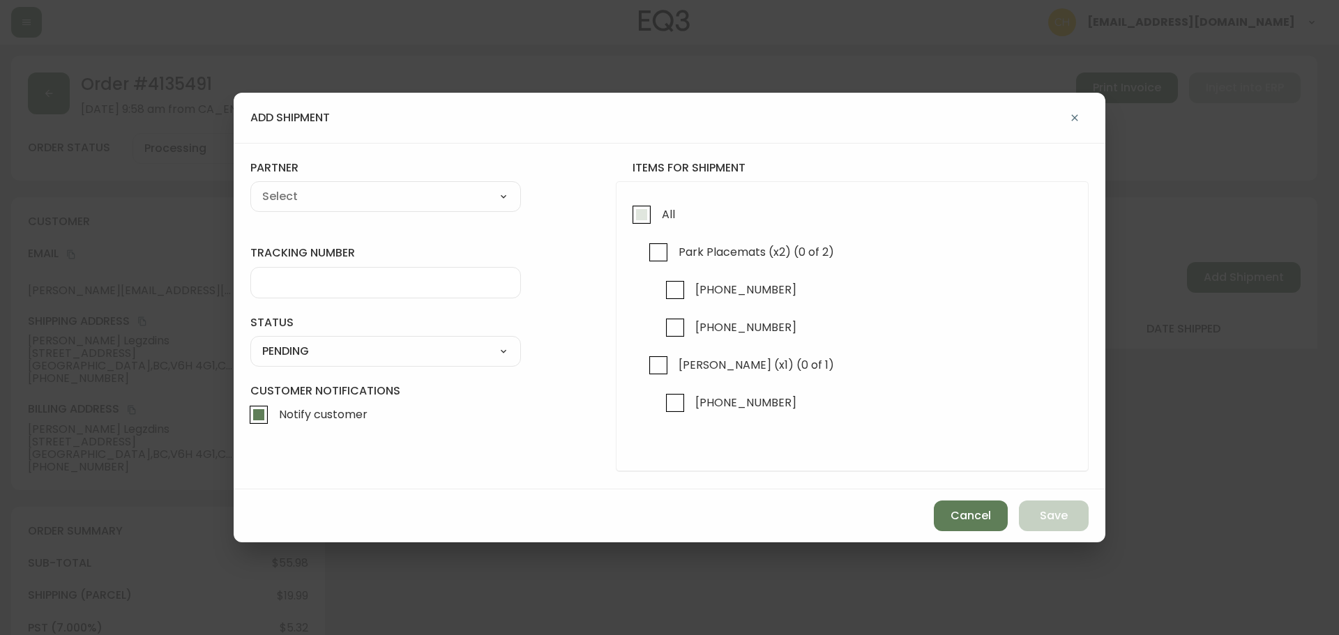
click at [645, 212] on input "All" at bounding box center [642, 215] width 32 height 32
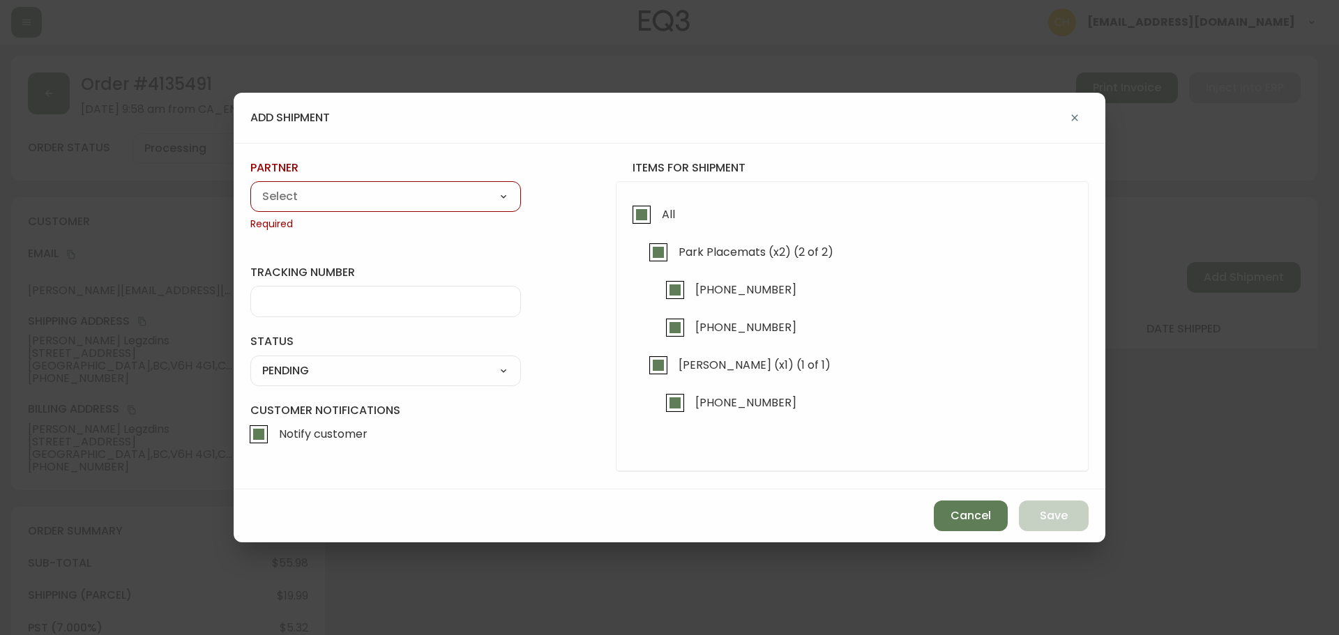
click at [407, 207] on select "A Move to Remember LLC ABF Freight Alero [PERSON_NAME] Canada Post Canpar Expre…" at bounding box center [385, 196] width 271 height 21
click at [250, 186] on select "A Move to Remember LLC ABF Freight Alero [PERSON_NAME] Canada Post Canpar Expre…" at bounding box center [385, 196] width 271 height 21
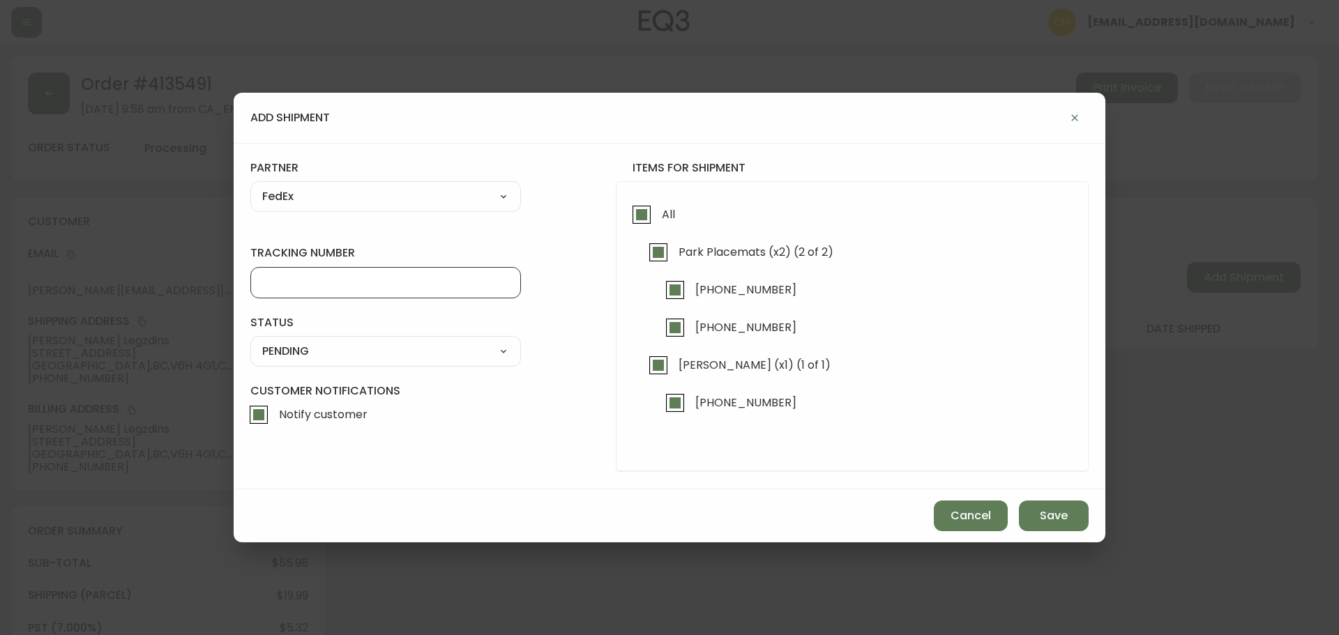
click at [289, 280] on input "tracking number" at bounding box center [385, 282] width 247 height 13
click at [294, 349] on select "SHIPPED PENDING CANCELLED" at bounding box center [385, 351] width 271 height 21
click at [250, 341] on select "SHIPPED PENDING CANCELLED" at bounding box center [385, 351] width 271 height 21
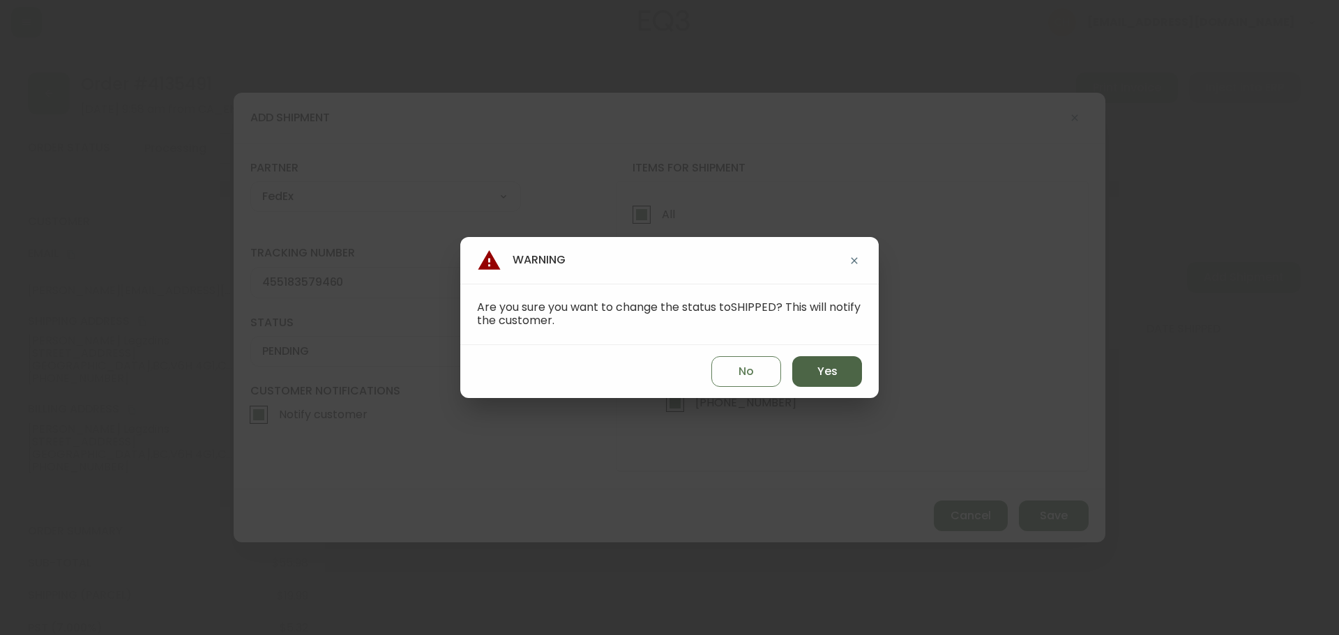
click at [823, 382] on button "Yes" at bounding box center [827, 371] width 70 height 31
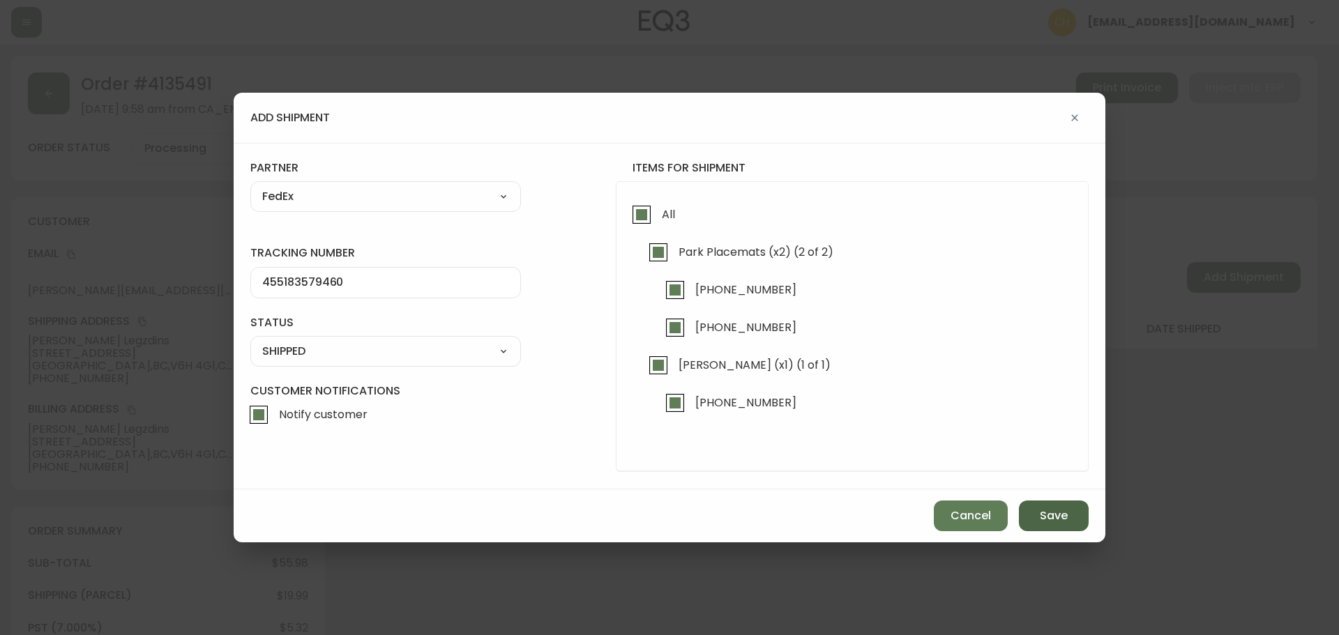
click at [1037, 507] on button "Save" at bounding box center [1054, 516] width 70 height 31
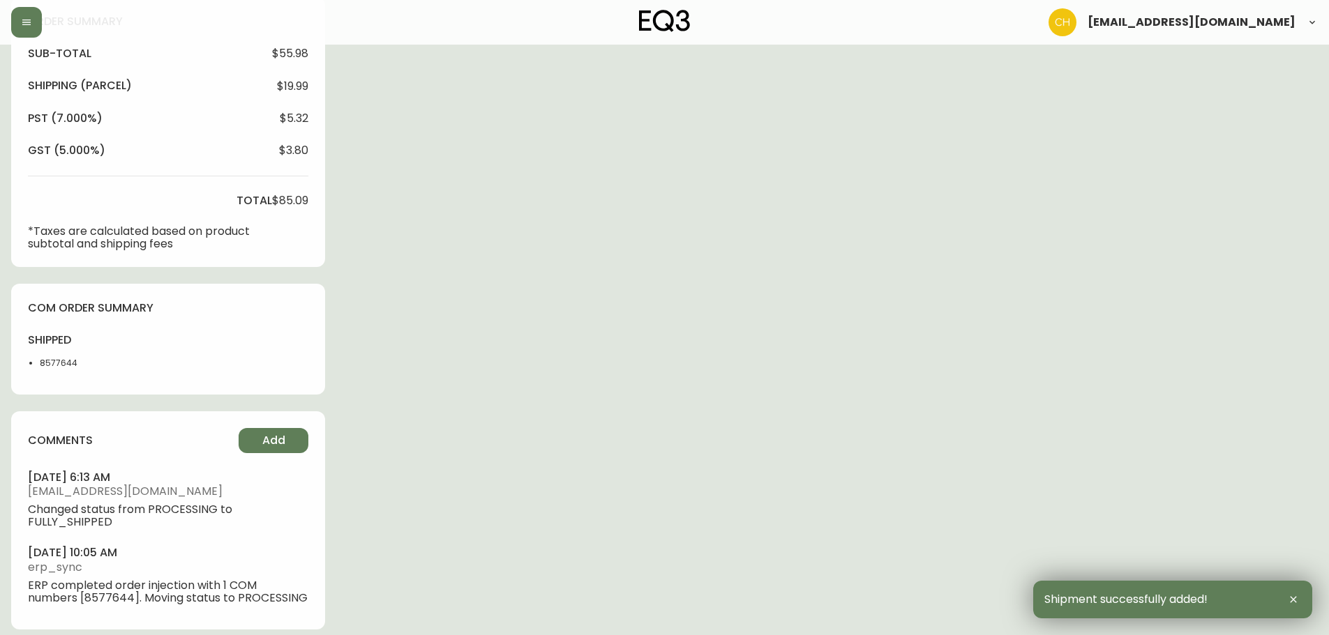
scroll to position [521, 0]
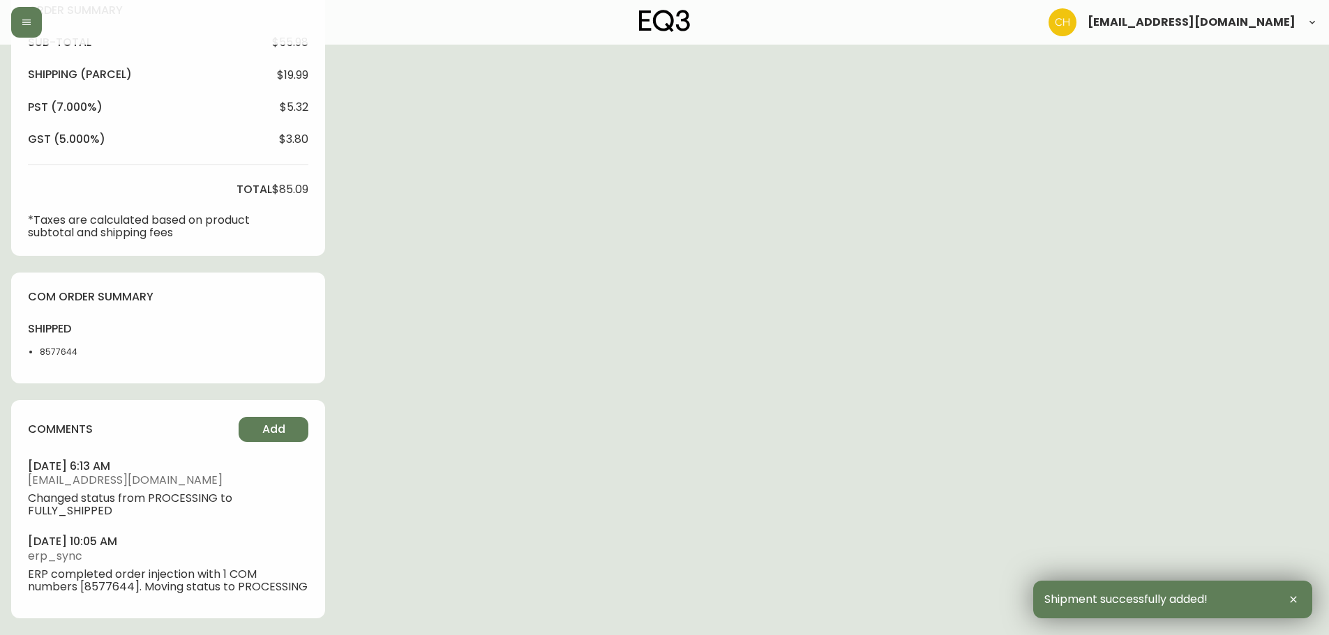
click at [262, 445] on div "comments Add [DATE] 6:13 am [EMAIL_ADDRESS][DOMAIN_NAME] Changed status from PR…" at bounding box center [168, 509] width 314 height 218
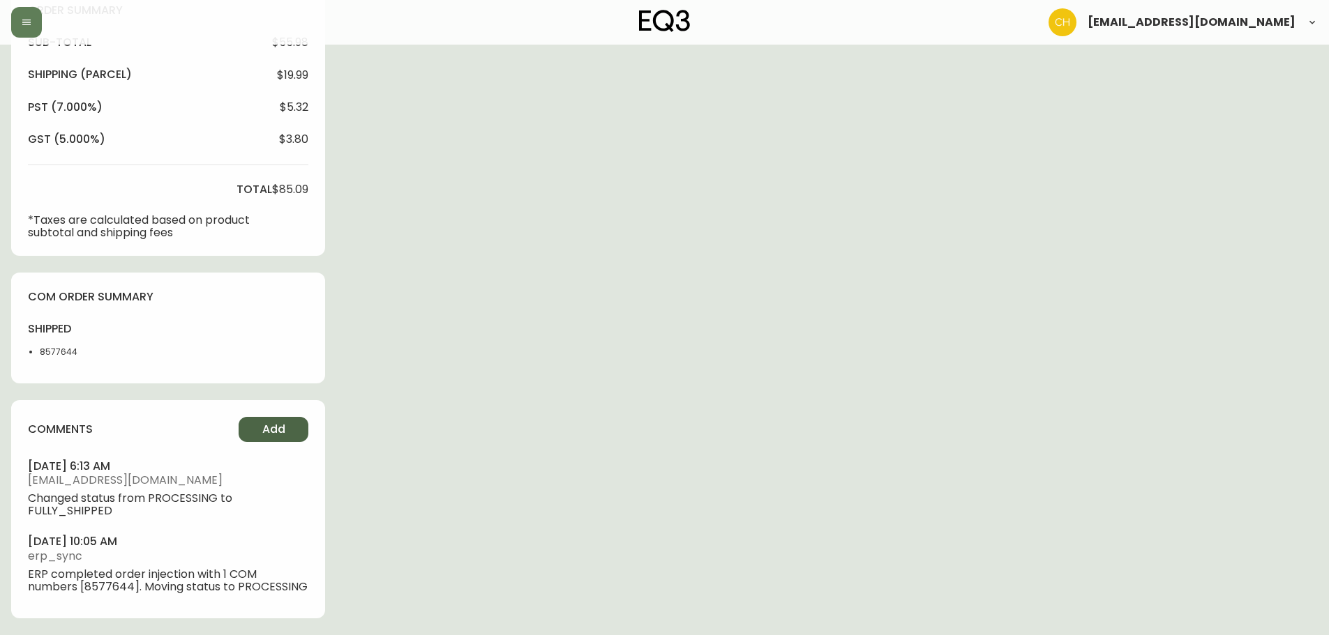
click at [268, 438] on button "Add" at bounding box center [274, 429] width 70 height 25
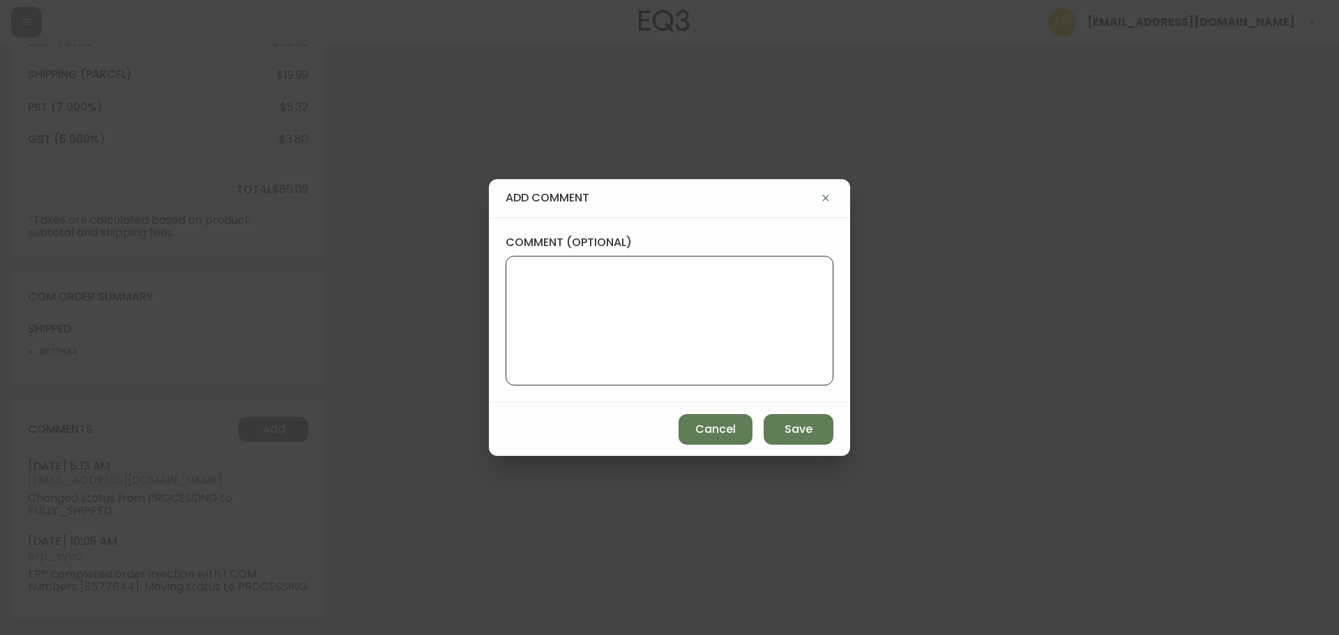
click at [544, 347] on textarea "comment (optional)" at bounding box center [670, 321] width 304 height 112
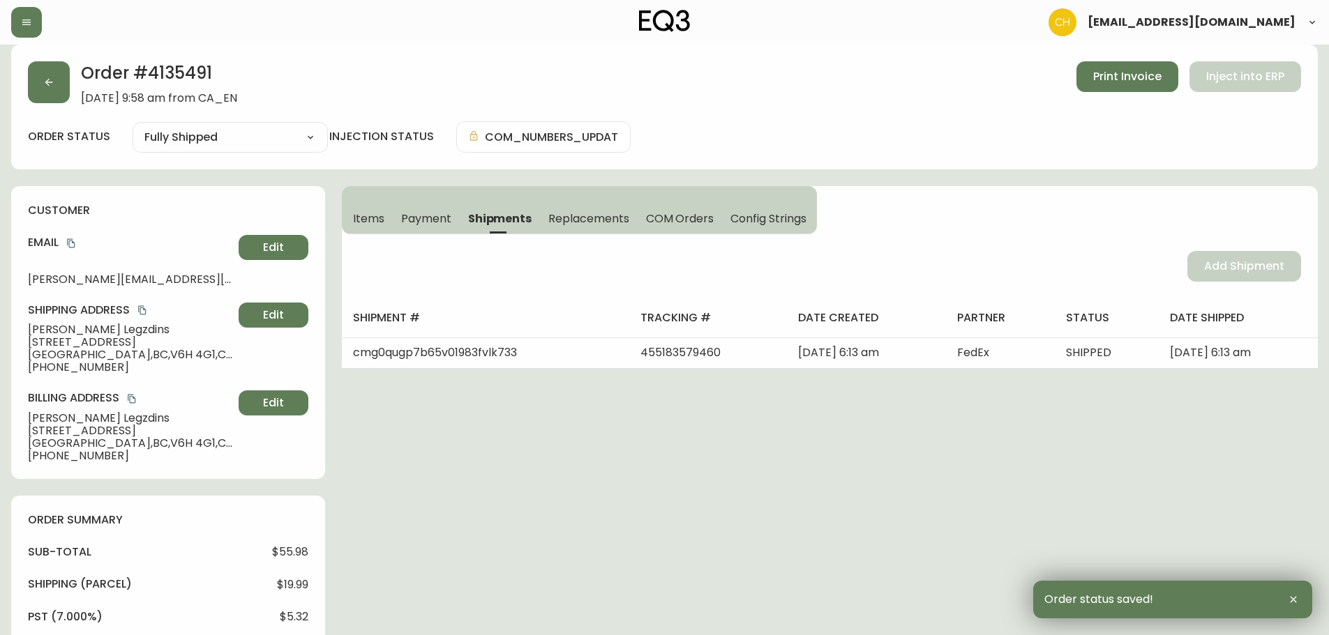
scroll to position [0, 0]
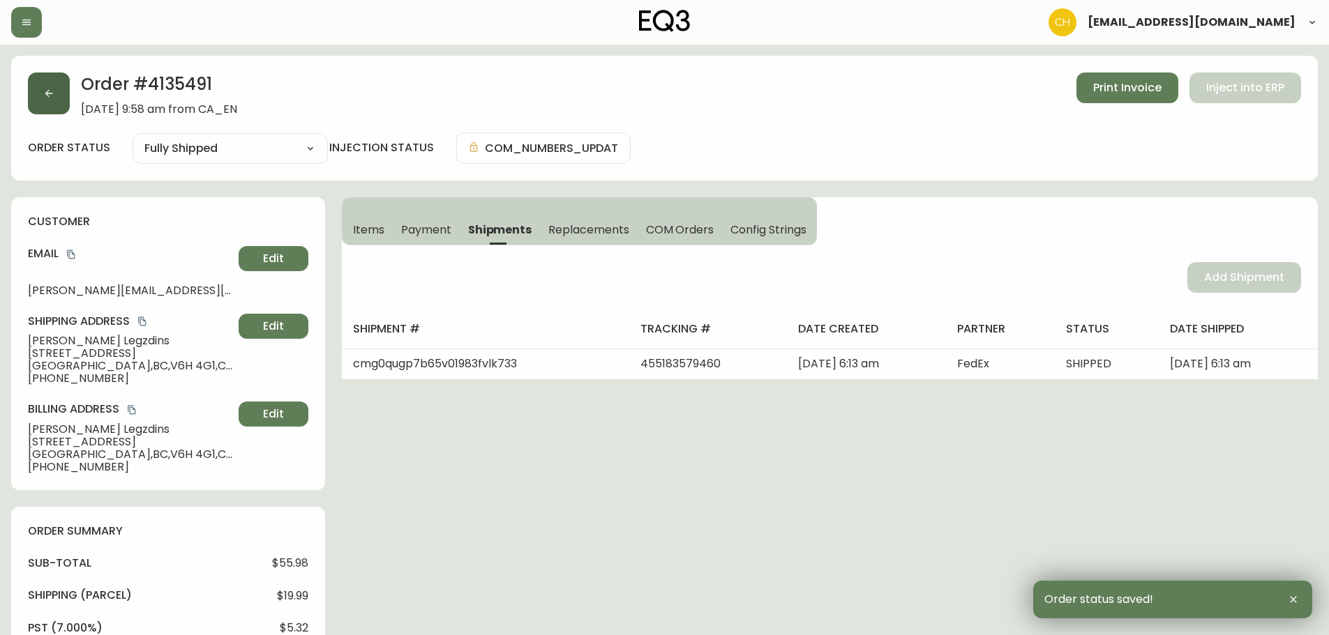
click at [56, 100] on button "button" at bounding box center [49, 94] width 42 height 42
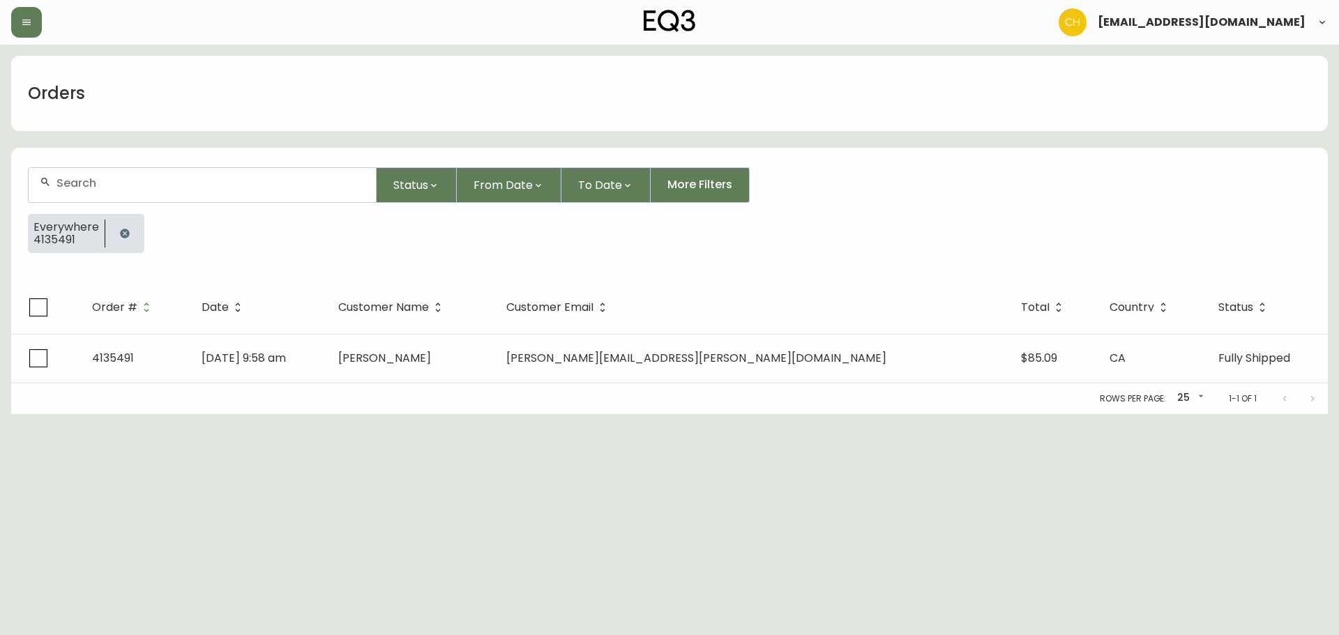
click at [69, 179] on input "text" at bounding box center [210, 182] width 308 height 13
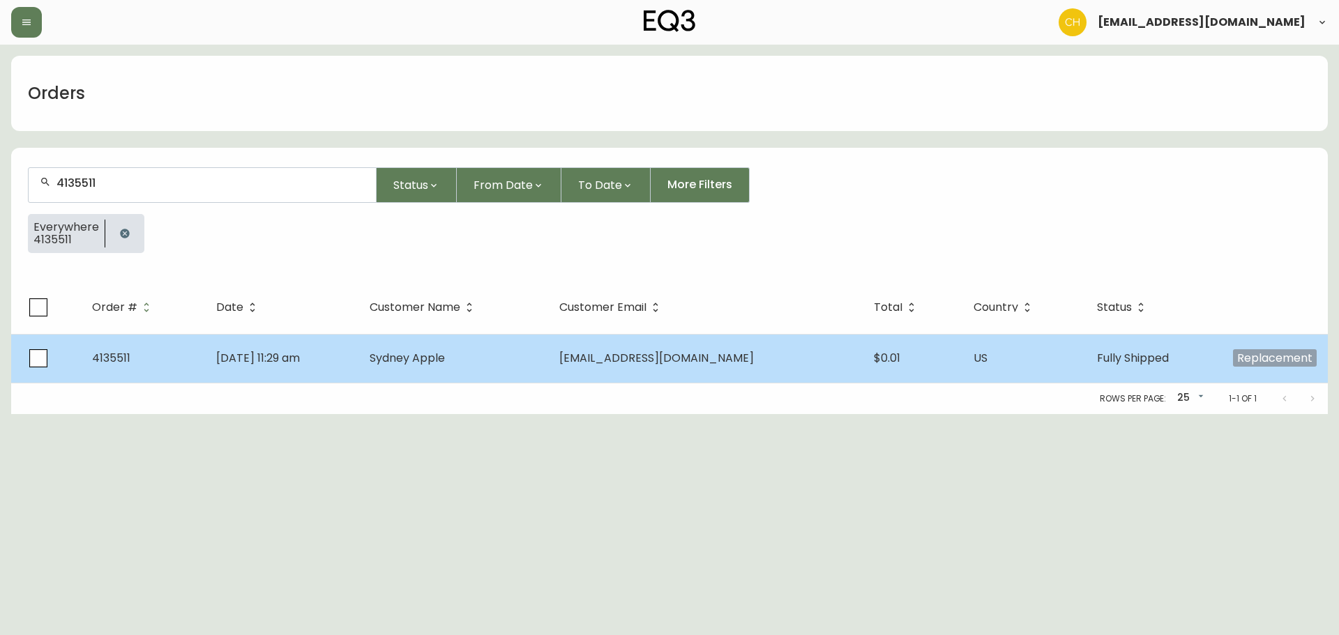
click at [445, 352] on span "Sydney Apple" at bounding box center [407, 358] width 75 height 16
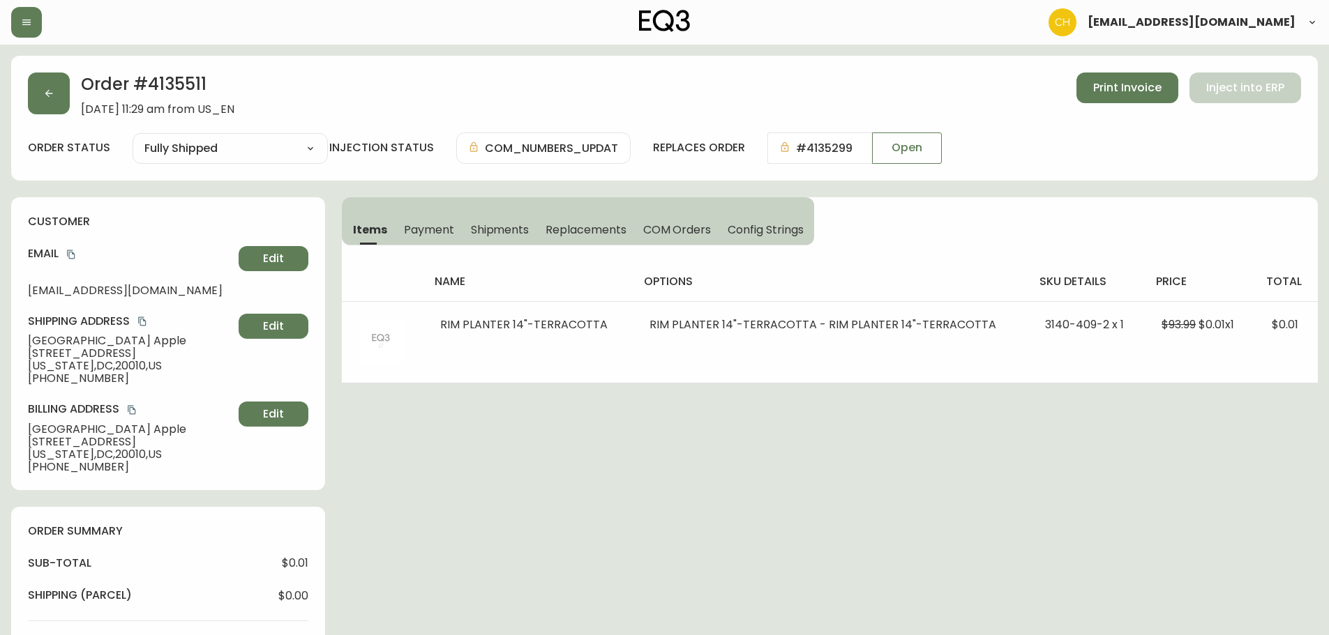
click at [503, 231] on span "Shipments" at bounding box center [500, 230] width 59 height 15
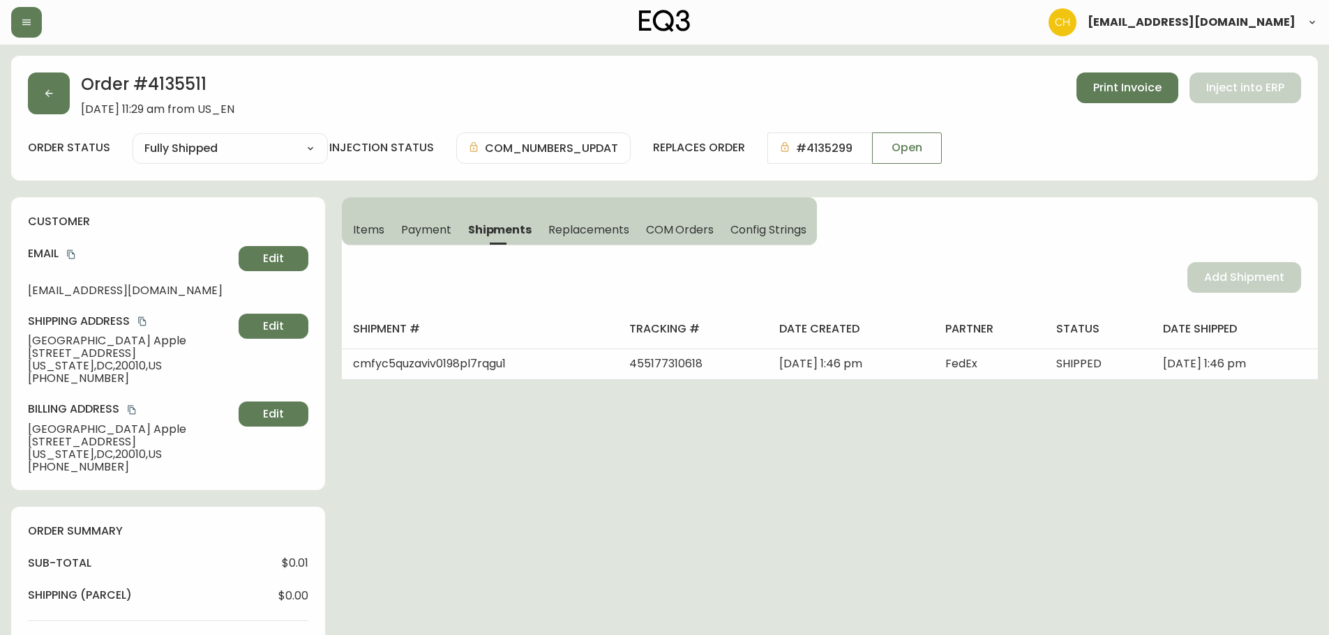
click at [1204, 285] on div "Add Shipment" at bounding box center [830, 278] width 976 height 64
click at [56, 97] on button "button" at bounding box center [49, 94] width 42 height 42
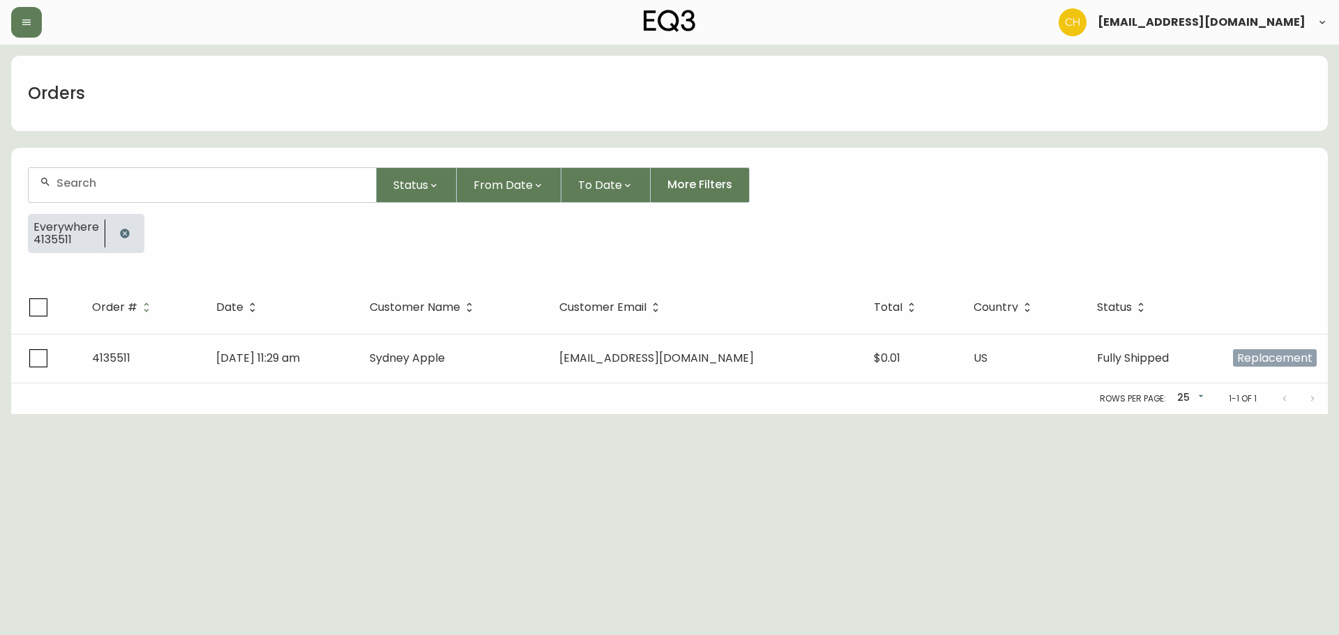
click at [110, 188] on input "text" at bounding box center [210, 182] width 308 height 13
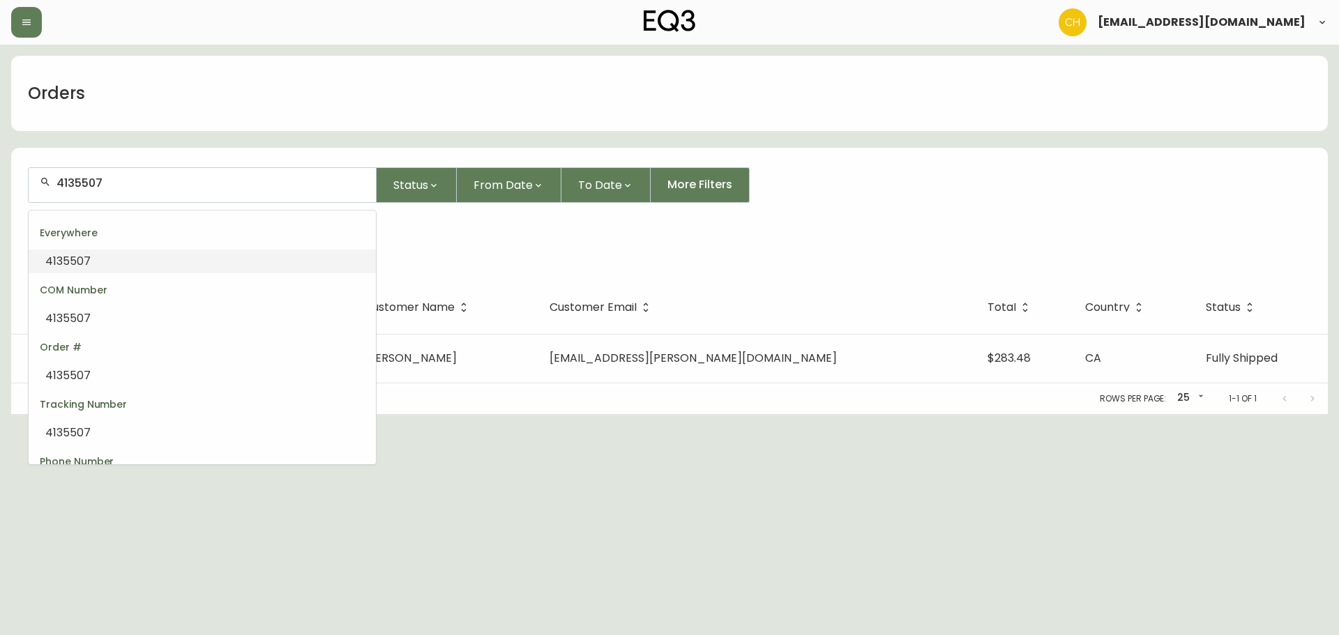
drag, startPoint x: 130, startPoint y: 183, endPoint x: 0, endPoint y: 181, distance: 129.8
click at [0, 181] on main "Orders 4135507 Status From Date To Date More Filters Everywhere 4135507 Order #…" at bounding box center [669, 230] width 1339 height 370
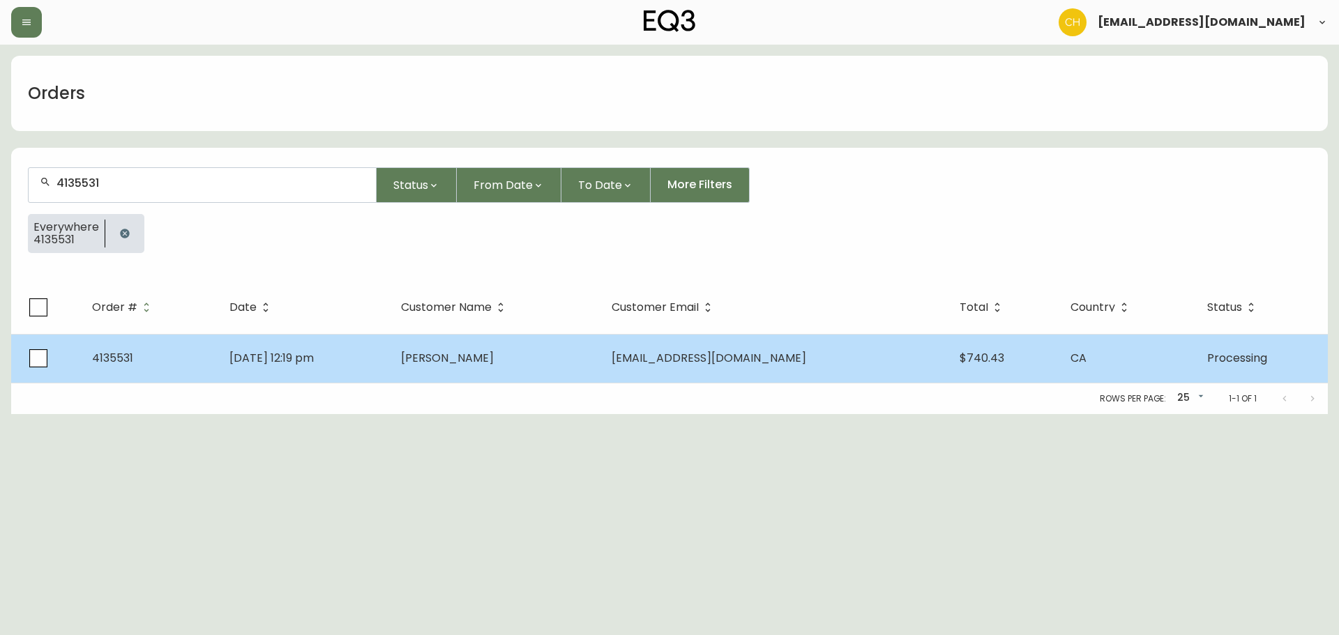
click at [390, 356] on td "[DATE] 12:19 pm" at bounding box center [304, 358] width 172 height 49
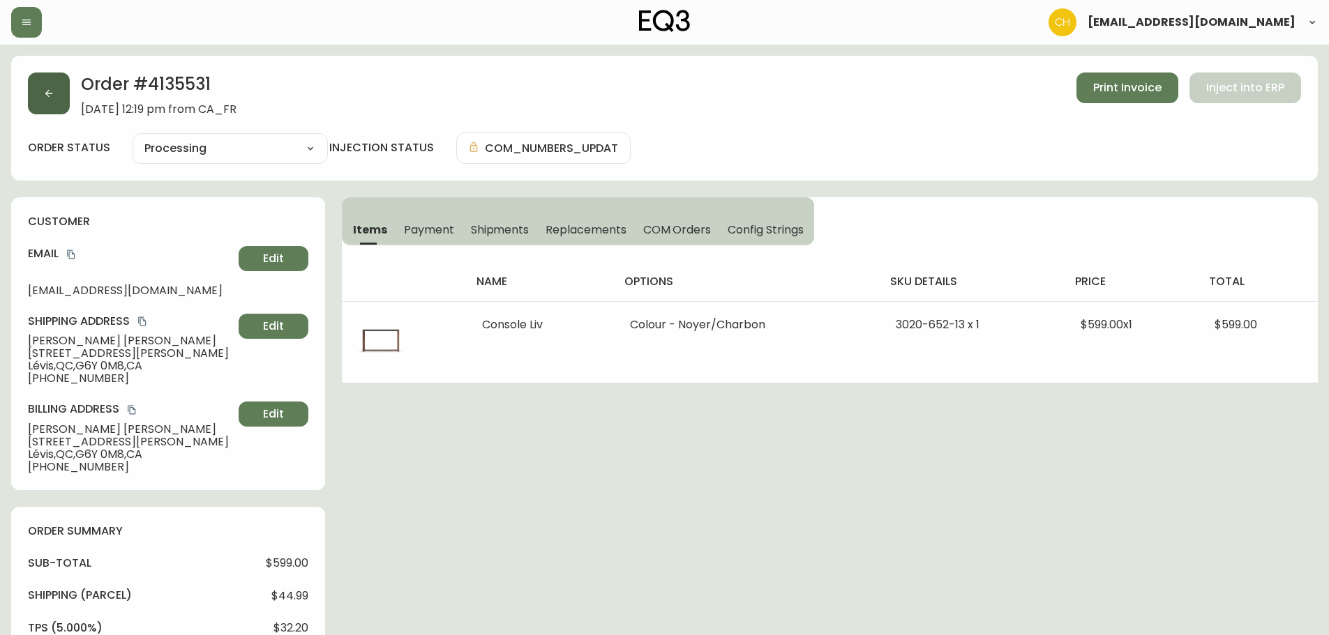
click at [63, 105] on button "button" at bounding box center [49, 94] width 42 height 42
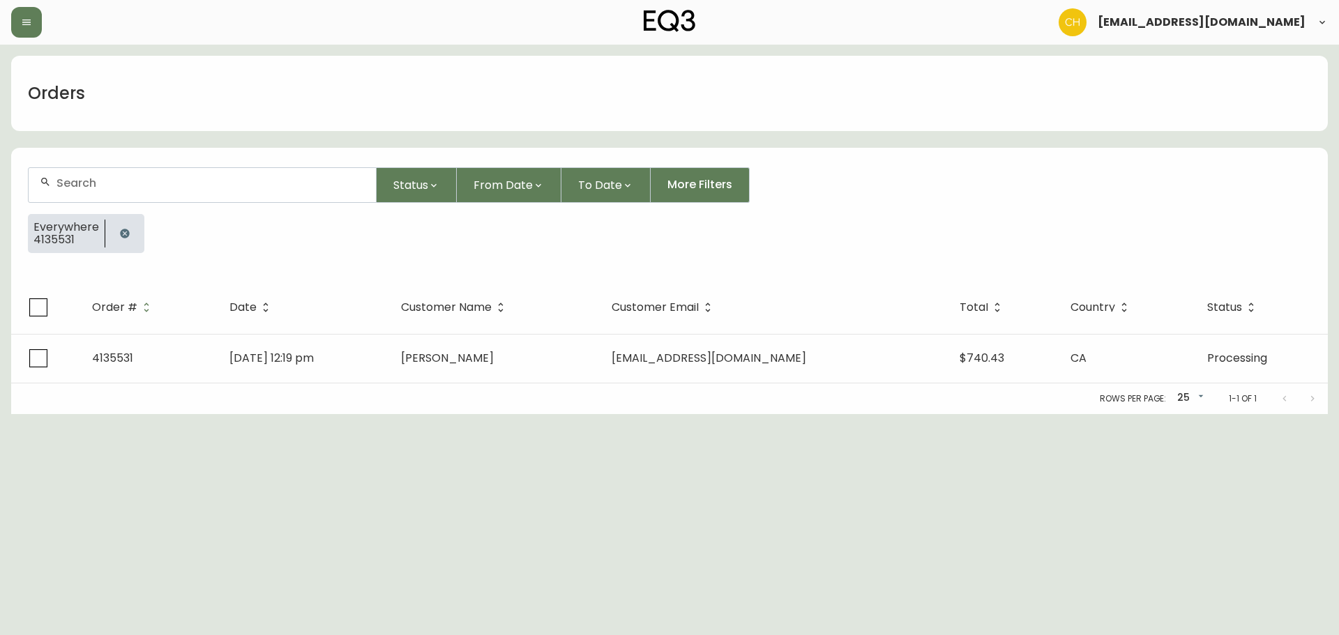
click at [68, 188] on input "text" at bounding box center [210, 182] width 308 height 13
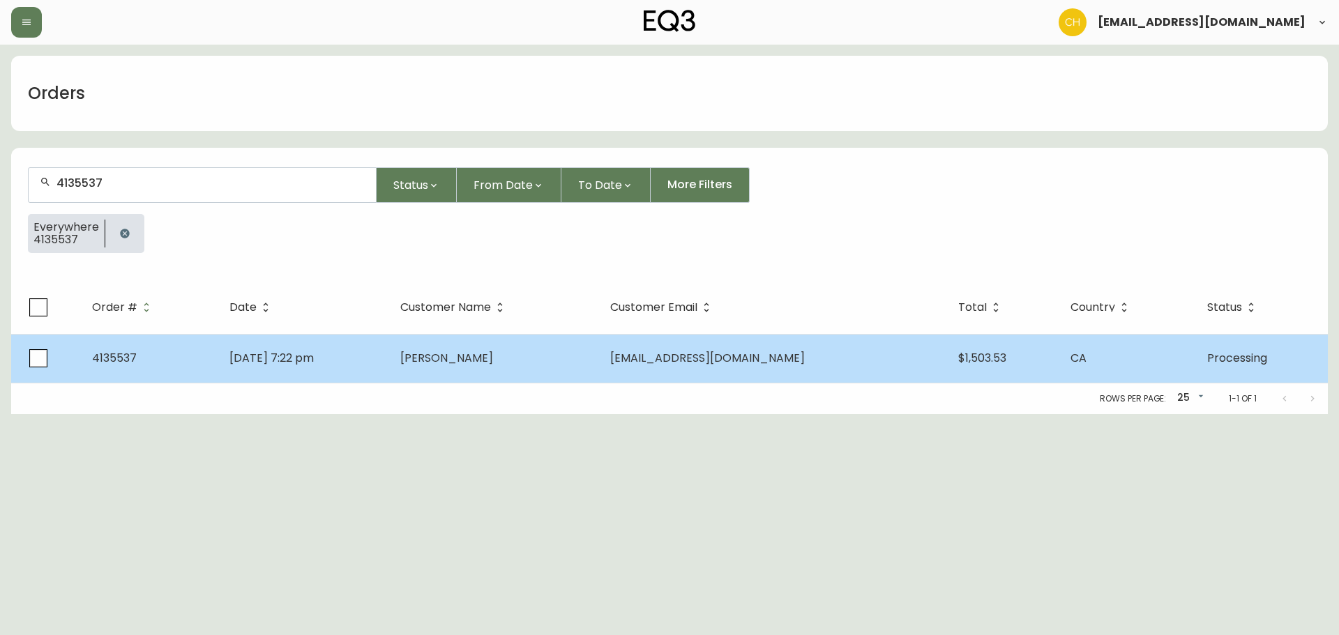
click at [372, 338] on td "[DATE] 7:22 pm" at bounding box center [303, 358] width 171 height 49
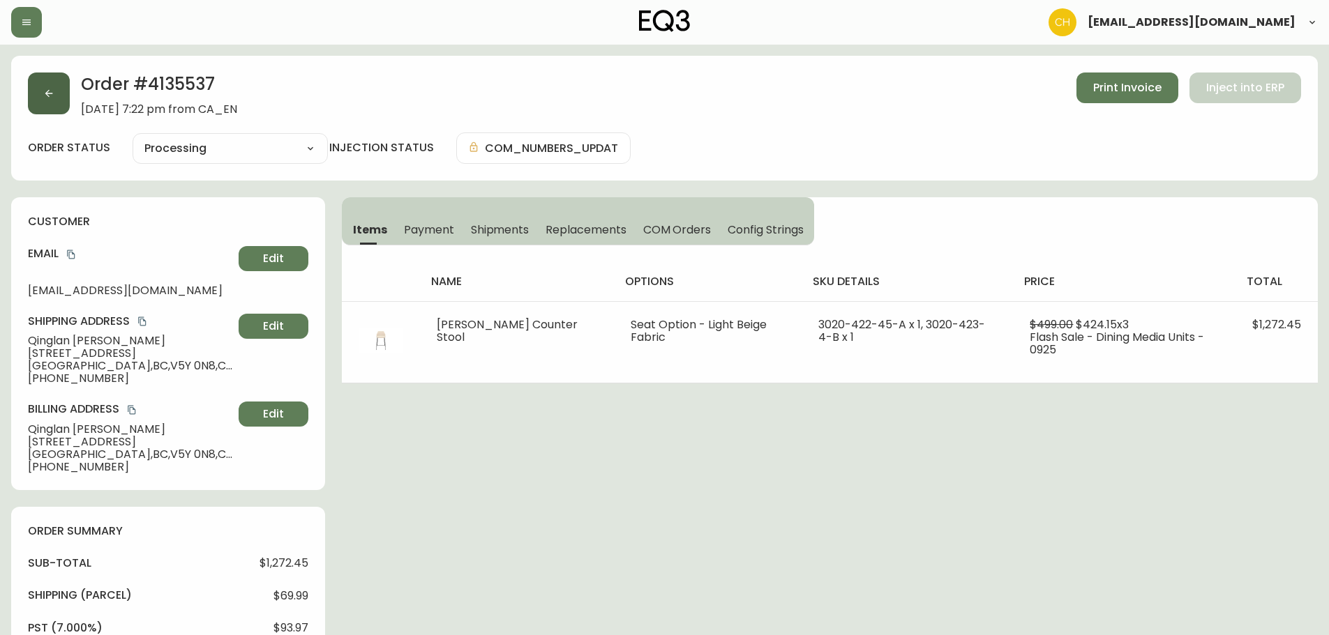
click at [62, 105] on button "button" at bounding box center [49, 94] width 42 height 42
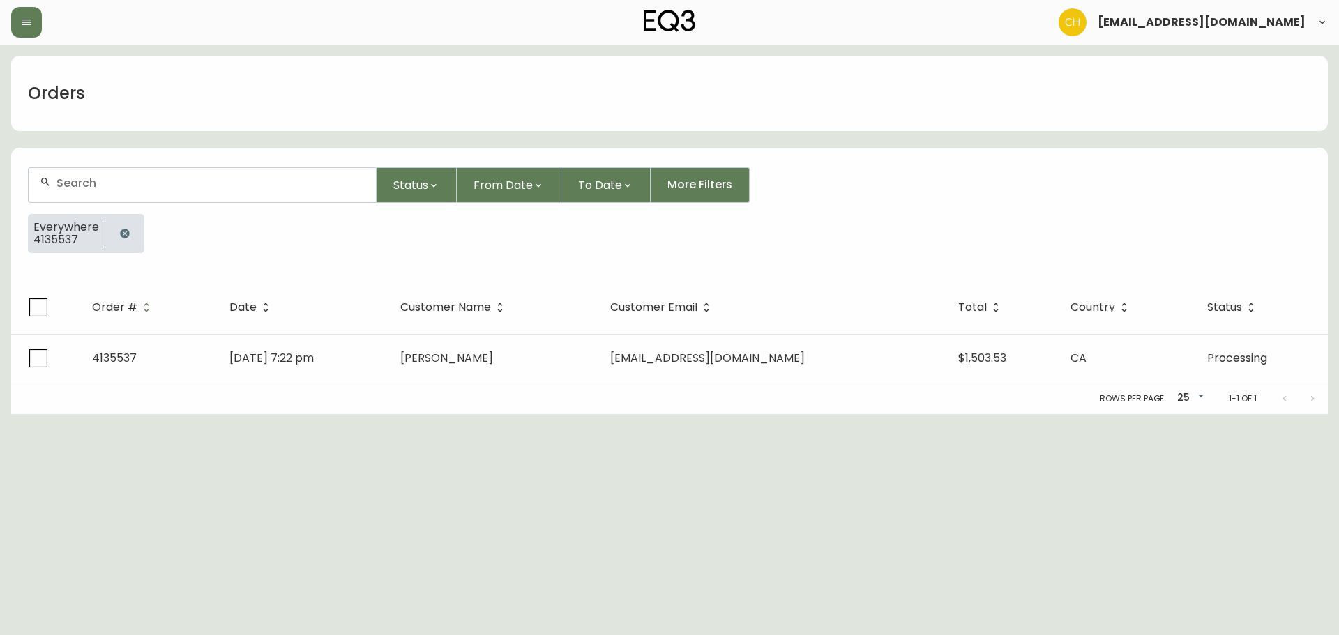
click at [82, 182] on input "text" at bounding box center [210, 182] width 308 height 13
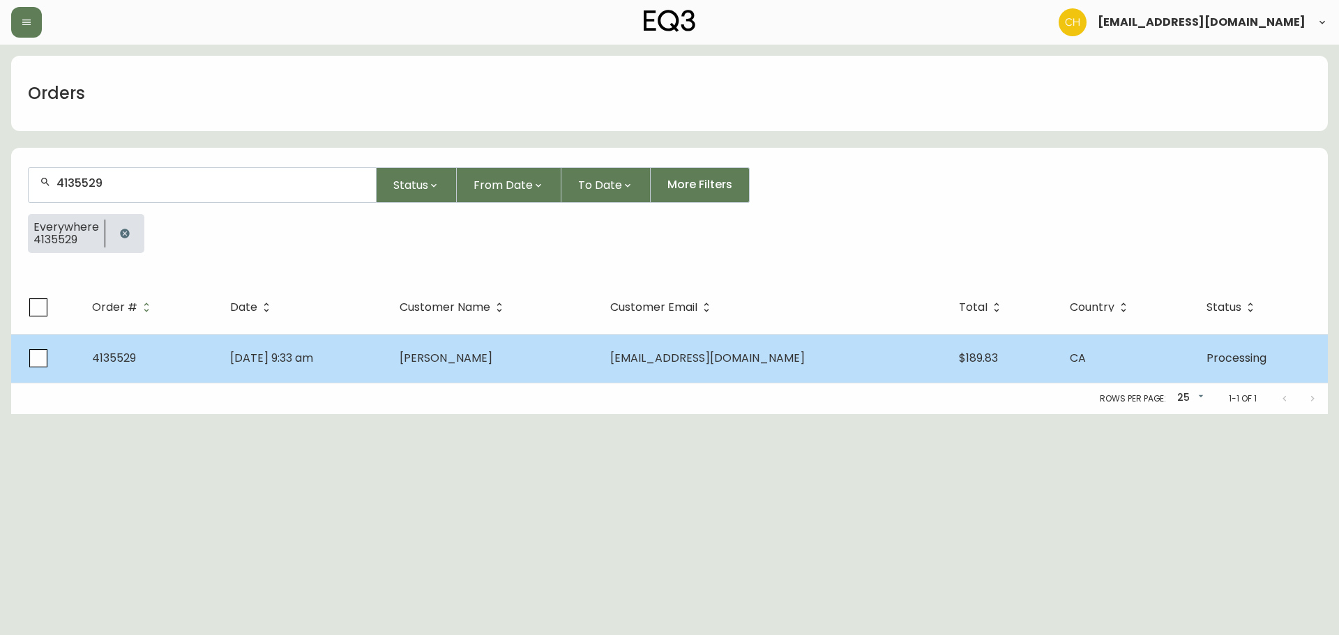
click at [389, 347] on td "[DATE] 9:33 am" at bounding box center [303, 358] width 169 height 49
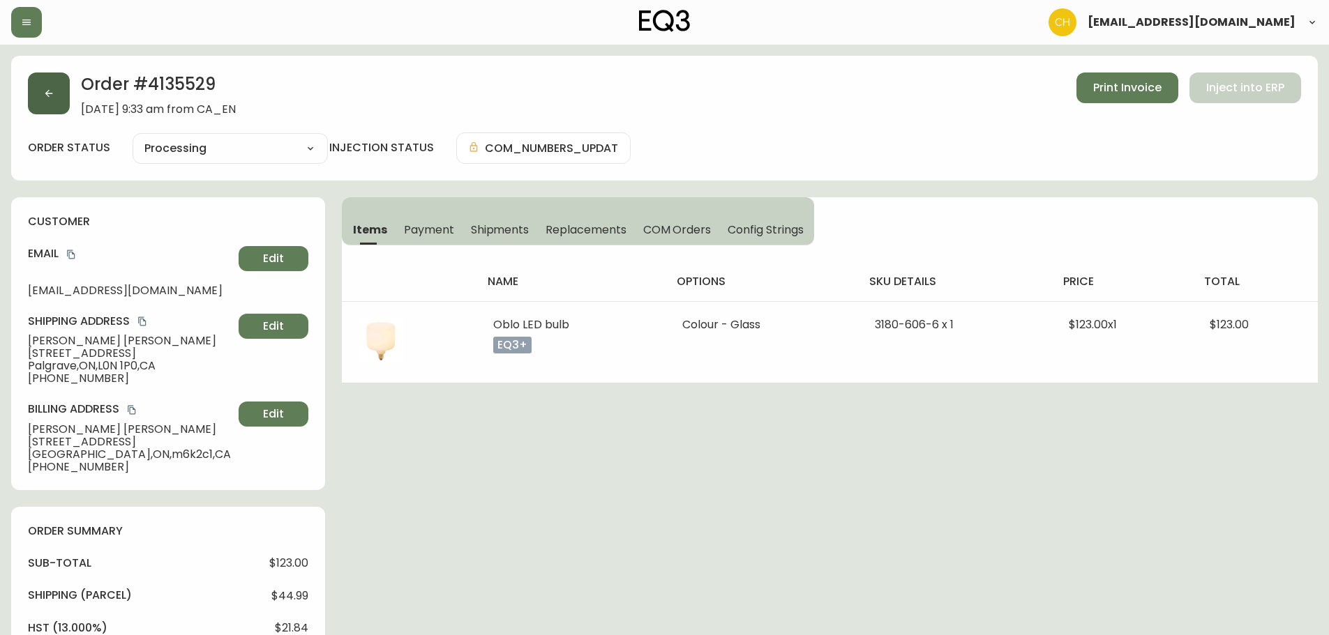
click at [54, 92] on icon "button" at bounding box center [48, 93] width 11 height 11
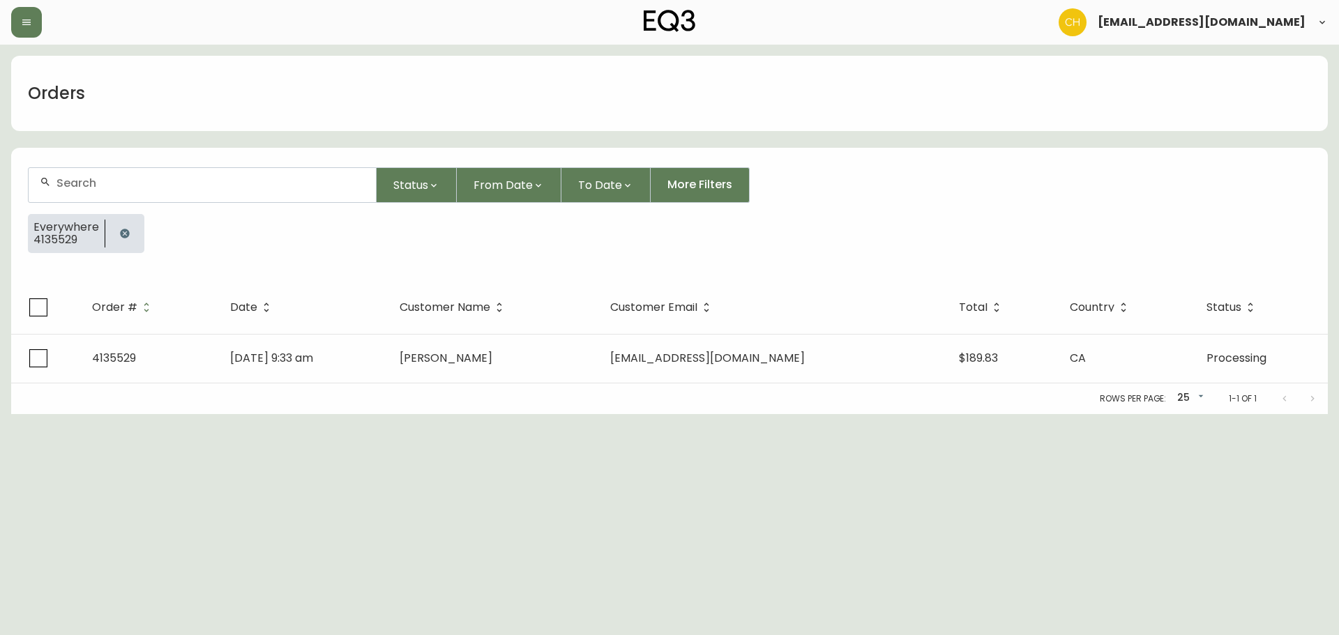
click at [80, 183] on input "text" at bounding box center [210, 182] width 308 height 13
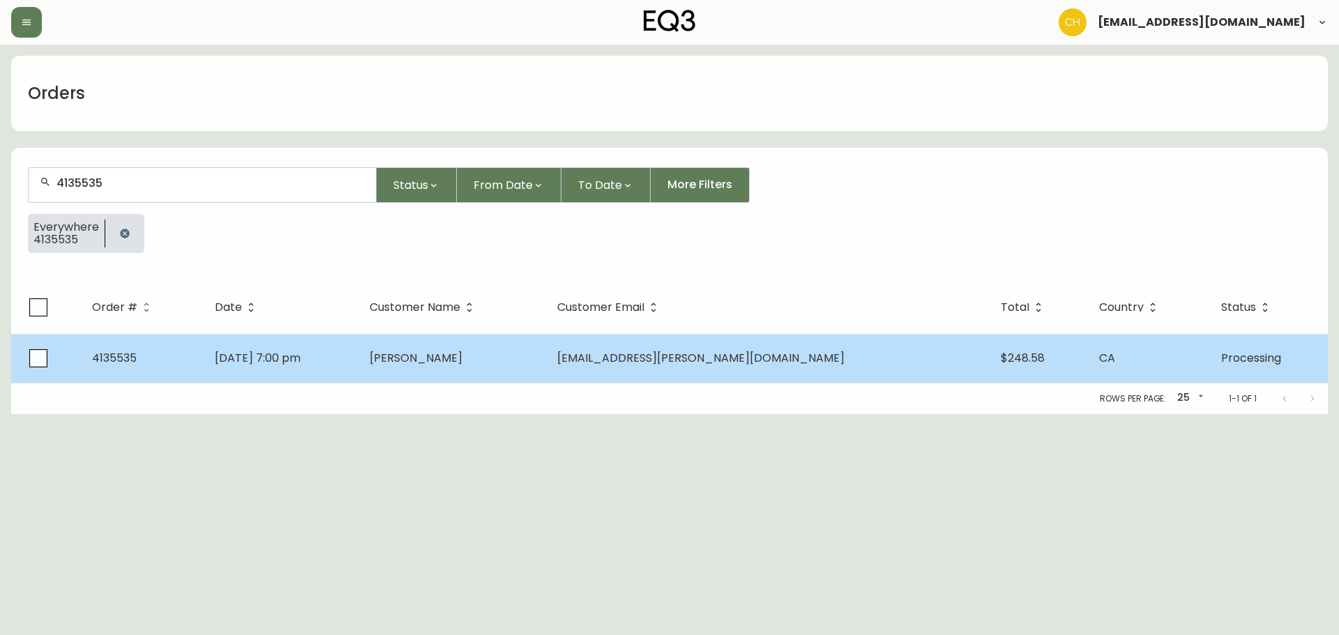
click at [446, 357] on td "[PERSON_NAME]" at bounding box center [453, 358] width 188 height 49
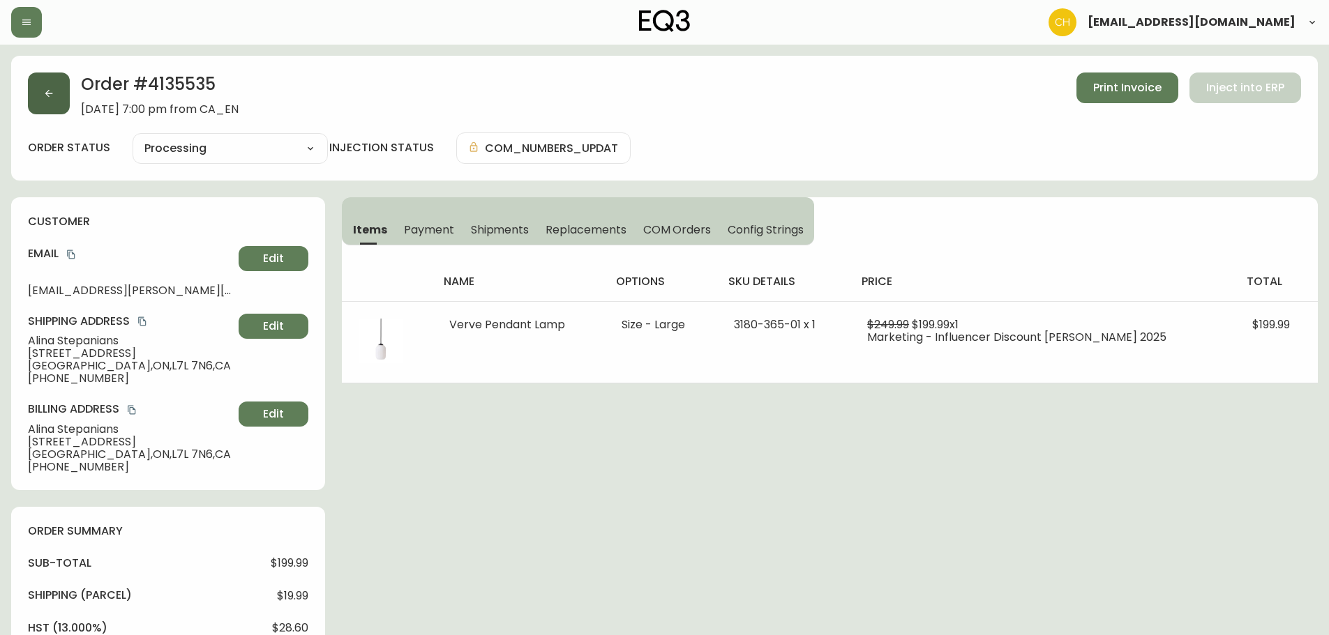
click at [56, 87] on button "button" at bounding box center [49, 94] width 42 height 42
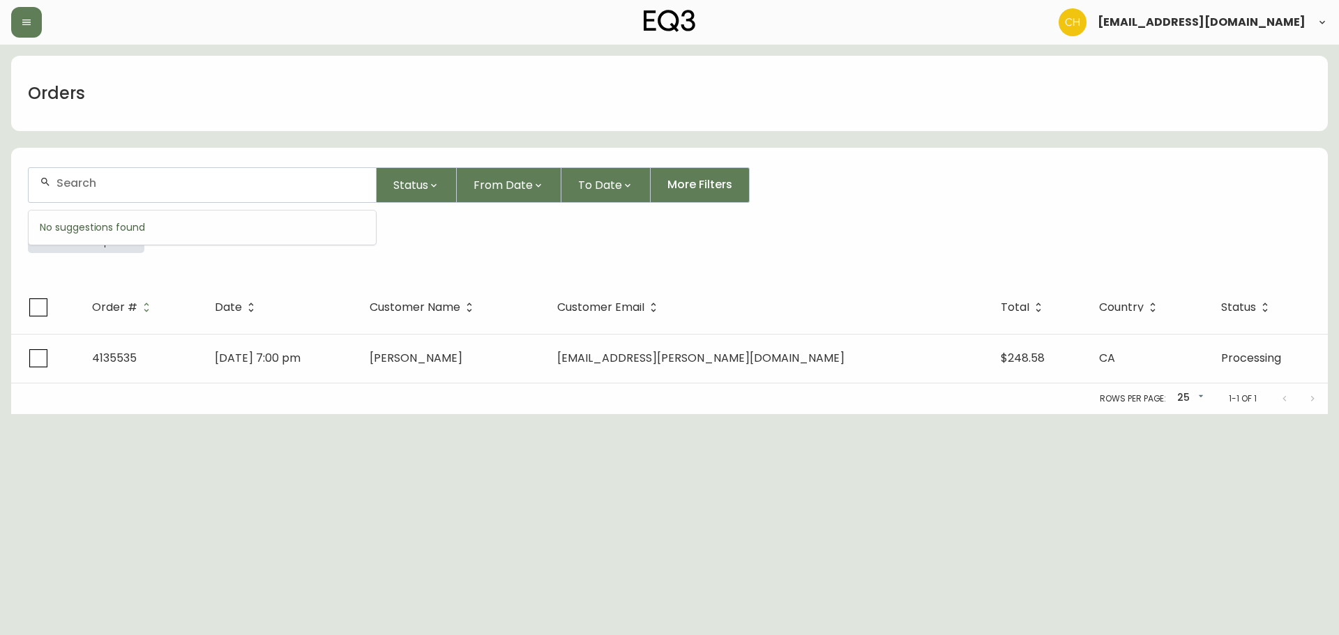
click at [92, 183] on input "text" at bounding box center [210, 182] width 308 height 13
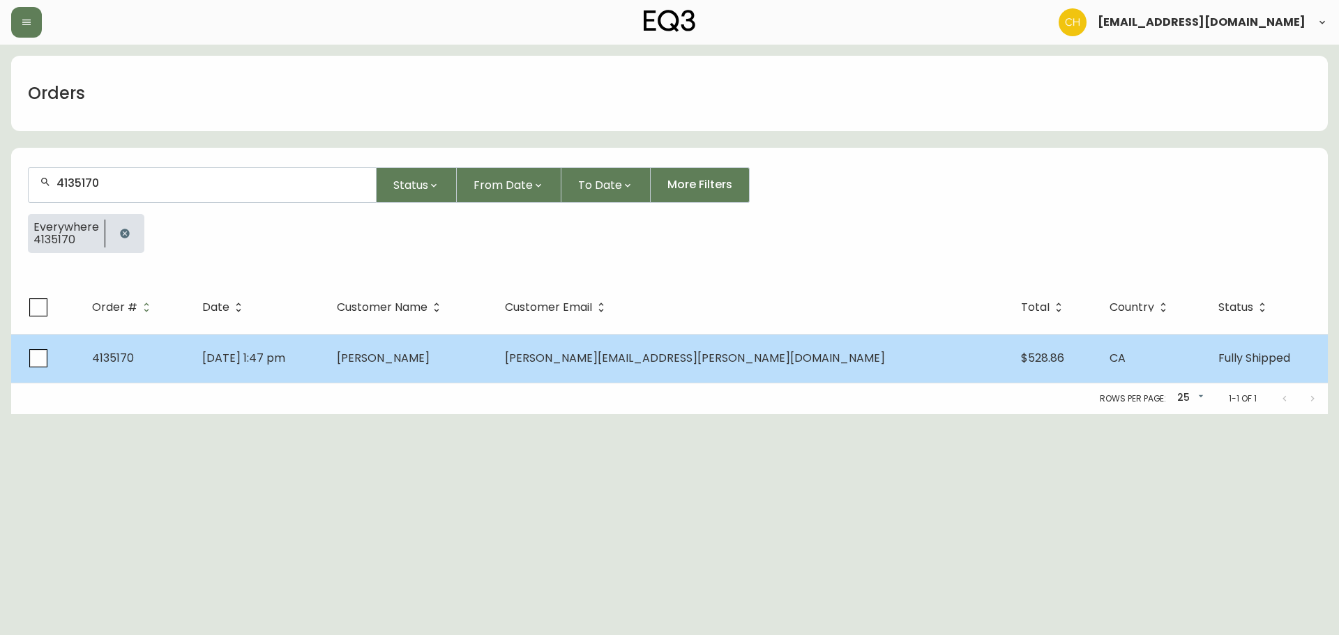
click at [441, 356] on td "[PERSON_NAME]" at bounding box center [410, 358] width 168 height 49
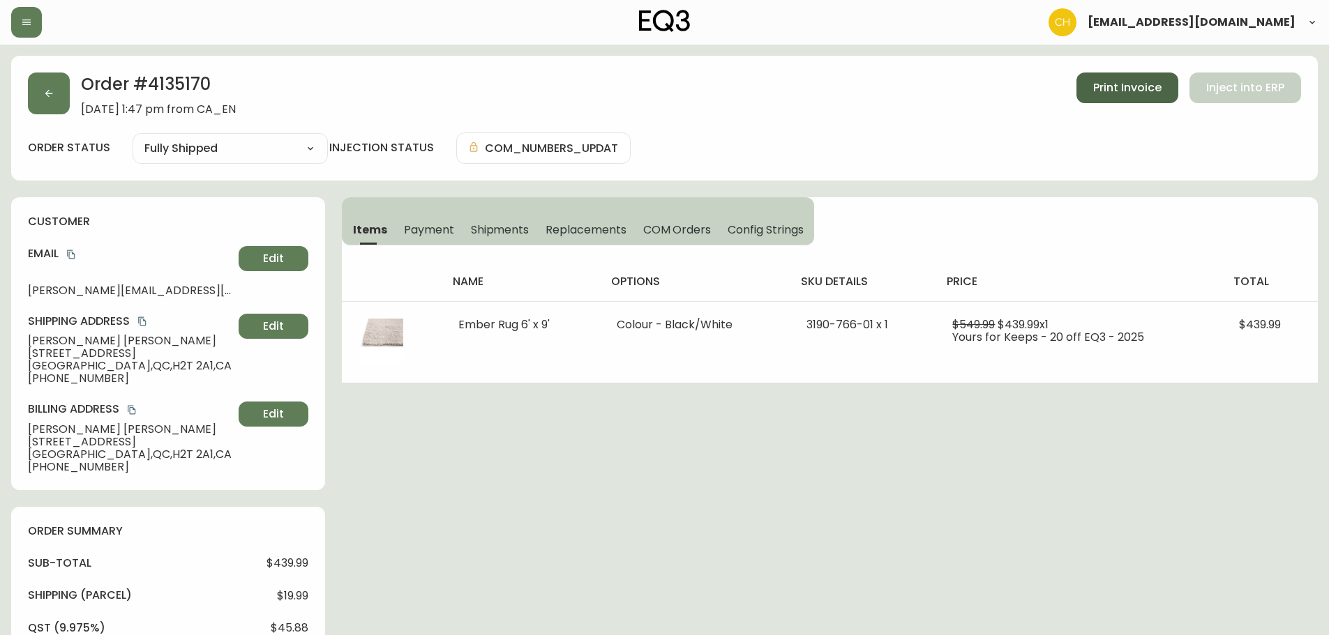
click at [1138, 91] on span "Print Invoice" at bounding box center [1127, 87] width 68 height 15
click at [508, 229] on span "Shipments" at bounding box center [500, 230] width 59 height 15
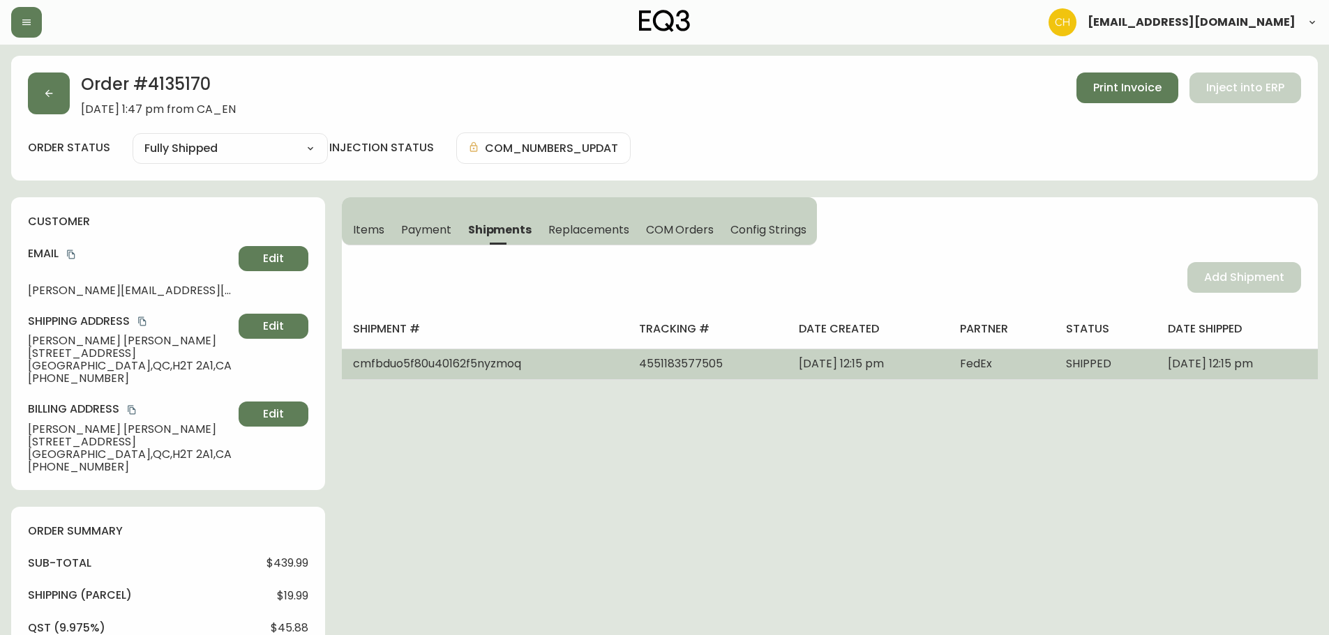
click at [1168, 359] on span "[DATE] 12:15 pm" at bounding box center [1210, 364] width 85 height 16
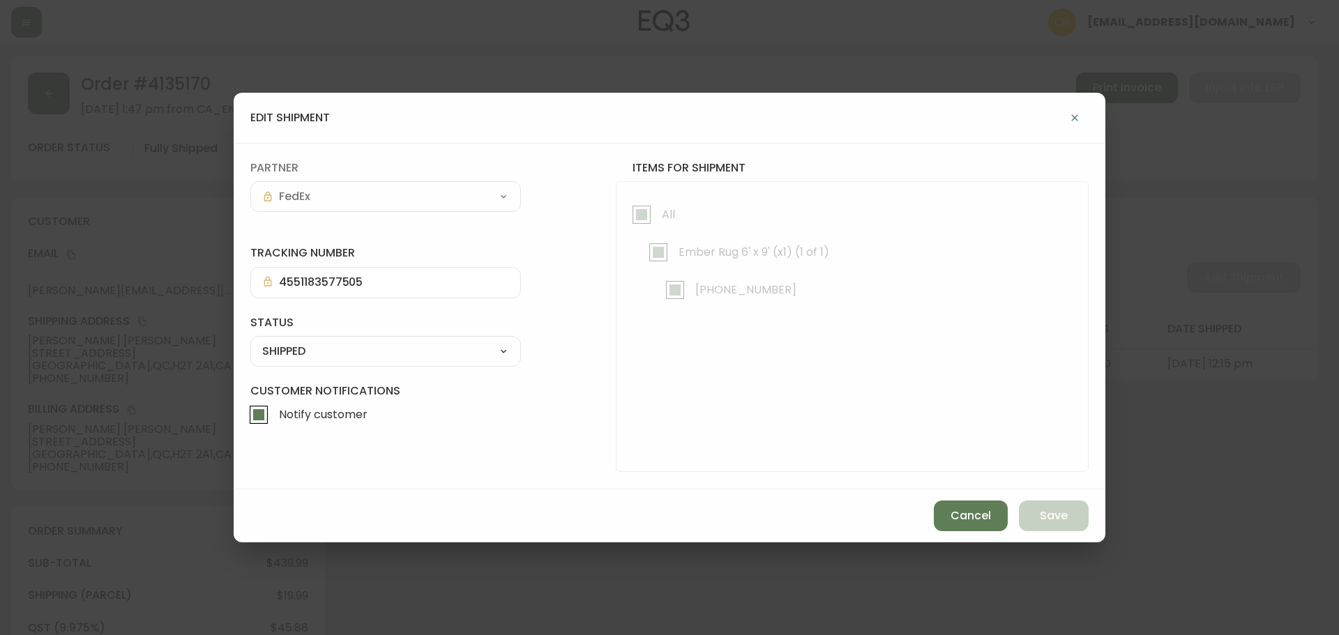
click at [341, 352] on select "SHIPPED CANCELLED" at bounding box center [385, 351] width 271 height 21
click at [250, 341] on select "SHIPPED CANCELLED" at bounding box center [385, 351] width 271 height 21
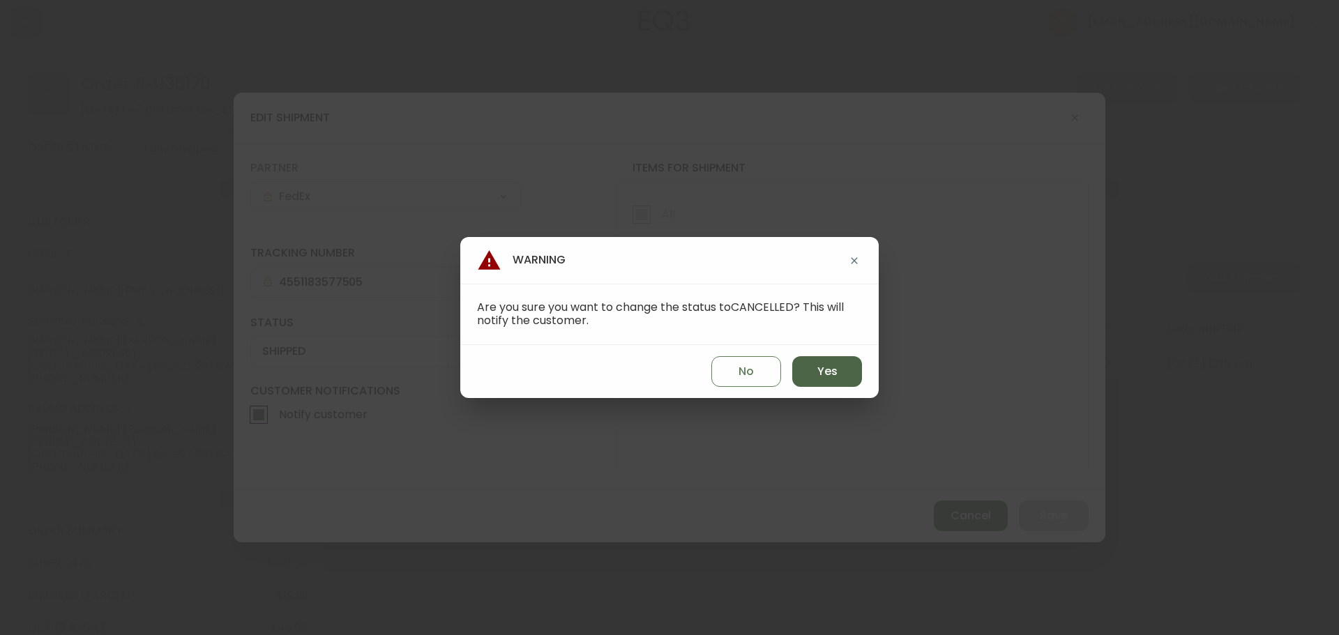
click at [822, 367] on span "Yes" at bounding box center [827, 371] width 20 height 15
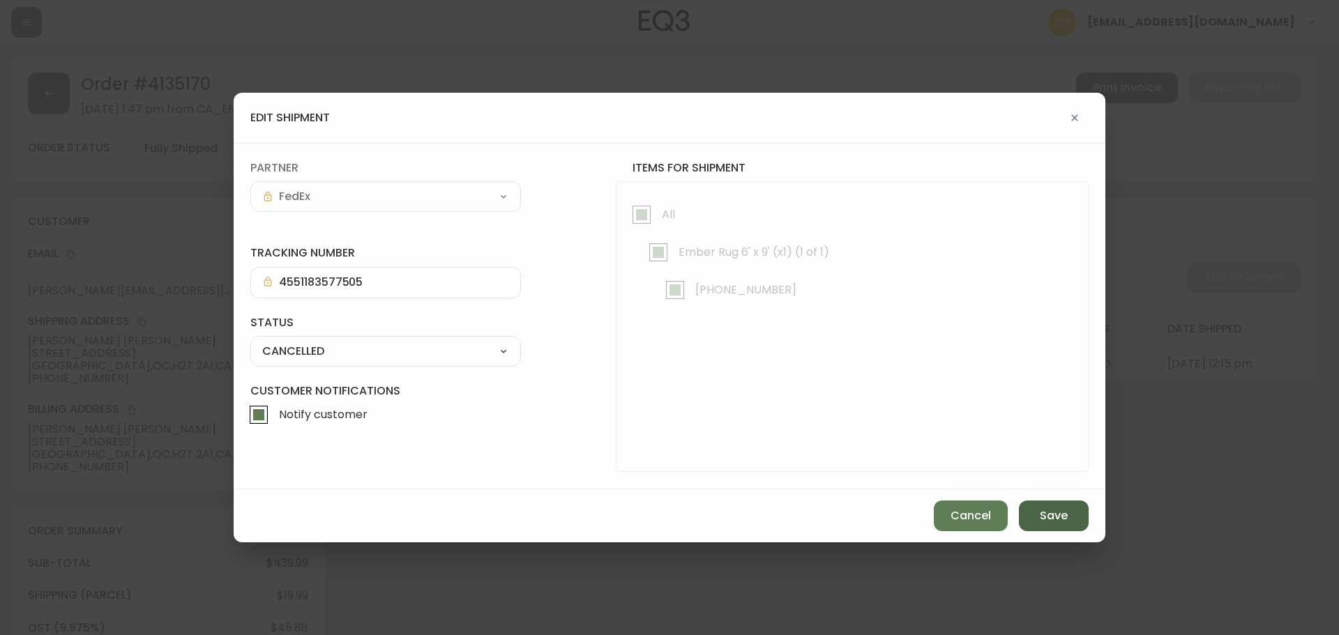
click at [1053, 514] on span "Save" at bounding box center [1054, 515] width 28 height 15
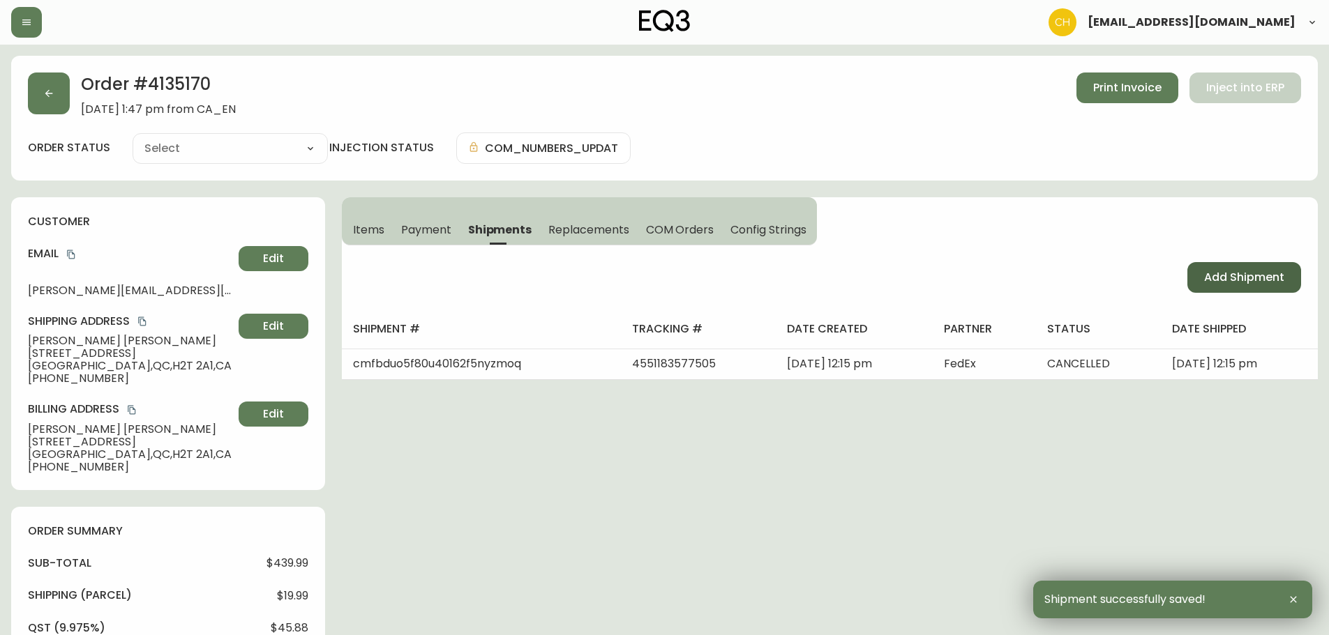
click at [1210, 273] on span "Add Shipment" at bounding box center [1244, 277] width 80 height 15
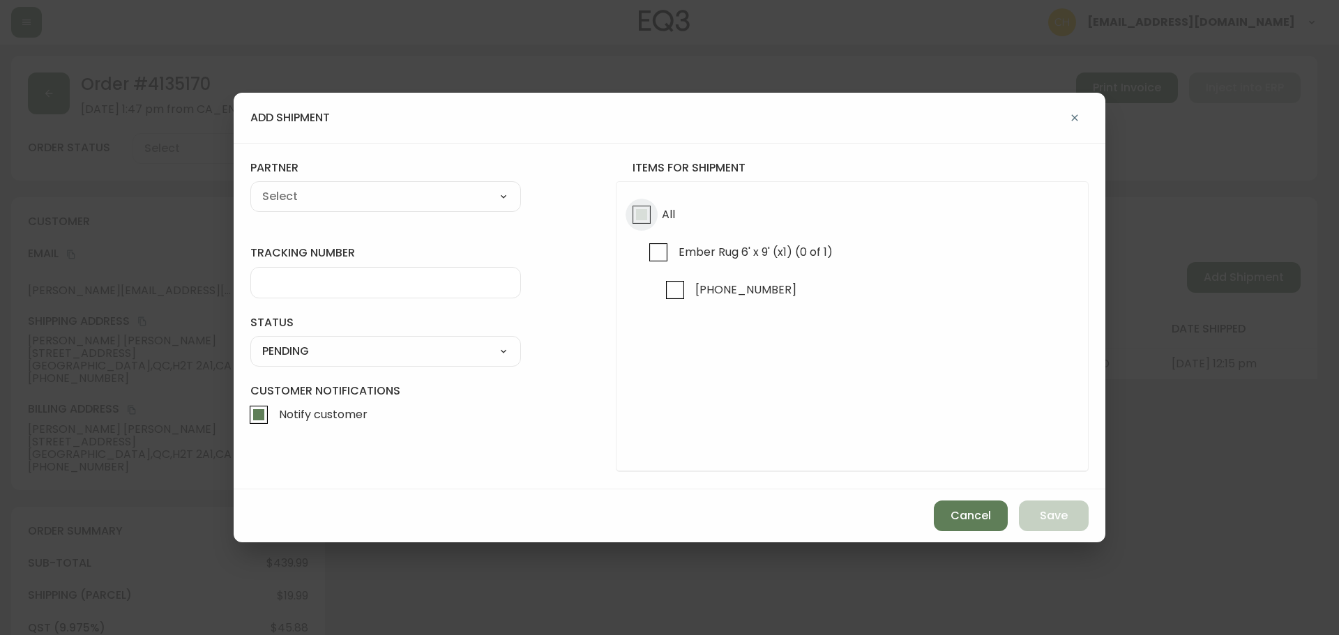
drag, startPoint x: 640, startPoint y: 216, endPoint x: 575, endPoint y: 198, distance: 67.8
click at [639, 215] on input "All" at bounding box center [642, 215] width 32 height 32
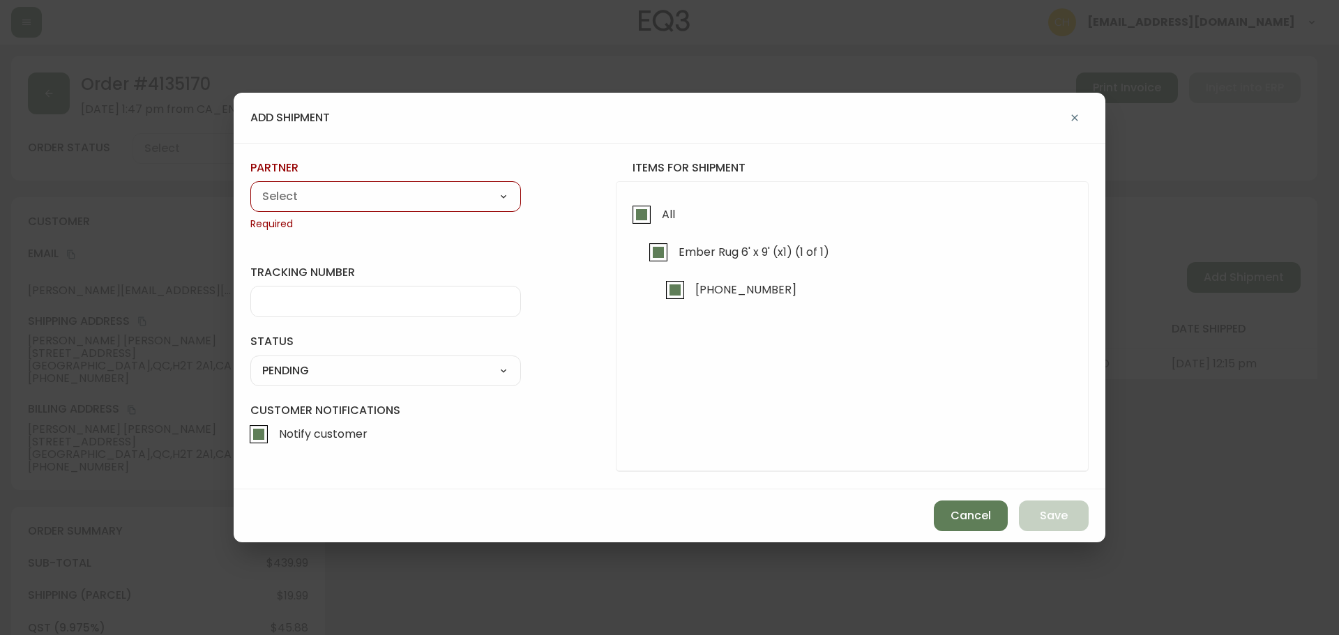
drag, startPoint x: 455, startPoint y: 197, endPoint x: 428, endPoint y: 199, distance: 27.3
click at [453, 197] on select "A Move to Remember LLC ABF Freight Alero [PERSON_NAME] Canada Post Canpar Expre…" at bounding box center [385, 196] width 271 height 21
click at [250, 186] on select "A Move to Remember LLC ABF Freight Alero [PERSON_NAME] Canada Post Canpar Expre…" at bounding box center [385, 196] width 271 height 21
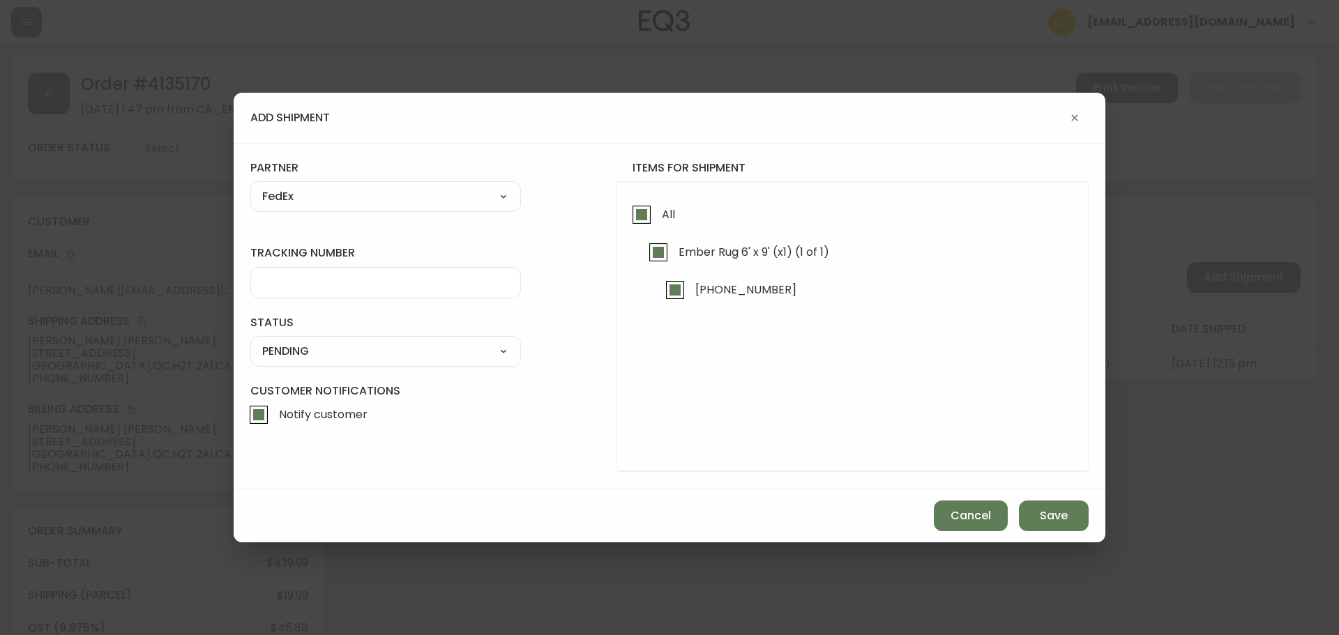
click at [283, 280] on input "tracking number" at bounding box center [385, 282] width 247 height 13
click at [312, 350] on select "SHIPPED PENDING CANCELLED" at bounding box center [385, 351] width 271 height 21
click at [250, 341] on select "SHIPPED PENDING CANCELLED" at bounding box center [385, 351] width 271 height 21
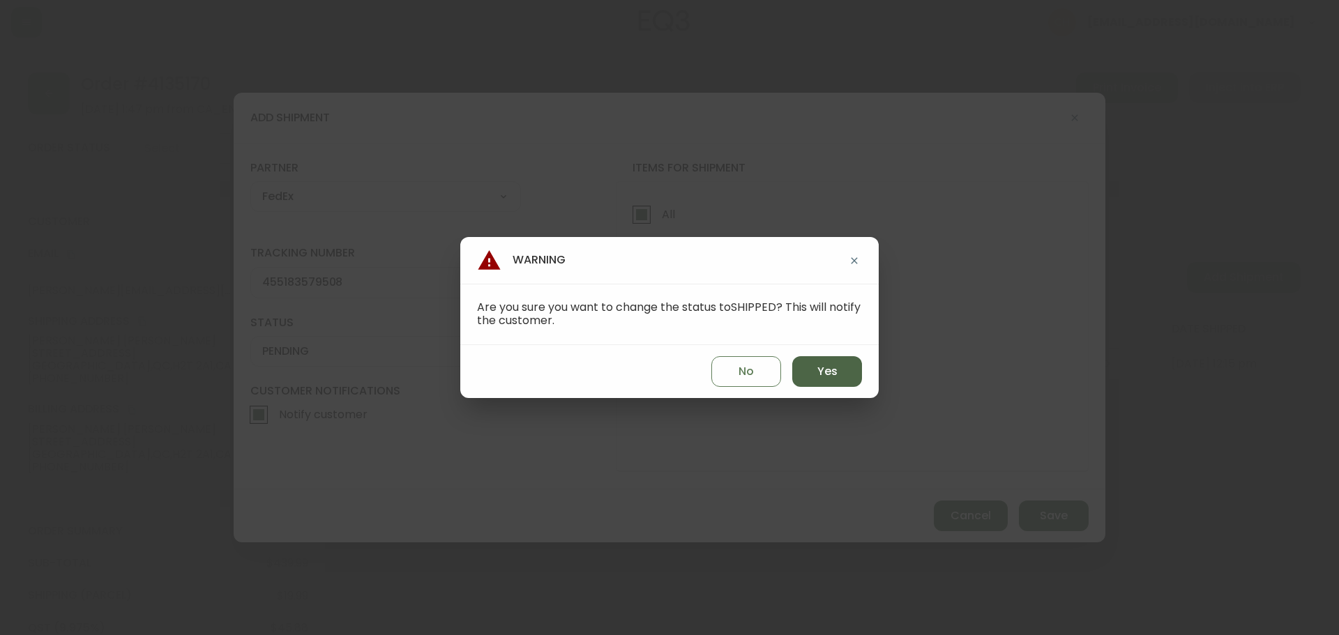
click at [829, 370] on span "Yes" at bounding box center [827, 371] width 20 height 15
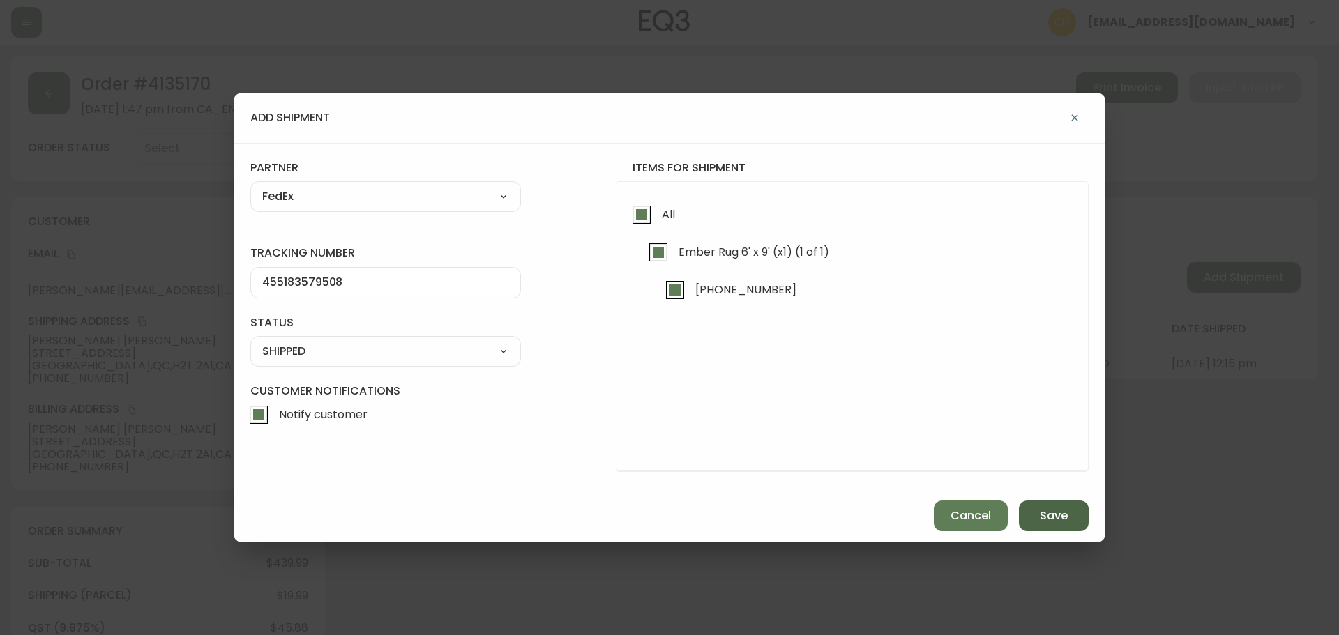
click at [1048, 515] on span "Save" at bounding box center [1054, 515] width 28 height 15
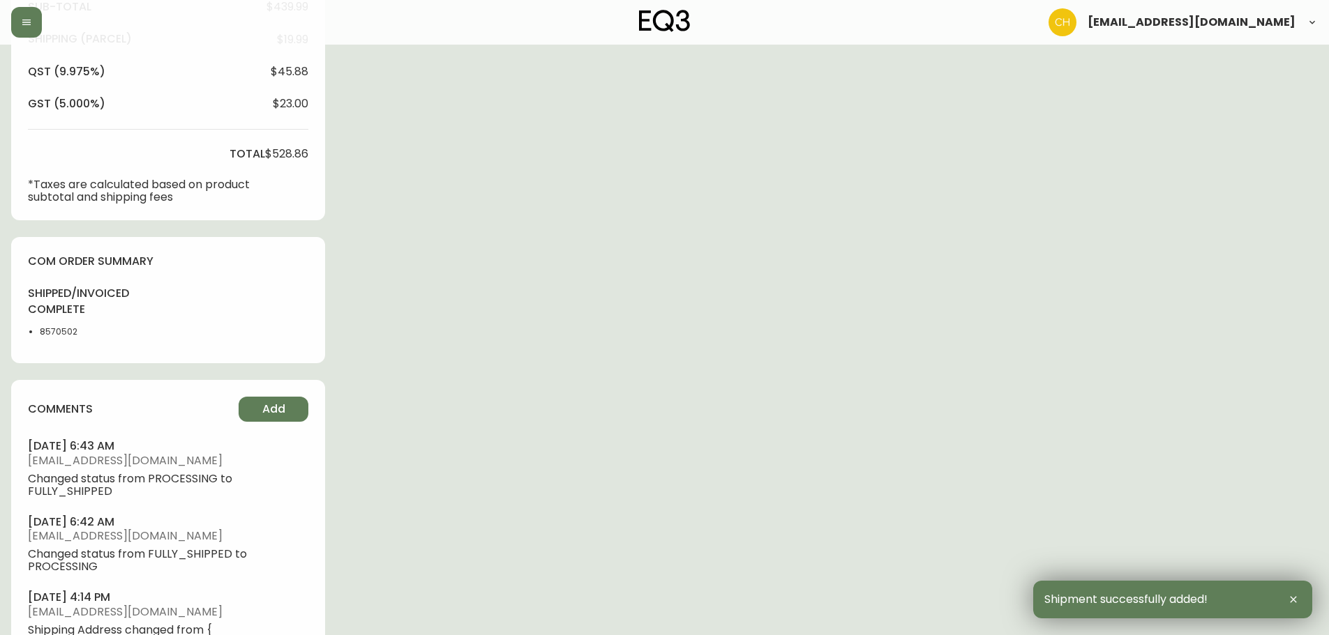
scroll to position [698, 0]
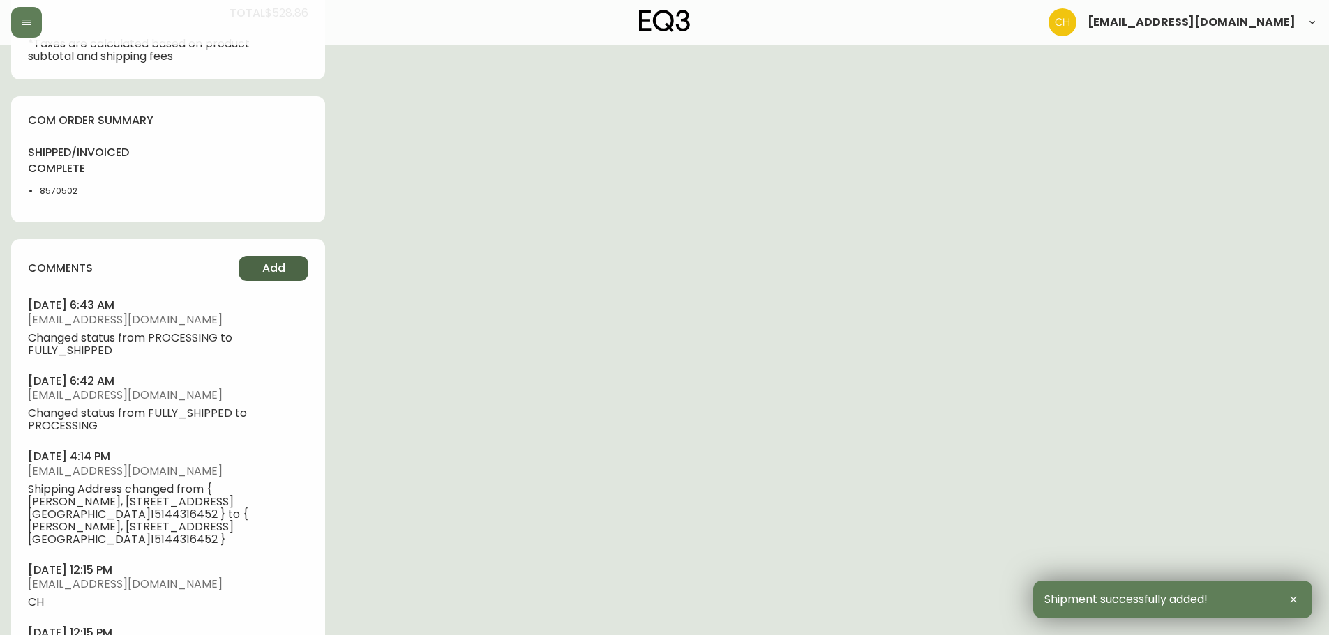
click at [271, 272] on span "Add" at bounding box center [273, 268] width 23 height 15
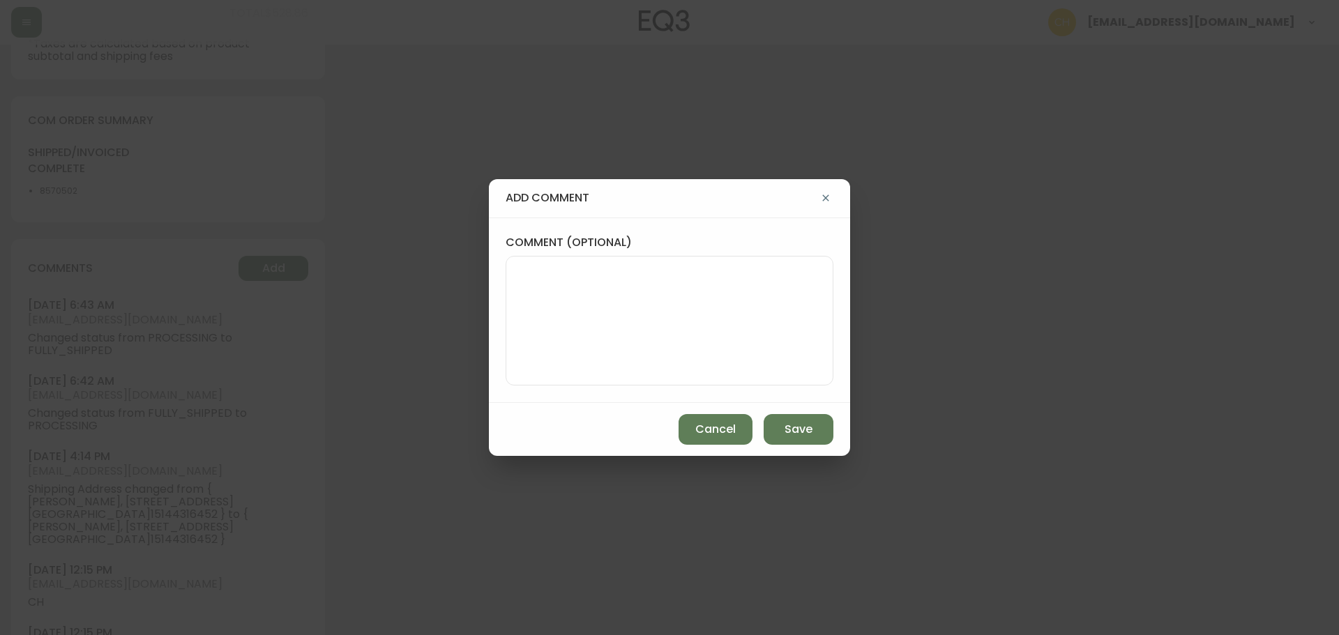
click at [541, 302] on textarea "comment (optional)" at bounding box center [670, 321] width 304 height 112
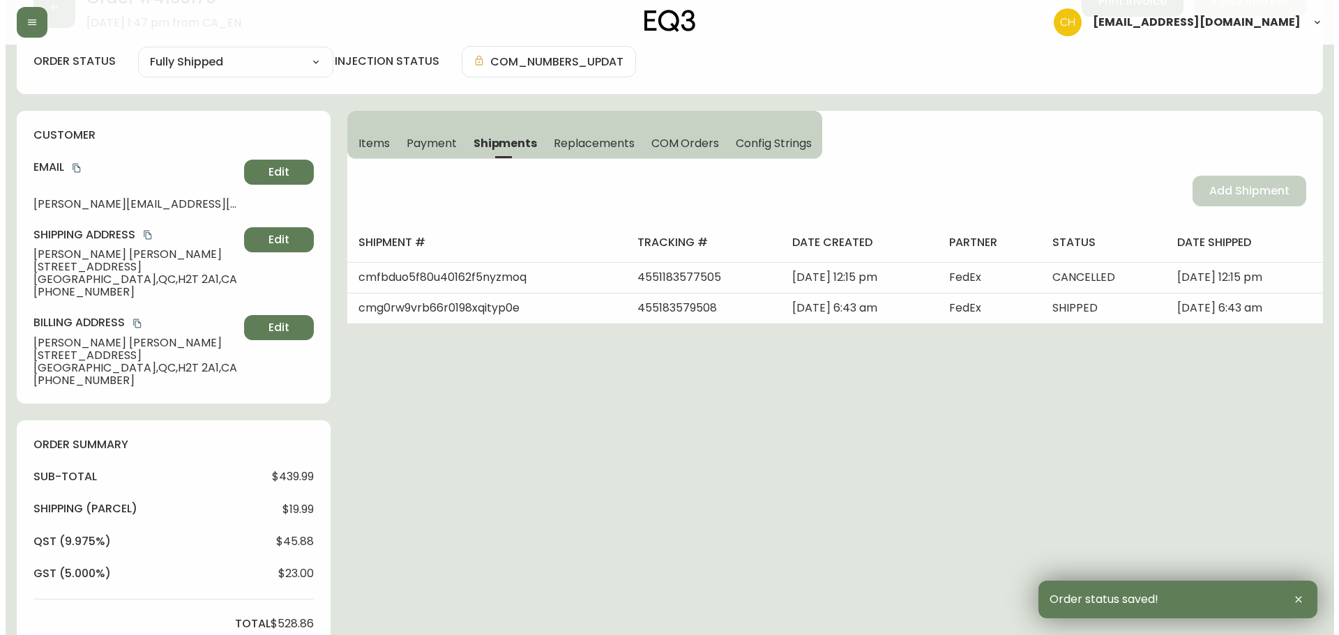
scroll to position [0, 0]
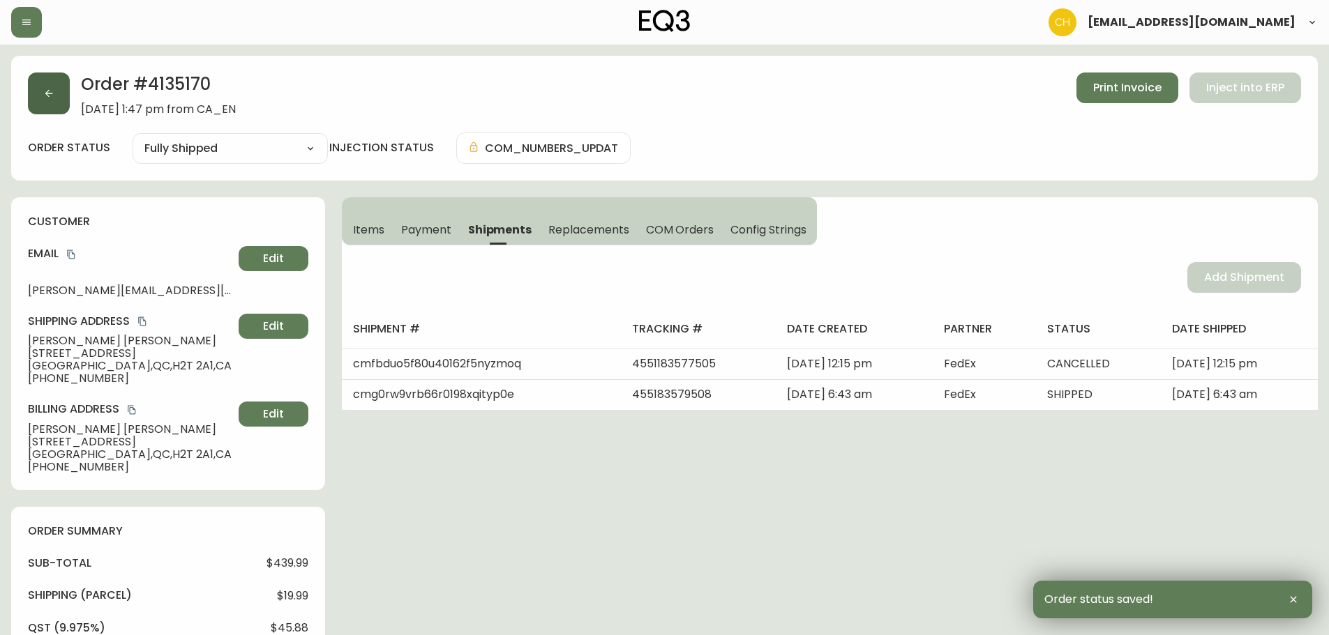
click at [54, 98] on button "button" at bounding box center [49, 94] width 42 height 42
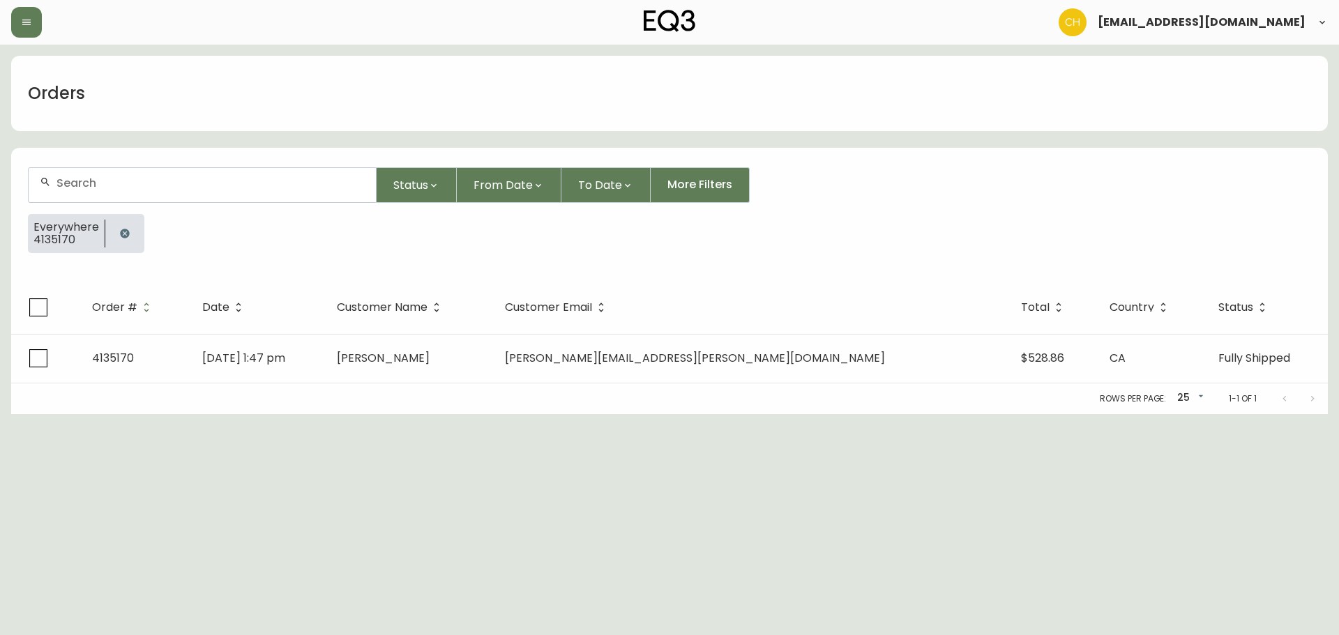
drag, startPoint x: 95, startPoint y: 186, endPoint x: 105, endPoint y: 181, distance: 11.2
click at [100, 185] on input "text" at bounding box center [210, 182] width 308 height 13
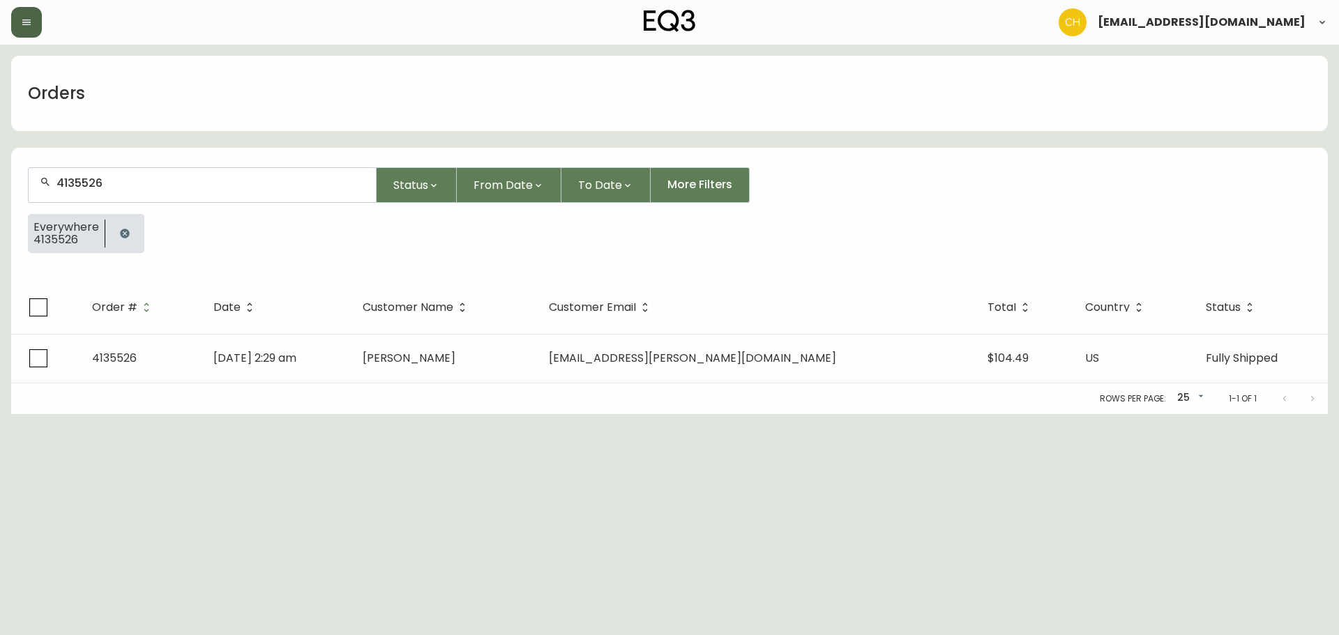
click at [26, 15] on button "button" at bounding box center [26, 22] width 31 height 31
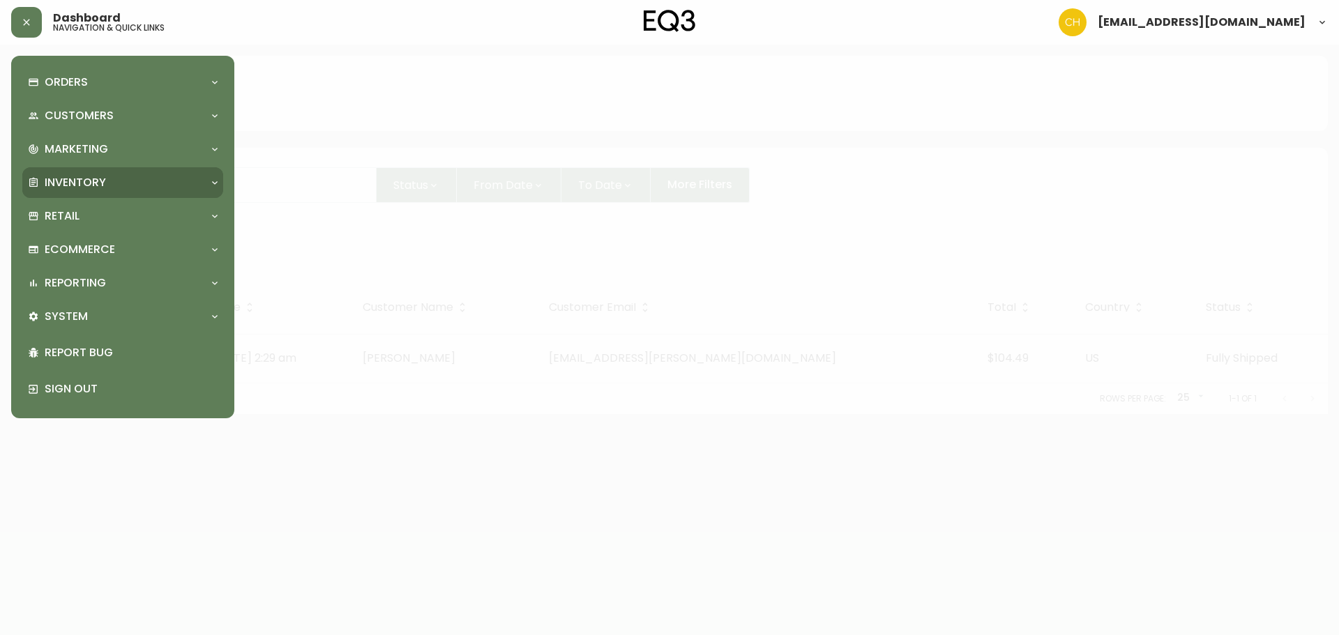
click at [67, 181] on p "Inventory" at bounding box center [75, 182] width 61 height 15
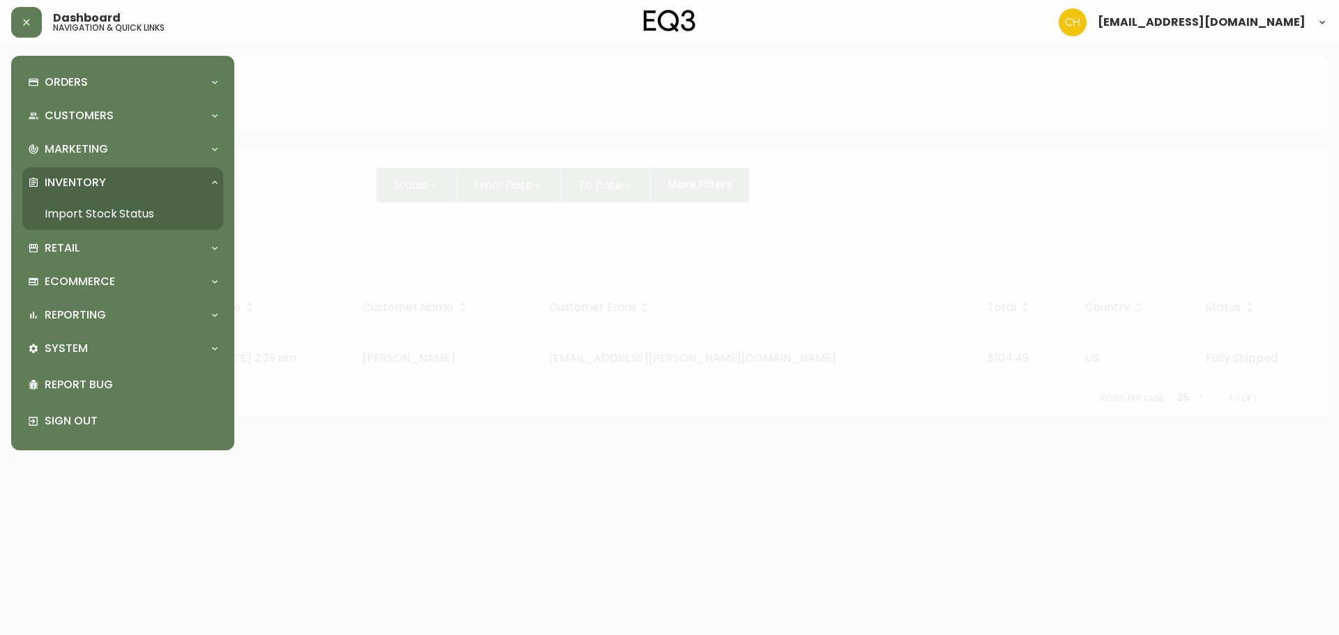
click at [68, 215] on link "Import Stock Status" at bounding box center [122, 214] width 201 height 32
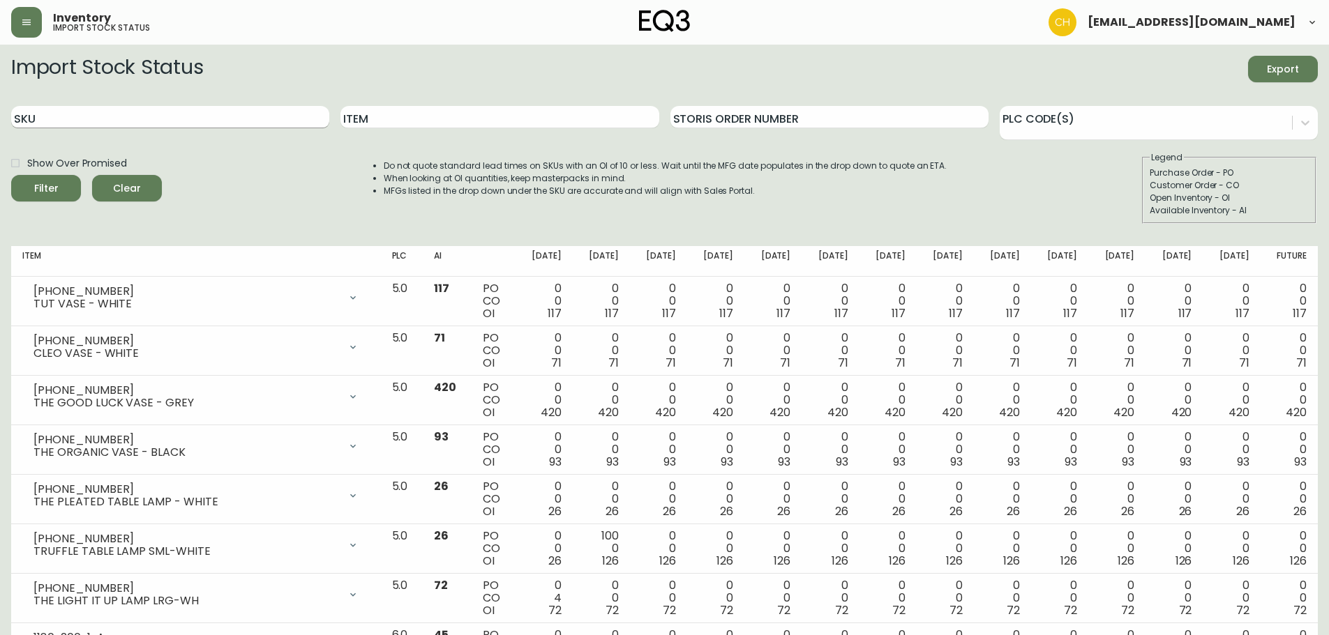
click at [97, 116] on input "SKU" at bounding box center [170, 117] width 318 height 22
click at [11, 175] on button "Filter" at bounding box center [46, 188] width 70 height 27
